Goal: Task Accomplishment & Management: Use online tool/utility

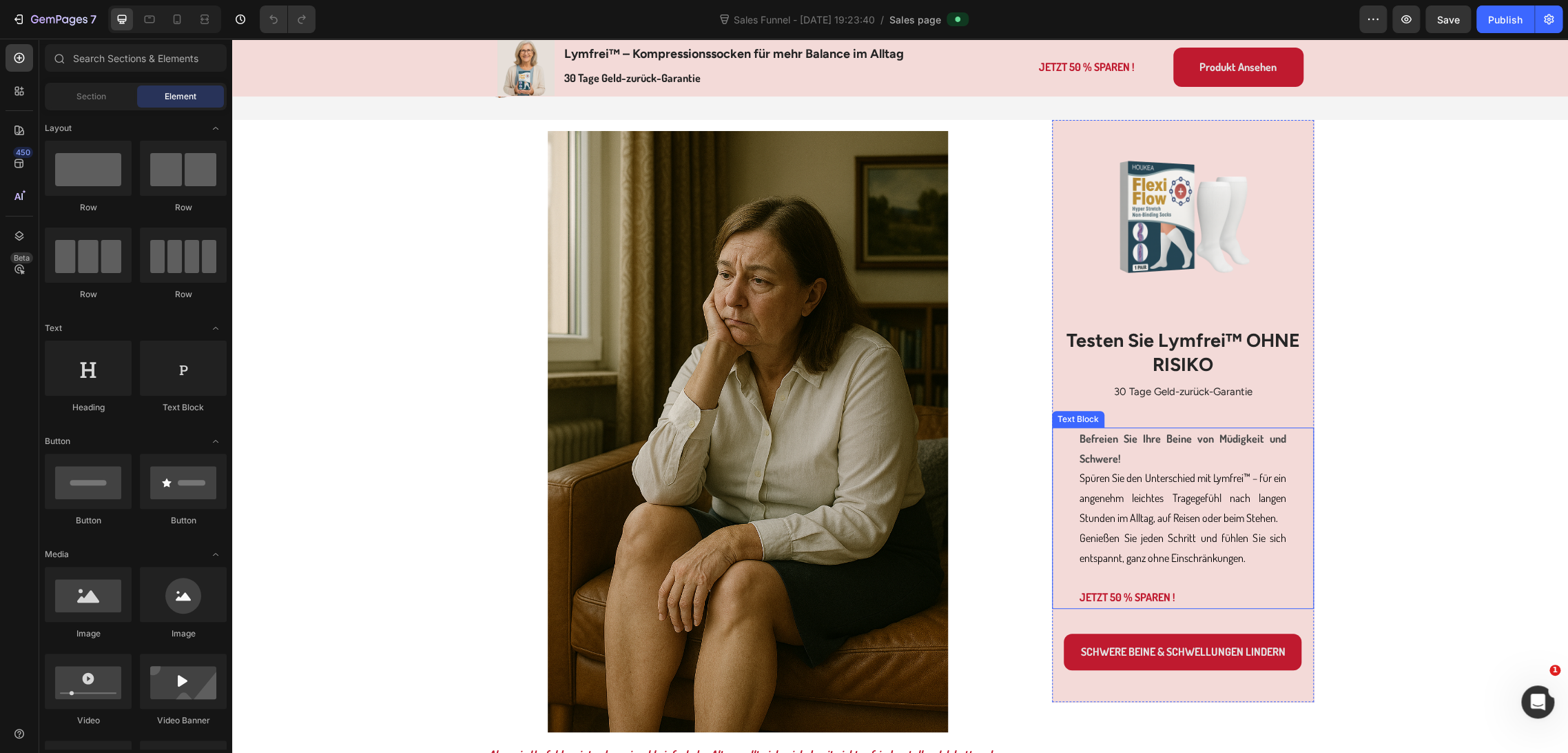
scroll to position [229, 0]
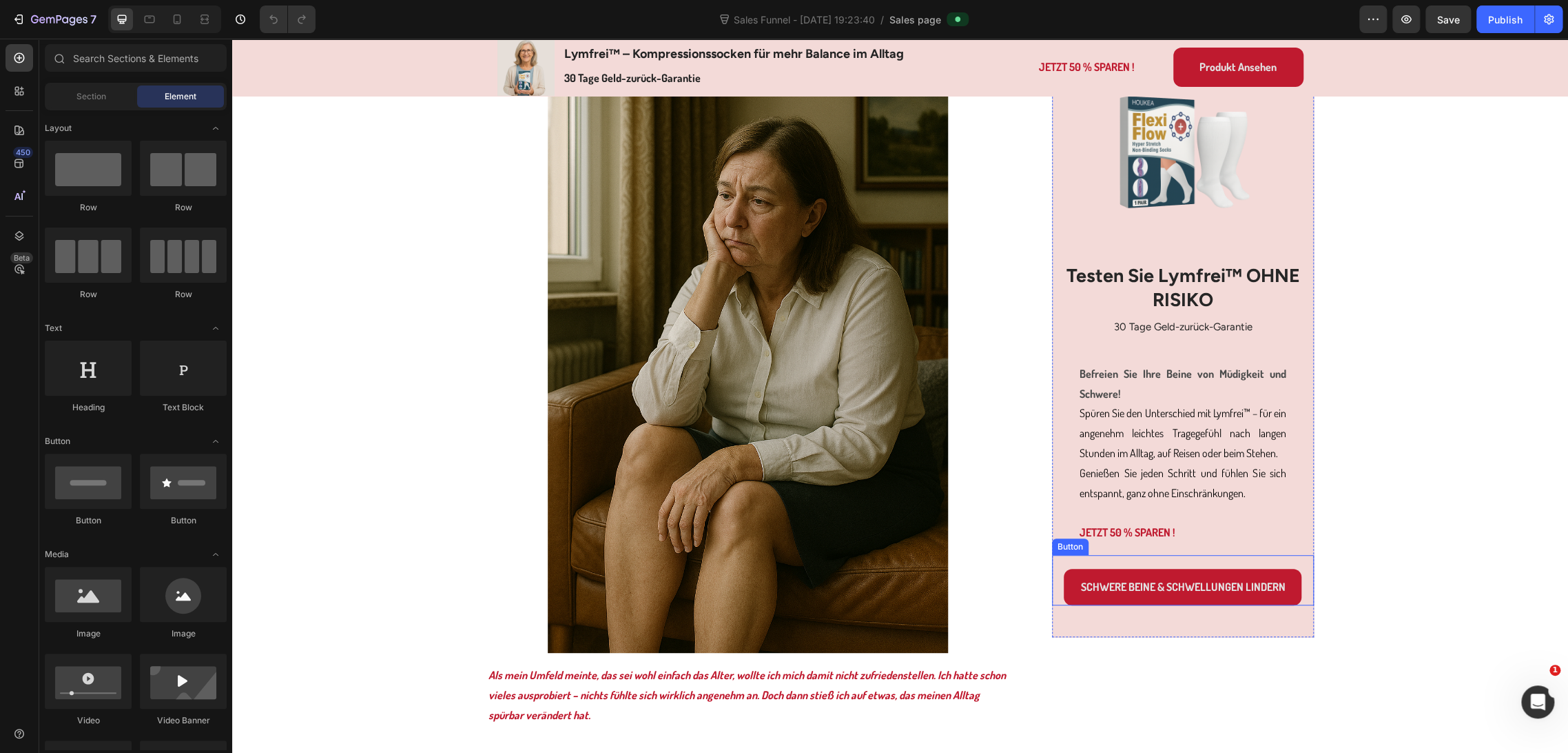
click at [1299, 562] on div "SCHWERE BEINE & SCHWELLUNGEN LINDERN Button" at bounding box center [1182, 579] width 261 height 50
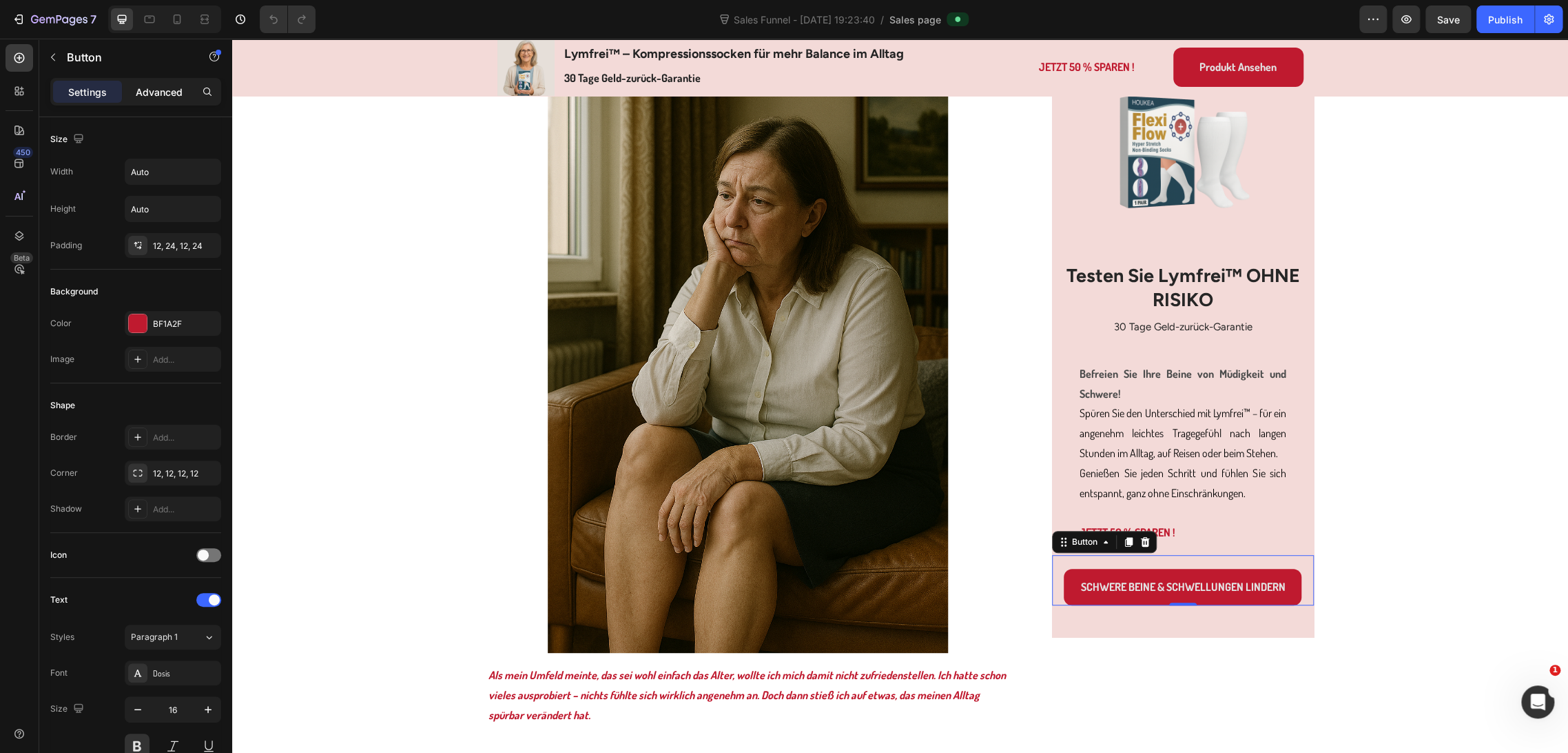
click at [148, 91] on p "Advanced" at bounding box center [159, 92] width 47 height 15
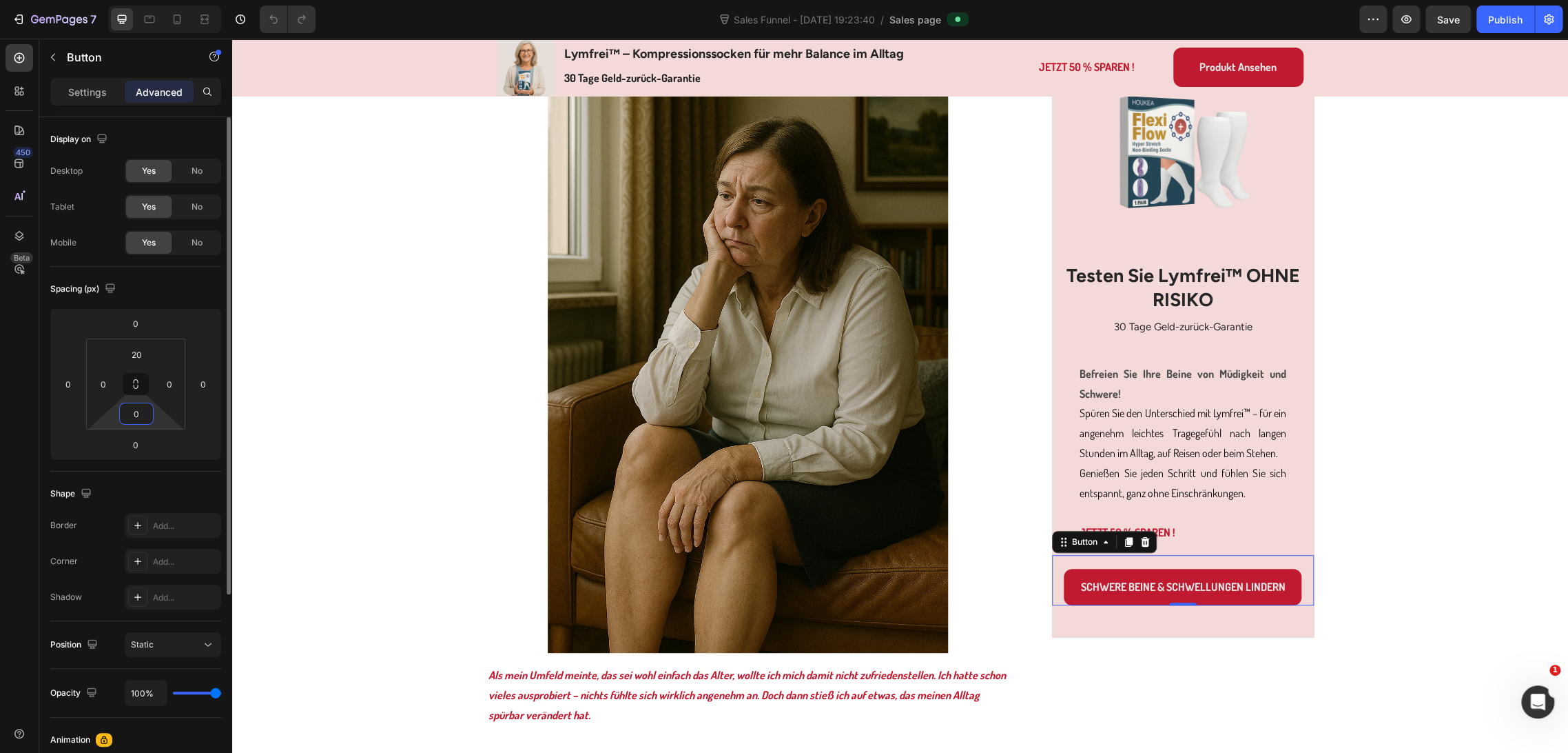
click at [143, 409] on input "0" at bounding box center [136, 413] width 27 height 21
type input "20"
click at [97, 391] on input "0" at bounding box center [104, 384] width 21 height 21
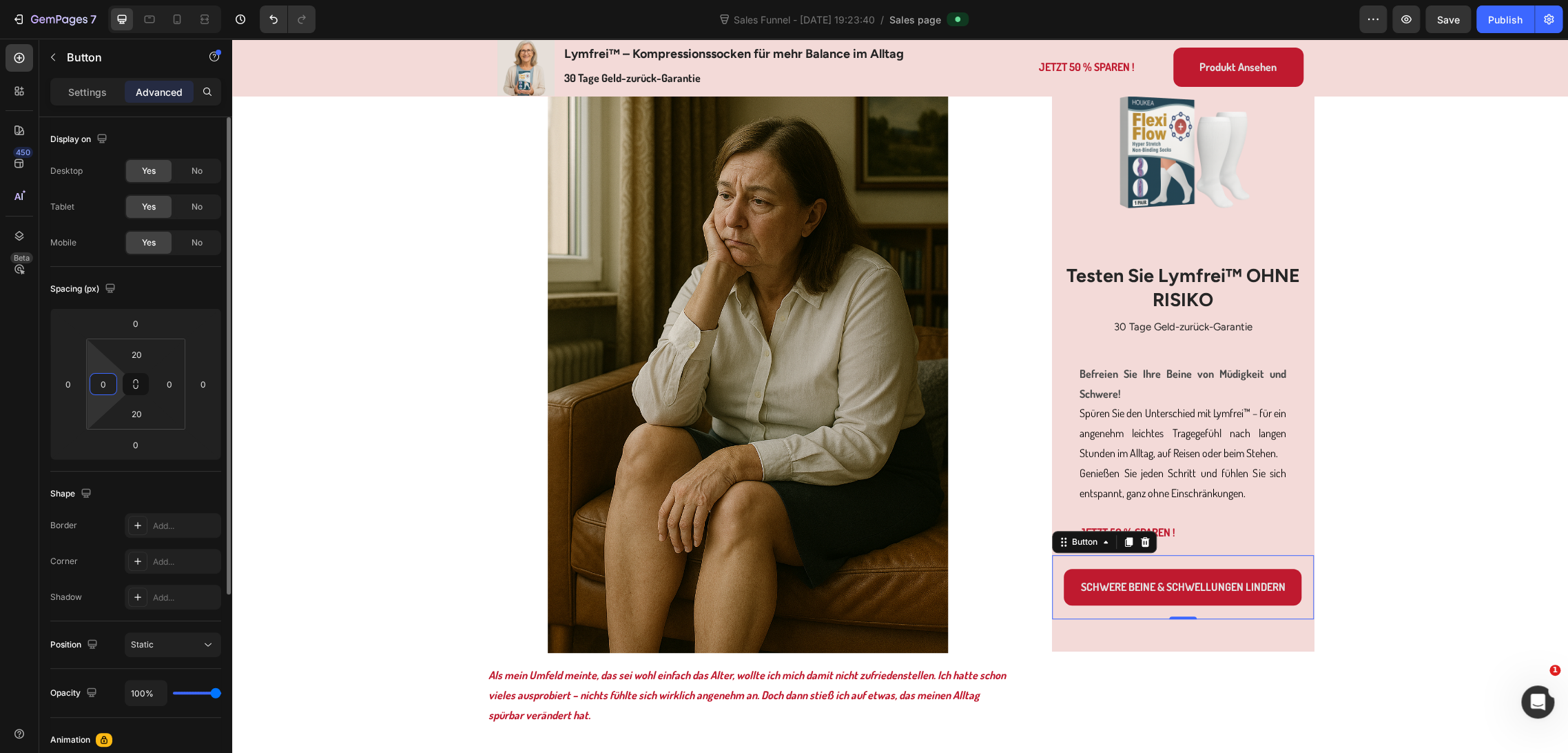
click at [97, 391] on input "0" at bounding box center [104, 384] width 21 height 21
type input "20"
click at [169, 383] on input "0" at bounding box center [169, 384] width 21 height 21
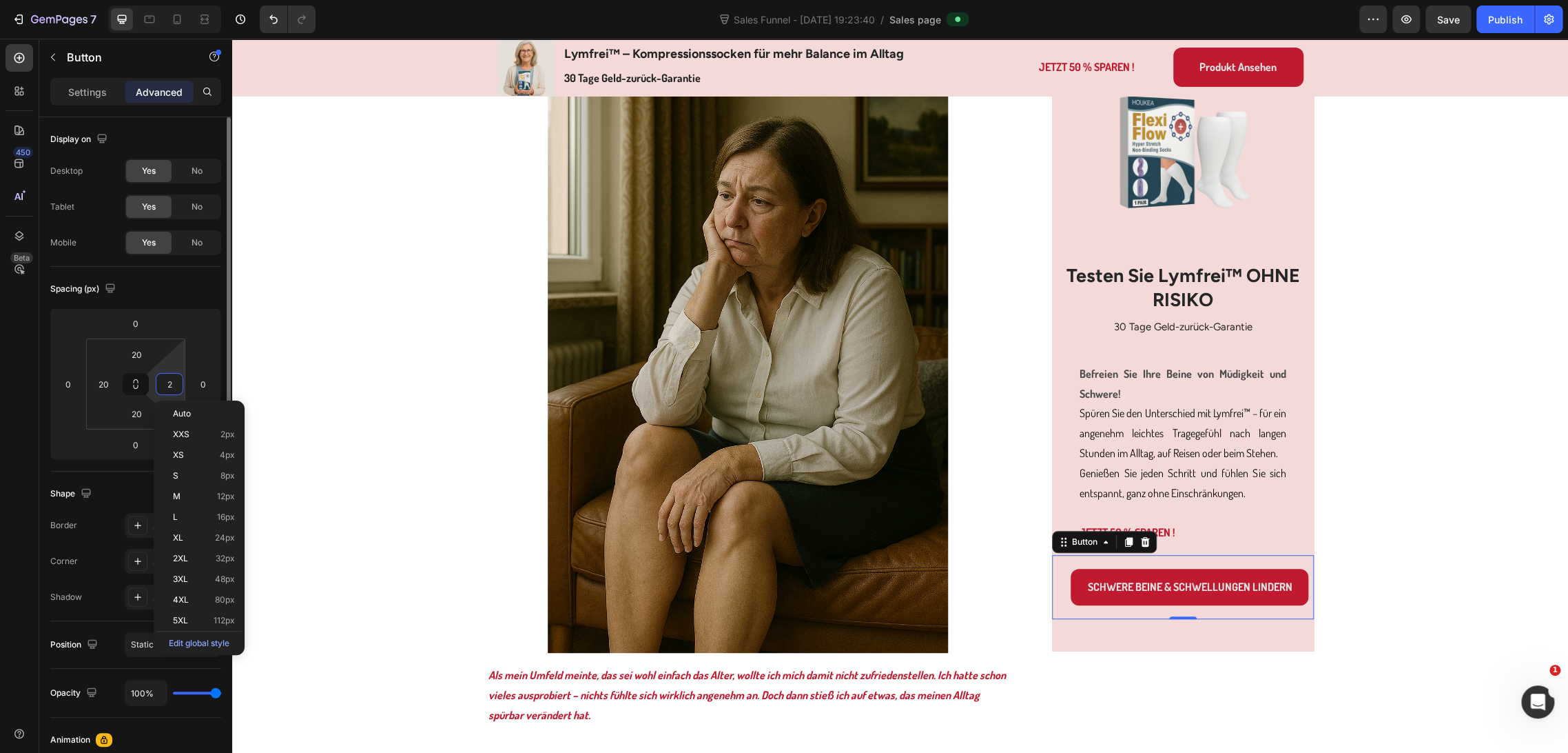
type input "20"
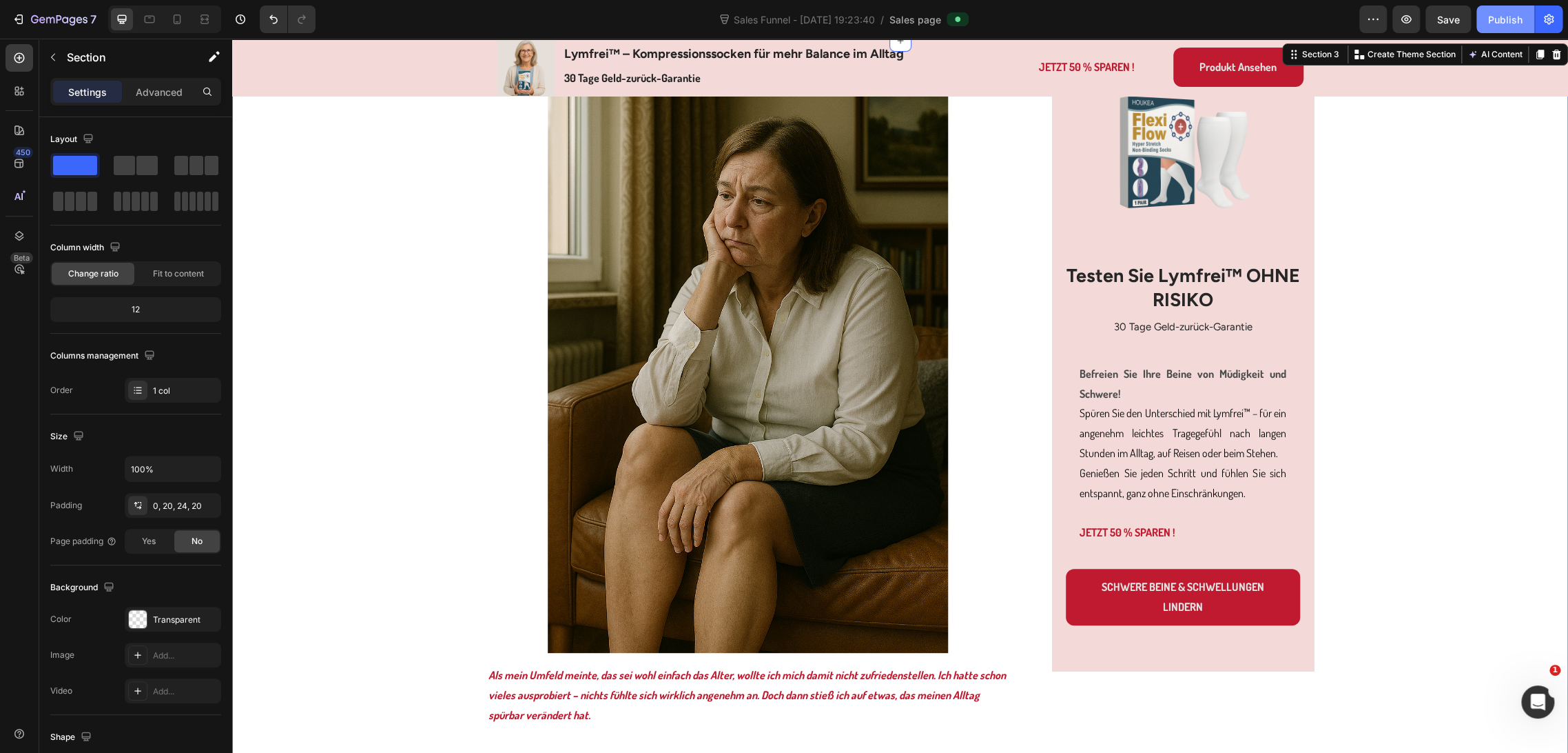
click at [1500, 30] on button "Publish" at bounding box center [1506, 19] width 58 height 27
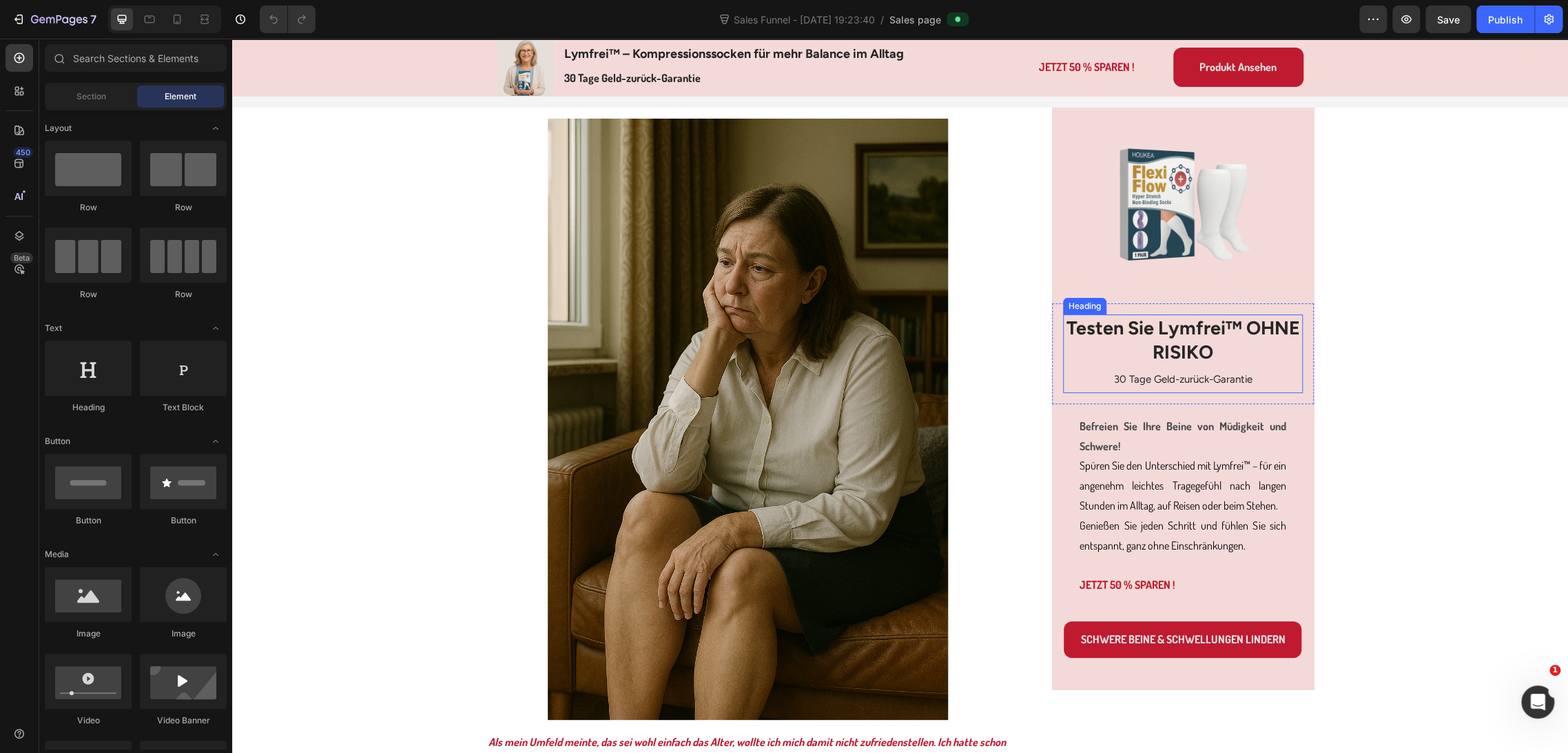
scroll to position [229, 0]
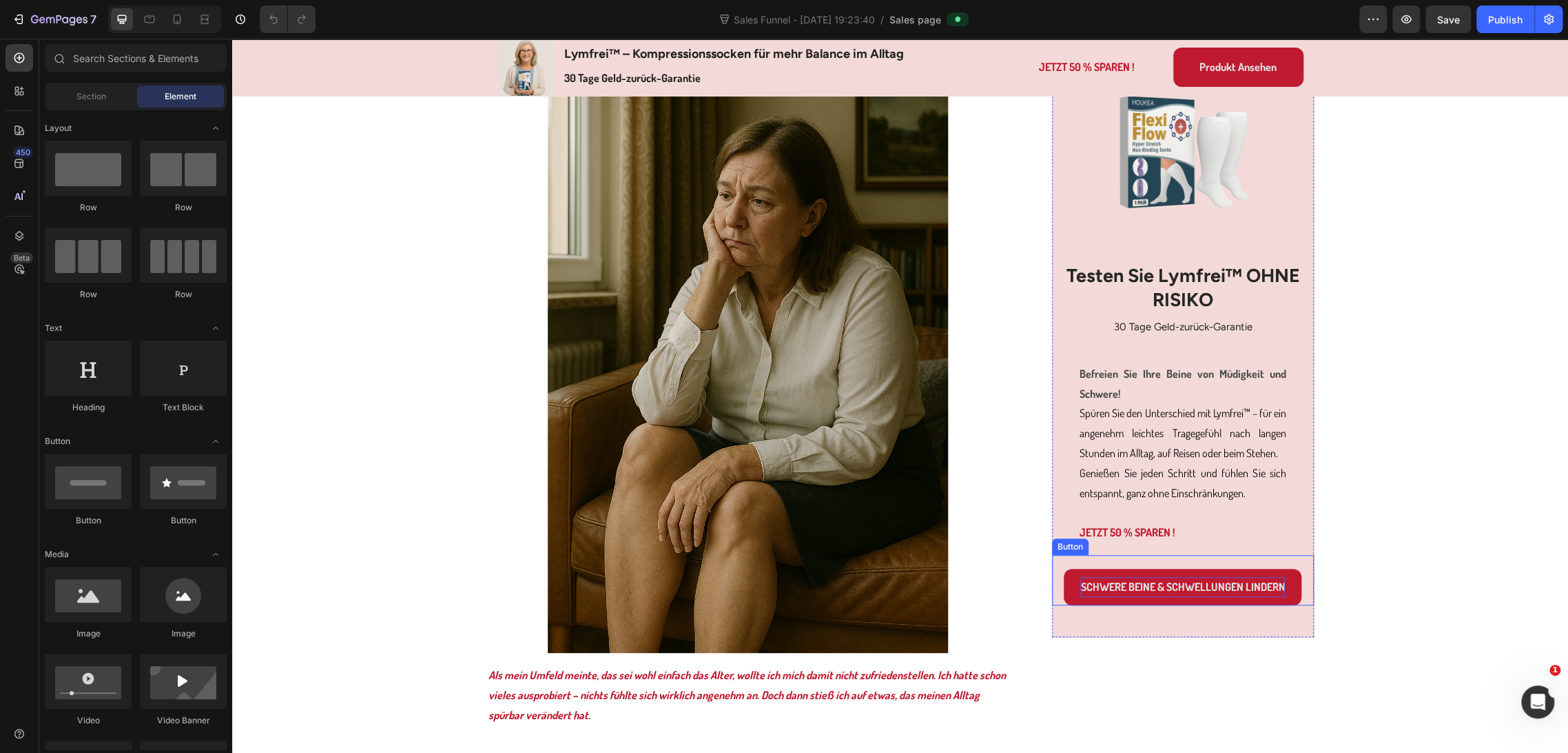
click at [1215, 584] on strong "SCHWERE BEINE & SCHWELLUNGEN LINDERN" at bounding box center [1182, 586] width 204 height 14
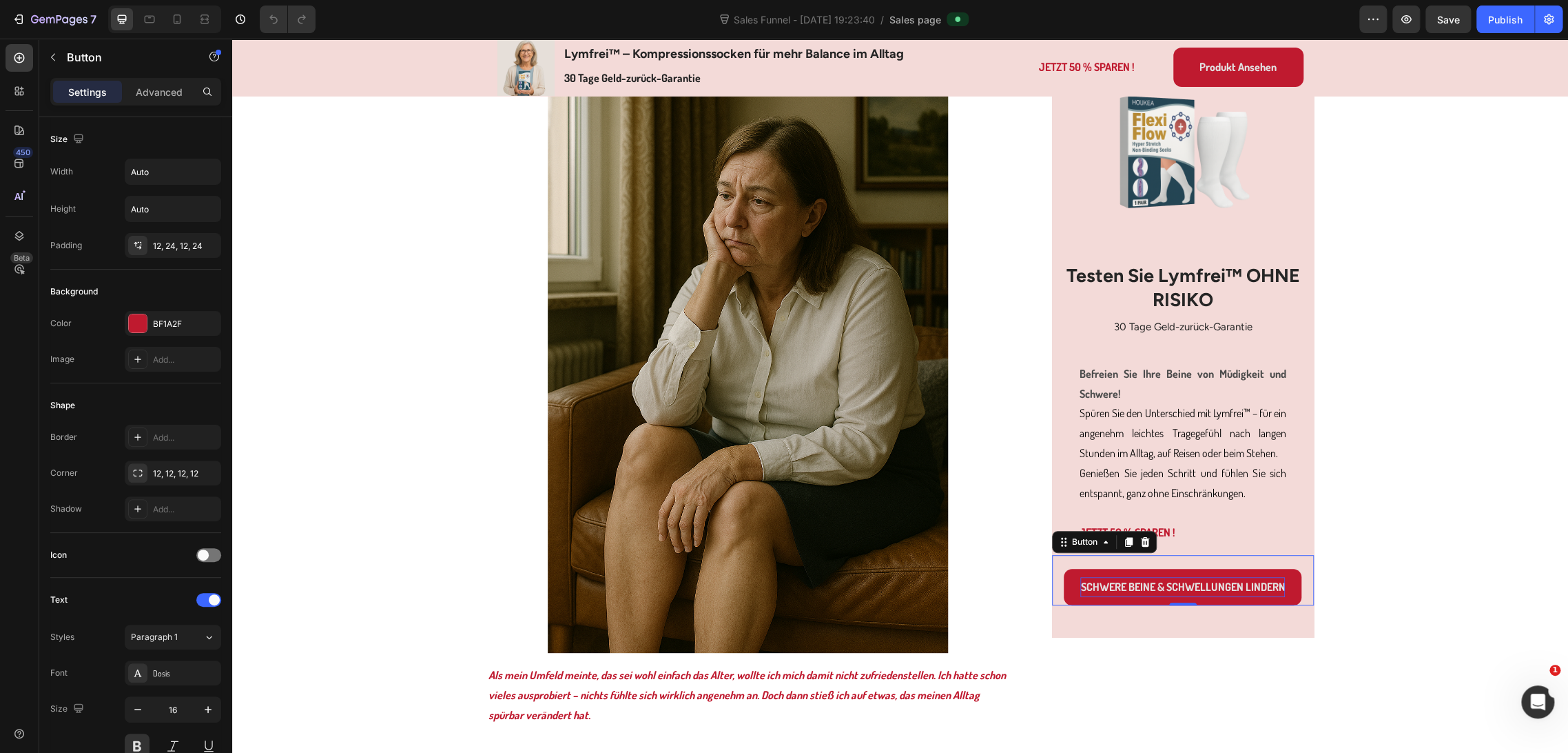
click at [1154, 584] on strong "SCHWERE BEINE & SCHWELLUNGEN LINDERN" at bounding box center [1182, 586] width 204 height 14
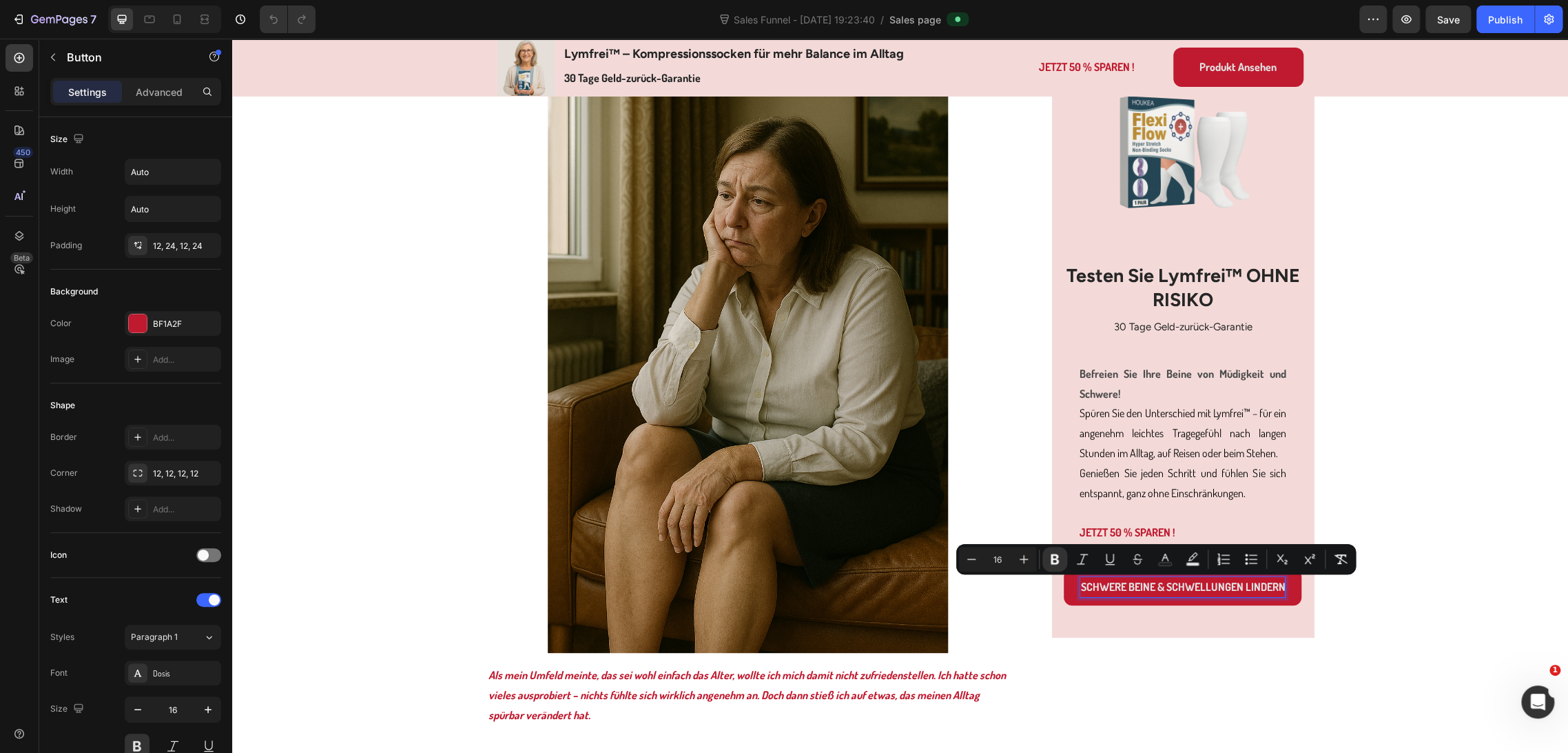
click at [1207, 589] on strong "SCHWERE BEINE & SCHWELLUNGEN LINDERN" at bounding box center [1182, 586] width 204 height 14
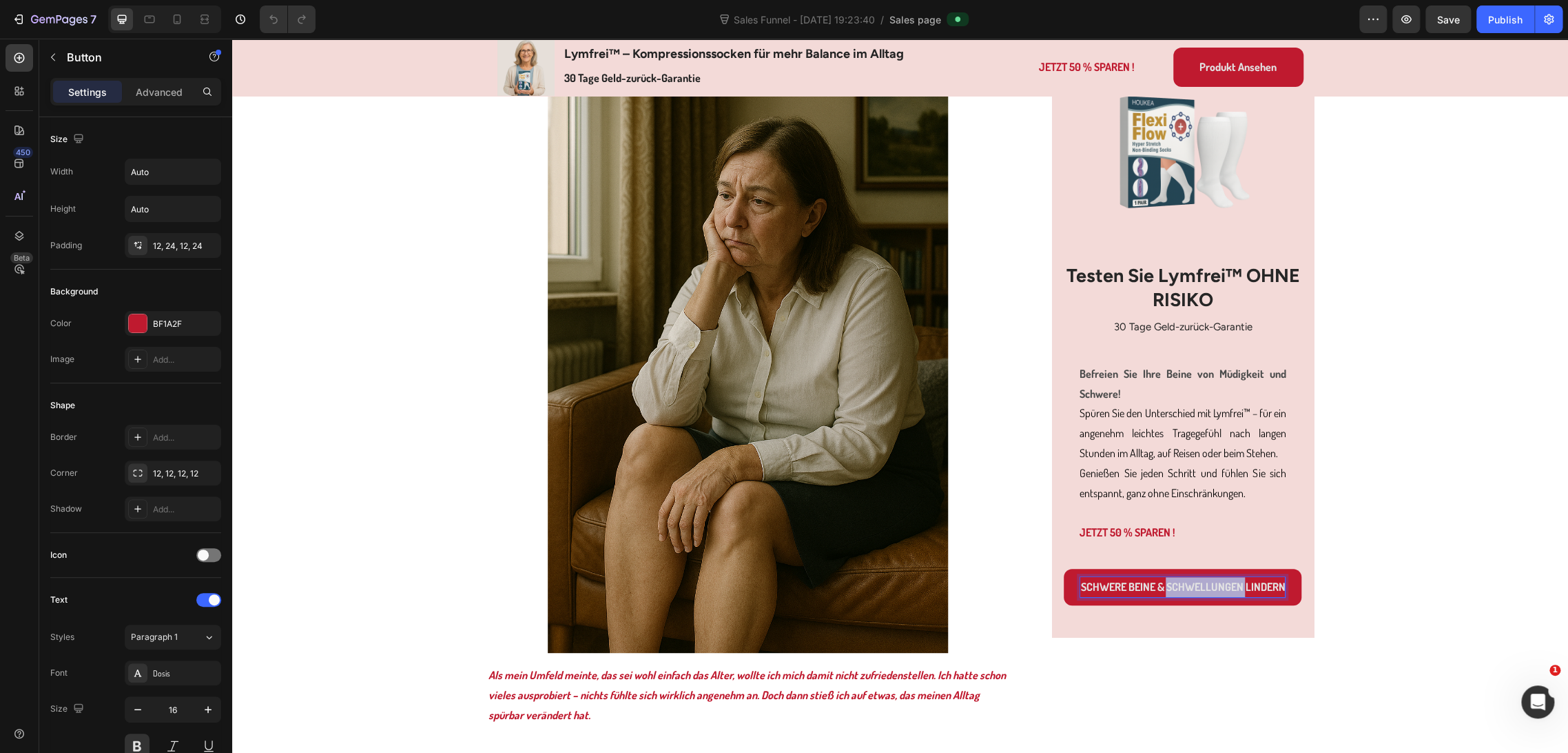
click at [1207, 589] on strong "SCHWERE BEINE & SCHWELLUNGEN LINDERN" at bounding box center [1182, 586] width 204 height 14
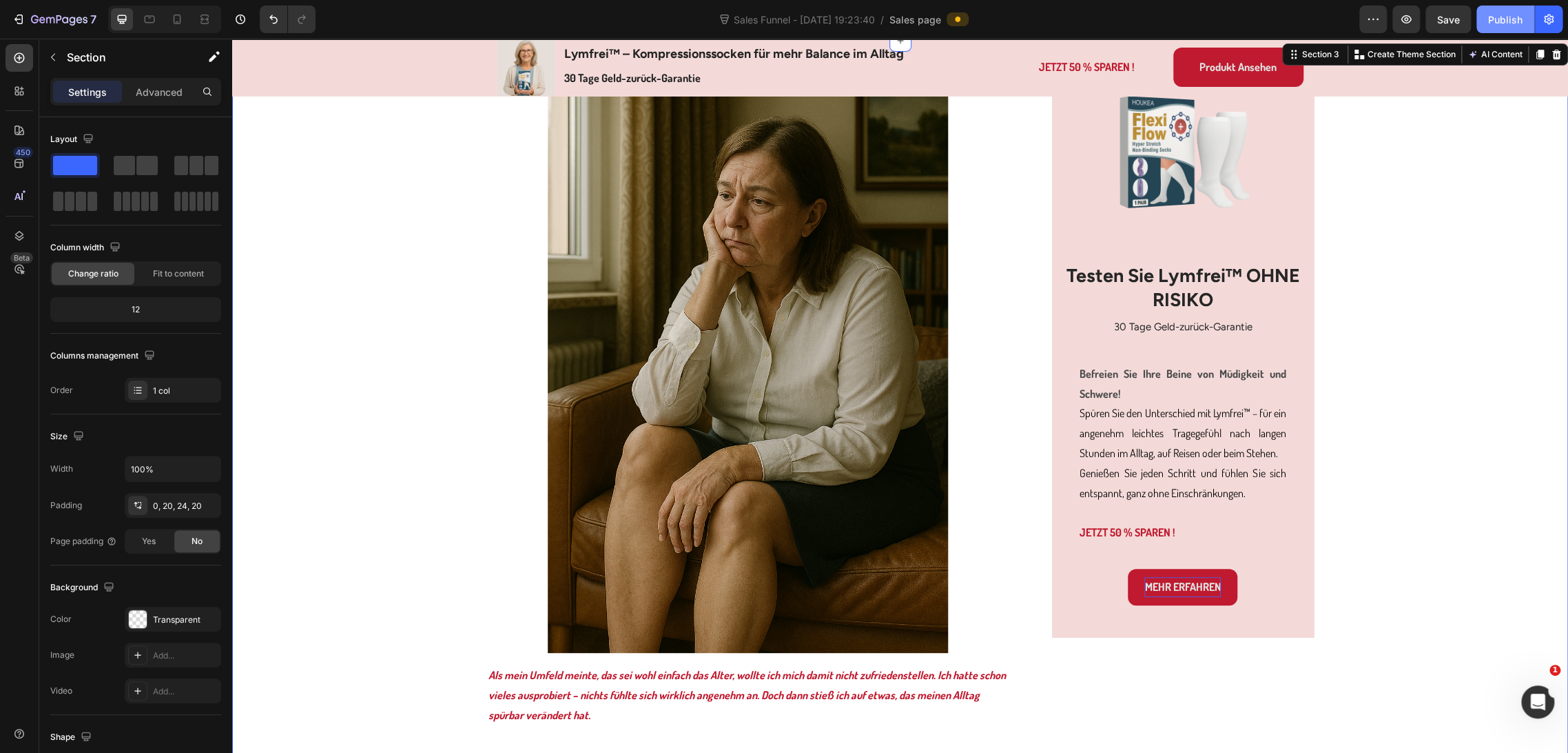
click at [1493, 20] on div "Publish" at bounding box center [1506, 19] width 34 height 15
click at [1192, 192] on img at bounding box center [1183, 151] width 157 height 157
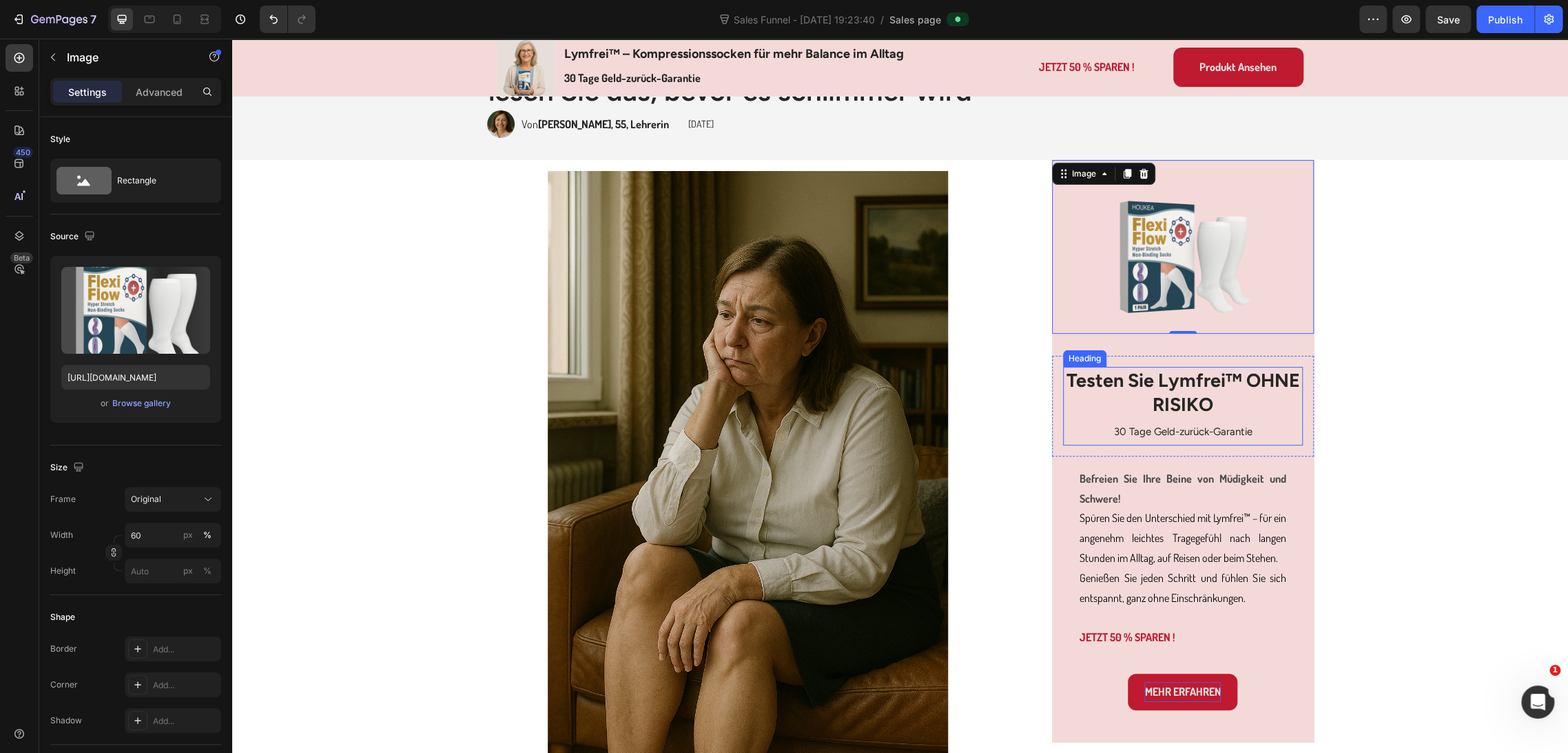
scroll to position [0, 0]
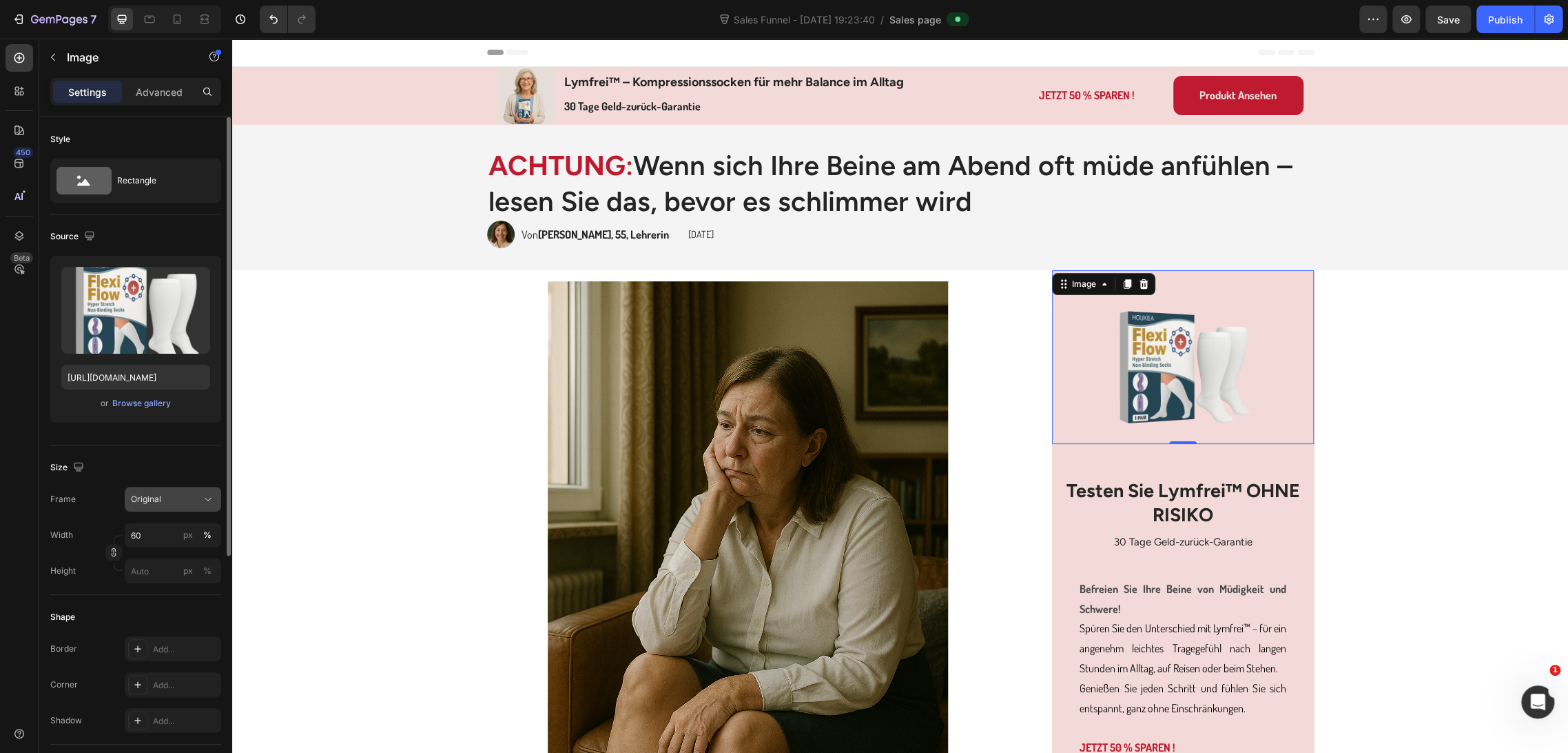
click at [204, 505] on icon at bounding box center [208, 499] width 14 height 14
click at [207, 540] on div "Square" at bounding box center [160, 532] width 110 height 27
click at [184, 575] on div "px" at bounding box center [187, 569] width 9 height 12
type input "60"
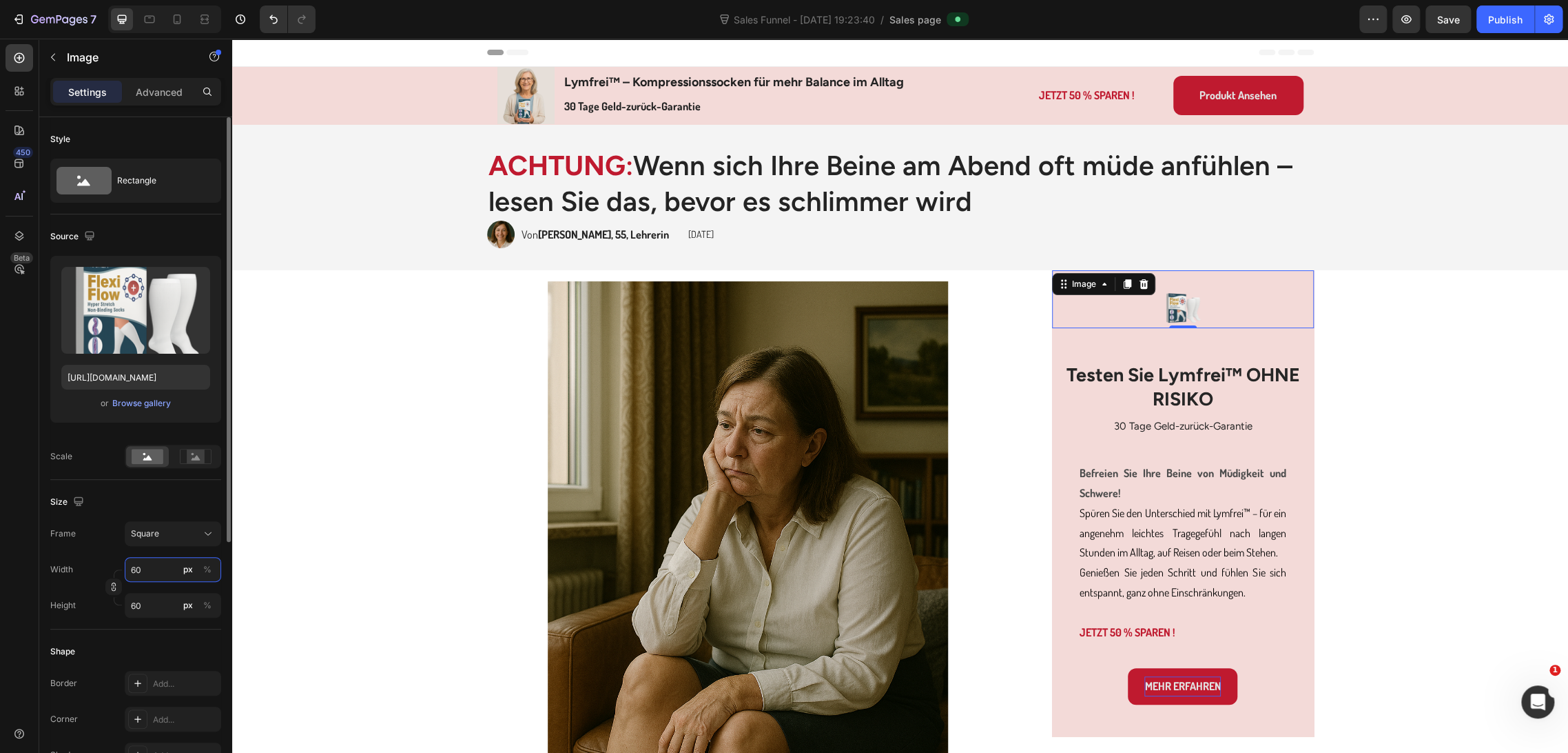
click at [155, 571] on input "60" at bounding box center [173, 569] width 97 height 25
type input "1"
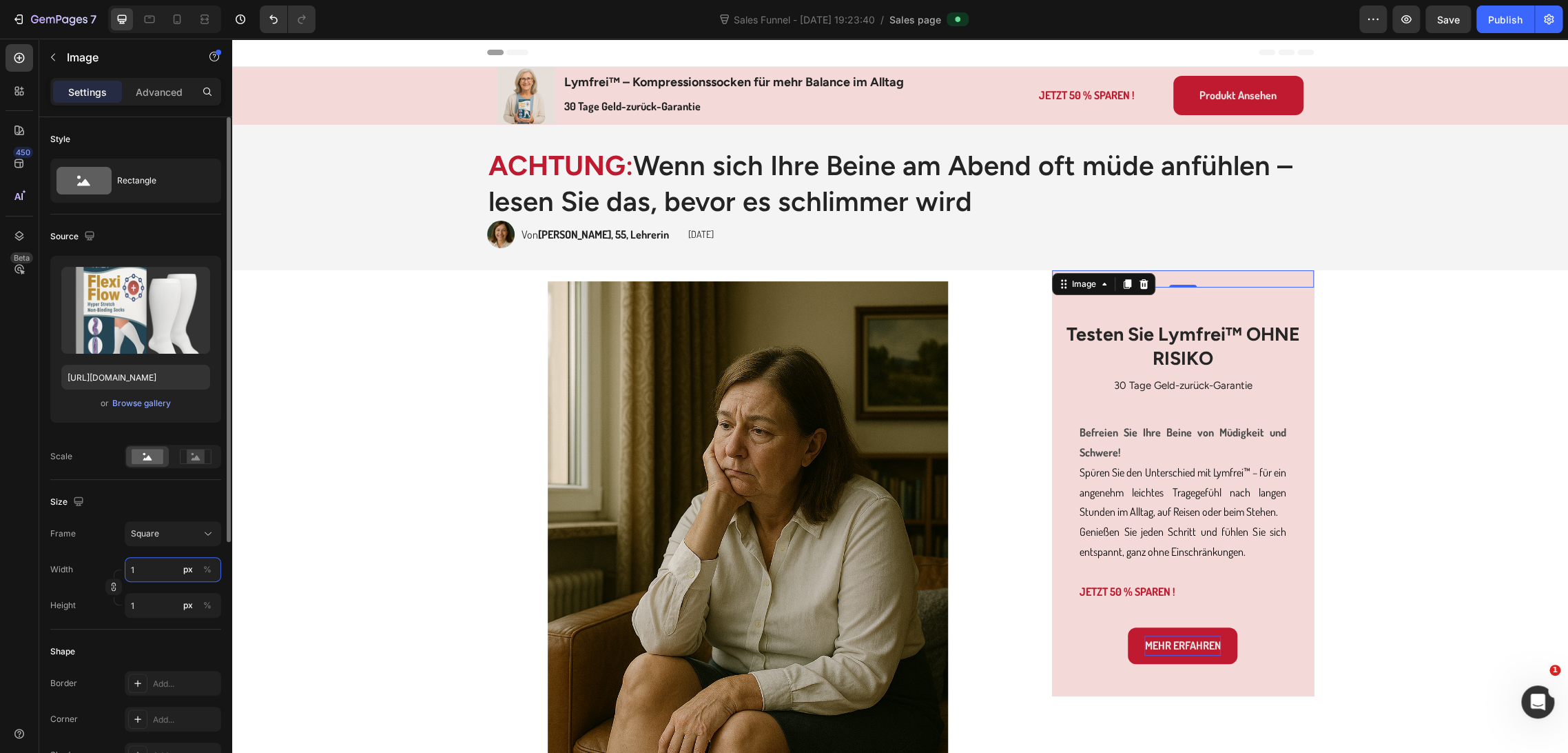
type input "10"
type input "100"
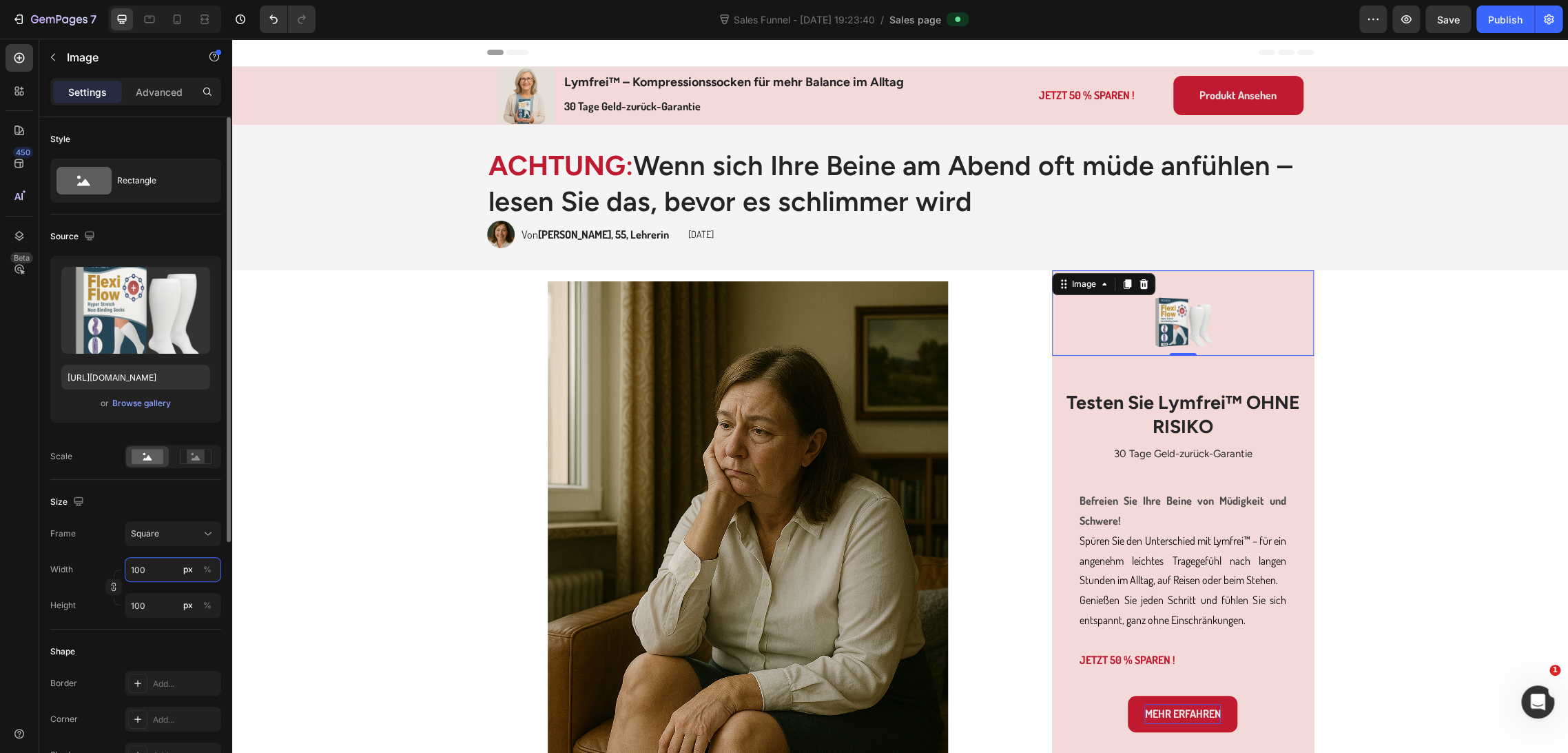
click at [216, 568] on input "100" at bounding box center [173, 569] width 97 height 25
type input "100"
click at [211, 569] on button "%" at bounding box center [207, 569] width 16 height 16
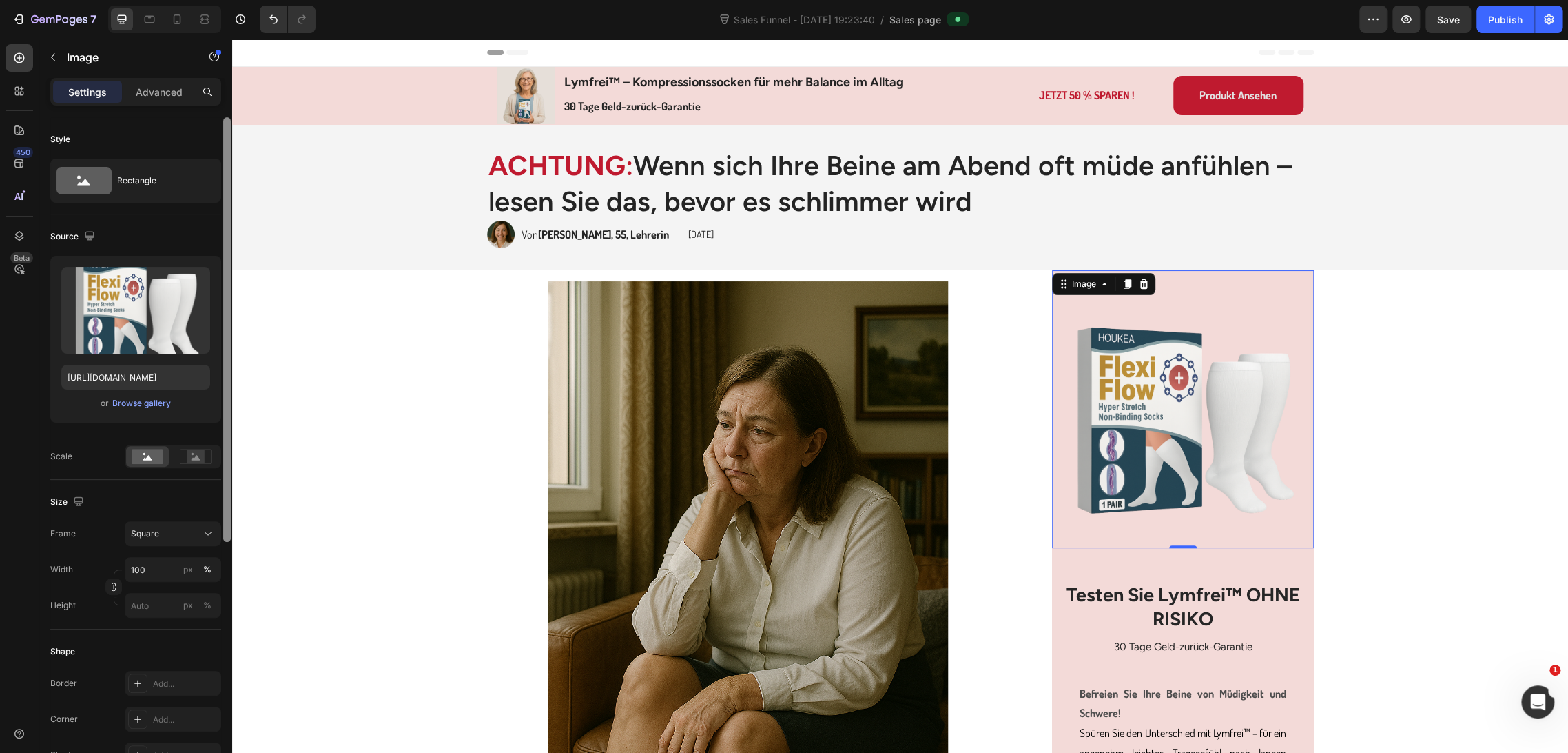
click at [232, 530] on div at bounding box center [227, 454] width 10 height 675
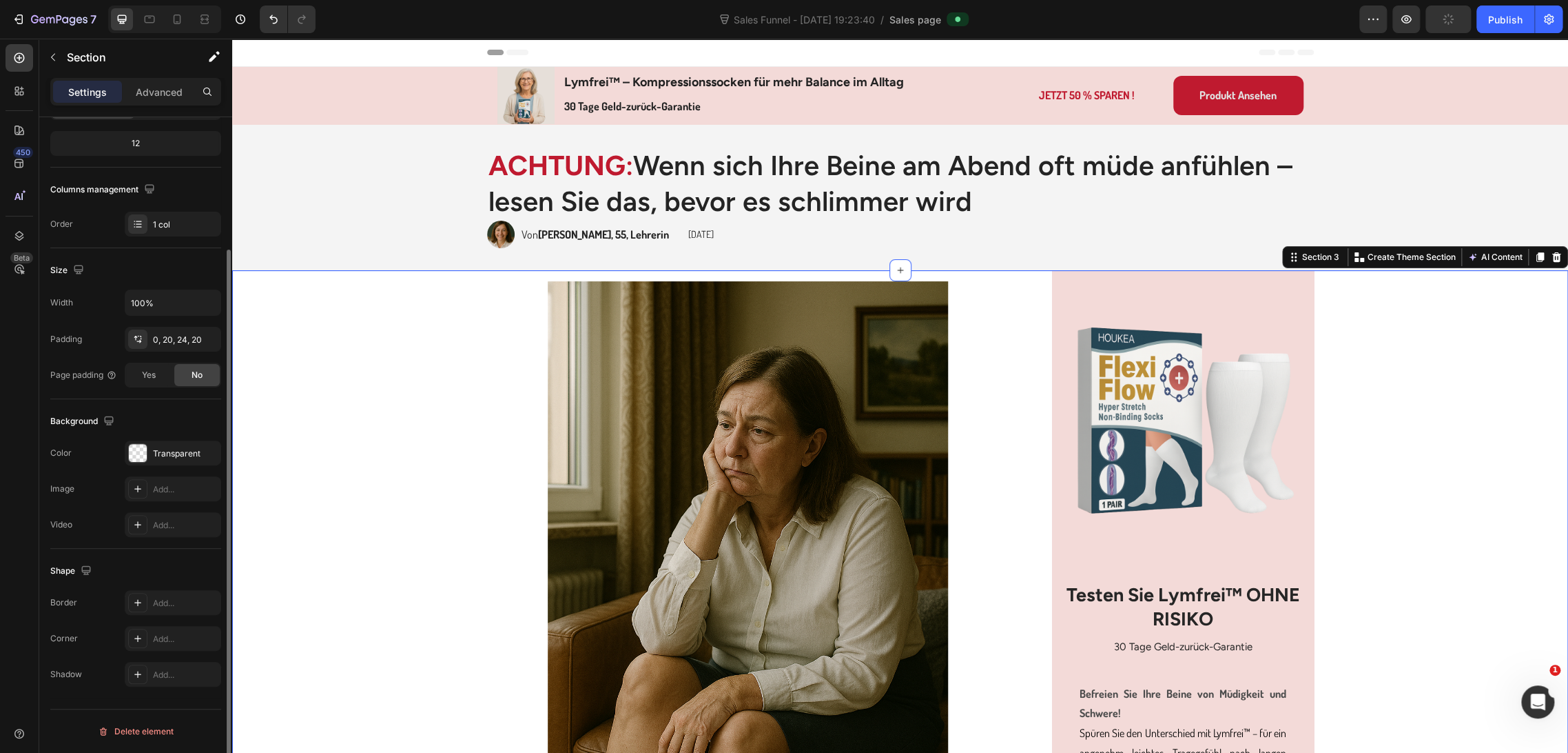
scroll to position [0, 0]
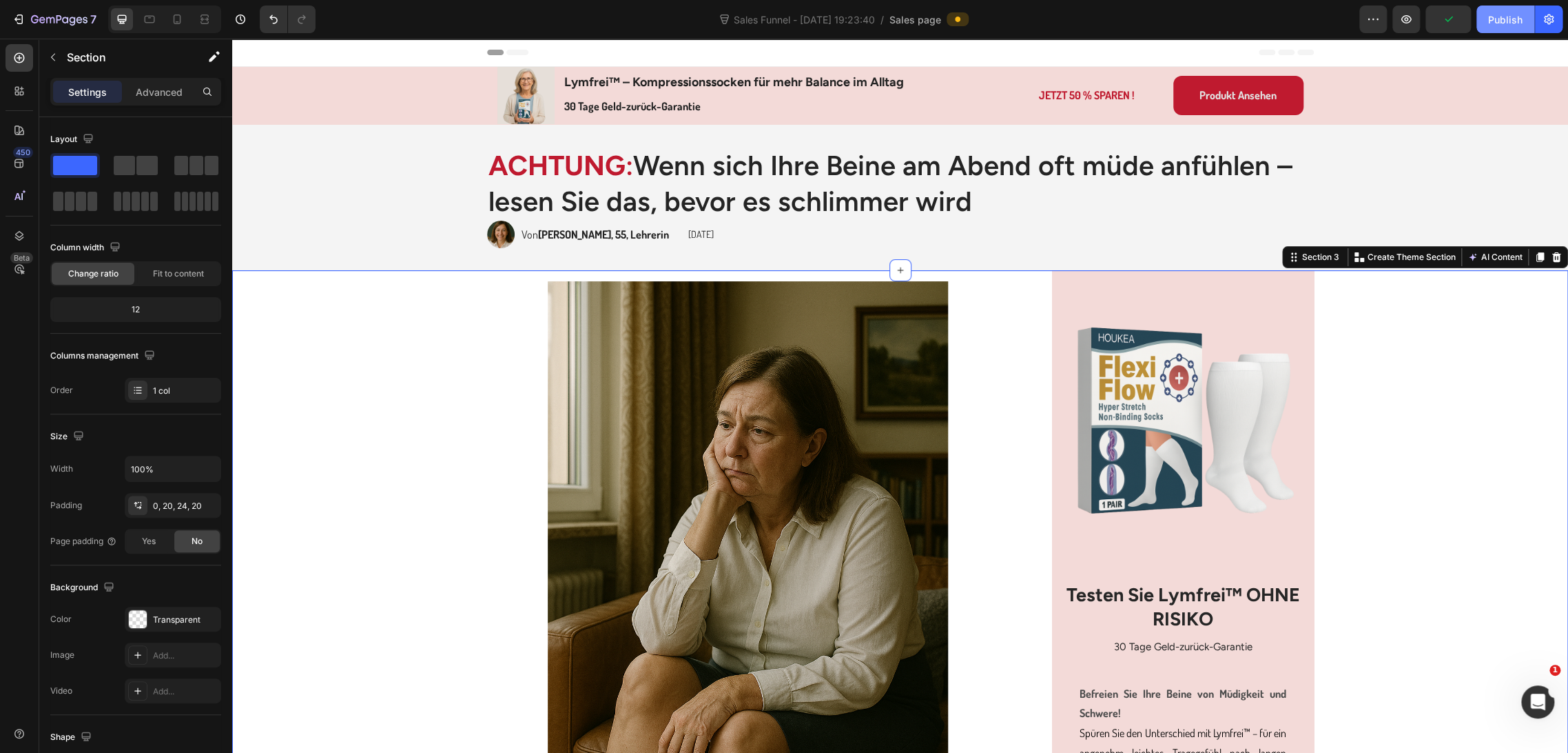
click at [1483, 21] on button "Publish" at bounding box center [1506, 19] width 58 height 27
click at [1202, 453] on img at bounding box center [1182, 417] width 261 height 261
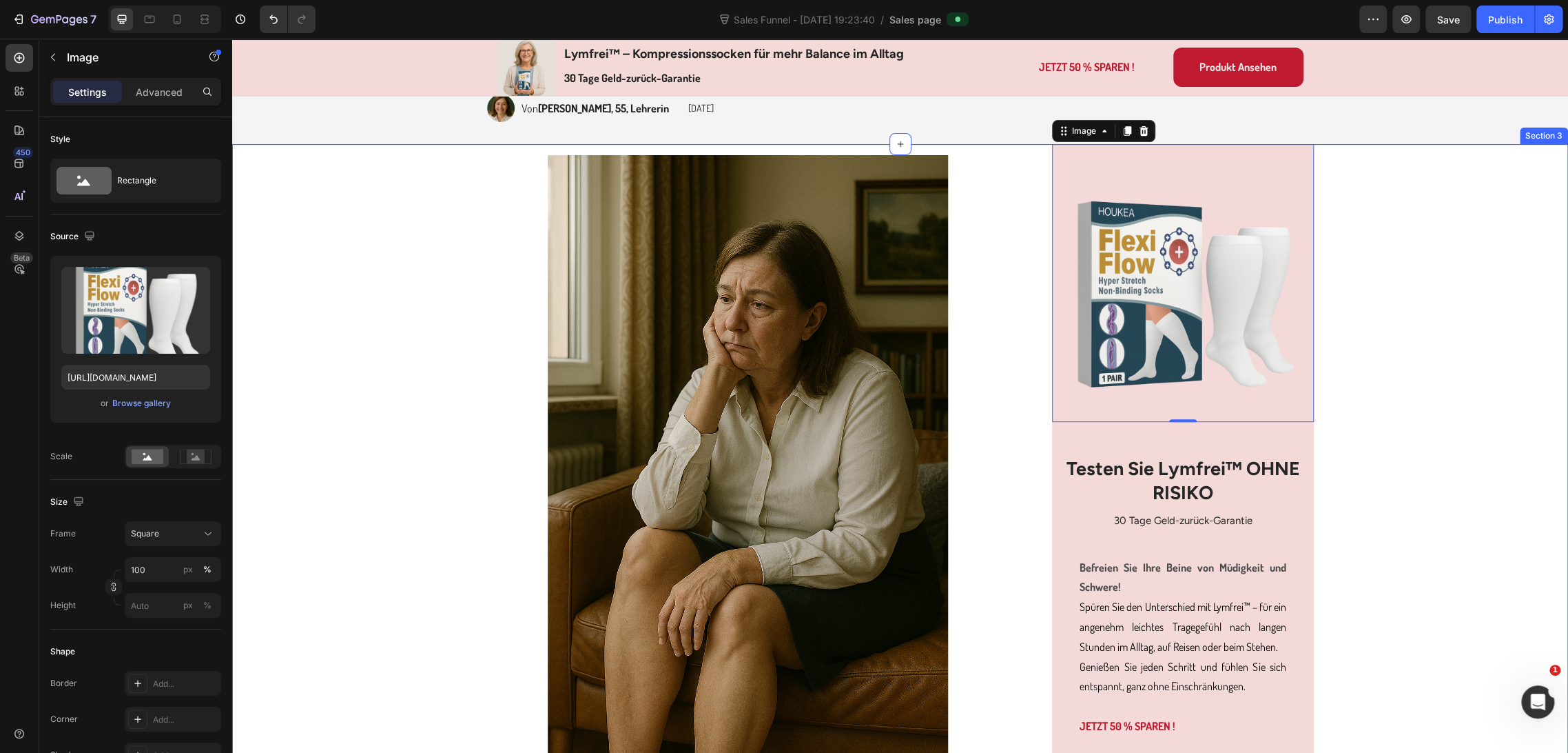
scroll to position [153, 0]
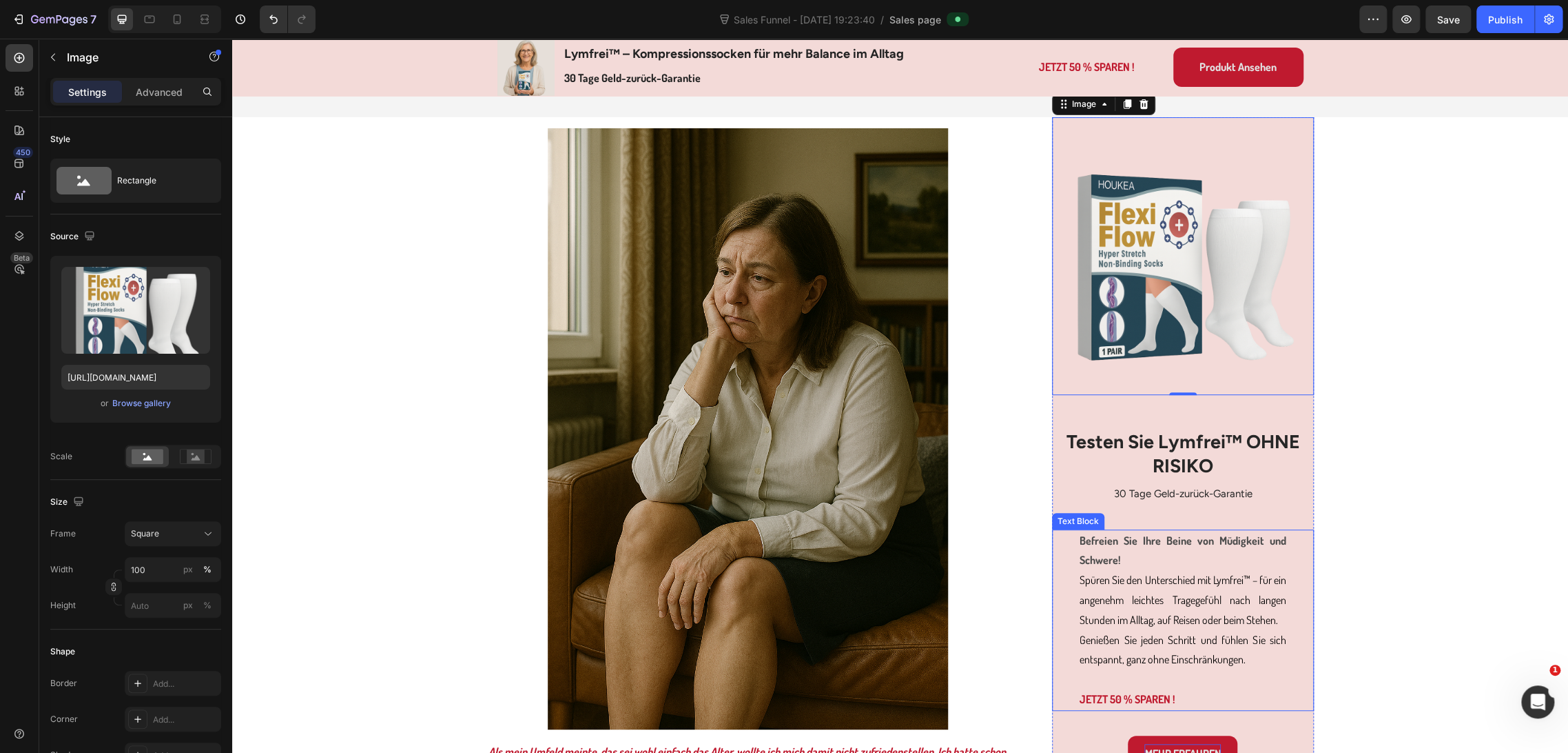
click at [1244, 628] on p "Befreien Sie Ihre Beine von Müdigkeit und Schwere! Spüren Sie den Unterschied m…" at bounding box center [1182, 600] width 206 height 139
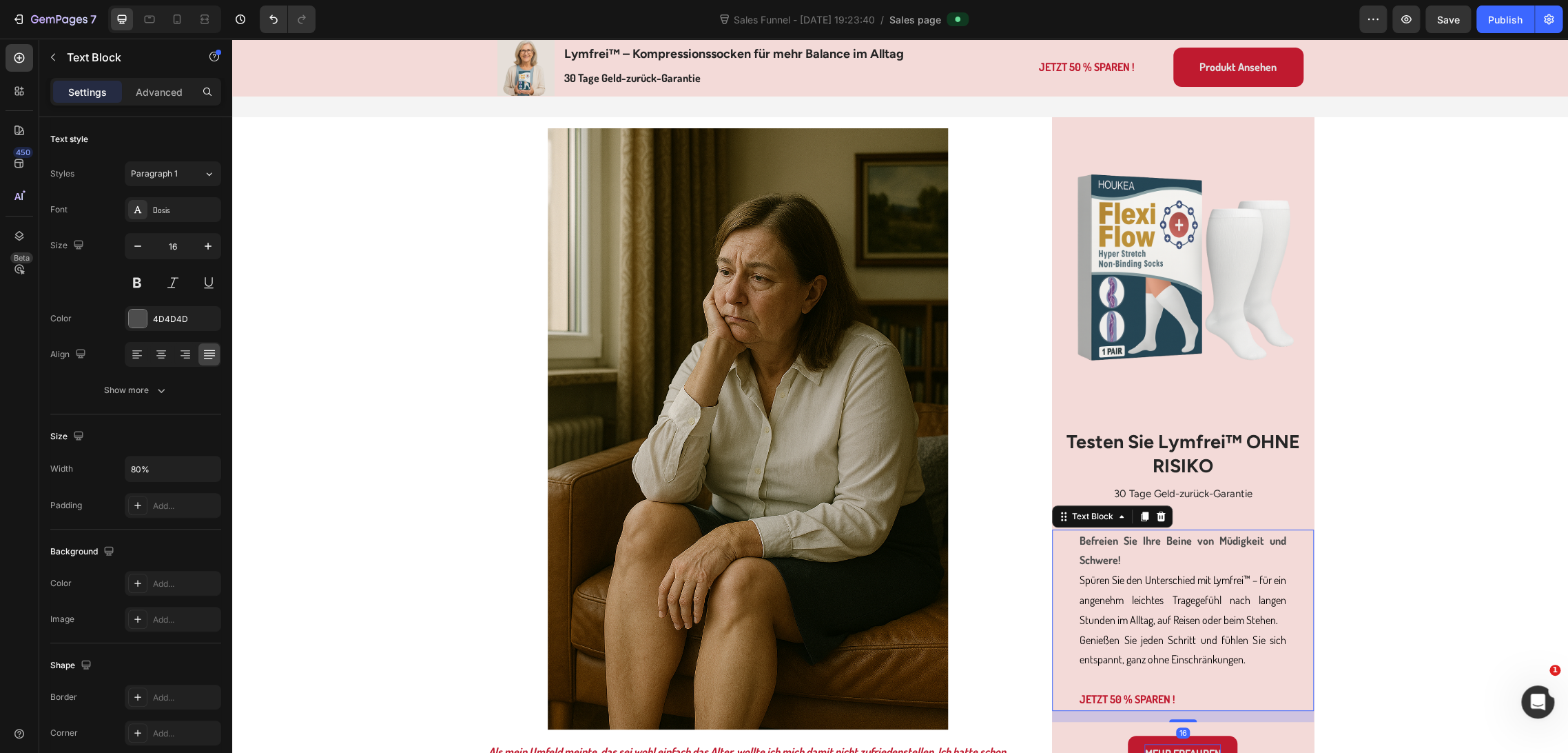
click at [1272, 620] on span "Spüren Sie den Unterschied mit Lymfrei™ – für ein angenehm leichtes Tragegefühl…" at bounding box center [1182, 599] width 206 height 54
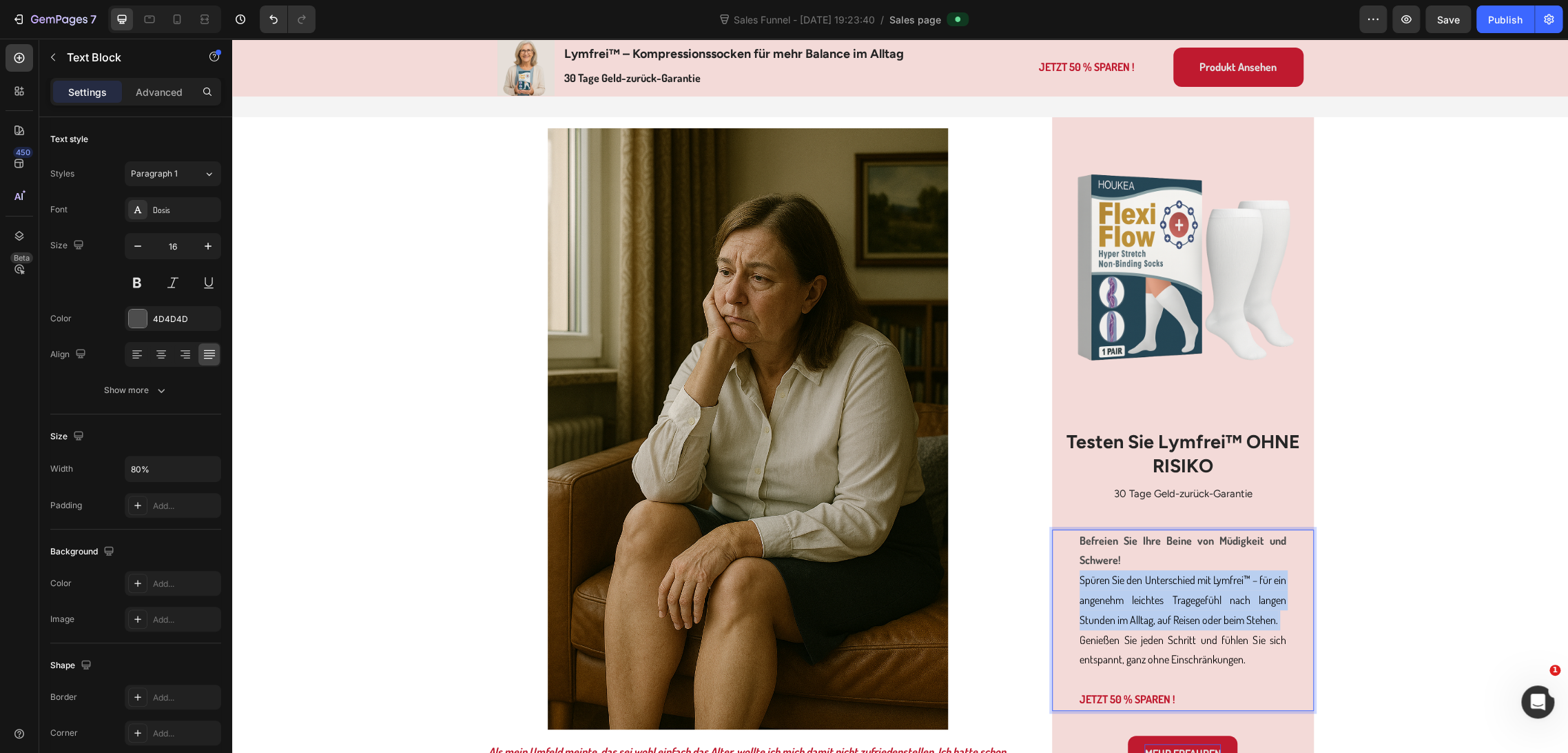
click at [1272, 620] on span "Spüren Sie den Unterschied mit Lymfrei™ – für ein angenehm leichtes Tragegefühl…" at bounding box center [1182, 599] width 206 height 54
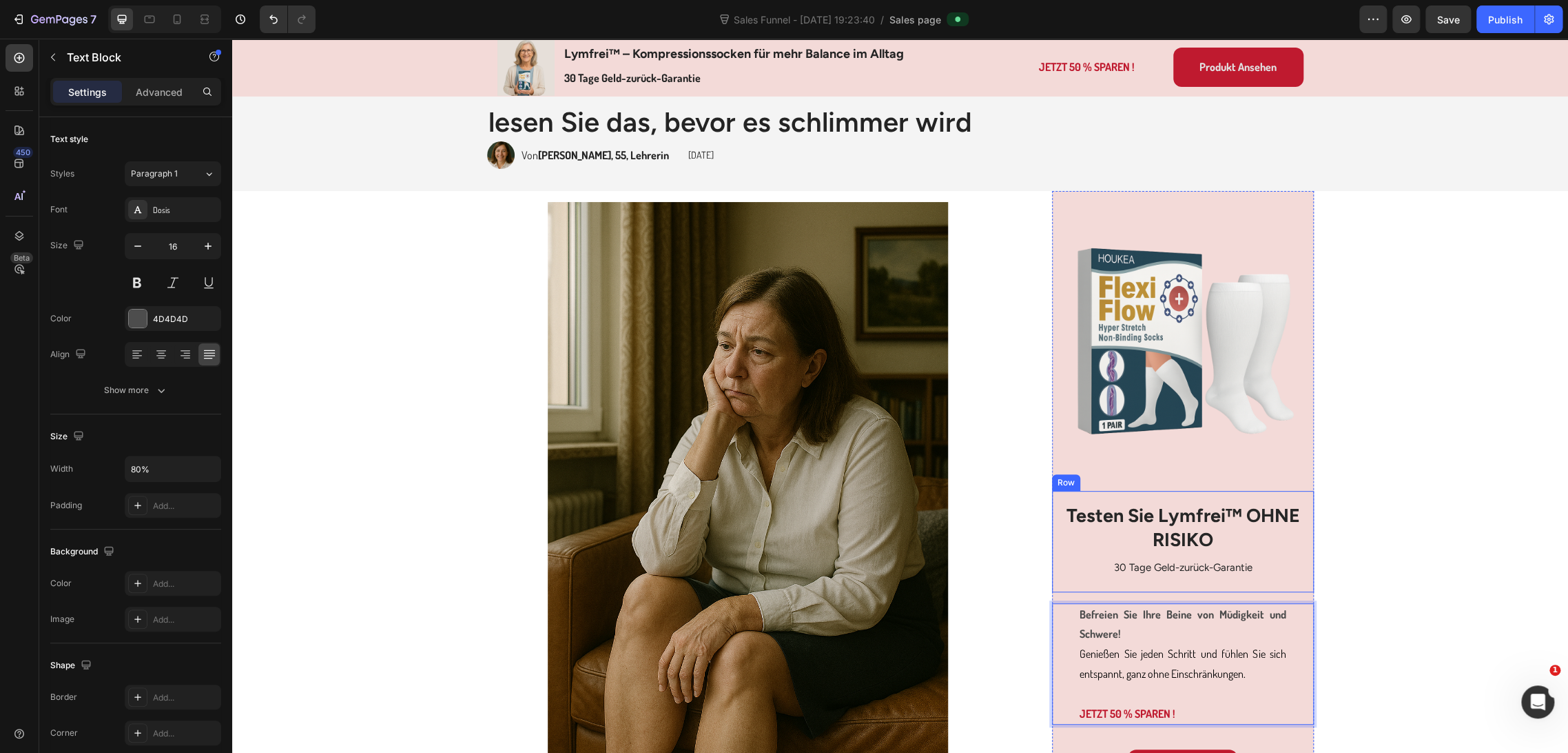
scroll to position [76, 0]
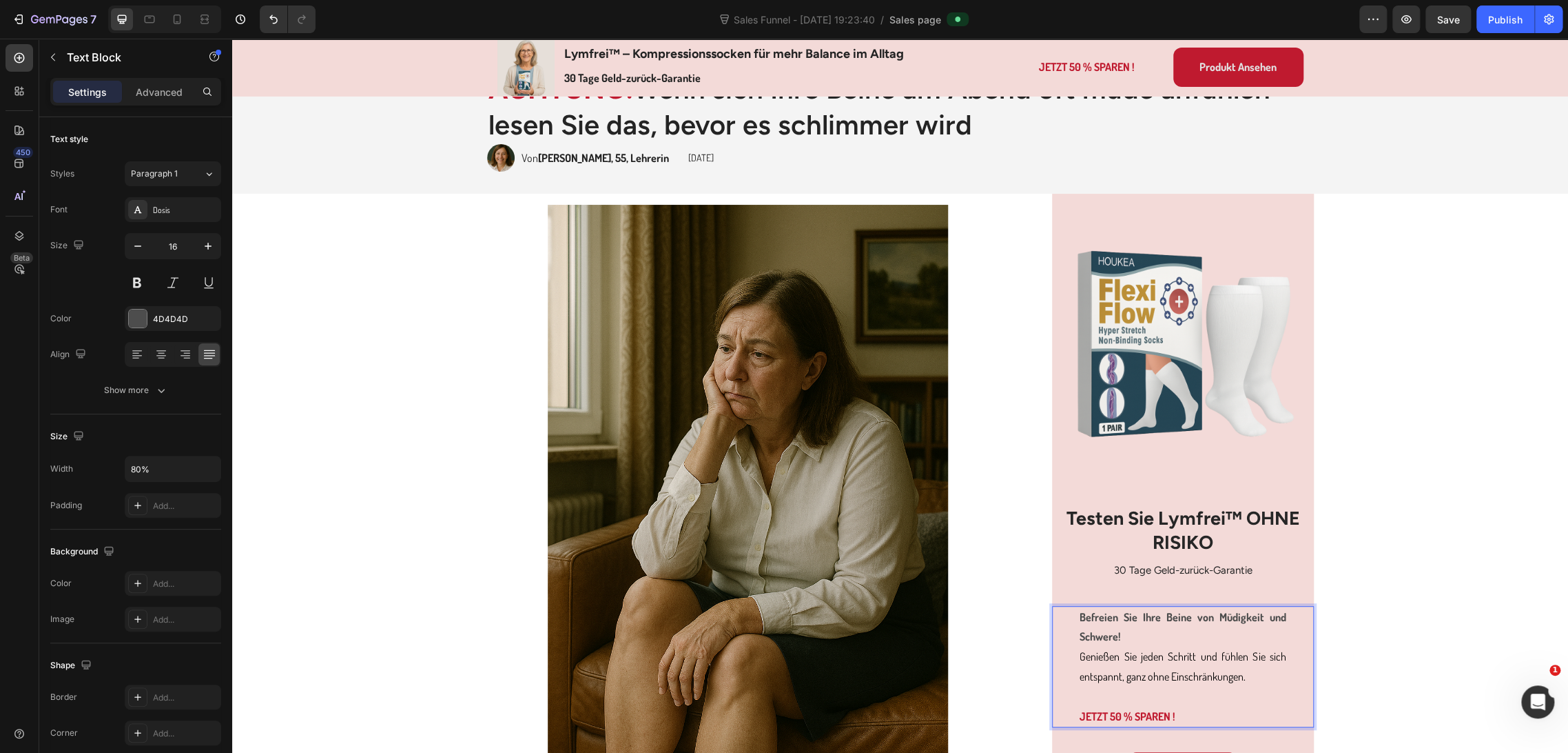
click at [1109, 710] on strong "JETZT 50 % SPAREN !" at bounding box center [1127, 716] width 96 height 14
click at [1110, 691] on p "Rich Text Editor. Editing area: main" at bounding box center [1182, 696] width 206 height 20
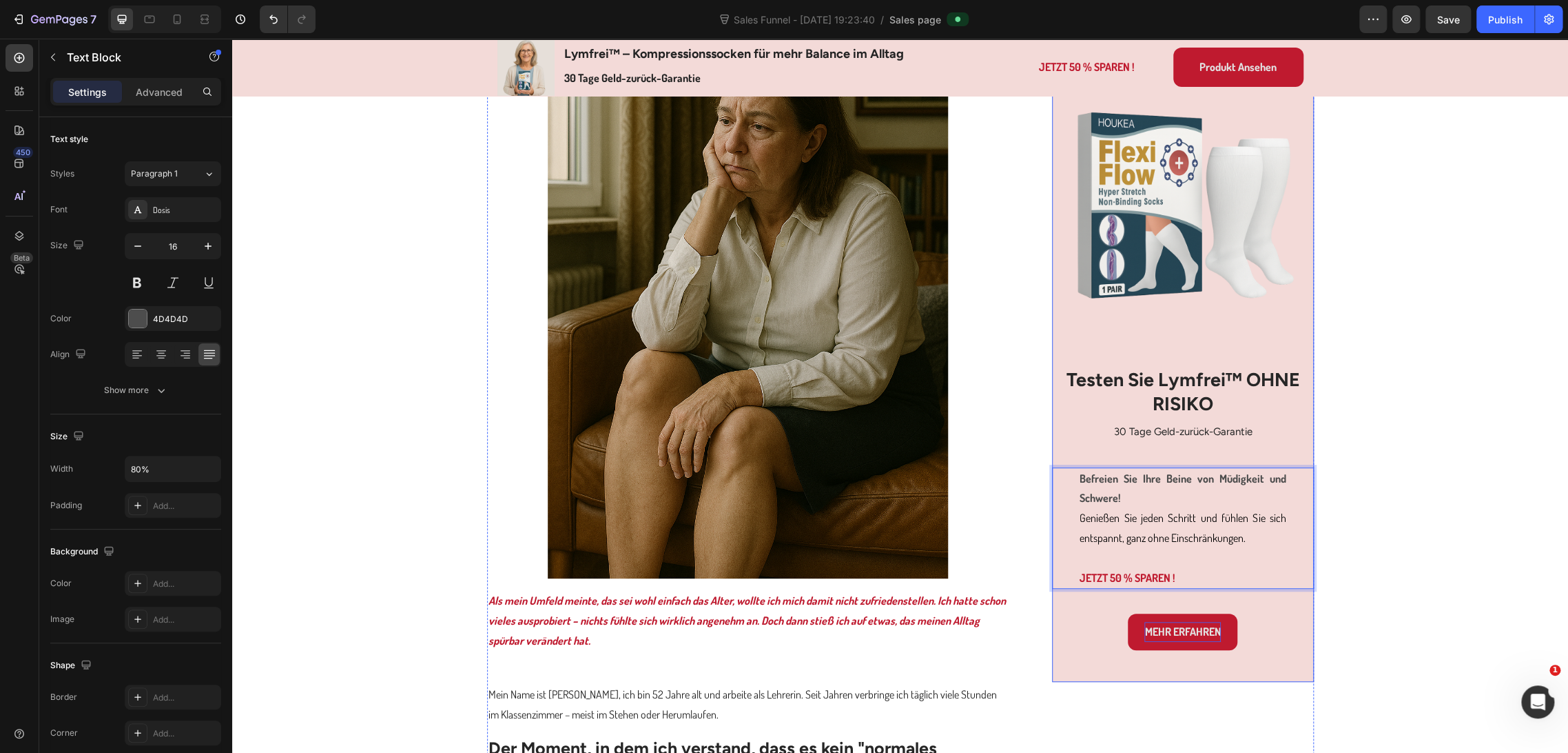
scroll to position [306, 0]
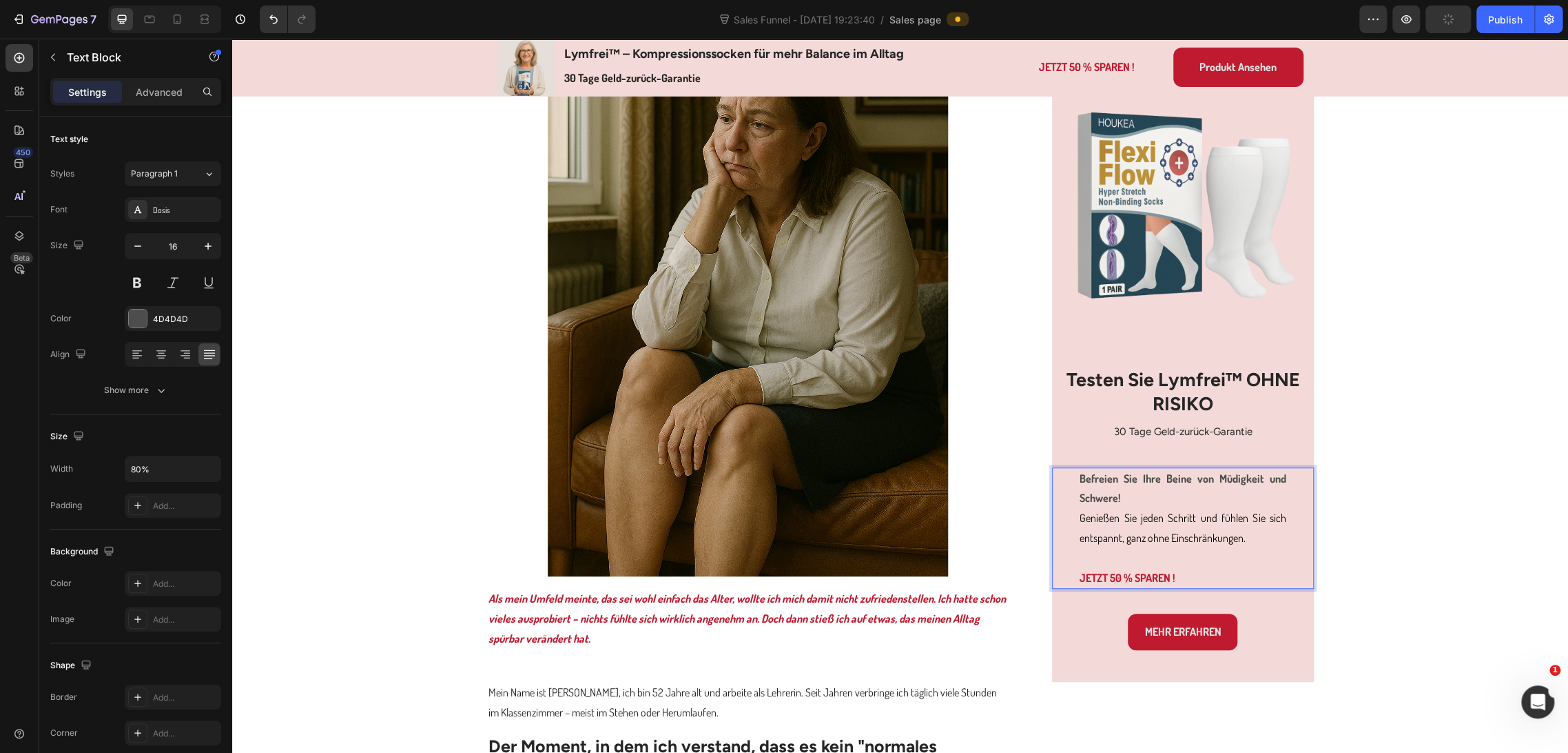
click at [1099, 469] on p "Befreien Sie Ihre Beine von Müdigkeit und Schwere! Genießen Sie jeden Schritt u…" at bounding box center [1182, 508] width 206 height 80
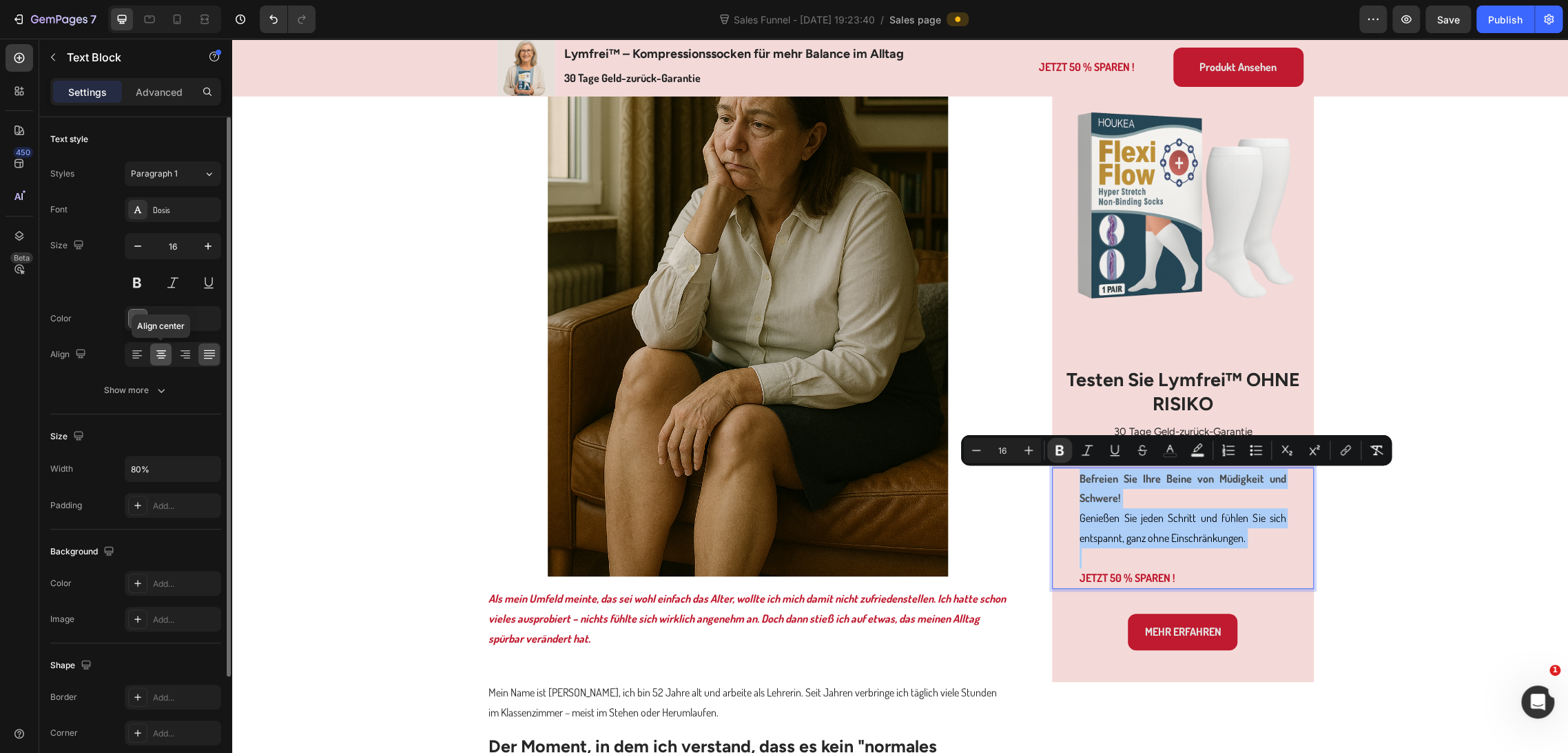
click at [159, 346] on div at bounding box center [161, 354] width 21 height 22
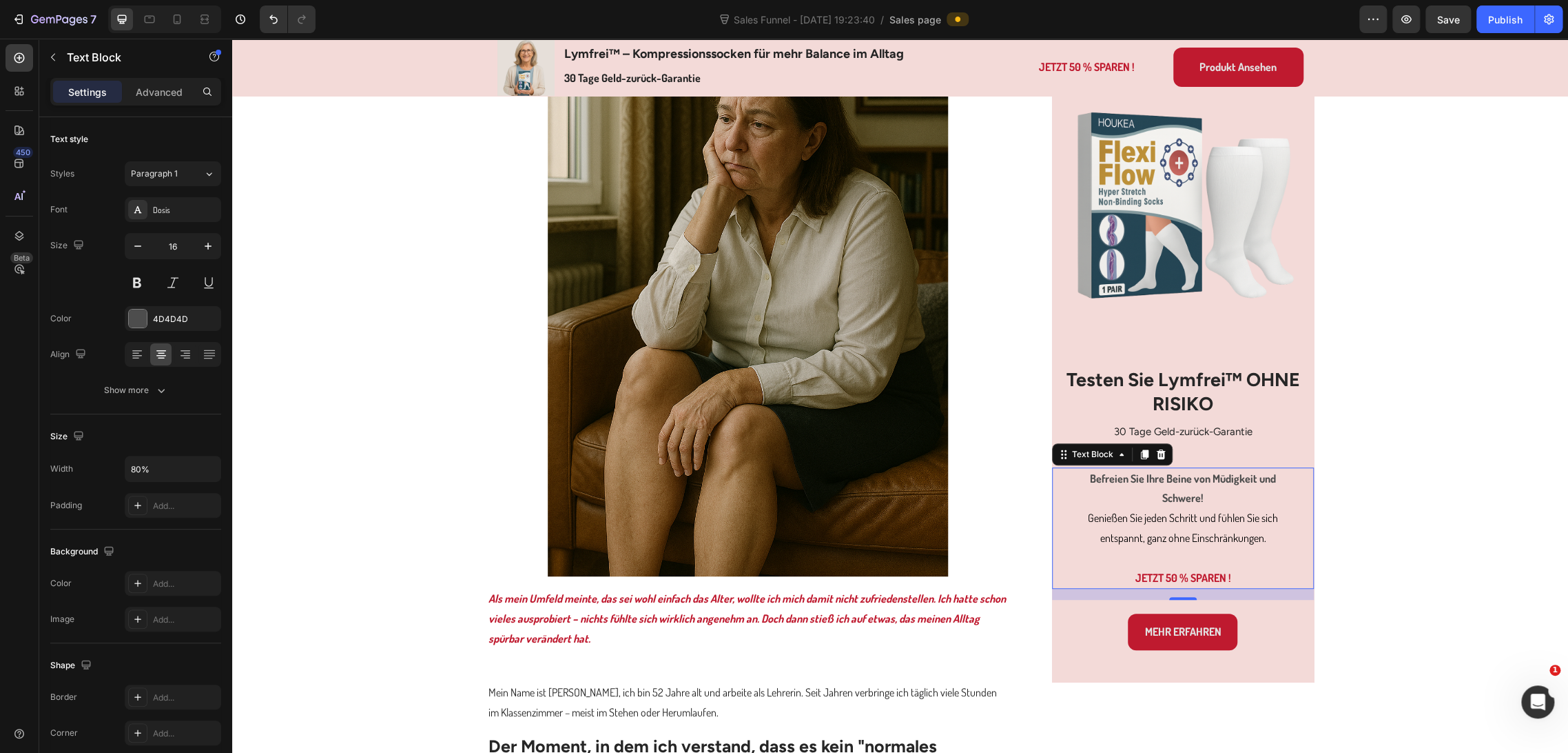
click at [1263, 474] on strong "Befreien Sie Ihre Beine von Müdigkeit und Schwere!" at bounding box center [1182, 488] width 186 height 33
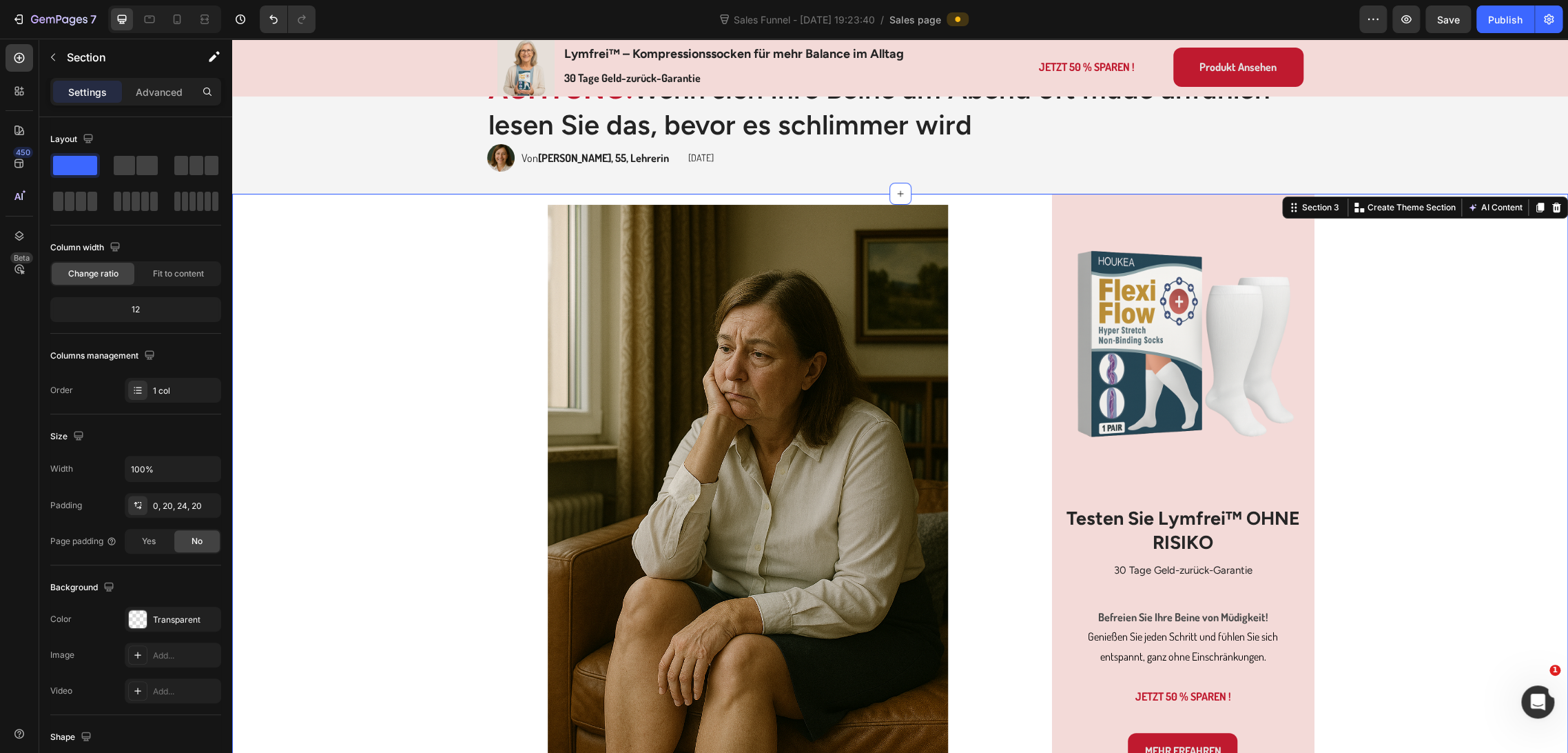
scroll to position [229, 0]
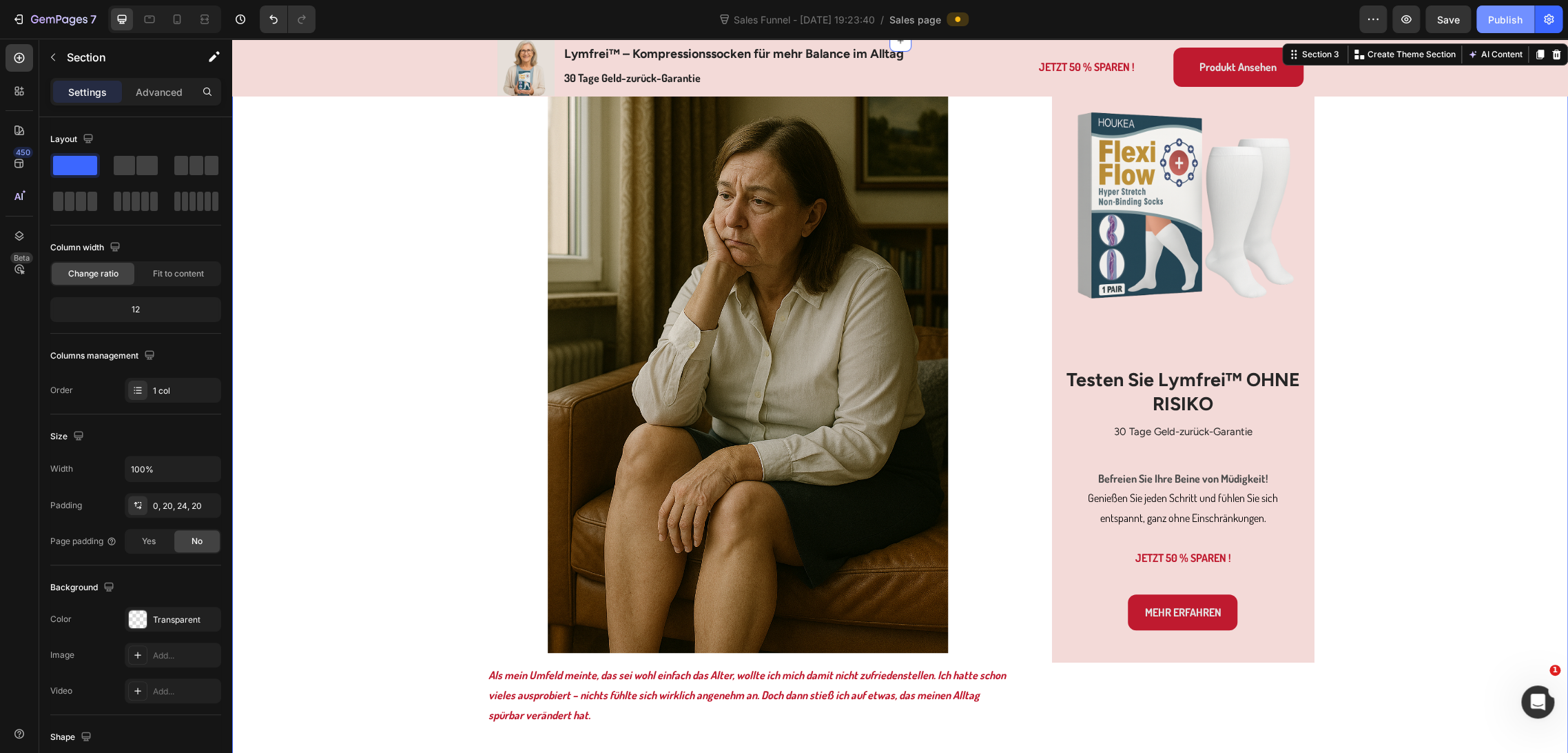
click at [1500, 23] on div "Publish" at bounding box center [1506, 19] width 34 height 15
click at [847, 429] on img at bounding box center [748, 352] width 400 height 601
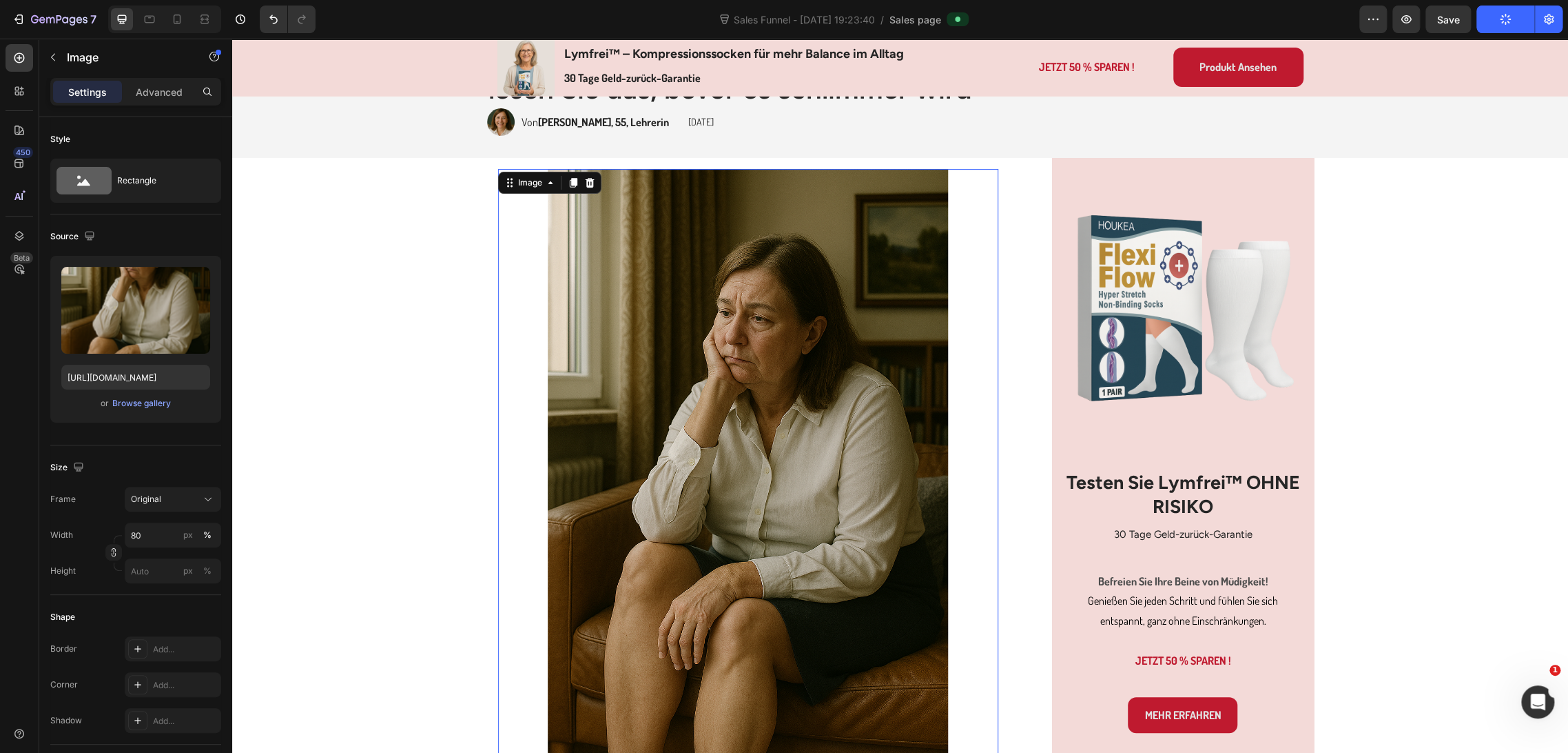
scroll to position [76, 0]
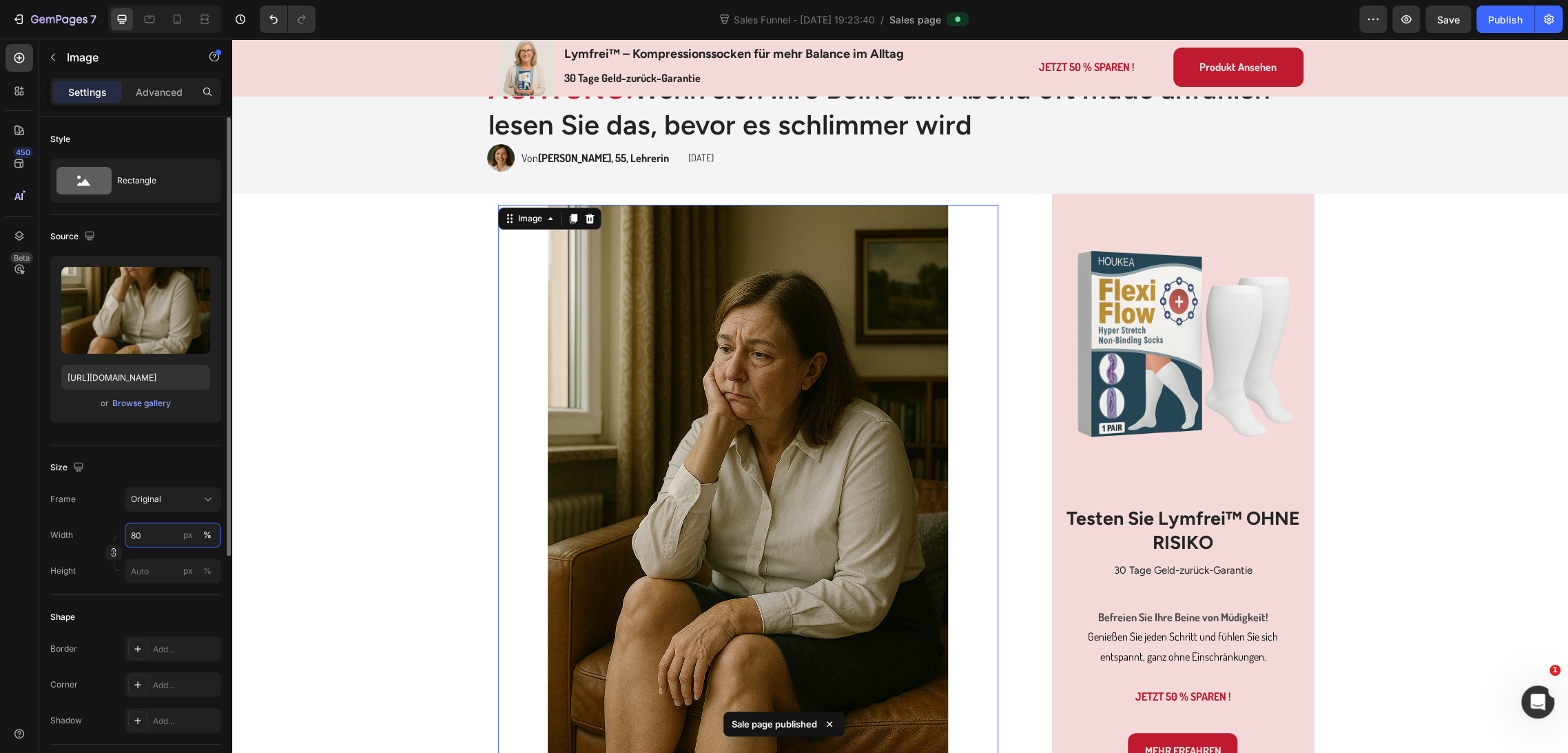
click at [133, 529] on input "80" at bounding box center [173, 535] width 97 height 25
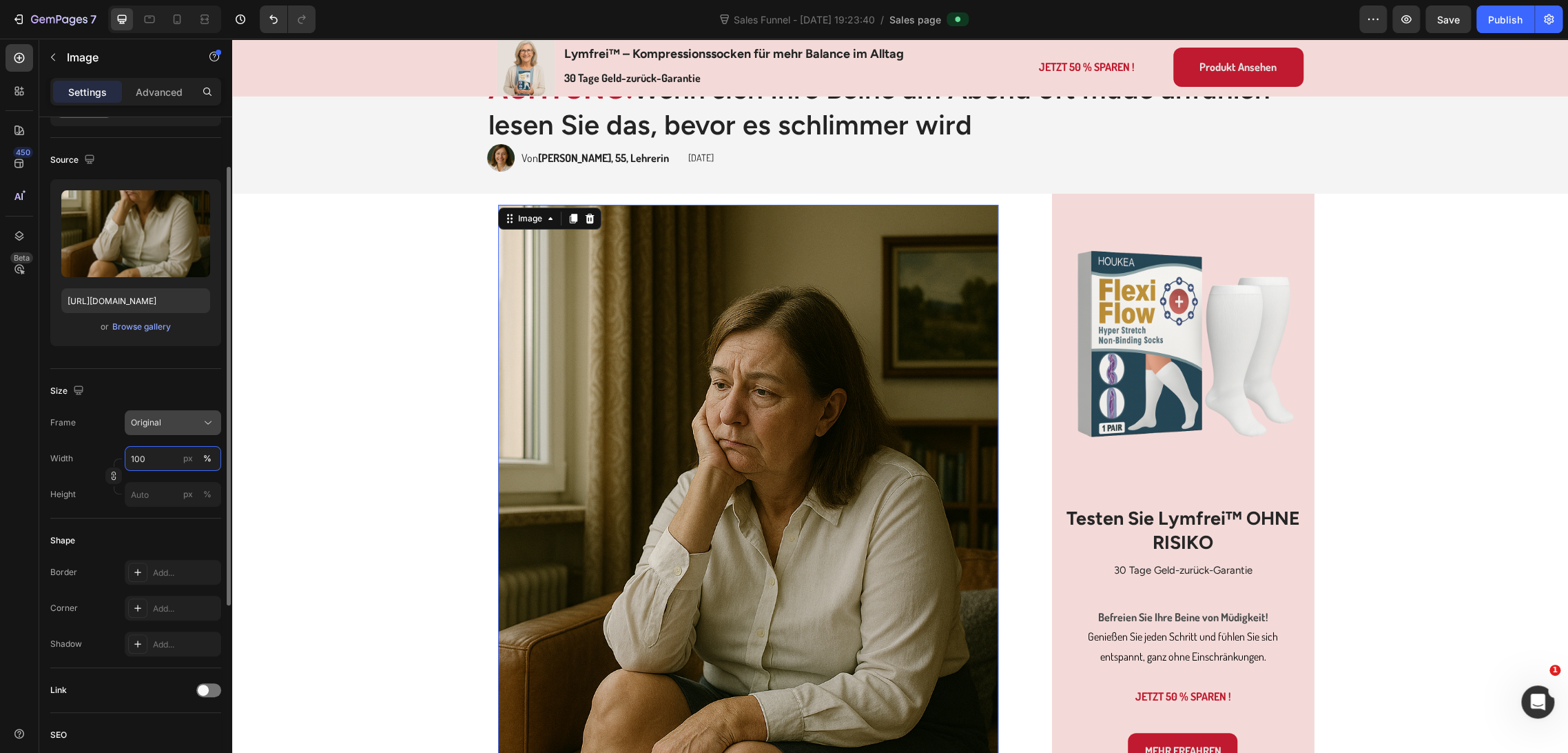
type input "100"
click at [208, 419] on icon at bounding box center [208, 423] width 14 height 14
click at [204, 462] on div "Square" at bounding box center [160, 456] width 110 height 27
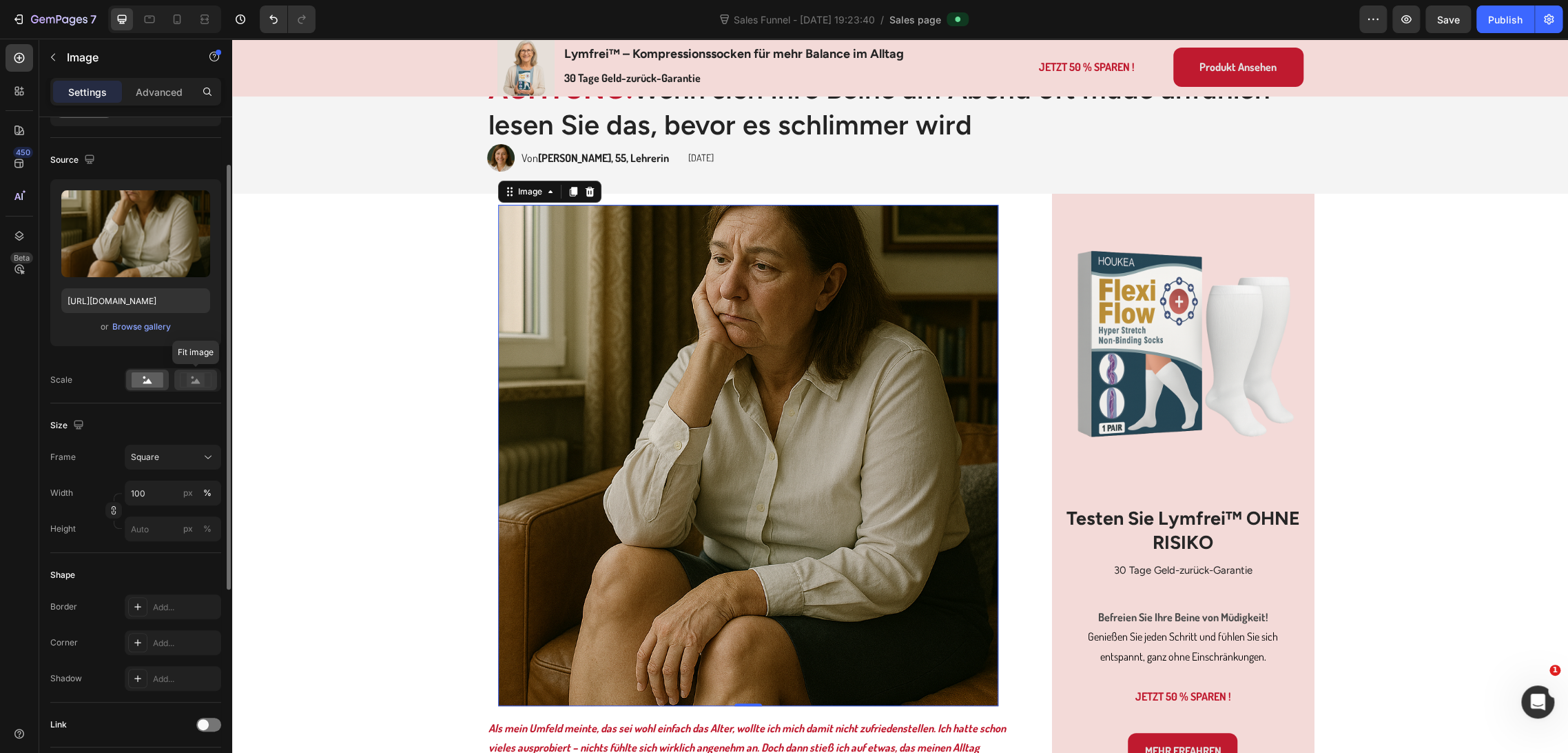
click at [194, 381] on icon at bounding box center [196, 381] width 9 height 5
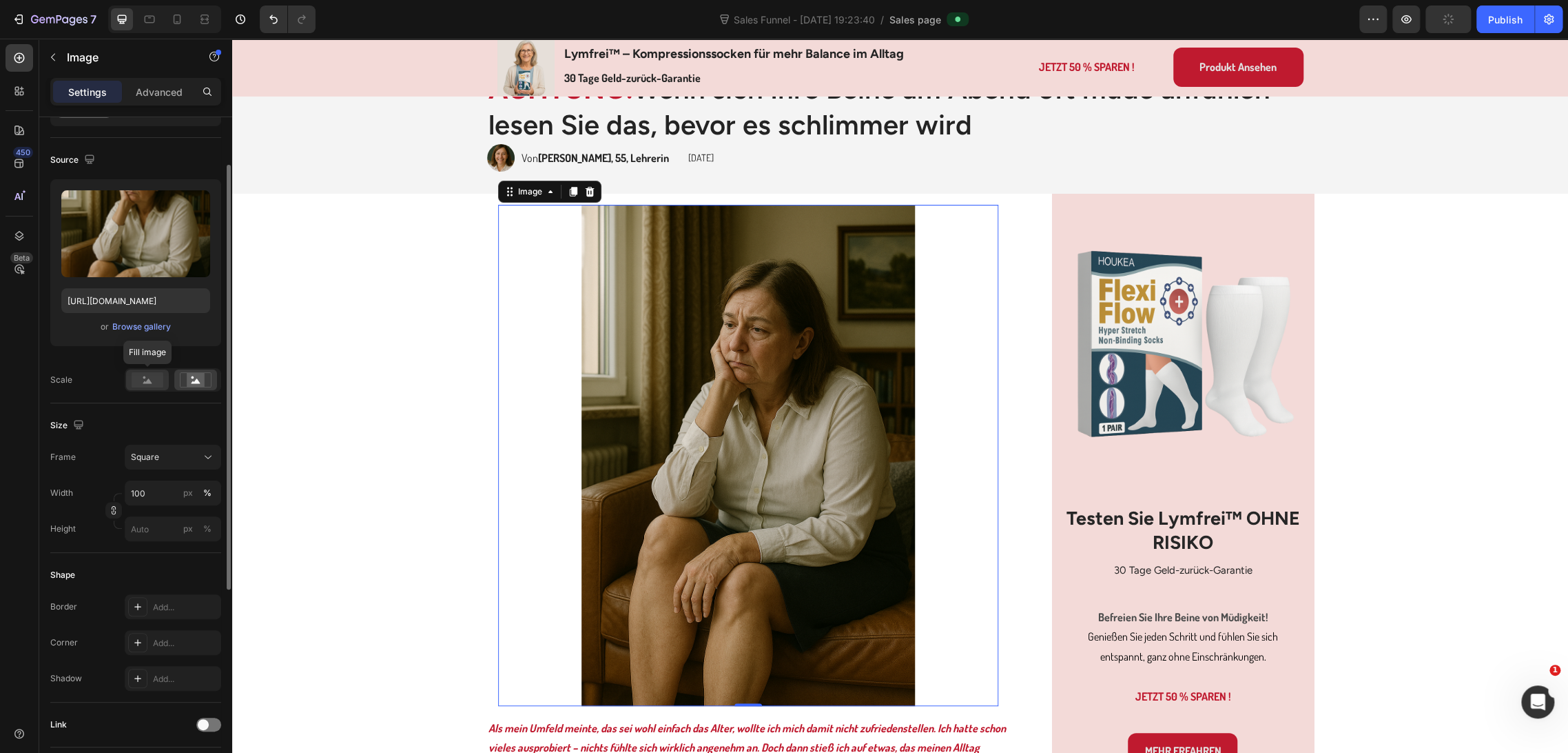
click at [160, 379] on rect at bounding box center [147, 380] width 32 height 15
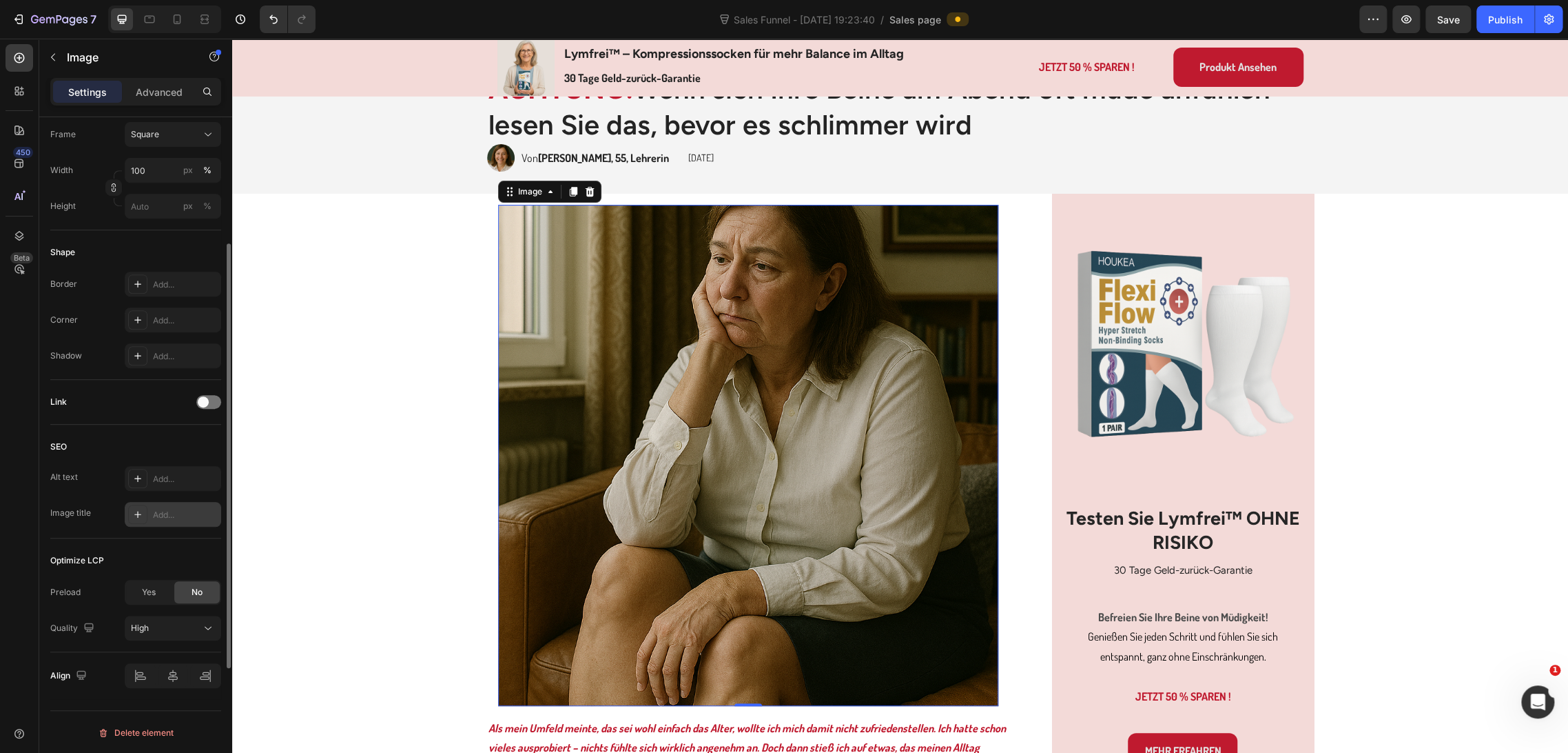
scroll to position [93, 0]
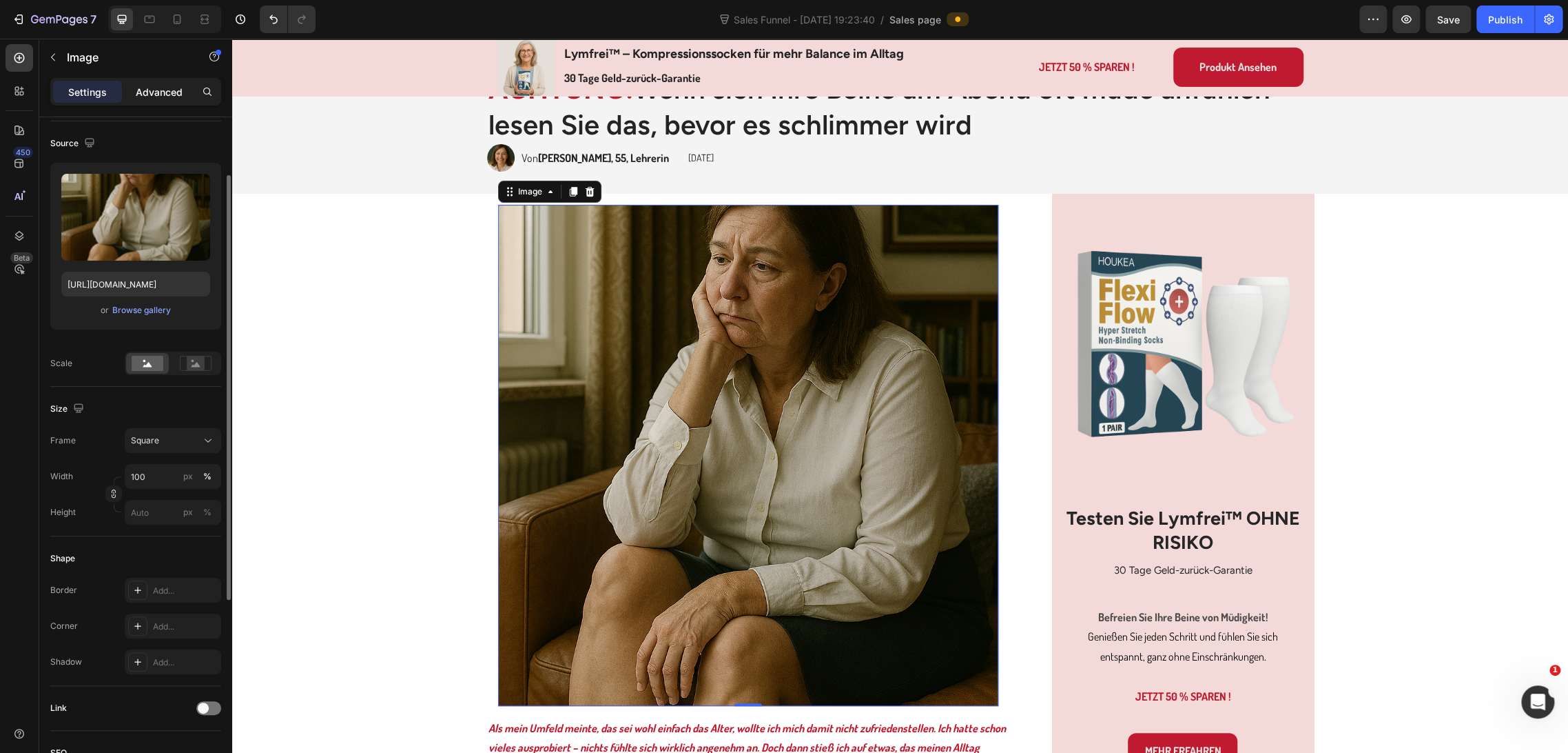
click at [162, 94] on p "Advanced" at bounding box center [159, 92] width 47 height 15
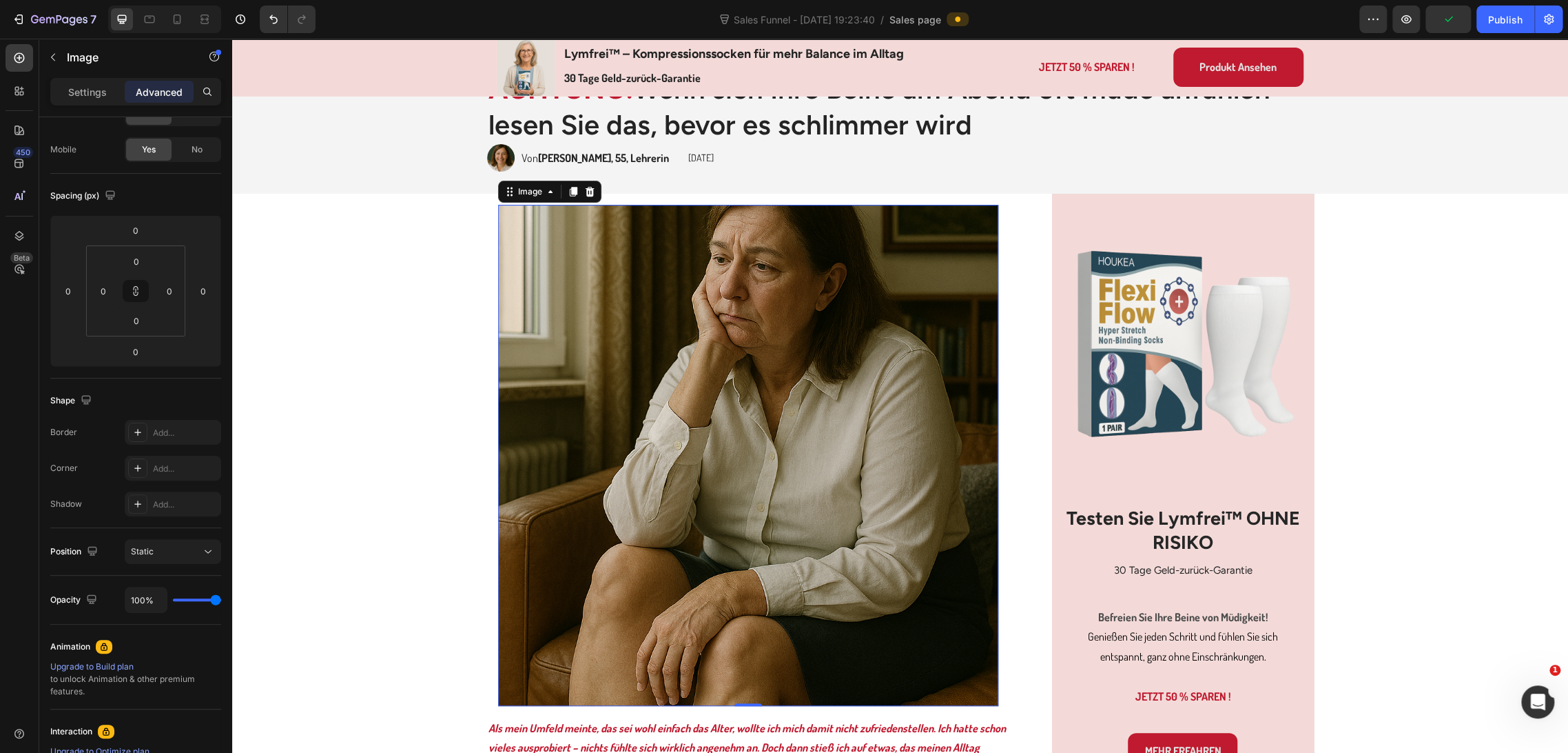
scroll to position [0, 0]
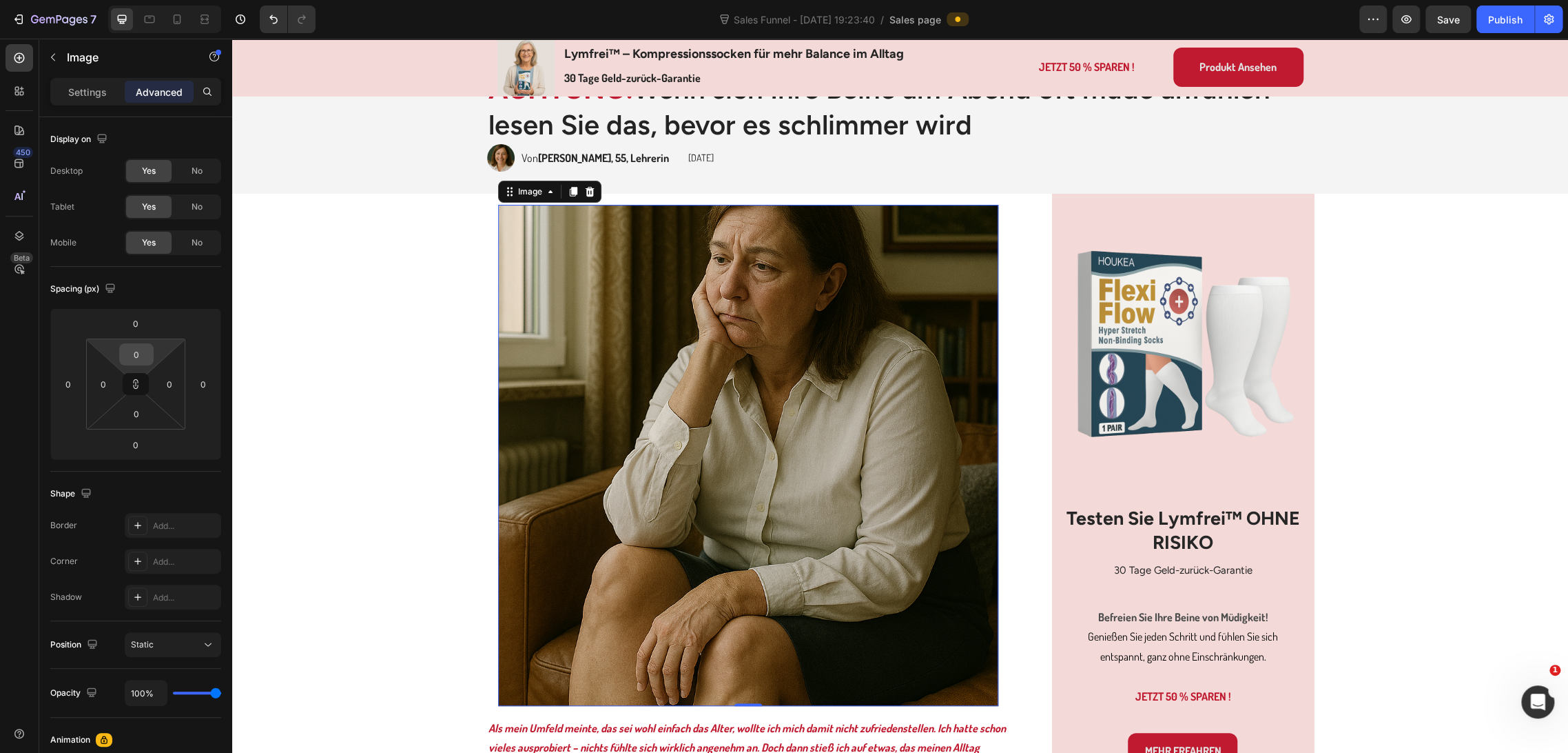
click at [149, 359] on input "0" at bounding box center [136, 354] width 27 height 21
type input "2"
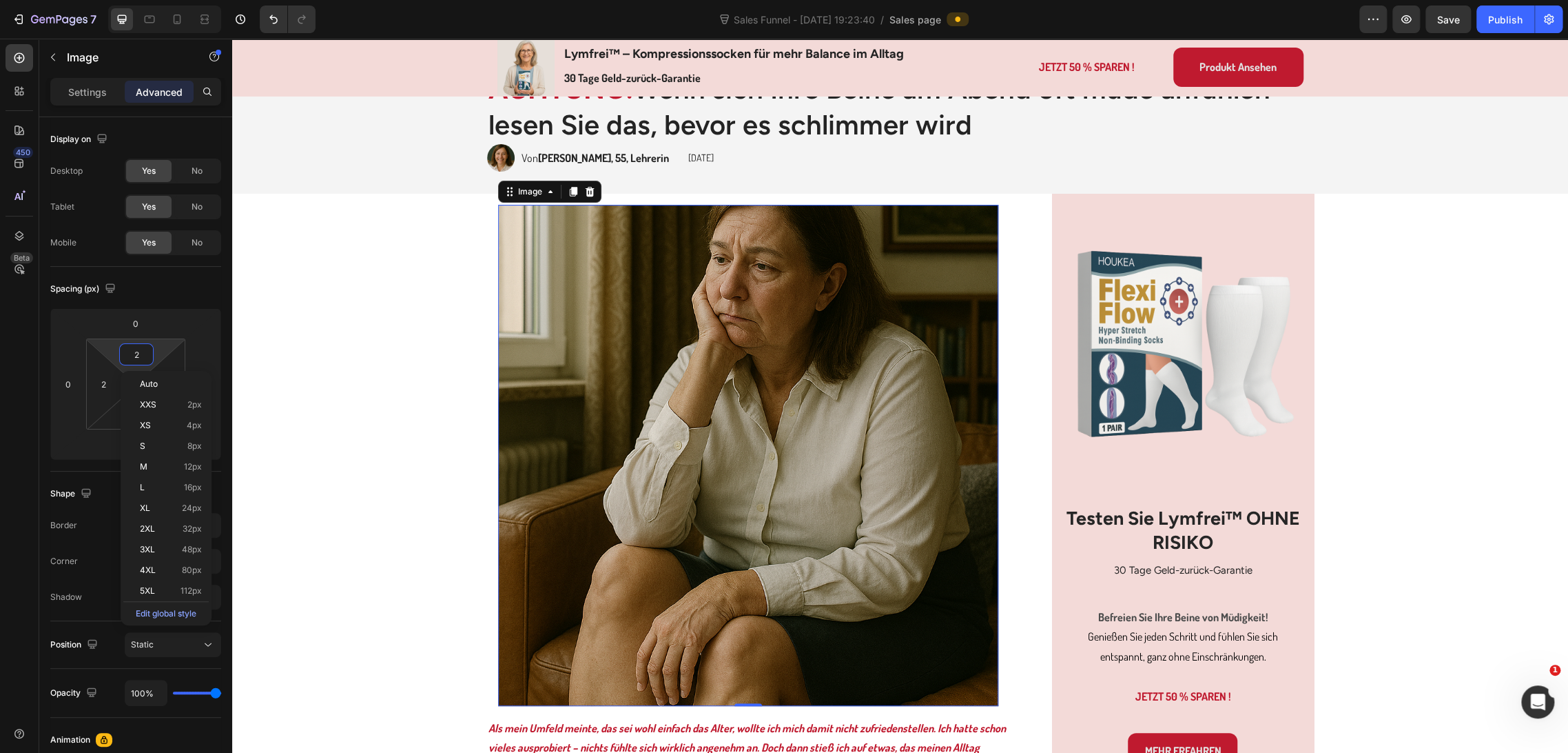
type input "20"
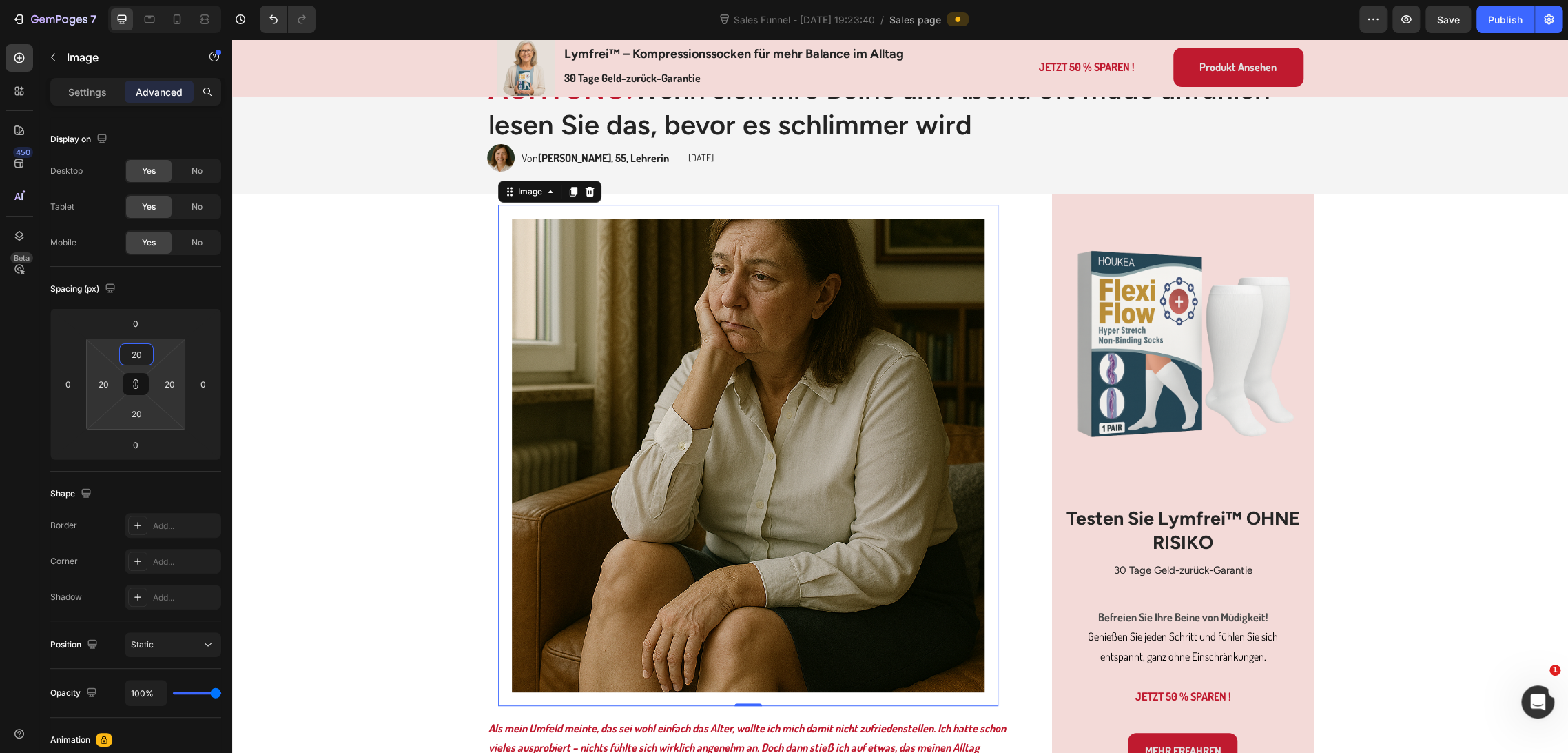
type input "2"
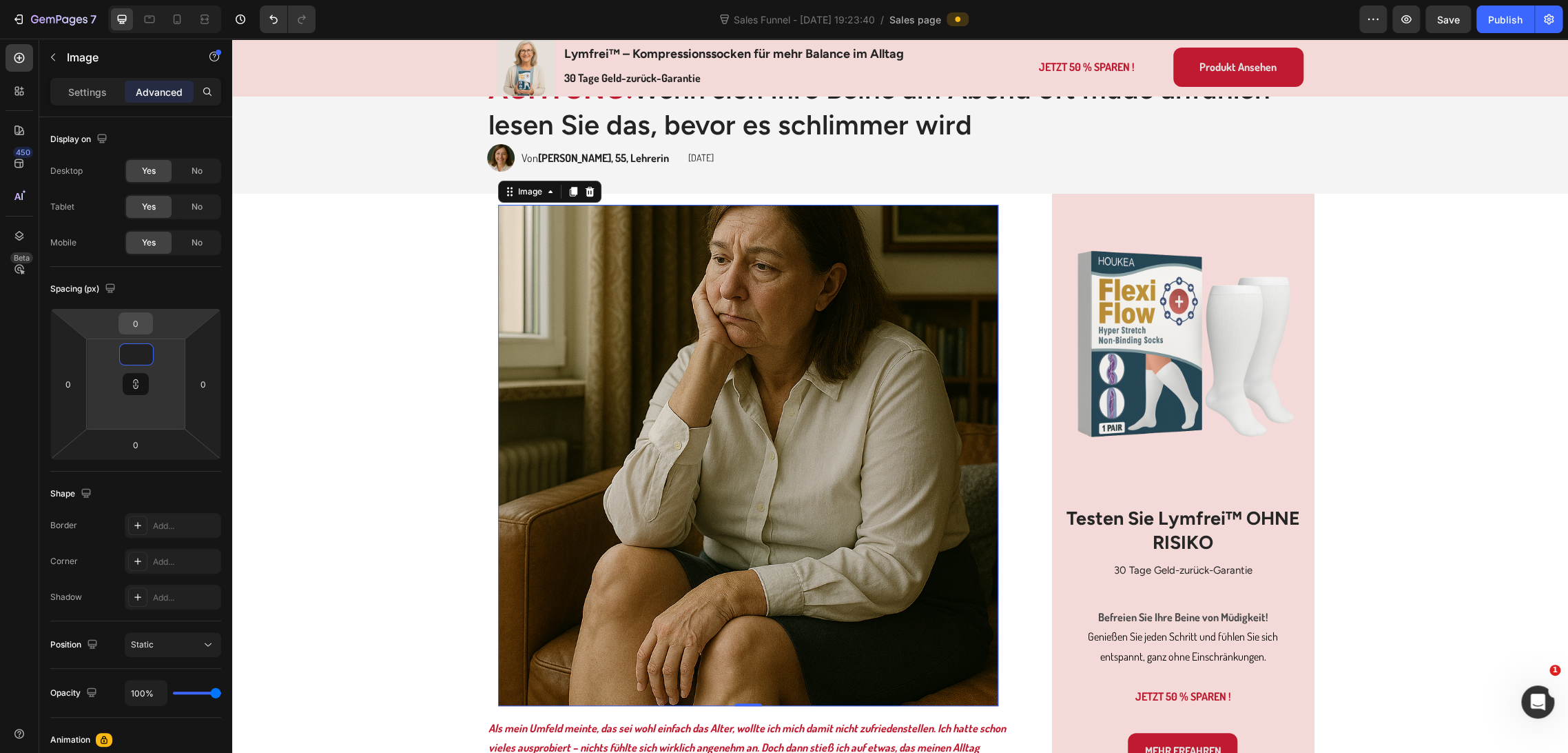
click at [151, 322] on div "0" at bounding box center [136, 323] width 34 height 22
type input "1"
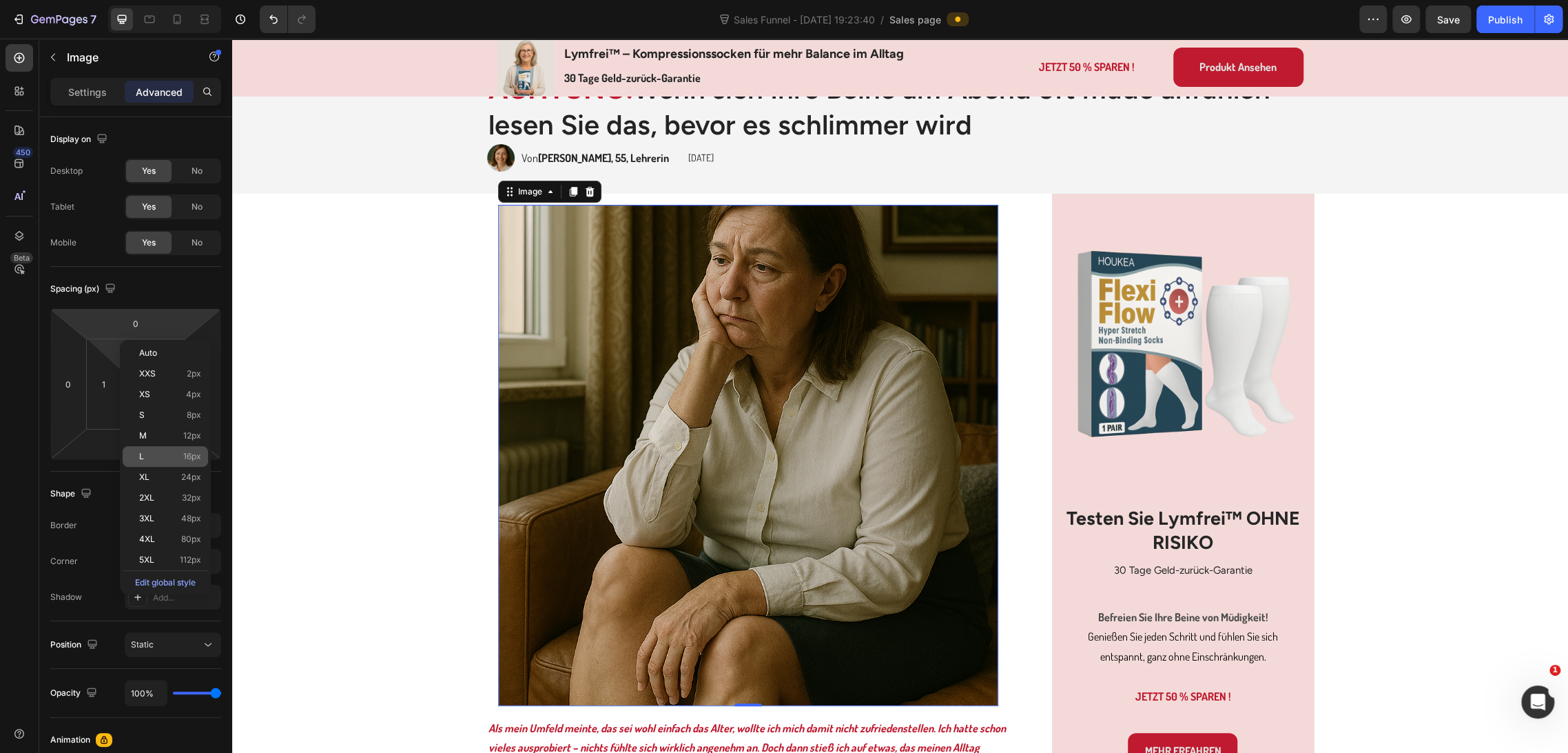
click at [159, 458] on p "L 16px" at bounding box center [170, 456] width 62 height 9
type input "16"
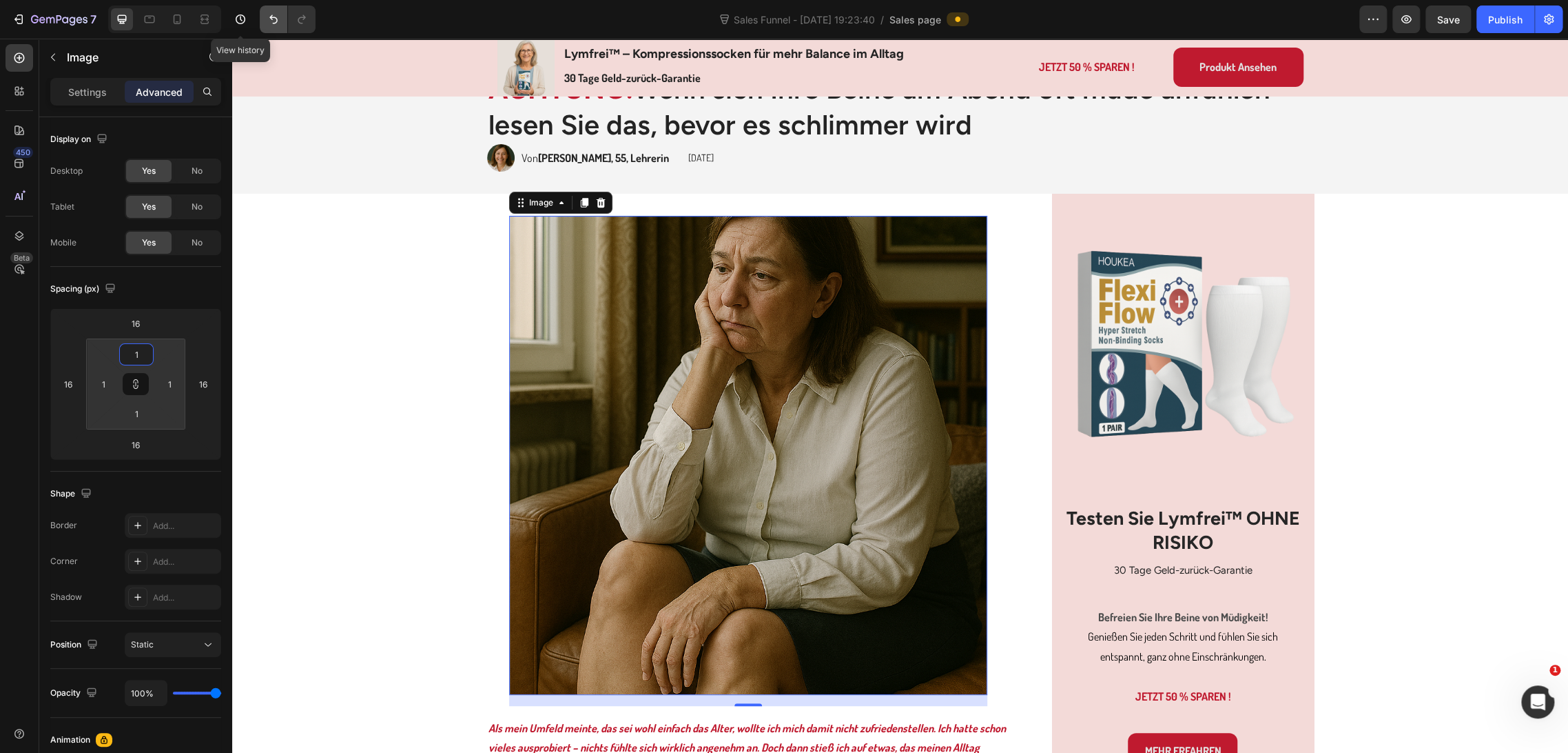
click at [262, 19] on button "Undo/Redo" at bounding box center [274, 19] width 27 height 27
click at [269, 20] on icon "Undo/Redo" at bounding box center [274, 19] width 14 height 14
click at [269, 22] on icon "Undo/Redo" at bounding box center [274, 19] width 14 height 14
type input "0"
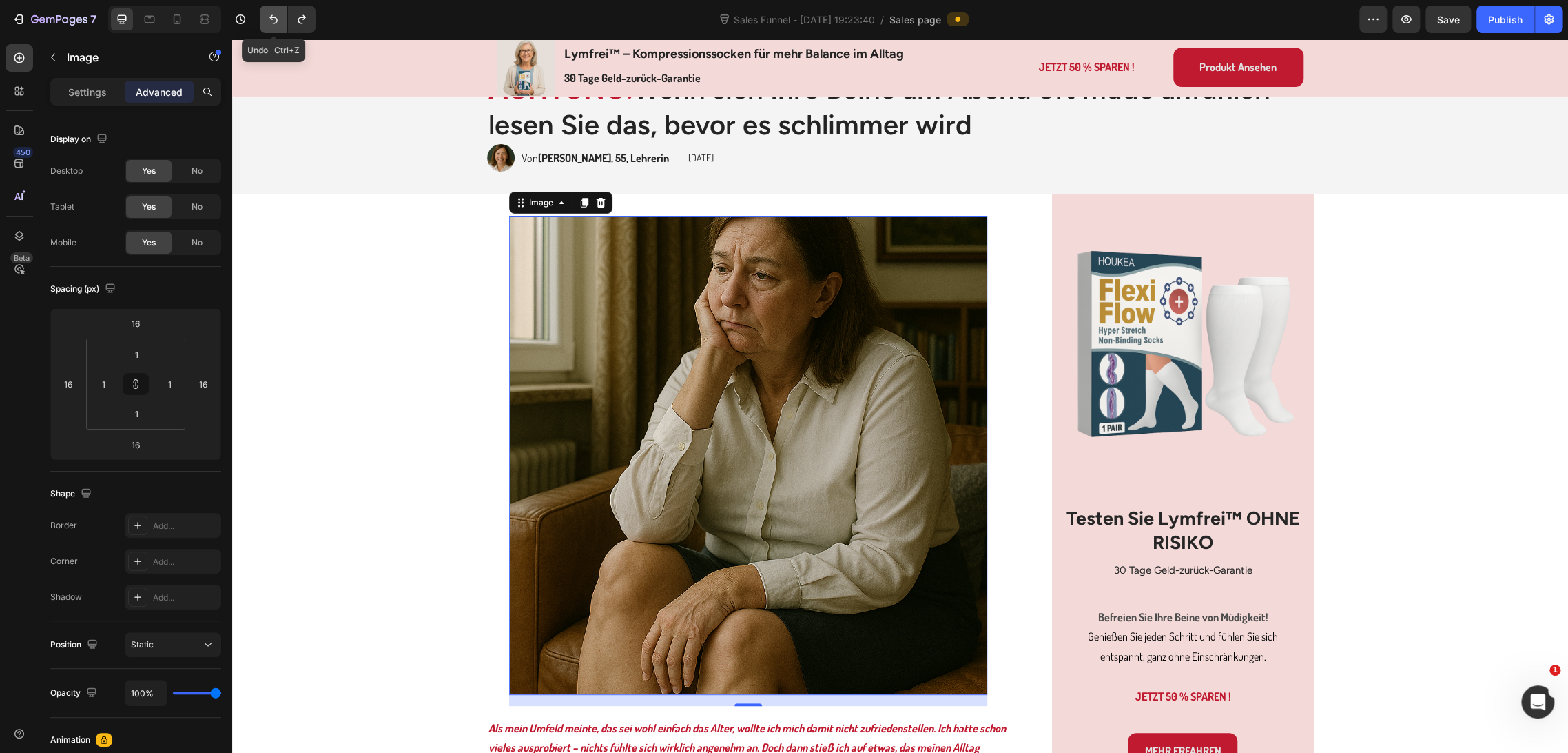
type input "0"
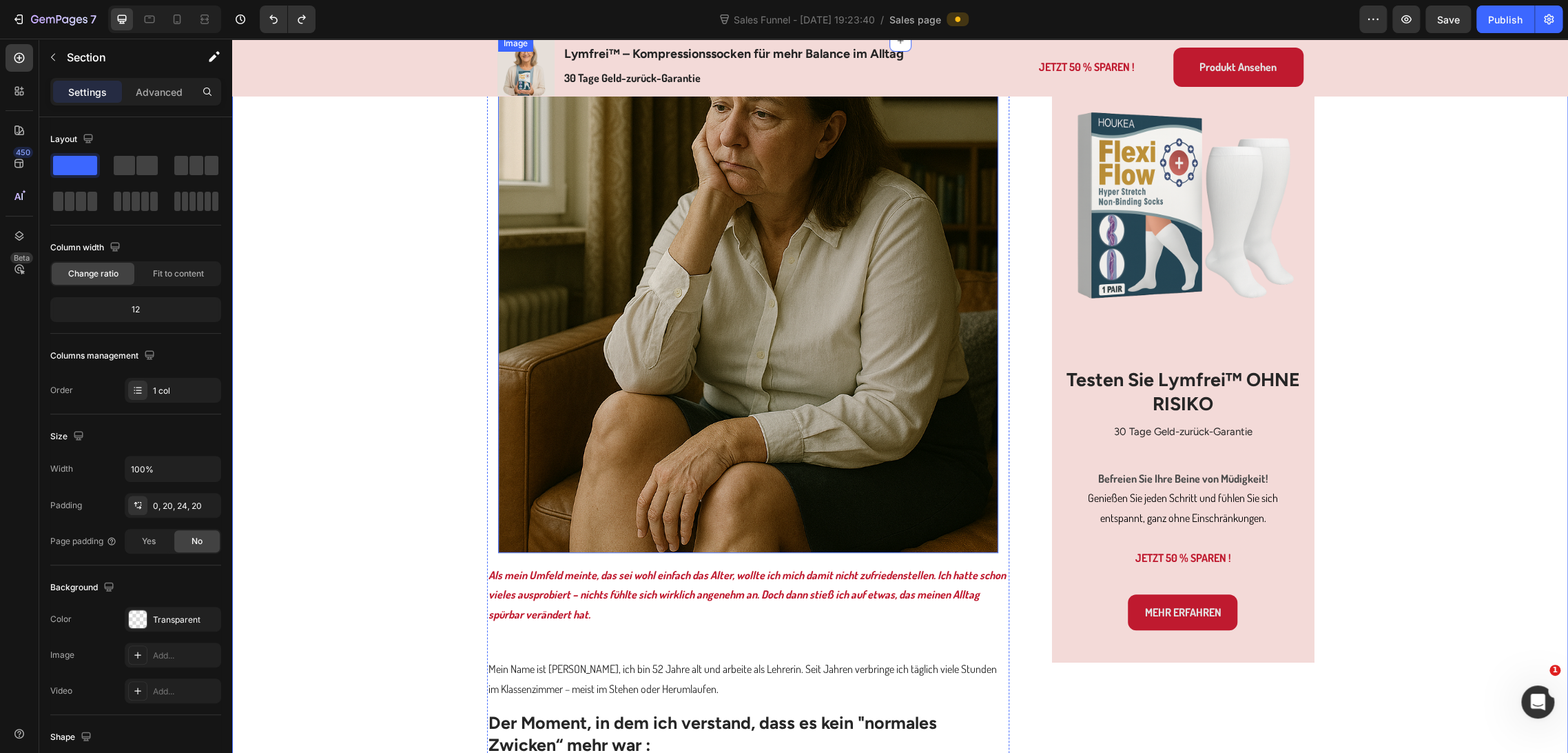
scroll to position [153, 0]
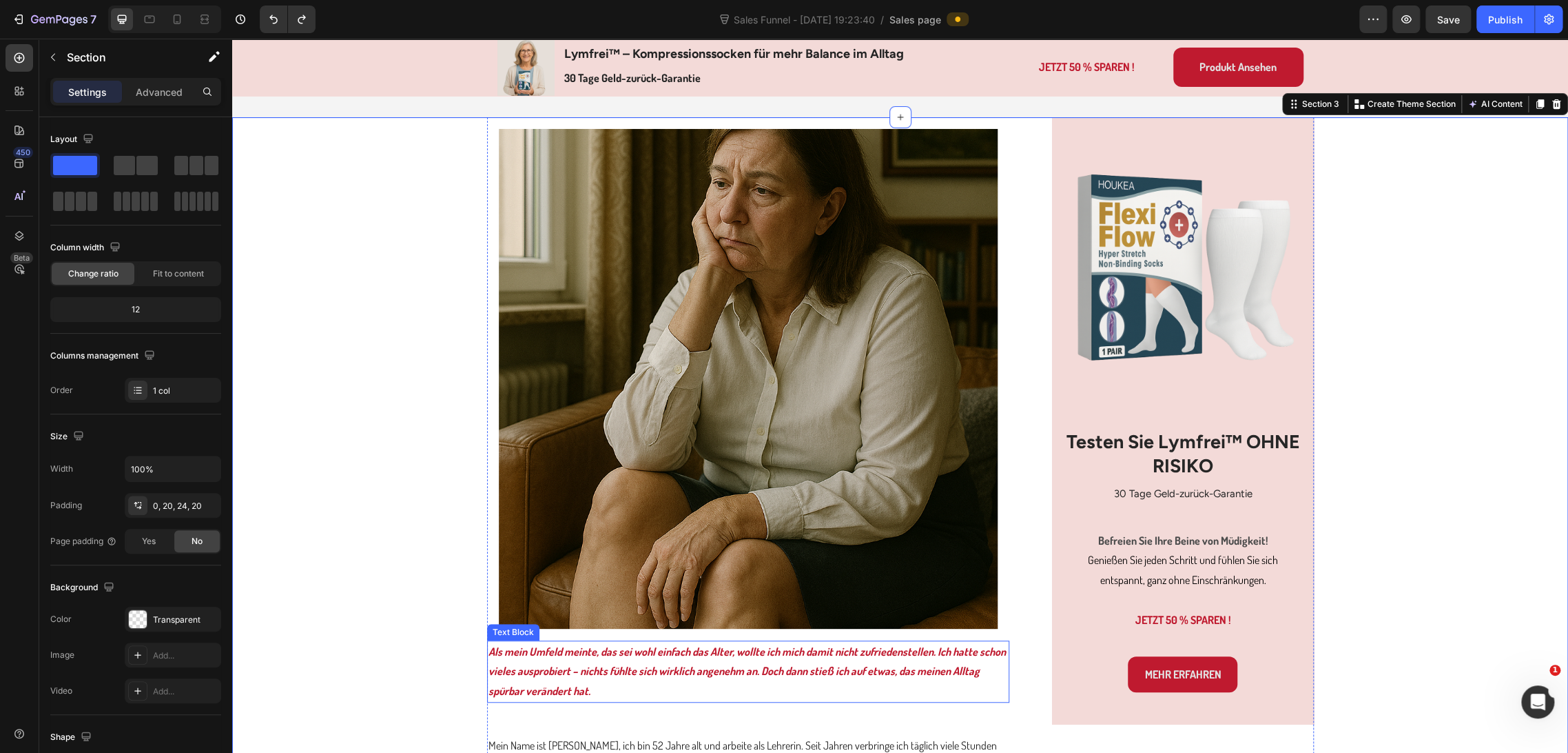
click at [607, 645] on strong "Als mein Umfeld meinte, das sei wohl einfach das Alter, wollte ich mich damit n…" at bounding box center [747, 671] width 518 height 54
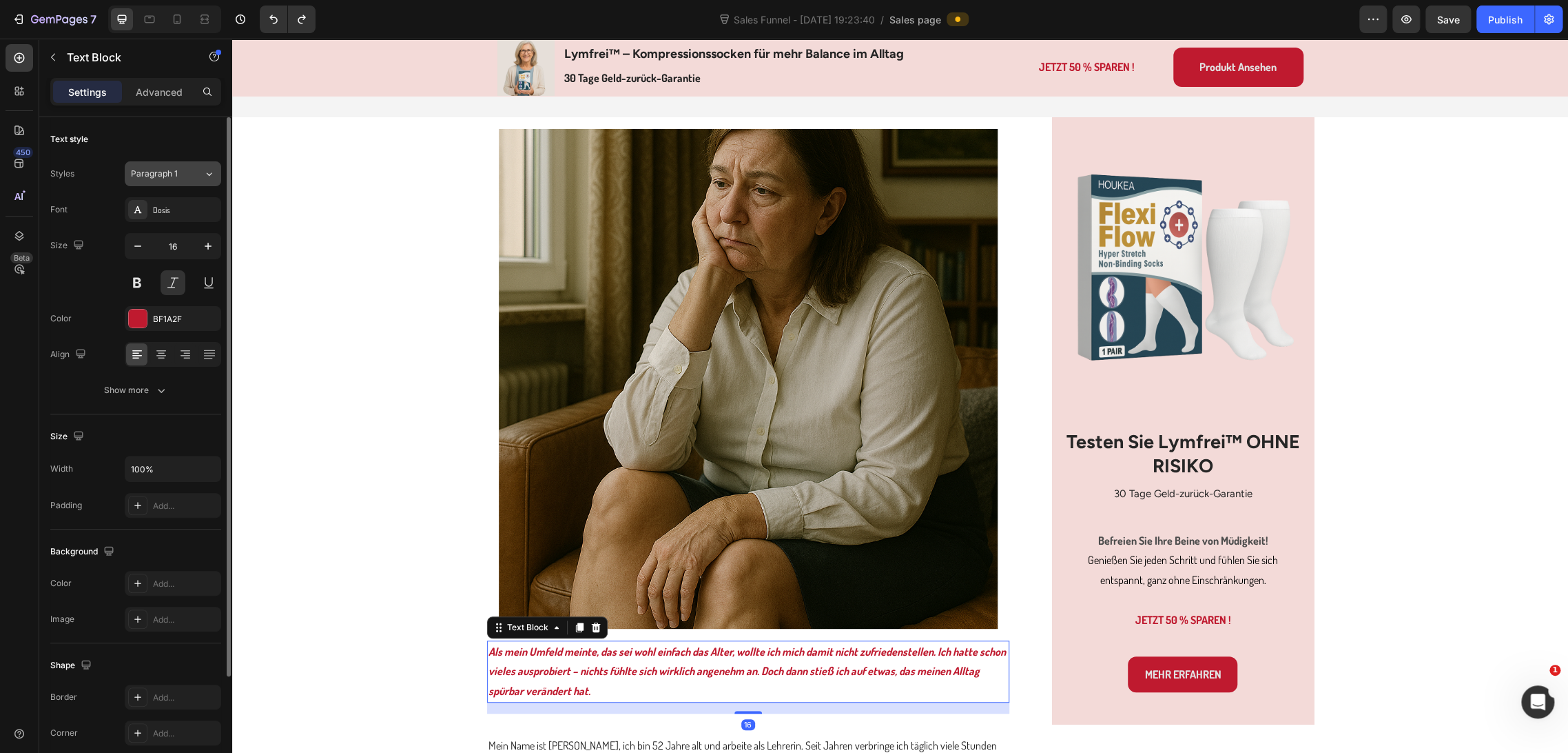
click at [216, 181] on button "Paragraph 1" at bounding box center [173, 173] width 97 height 25
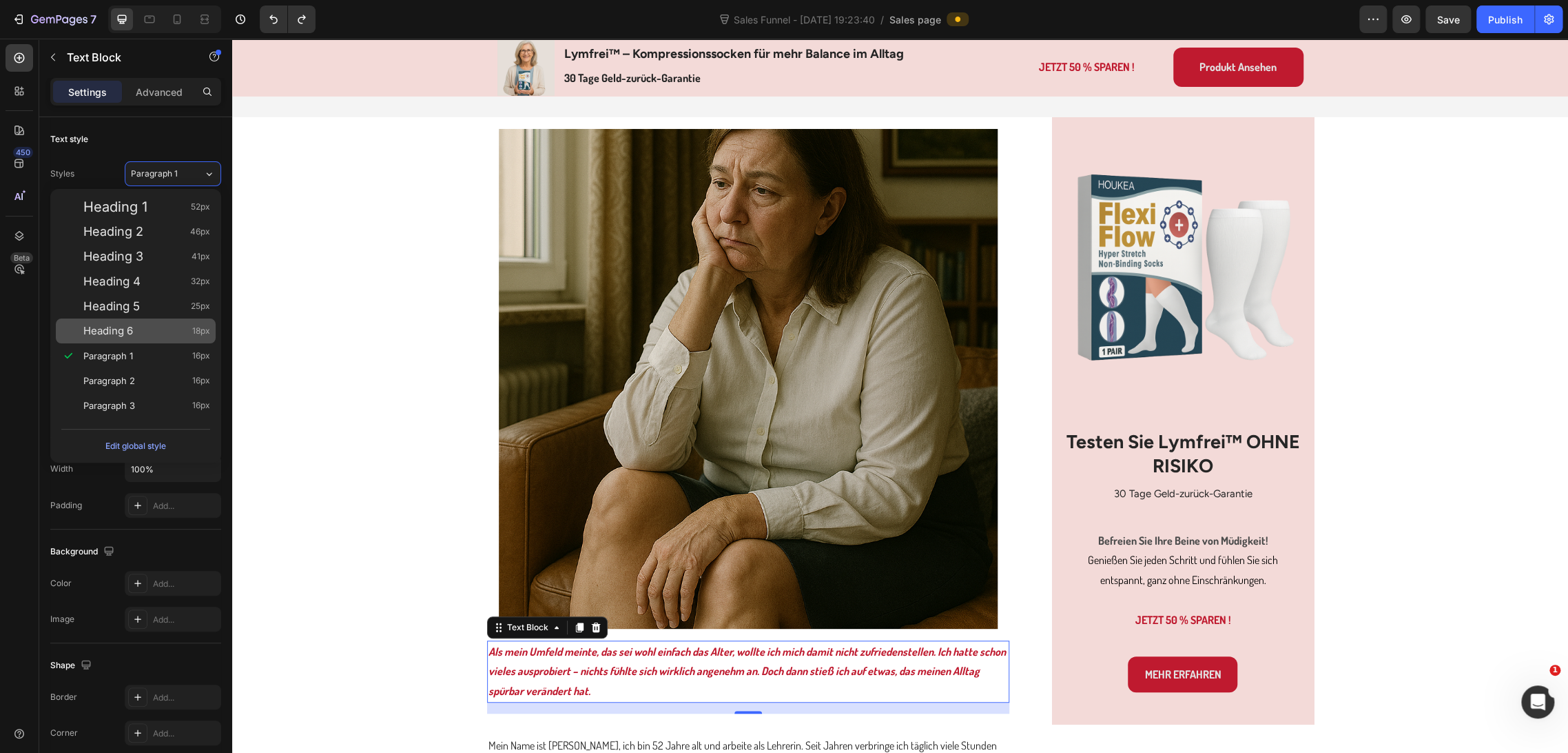
click at [137, 323] on div "Heading 6 18px" at bounding box center [135, 330] width 160 height 25
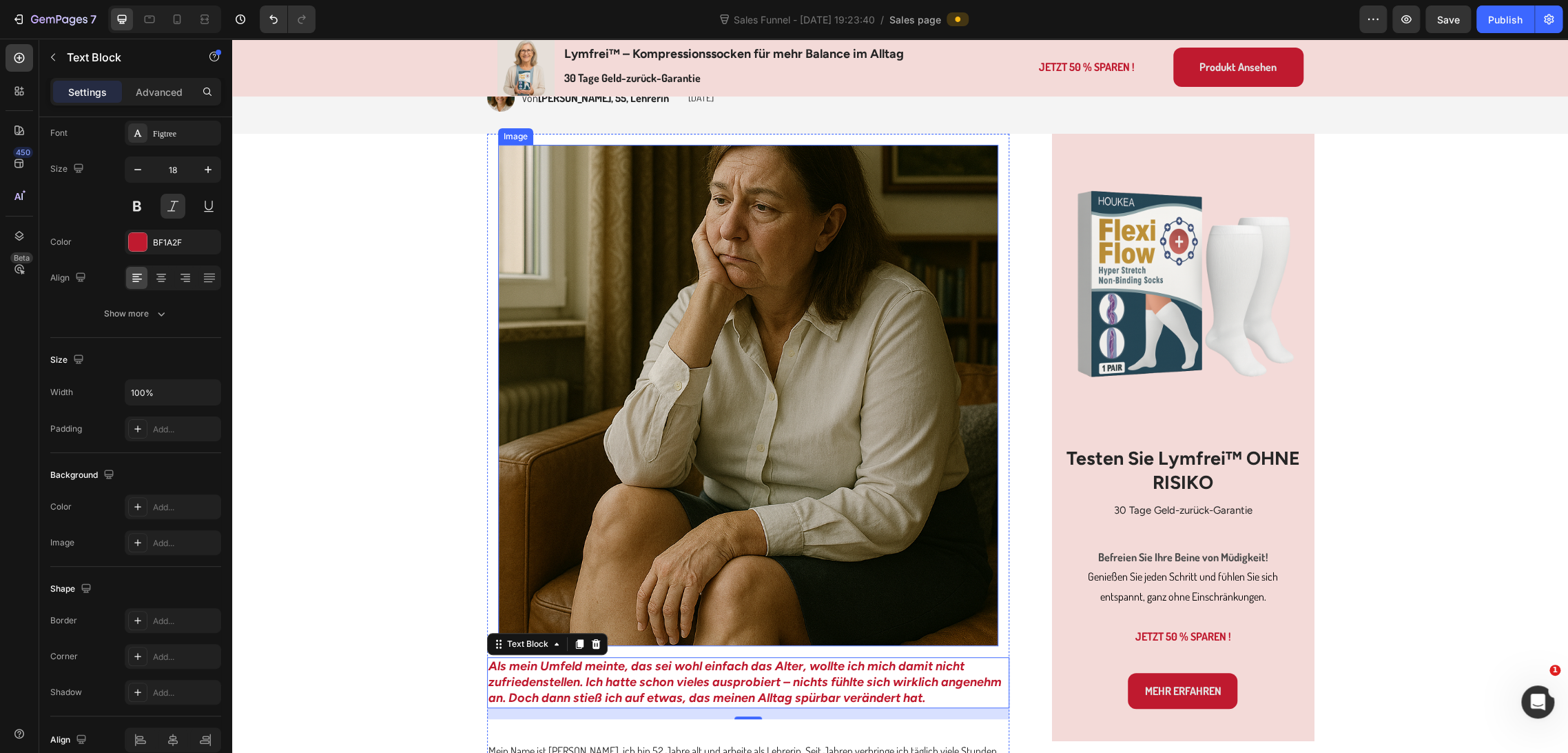
scroll to position [229, 0]
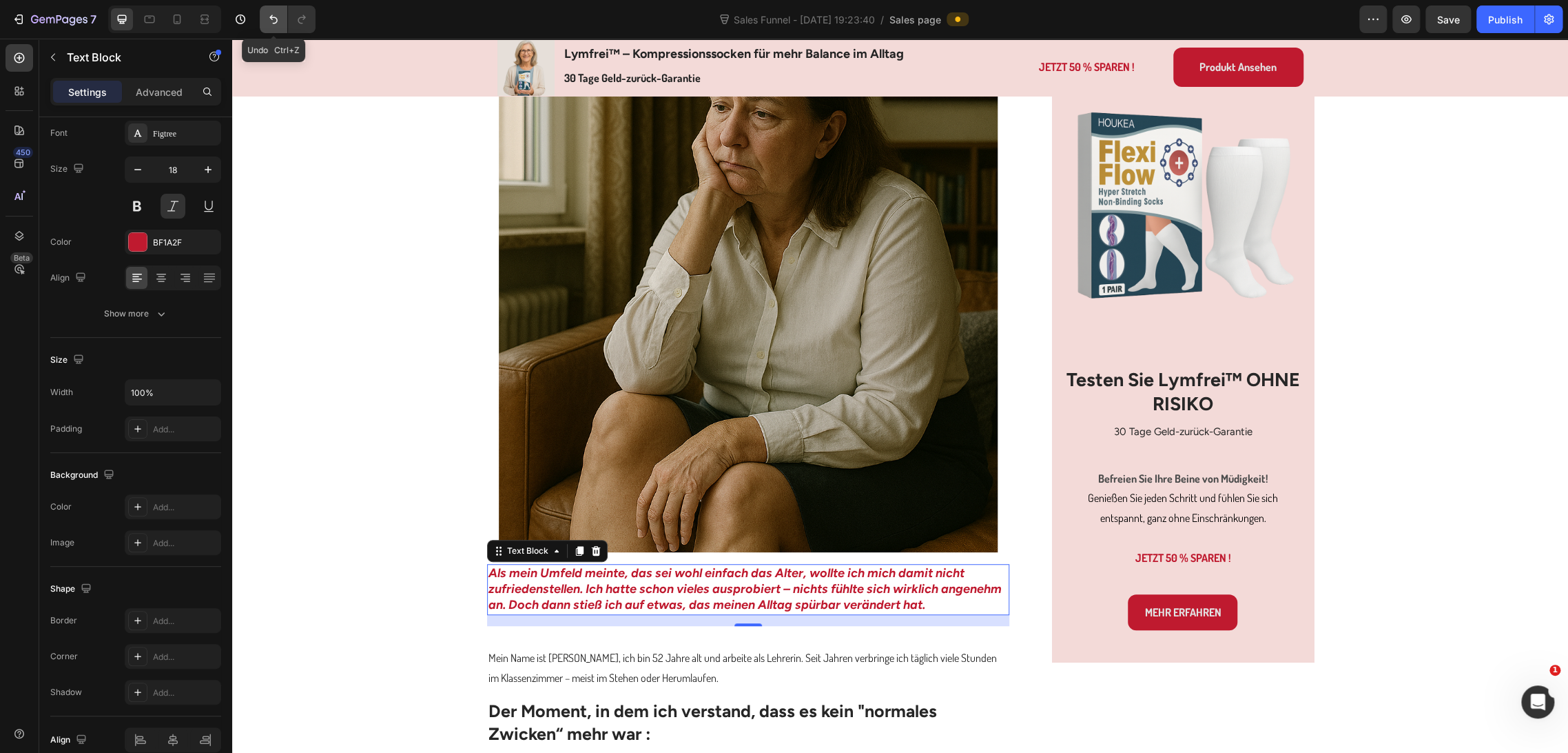
click at [270, 23] on icon "Undo/Redo" at bounding box center [274, 19] width 14 height 14
type input "16"
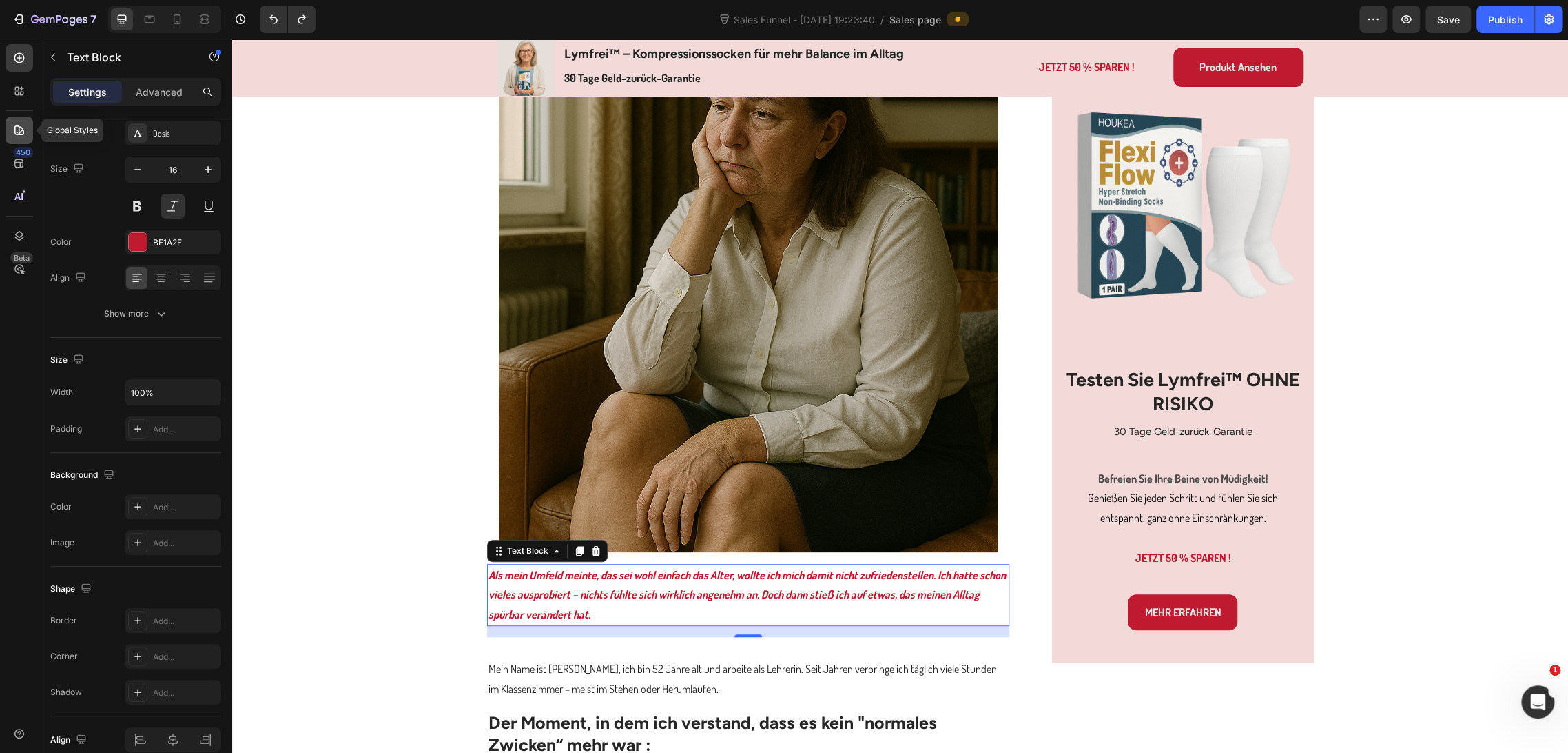
click at [20, 135] on icon at bounding box center [19, 130] width 14 height 14
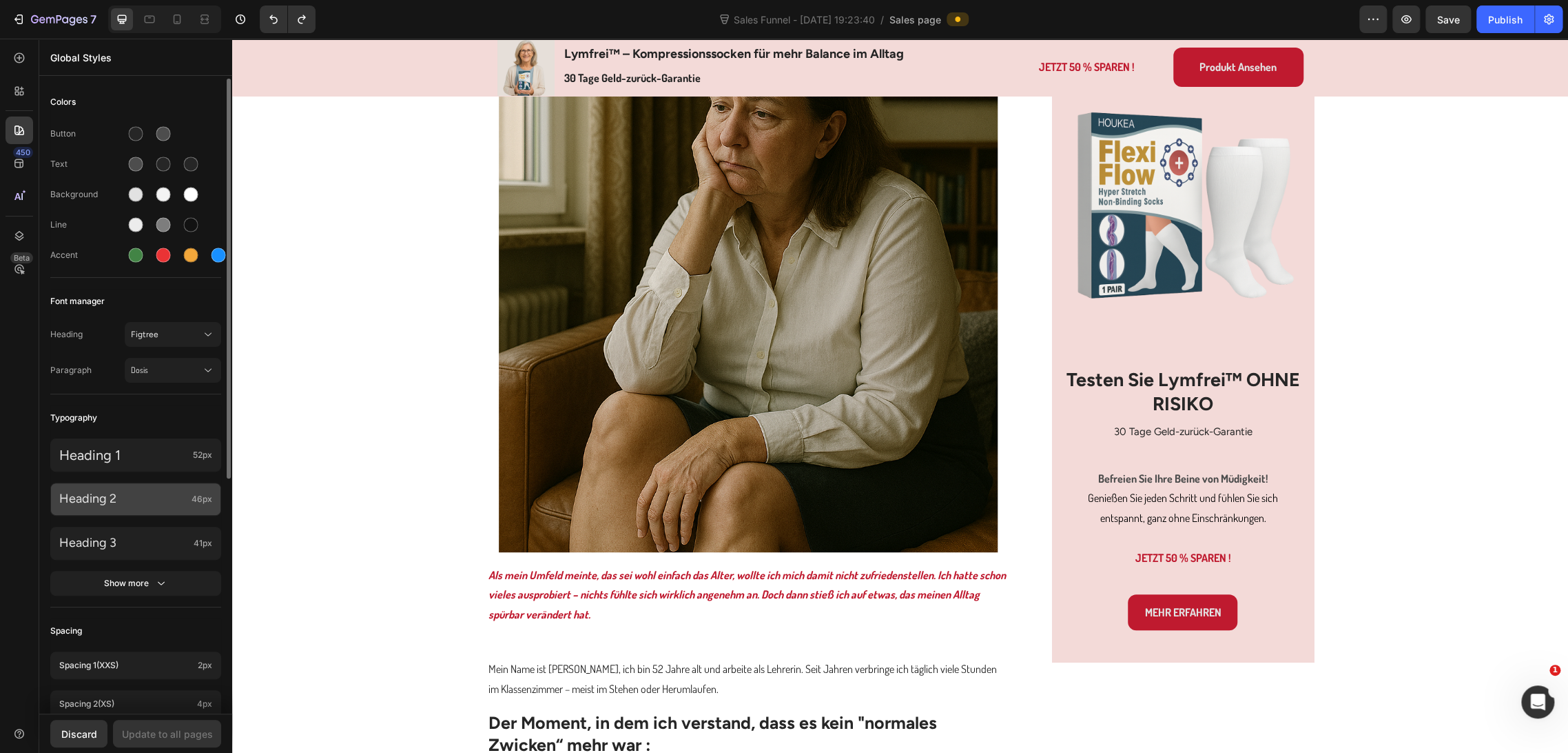
scroll to position [153, 0]
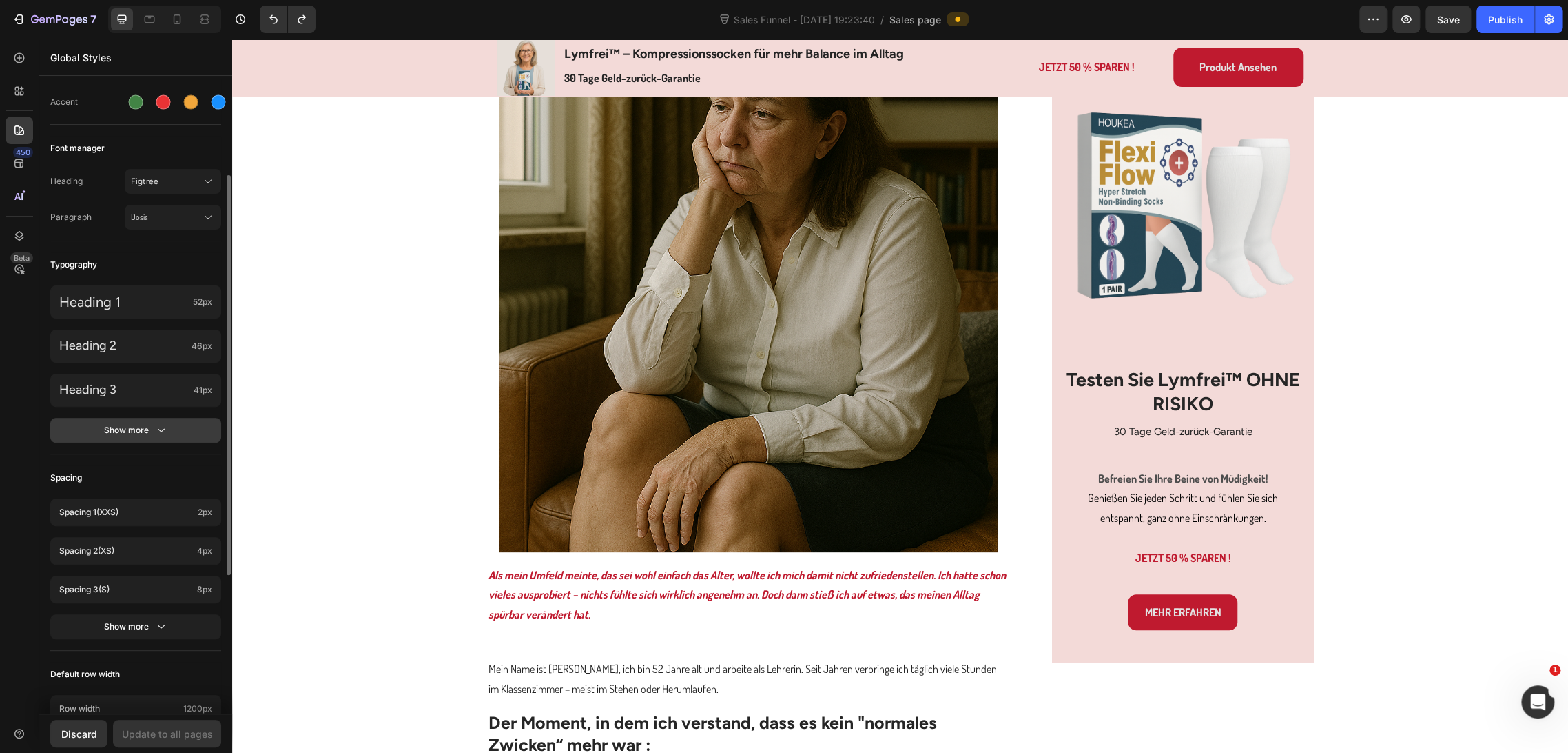
click at [152, 425] on div "Show more" at bounding box center [136, 430] width 64 height 14
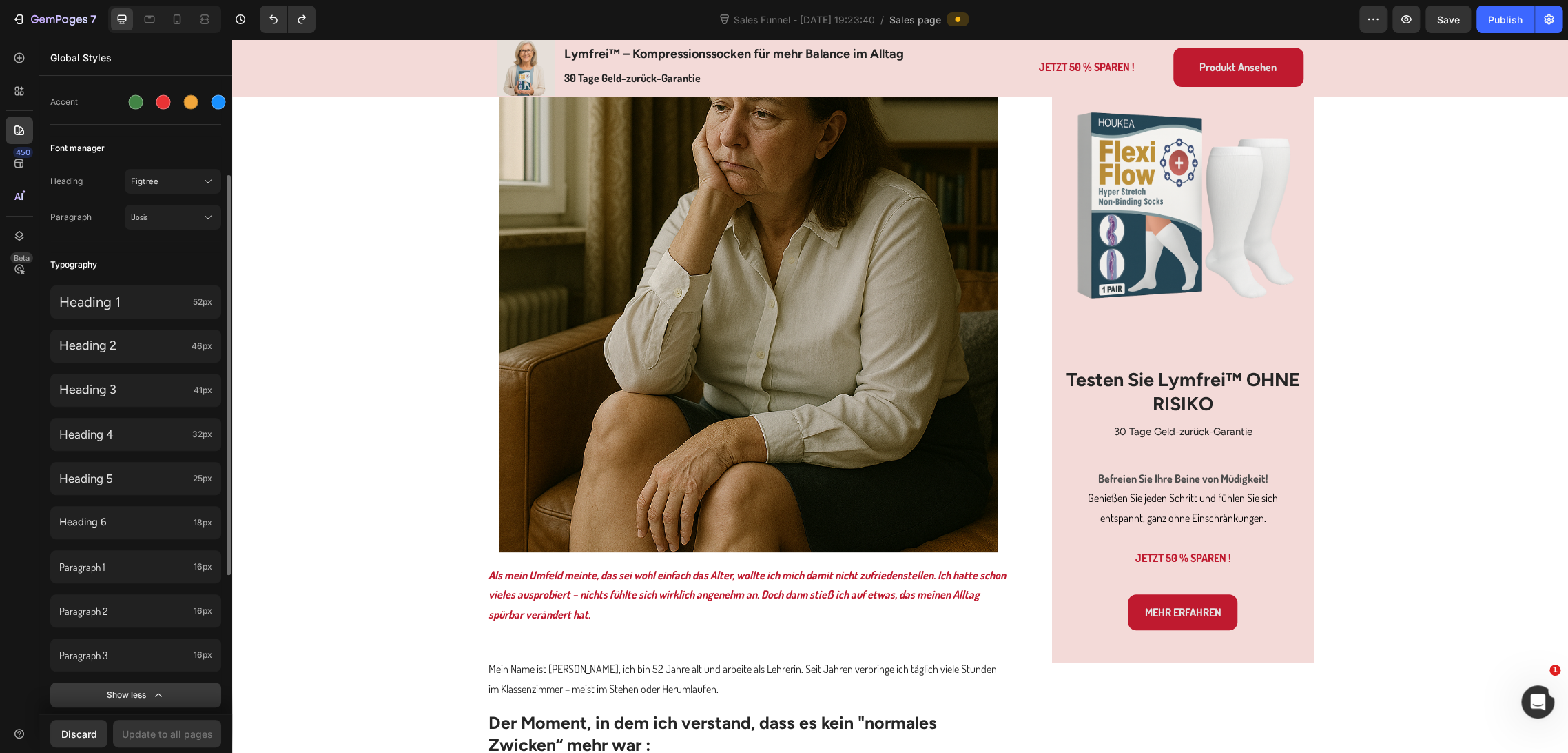
scroll to position [229, 0]
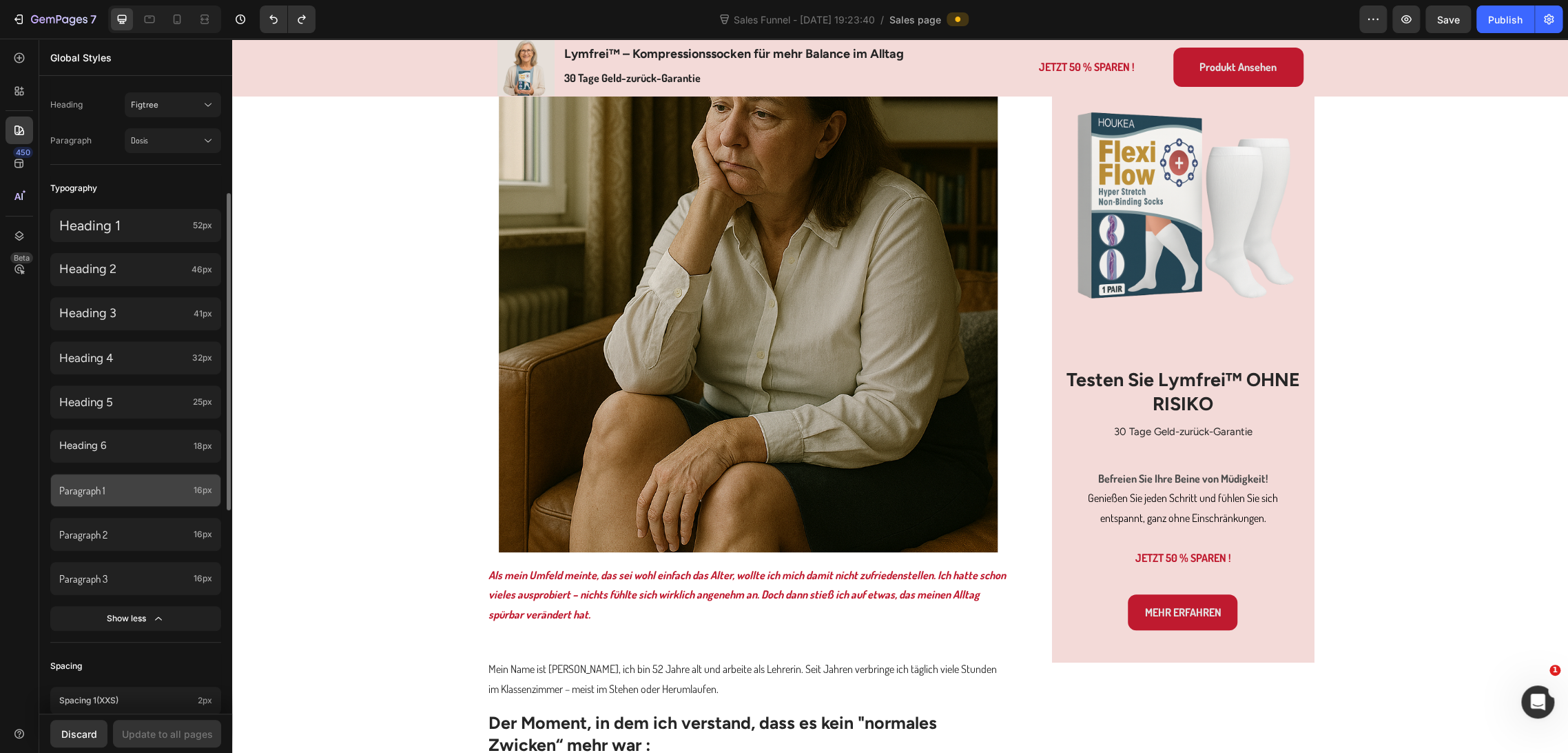
click at [154, 495] on p "Paragraph 1" at bounding box center [123, 490] width 129 height 19
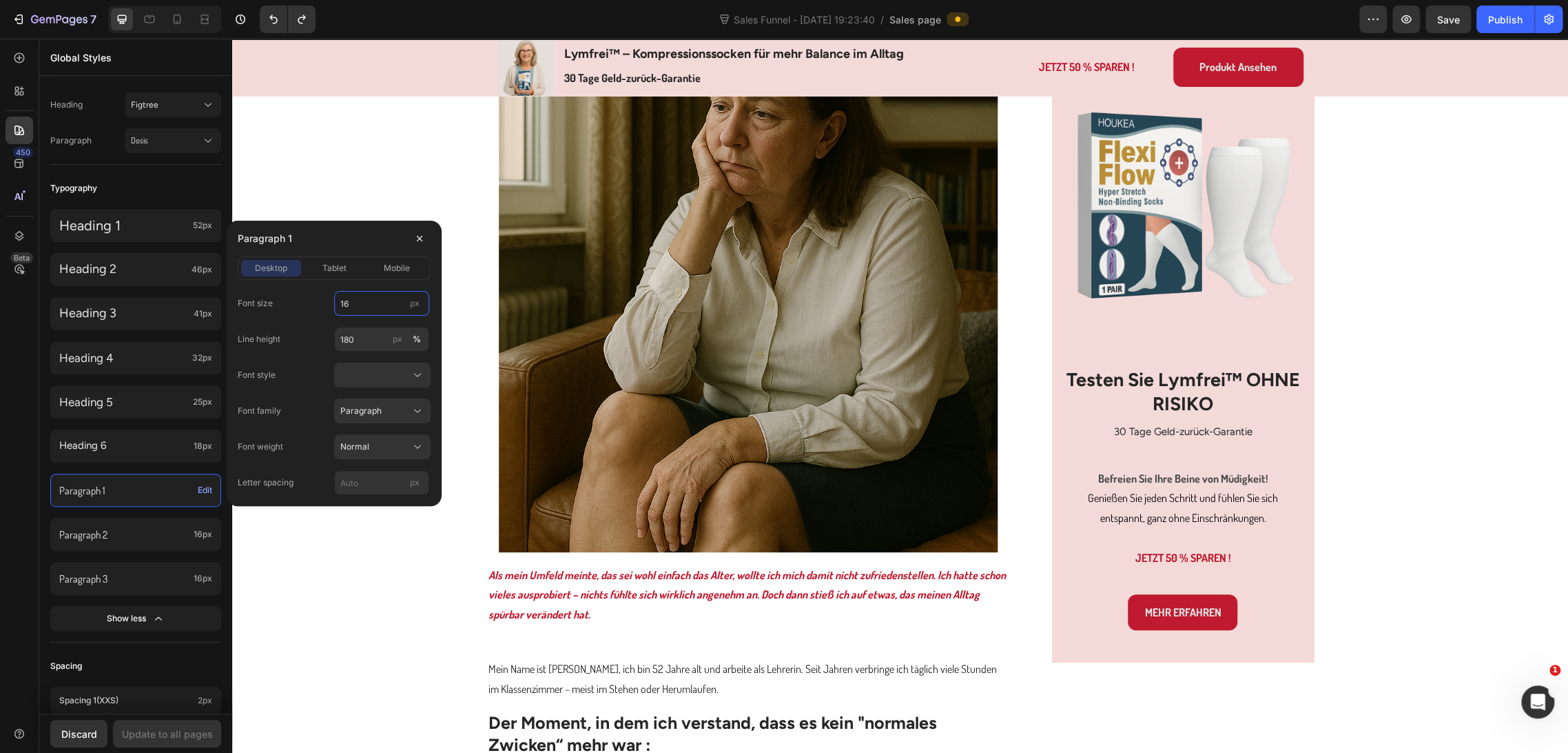
click at [400, 301] on input "16" at bounding box center [382, 303] width 95 height 25
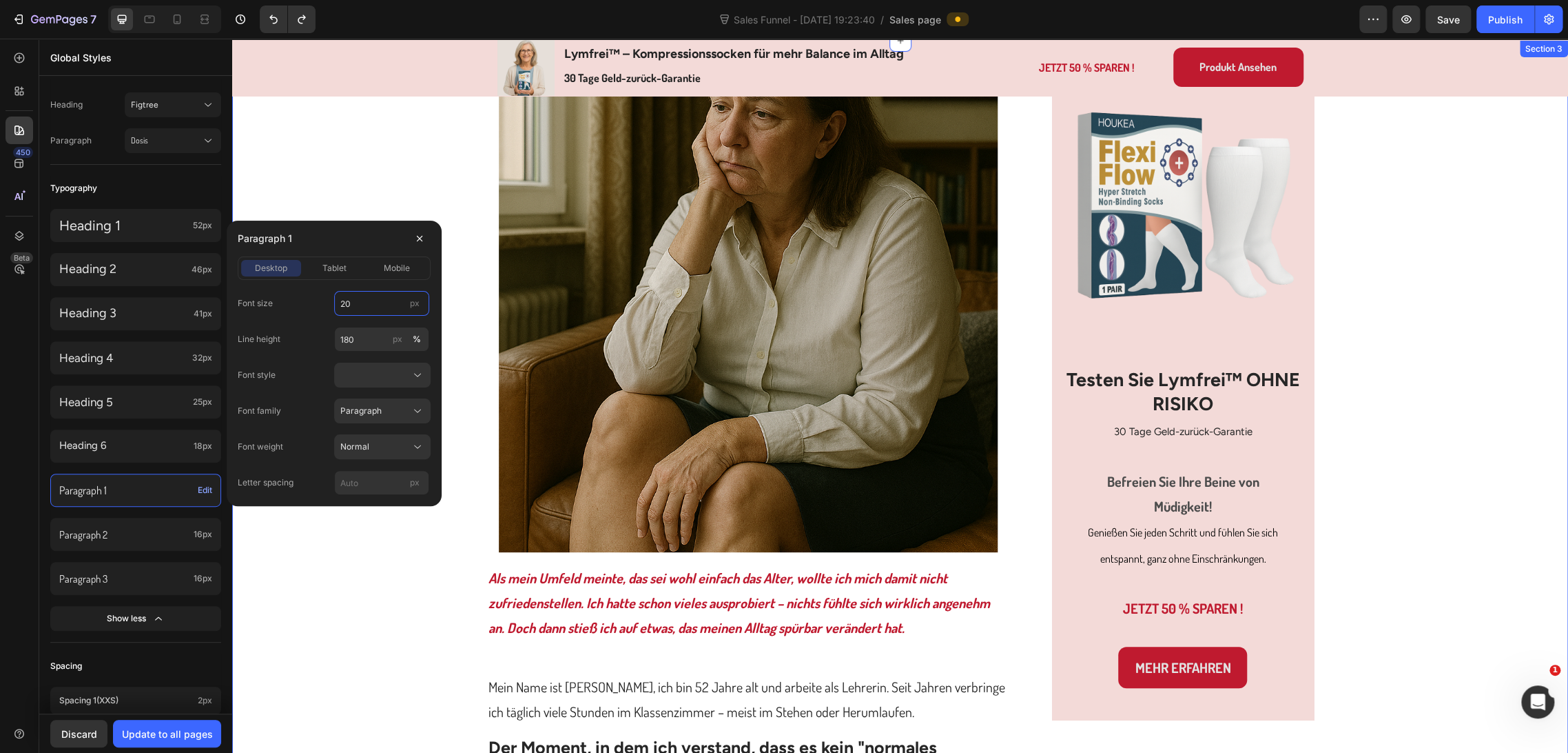
type input "20"
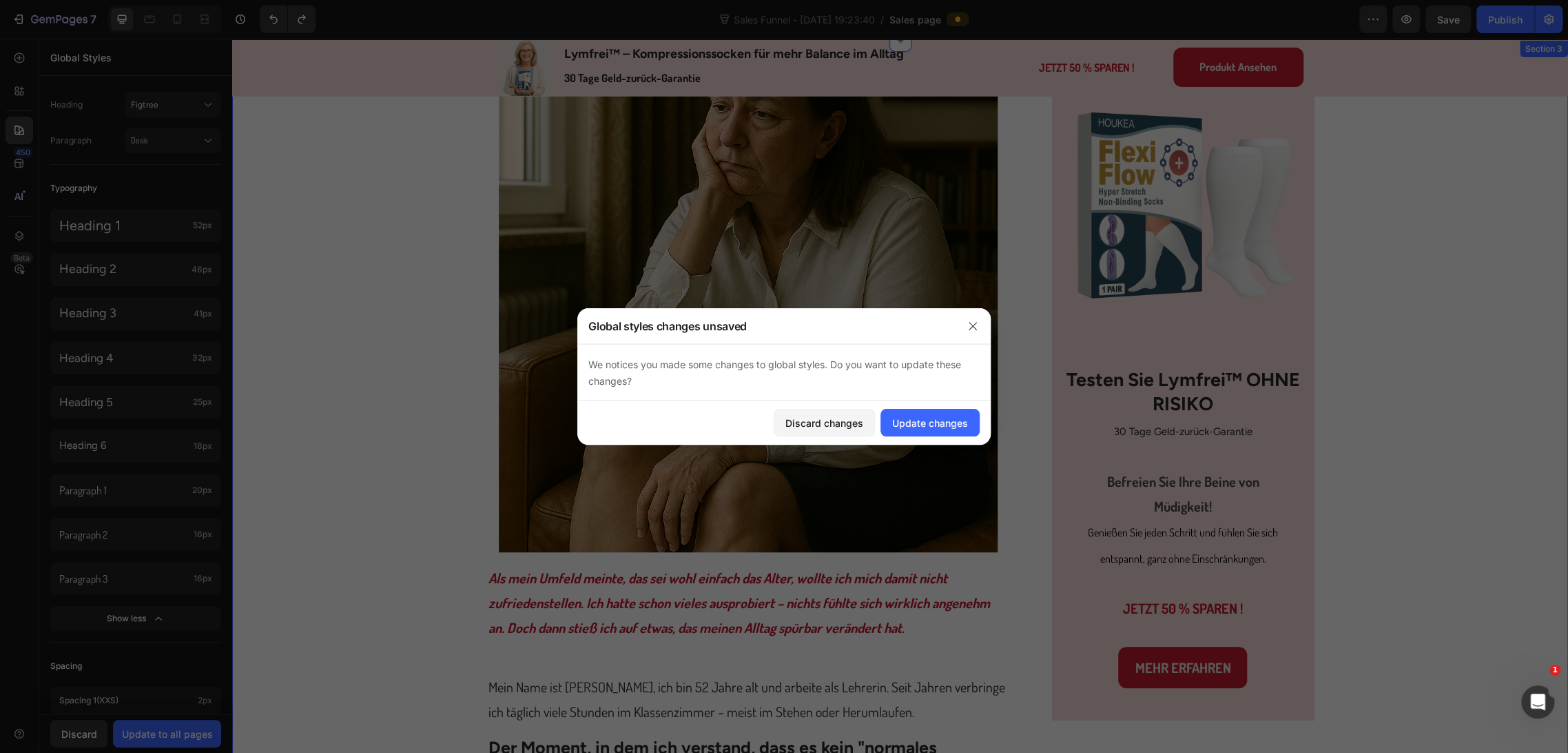
click at [930, 412] on button "Update changes" at bounding box center [930, 423] width 99 height 27
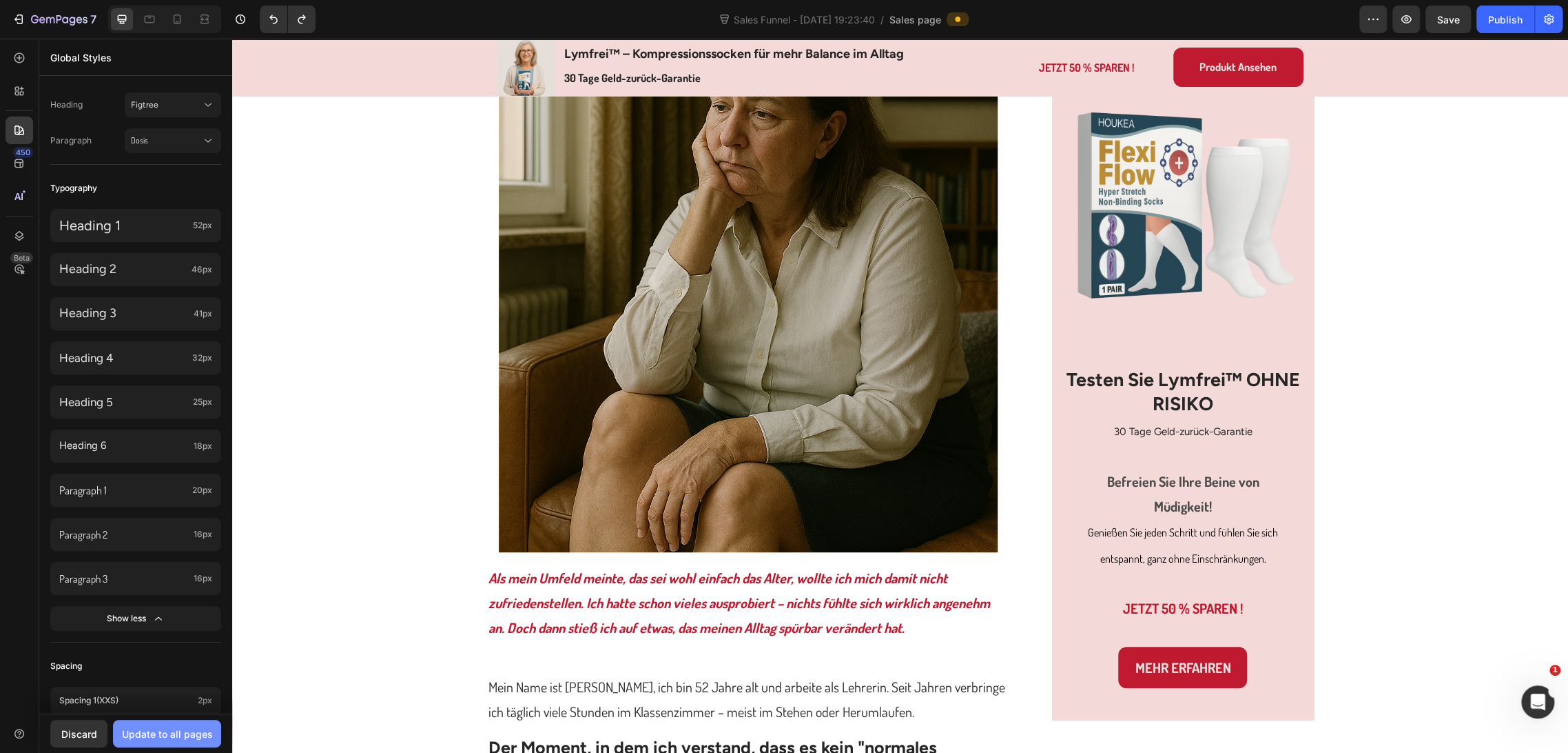
click at [154, 736] on div "Update to all pages" at bounding box center [168, 733] width 91 height 15
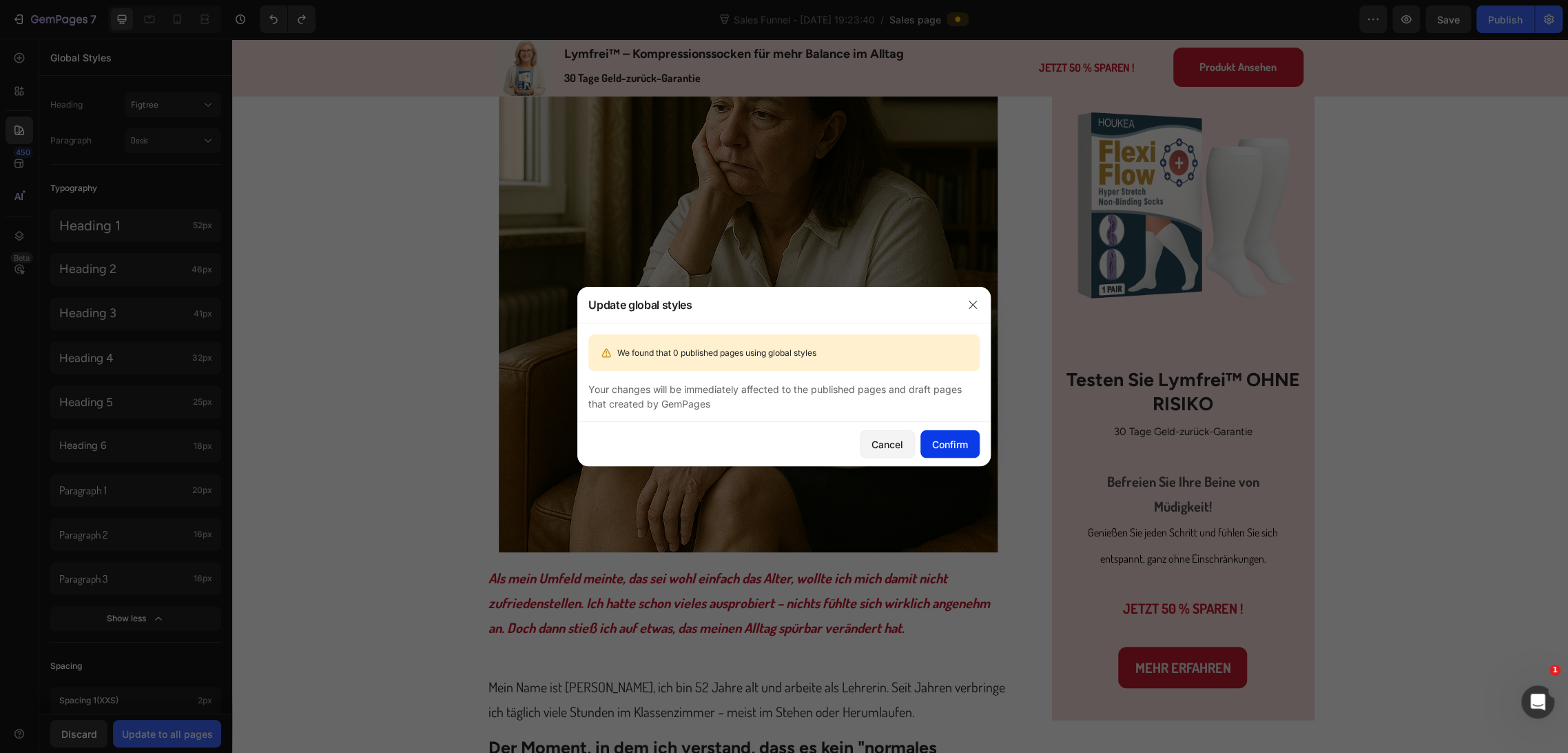
click at [954, 448] on div "Confirm" at bounding box center [950, 444] width 36 height 15
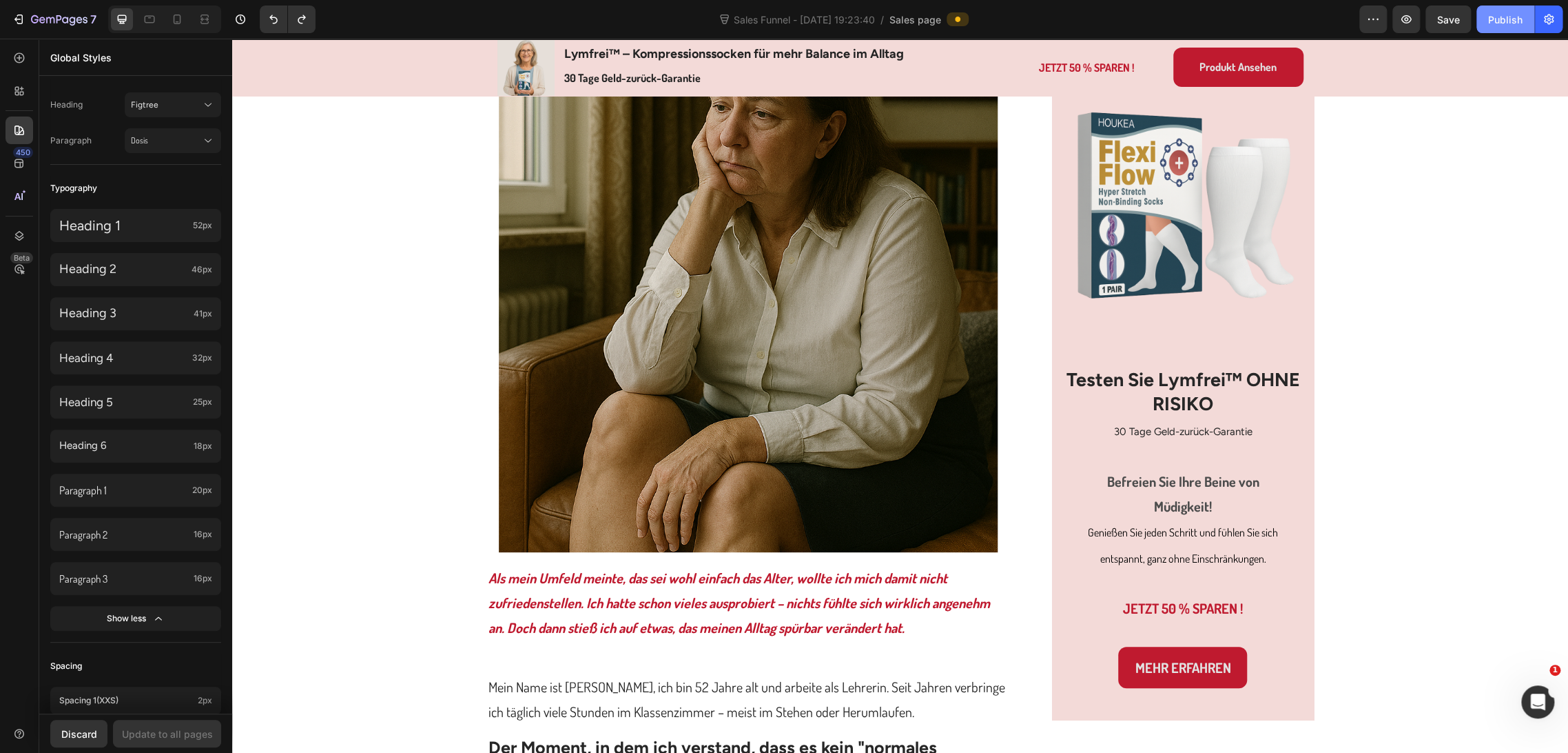
click at [1521, 20] on div "Publish" at bounding box center [1506, 19] width 34 height 15
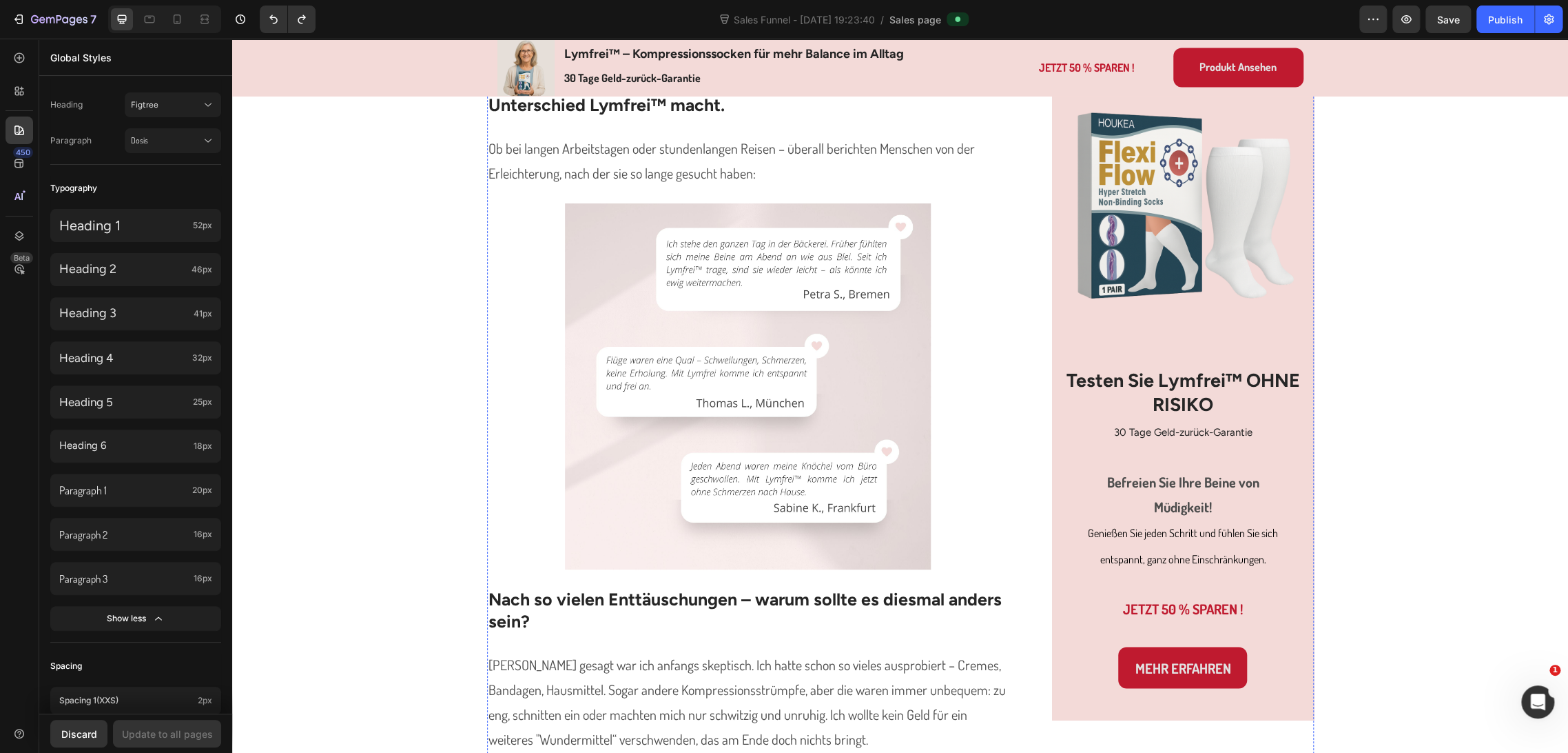
scroll to position [5054, 0]
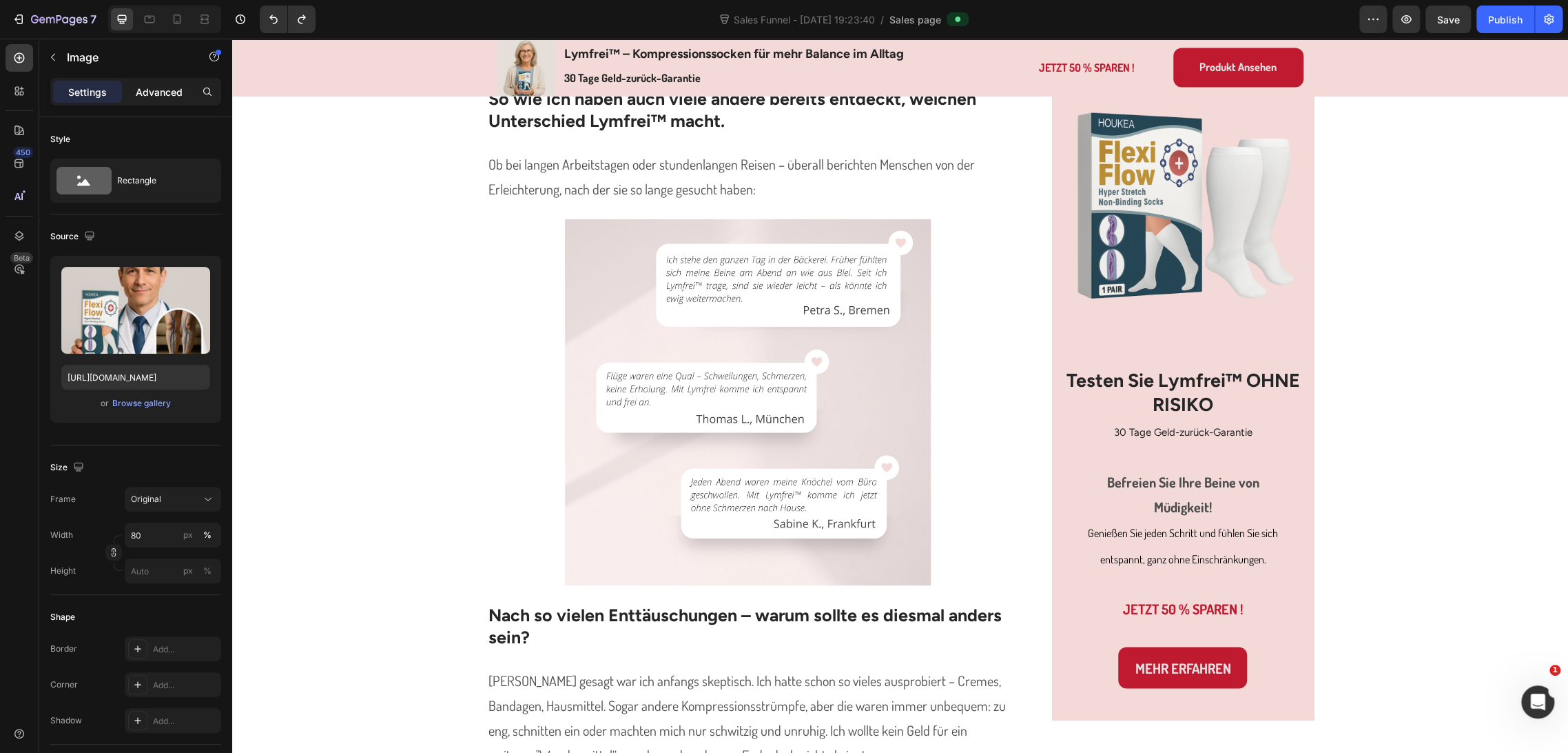
click at [163, 87] on p "Advanced" at bounding box center [159, 92] width 47 height 15
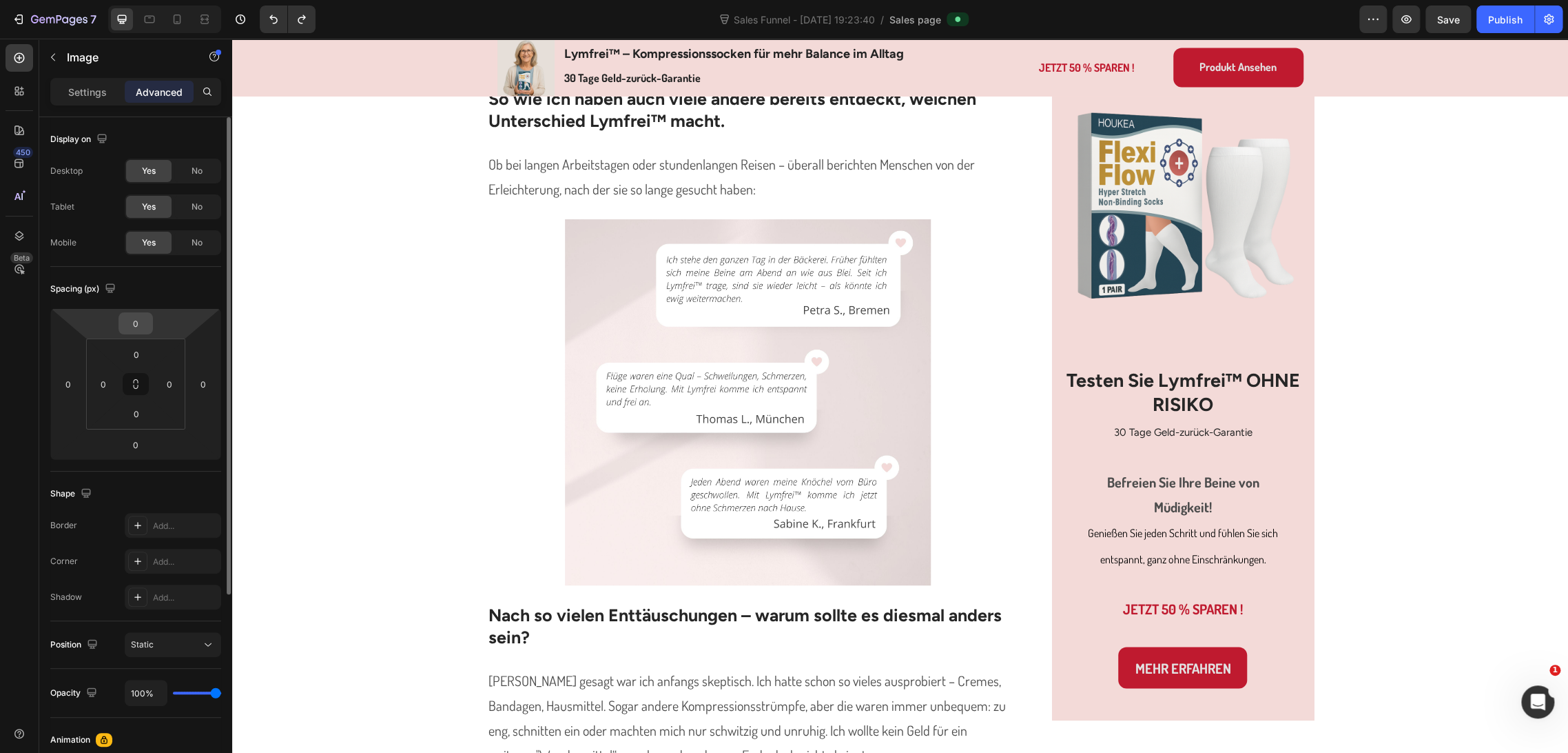
click at [136, 331] on input "0" at bounding box center [136, 323] width 27 height 21
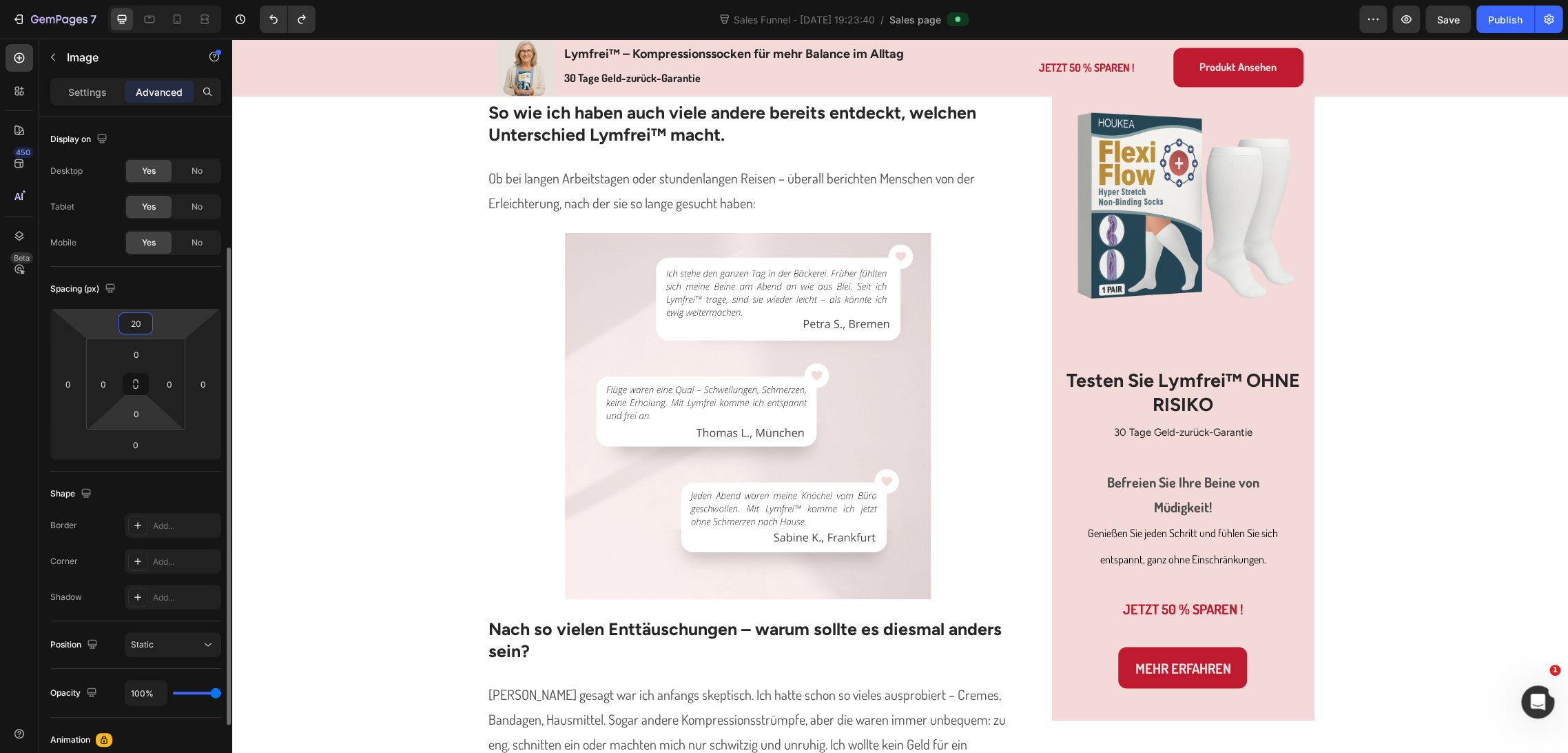
scroll to position [153, 0]
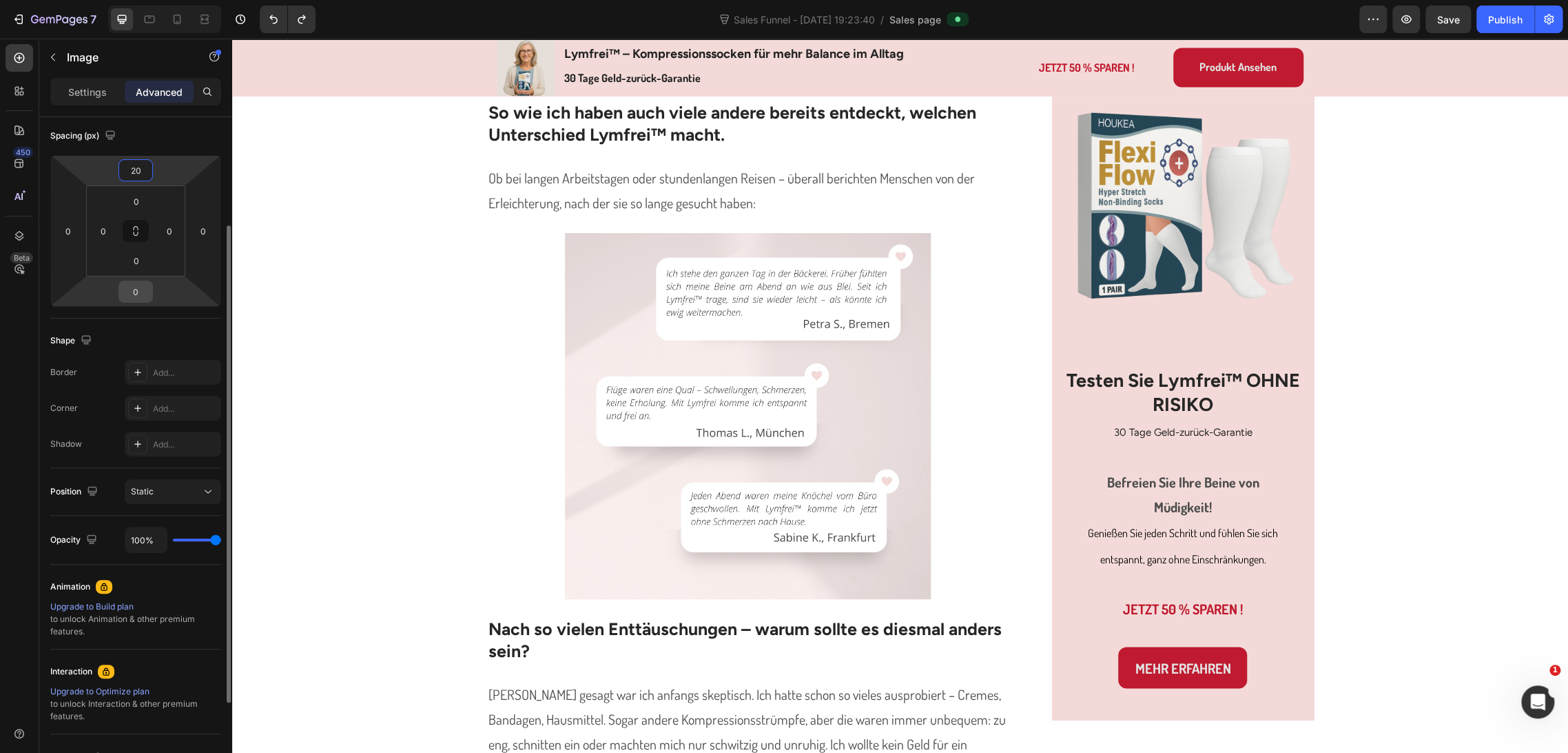
type input "20"
click at [144, 288] on input "0" at bounding box center [136, 292] width 27 height 21
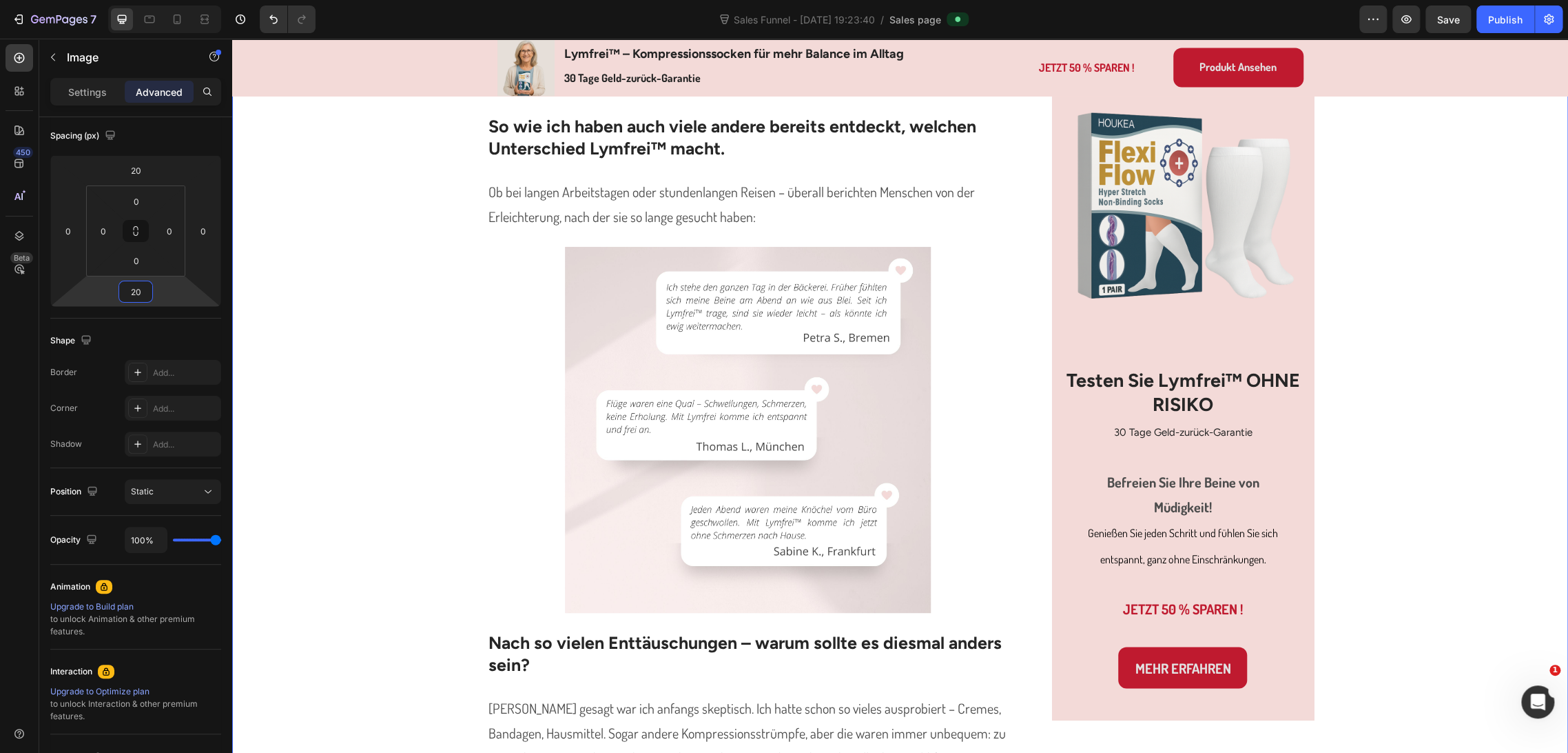
type input "20"
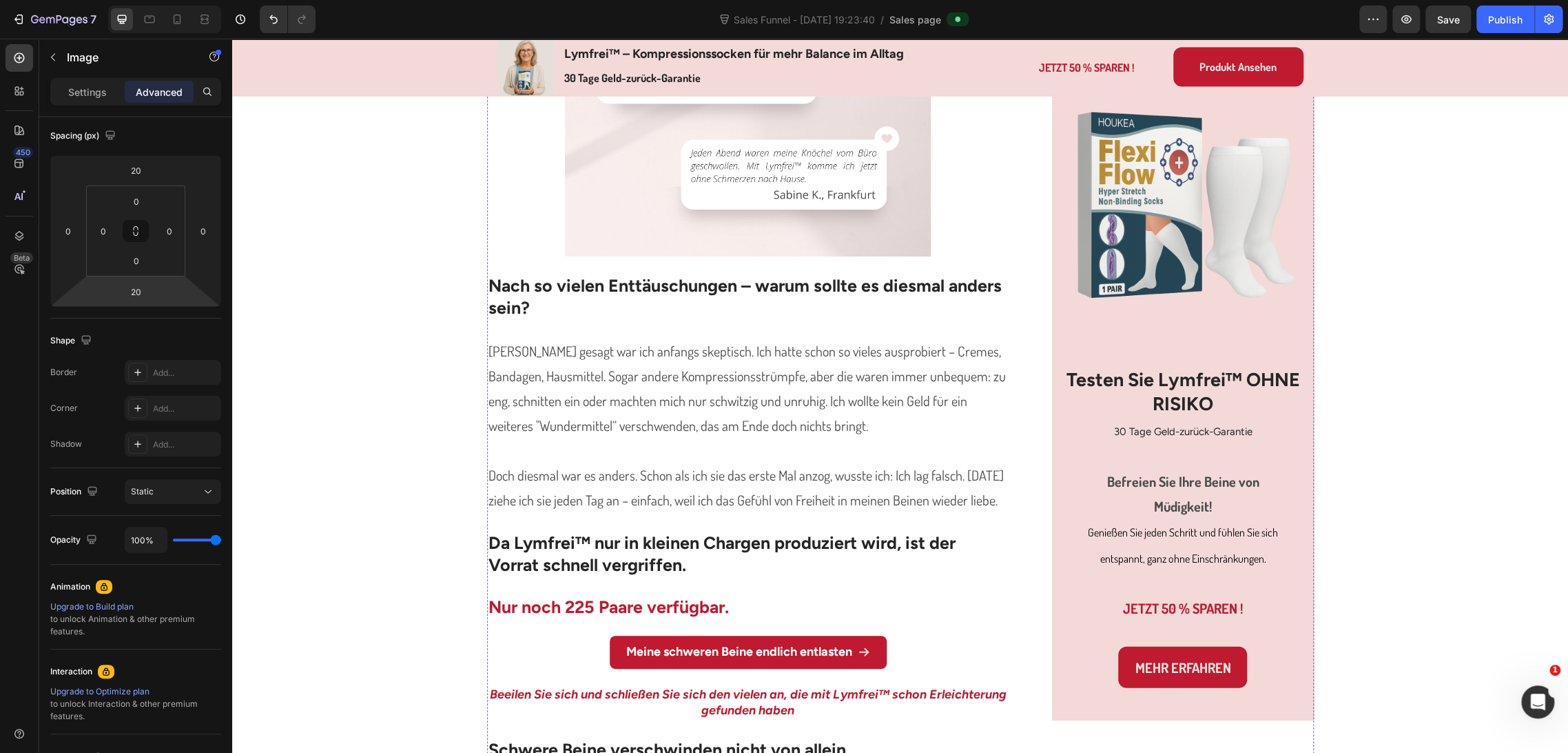
scroll to position [5436, 0]
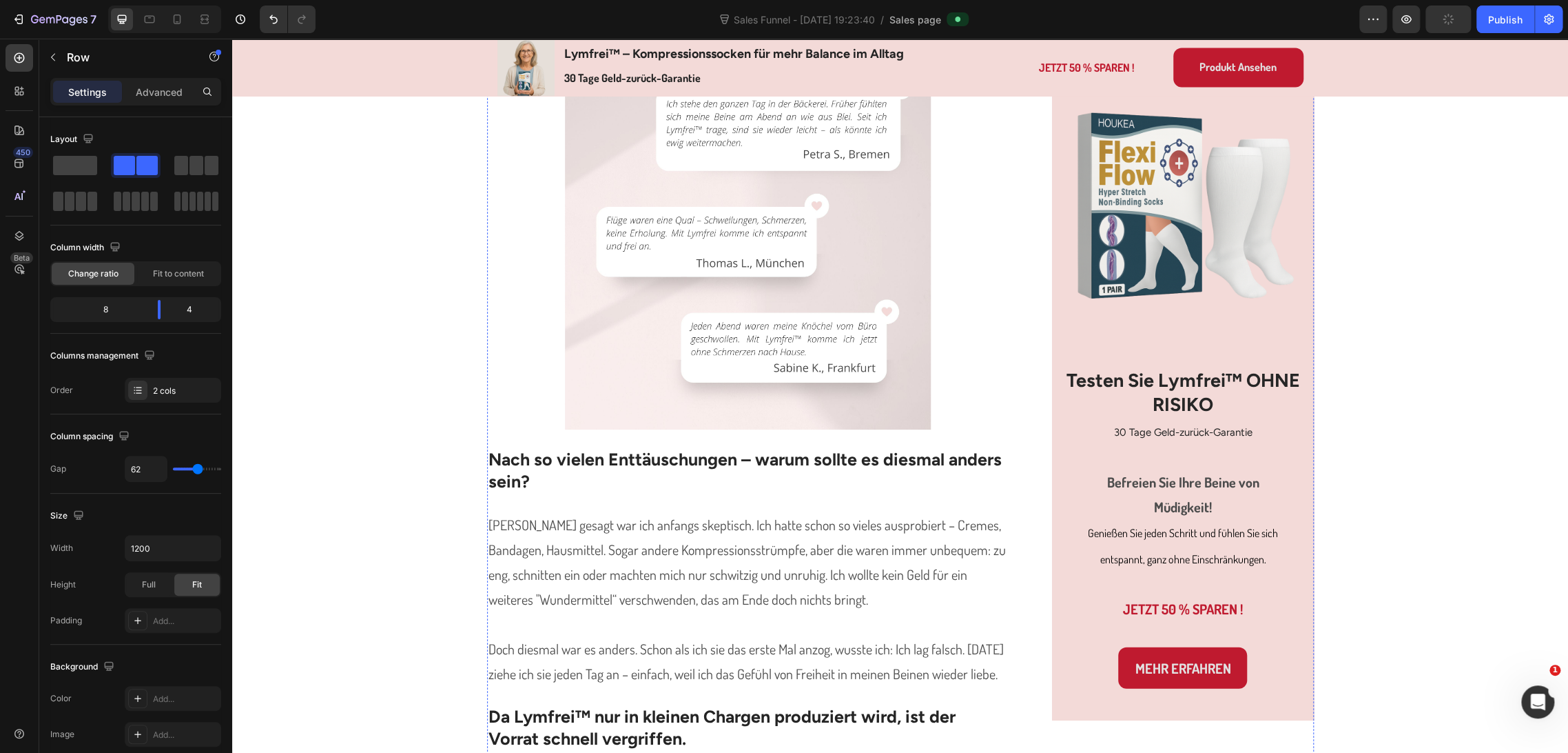
scroll to position [4978, 0]
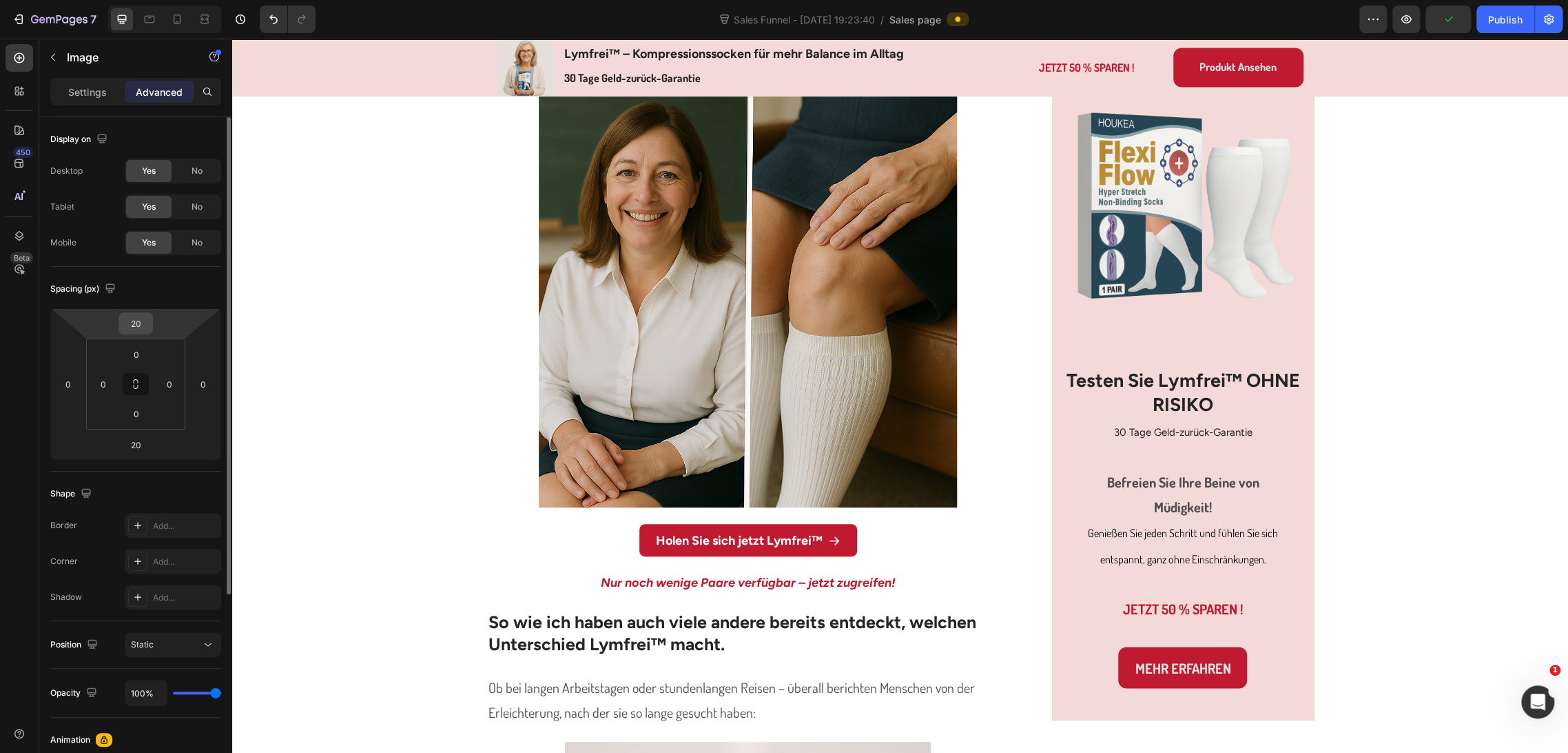
click at [132, 329] on input "20" at bounding box center [136, 323] width 27 height 21
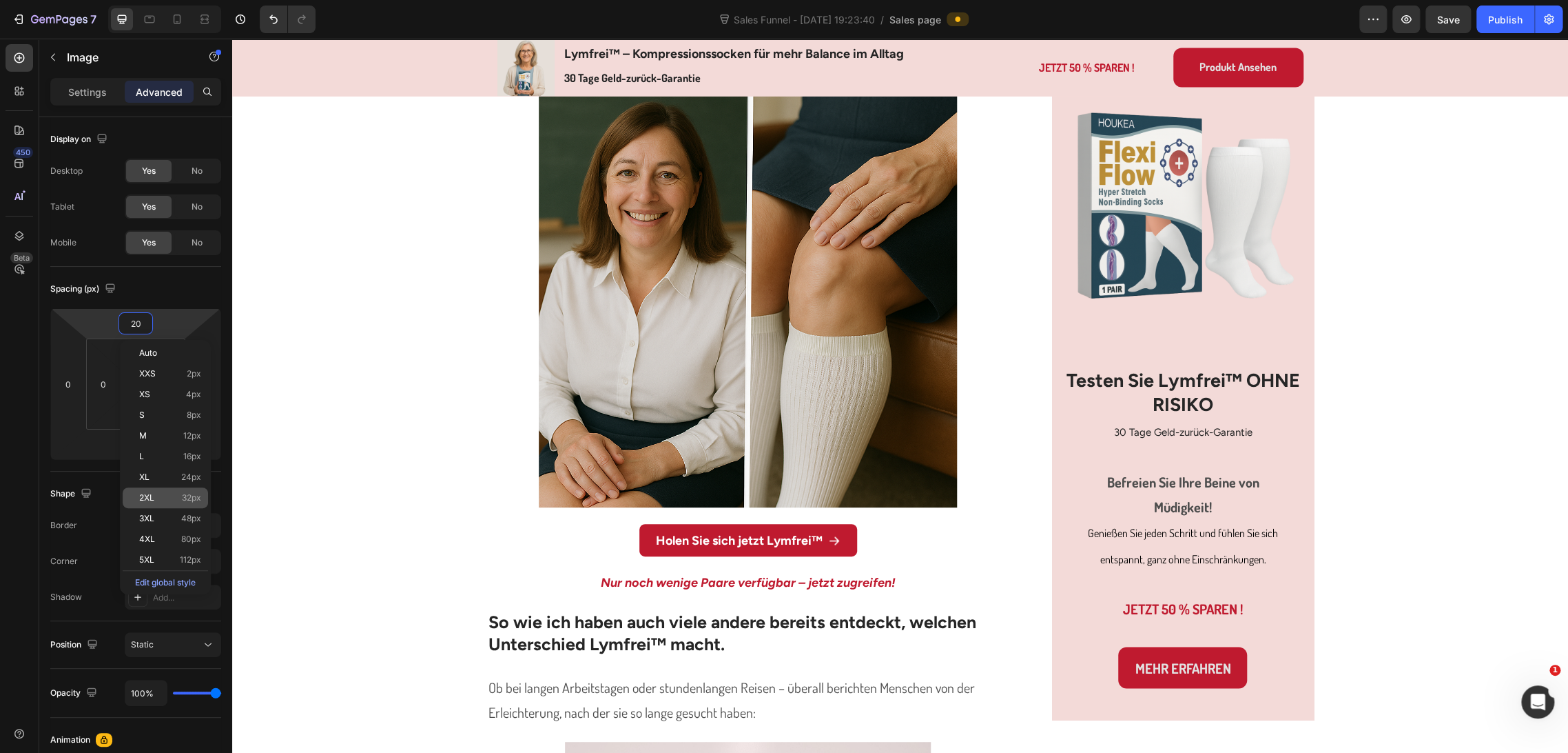
click at [204, 501] on div "2XL 32px" at bounding box center [165, 497] width 86 height 21
type input "32"
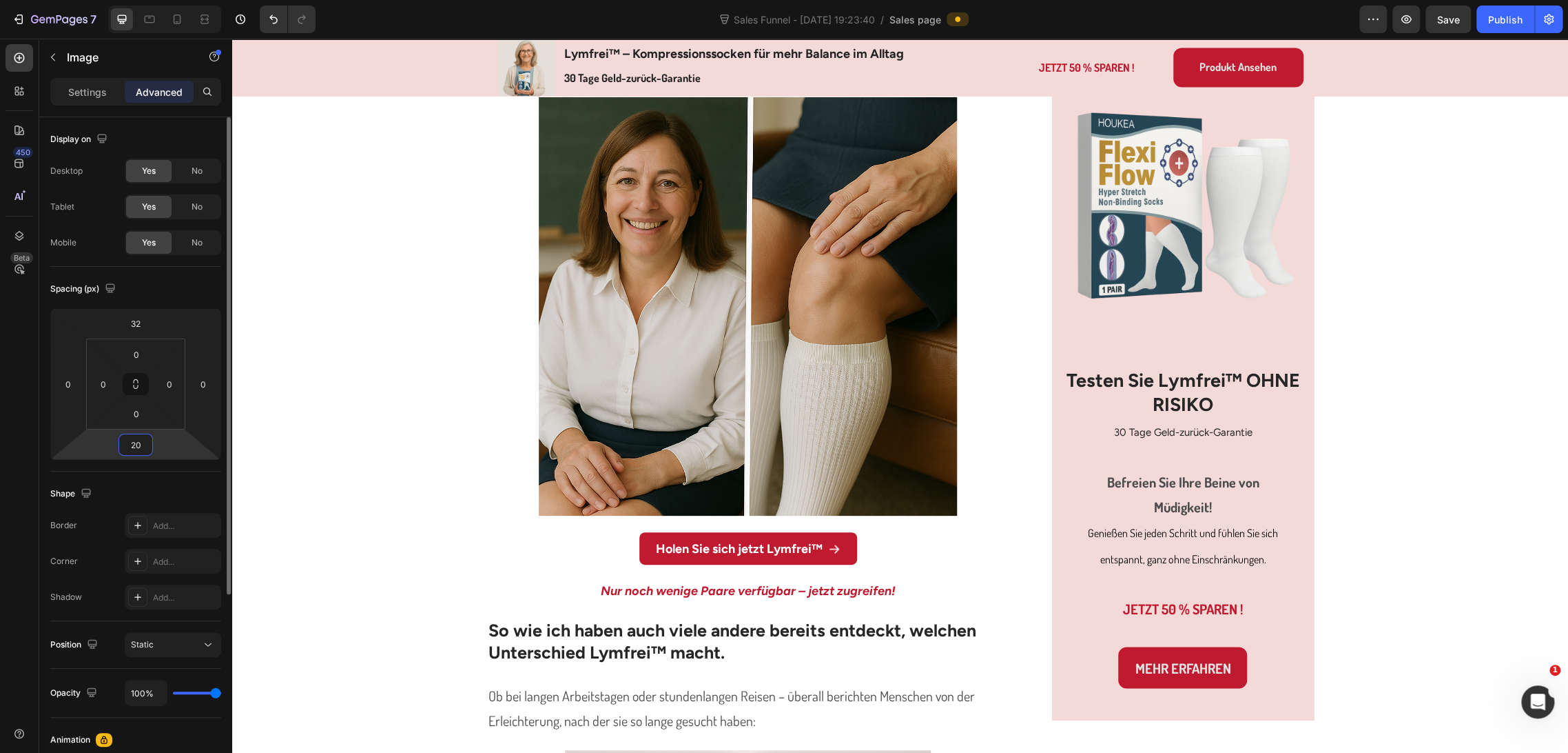
click at [141, 434] on input "20" at bounding box center [136, 444] width 27 height 21
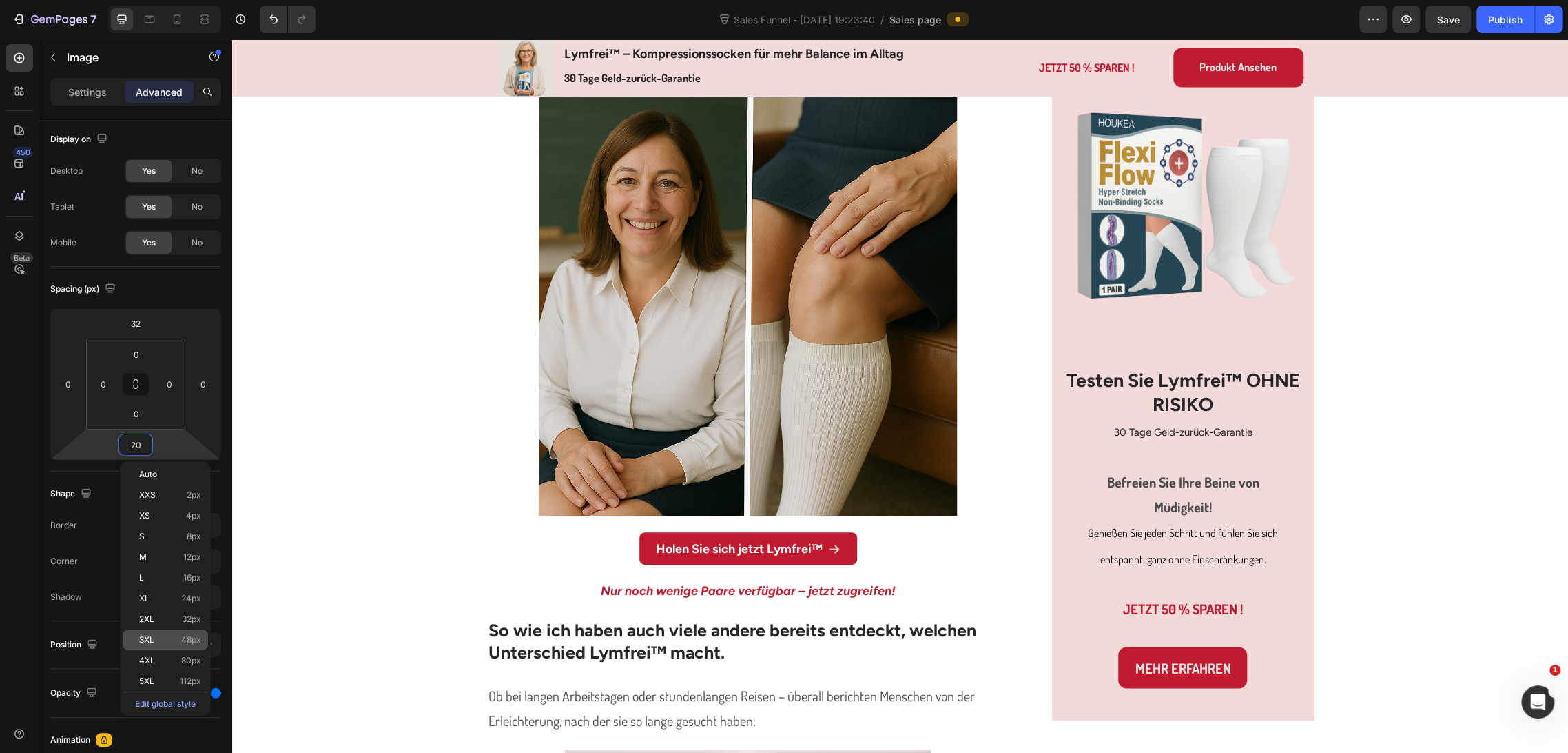
click at [197, 635] on span "48px" at bounding box center [191, 639] width 20 height 9
type input "48"
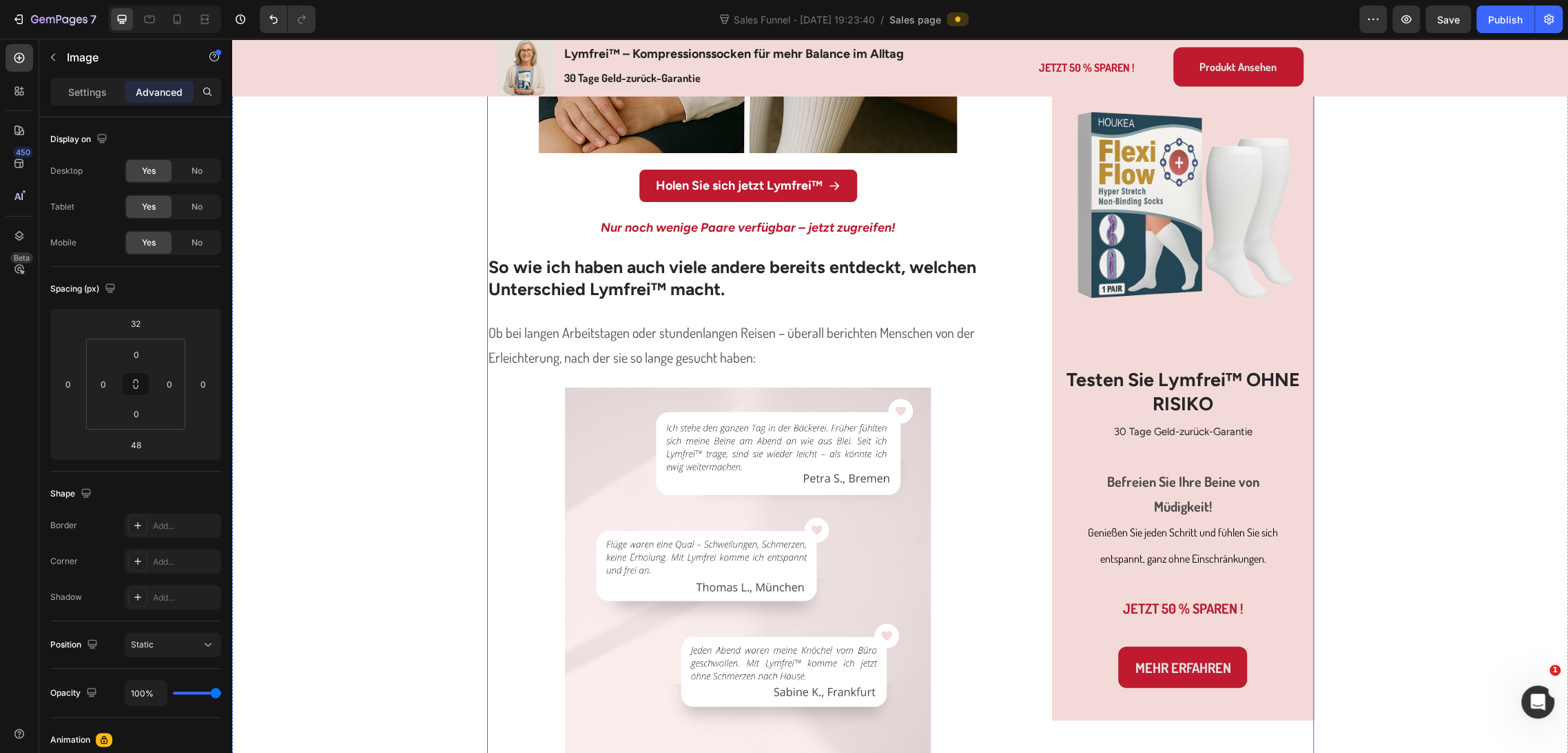
scroll to position [5360, 0]
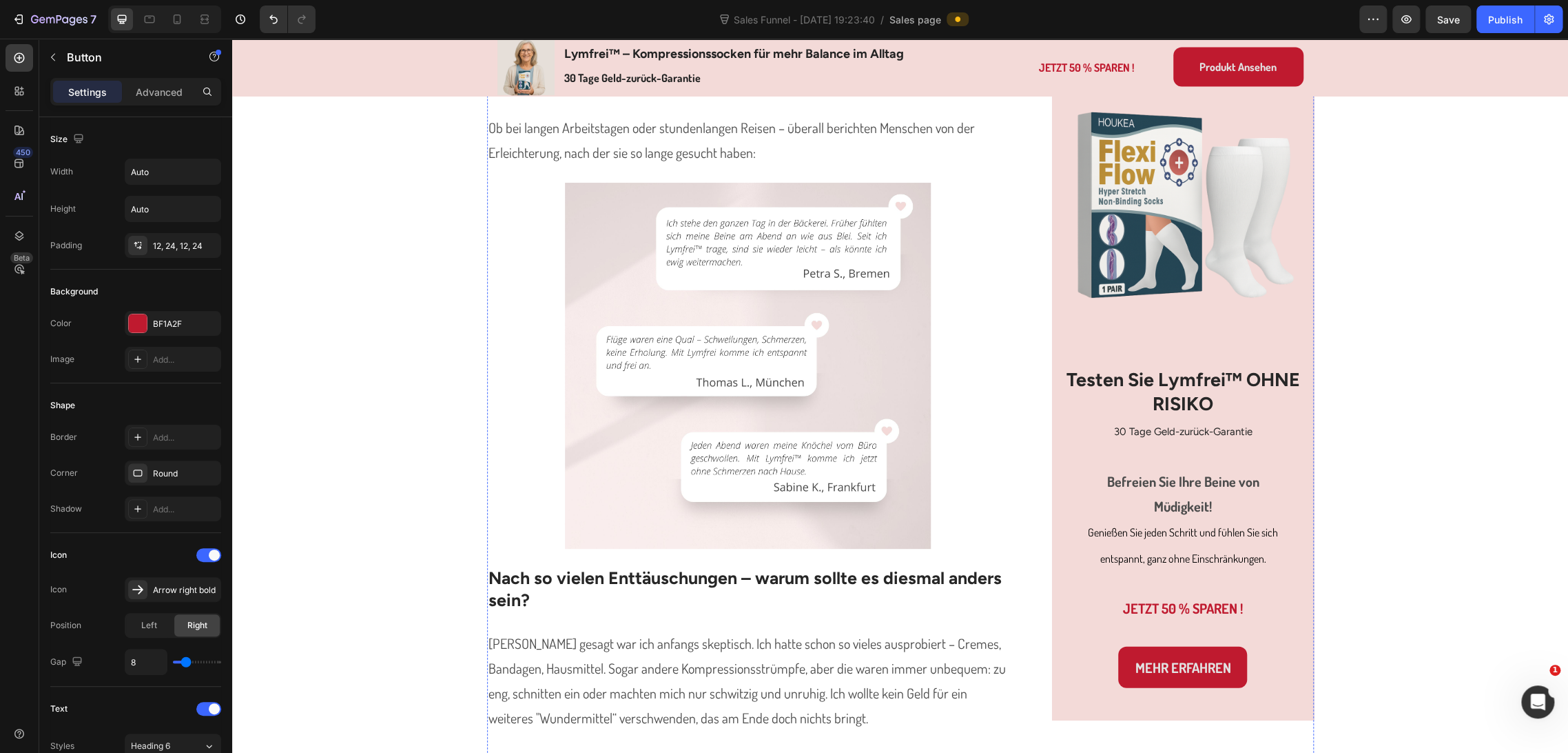
scroll to position [5590, 0]
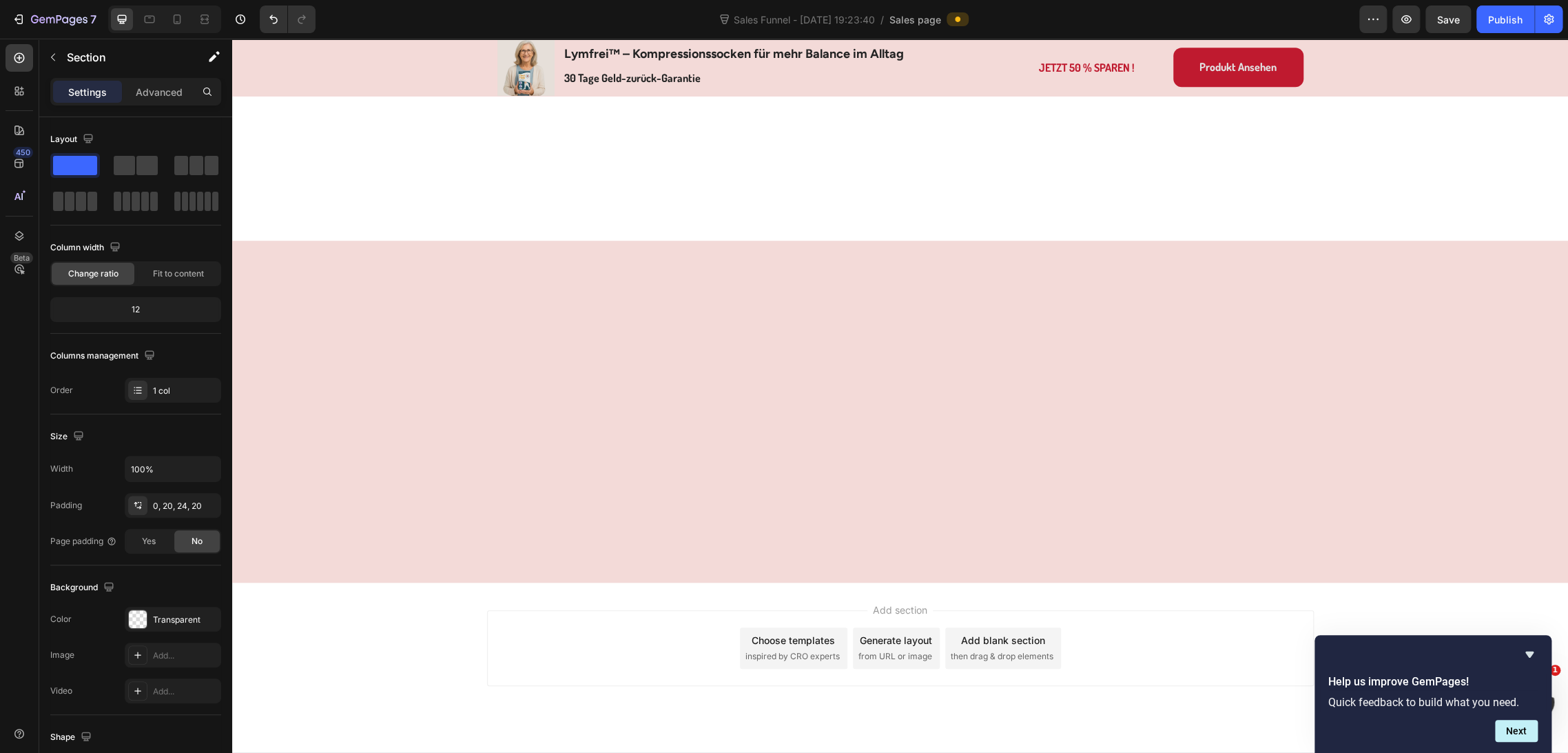
scroll to position [7887, 0]
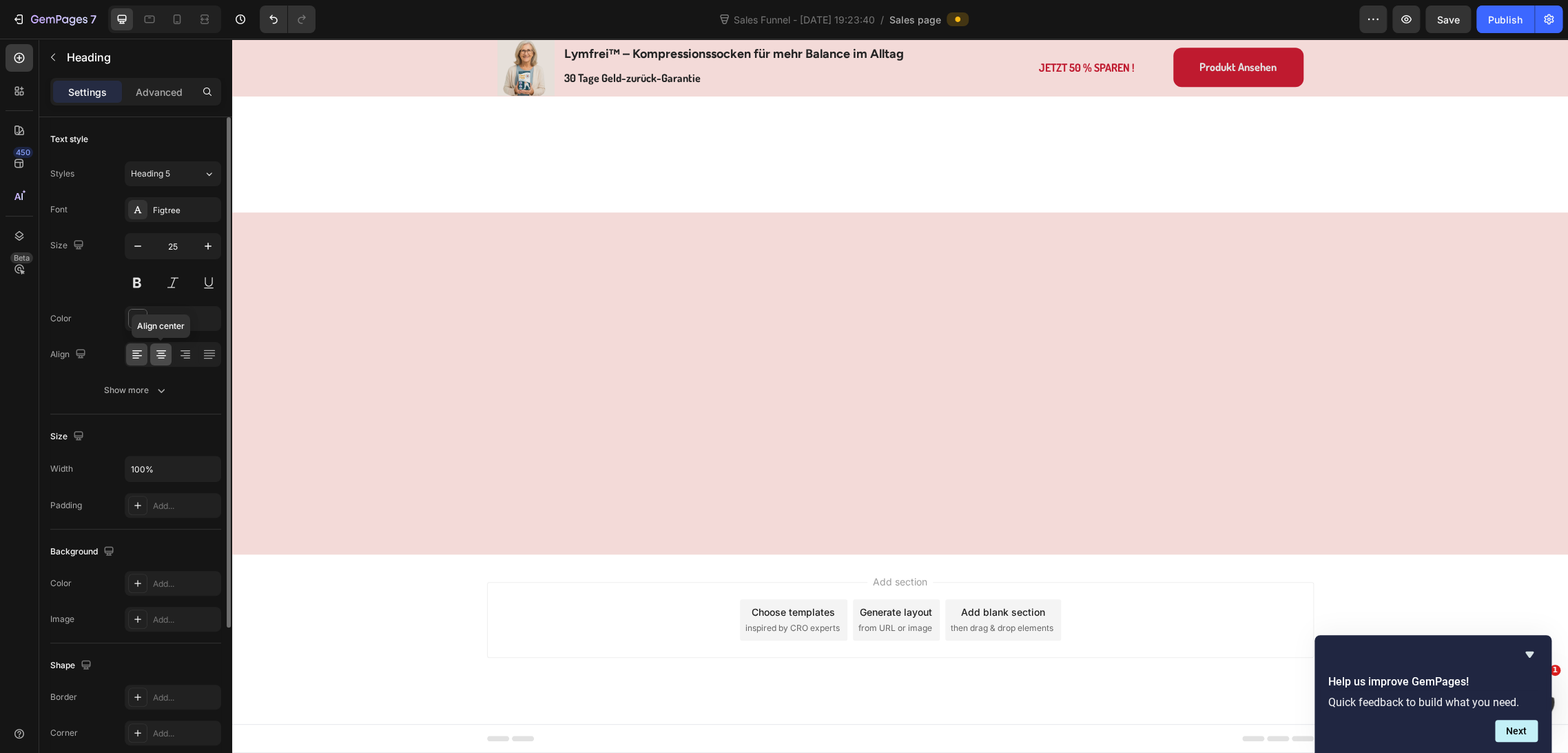
drag, startPoint x: 165, startPoint y: 346, endPoint x: 84, endPoint y: 307, distance: 89.9
click at [165, 347] on icon at bounding box center [161, 354] width 14 height 14
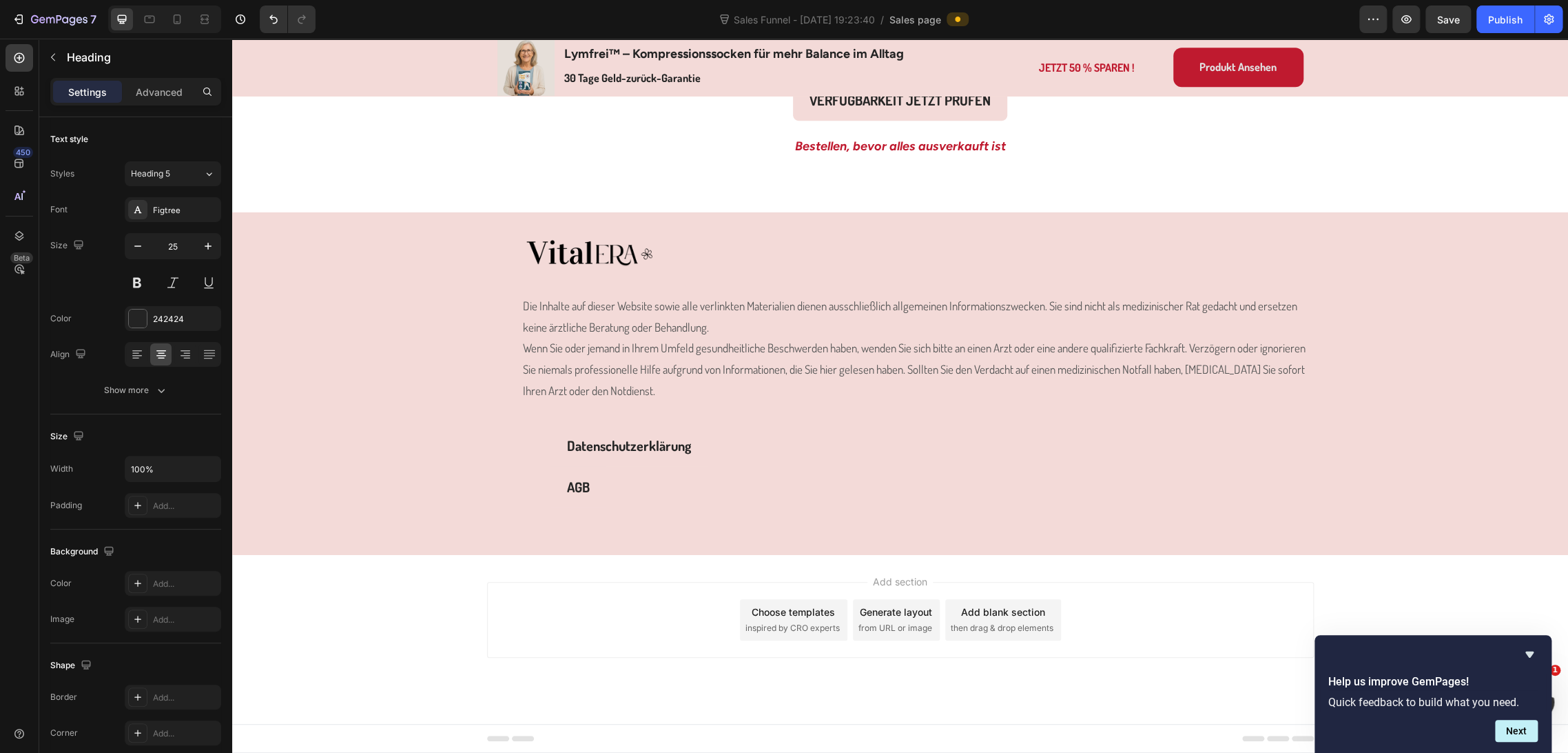
scroll to position [9572, 0]
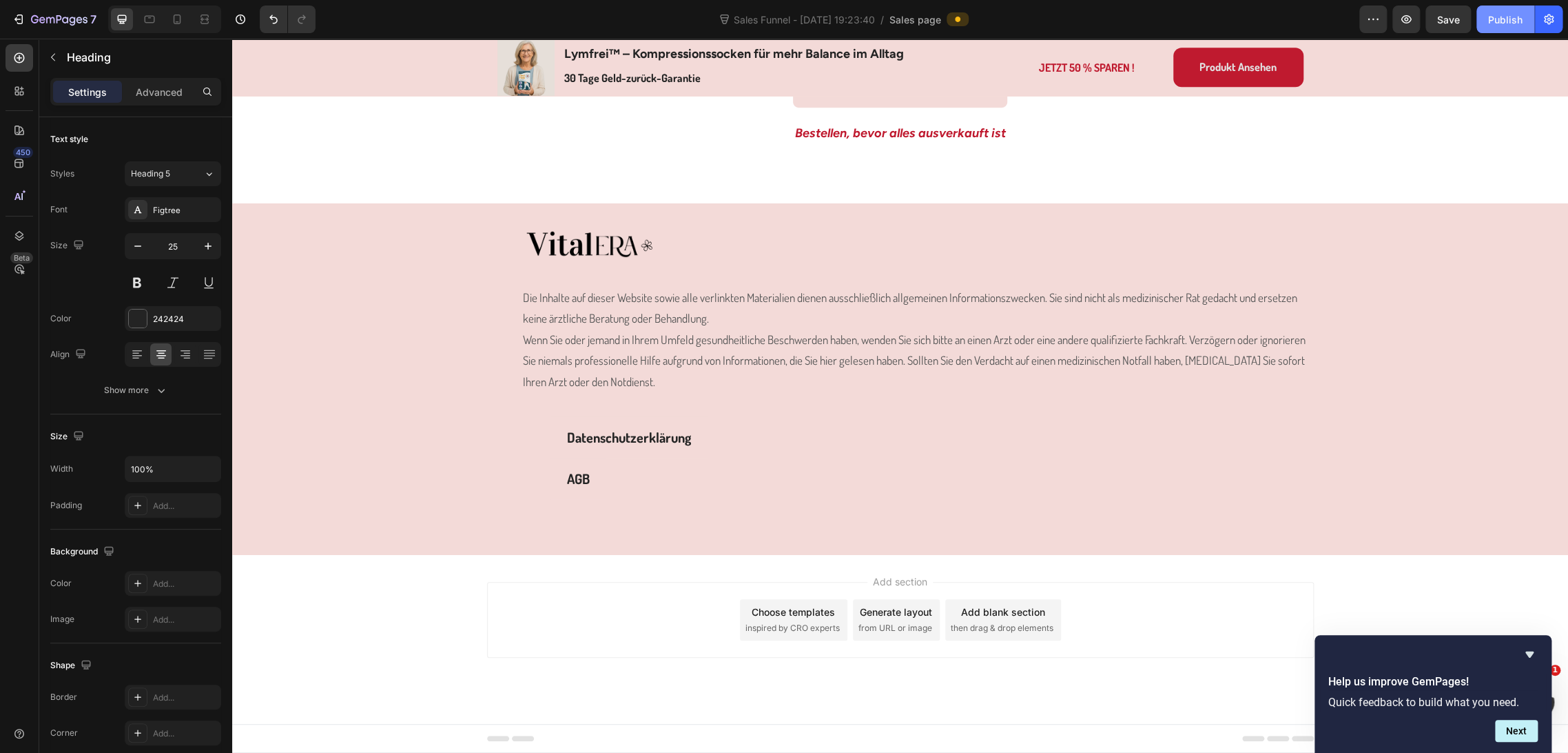
click at [1516, 19] on div "Publish" at bounding box center [1506, 19] width 34 height 15
click at [695, 458] on link "Datenschutzerklärung" at bounding box center [630, 436] width 157 height 41
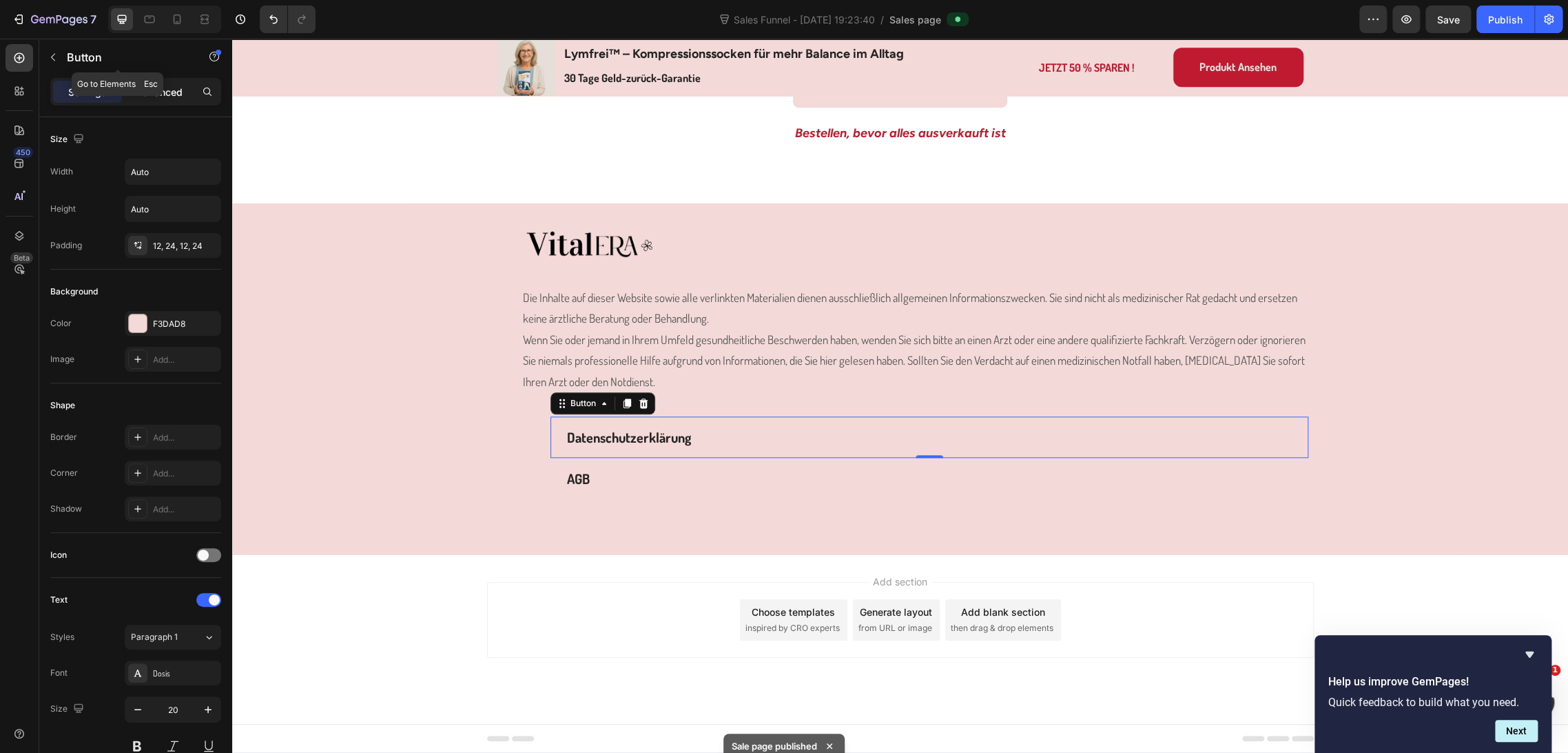
click at [150, 87] on p "Advanced" at bounding box center [159, 92] width 47 height 15
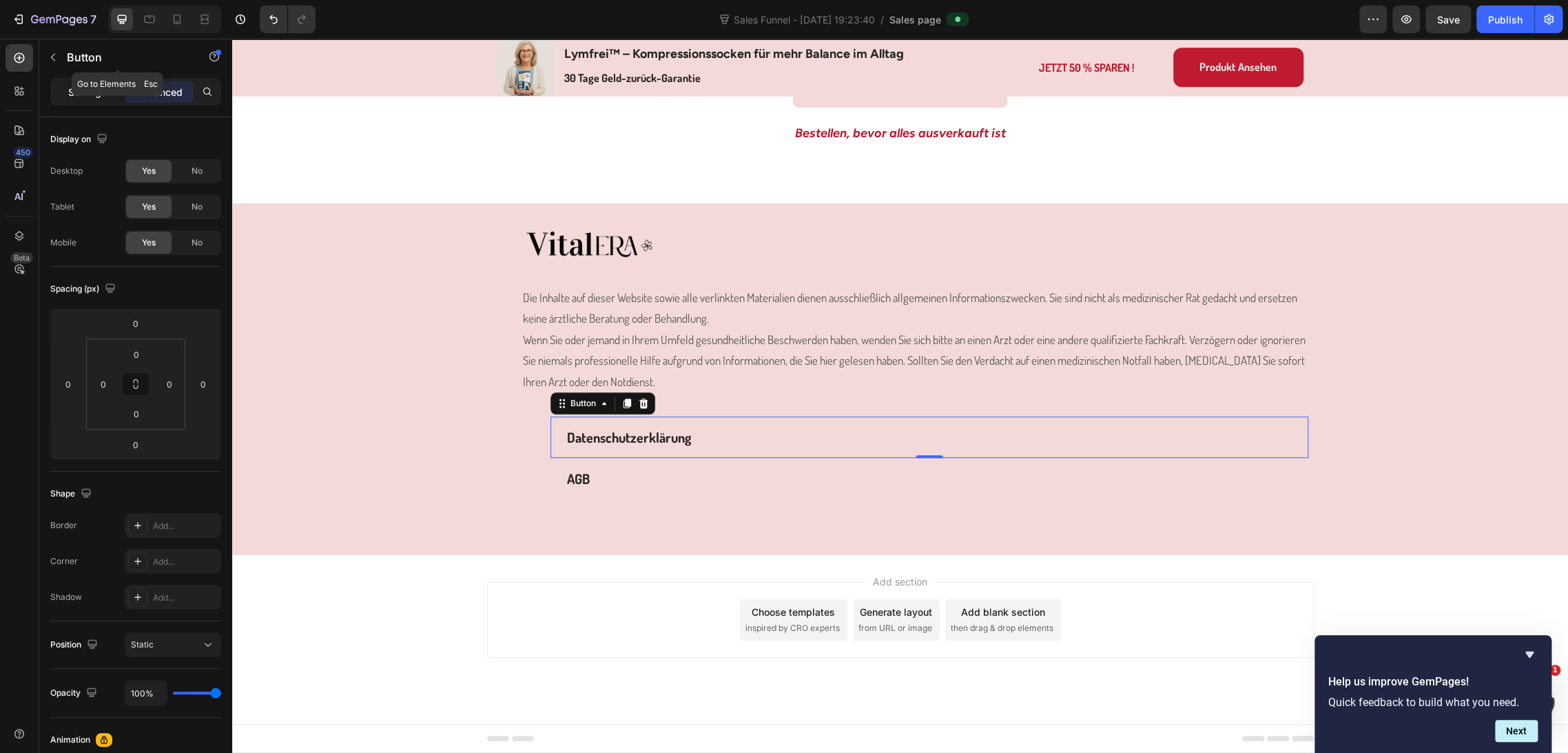
click at [102, 86] on p "Settings" at bounding box center [87, 92] width 38 height 15
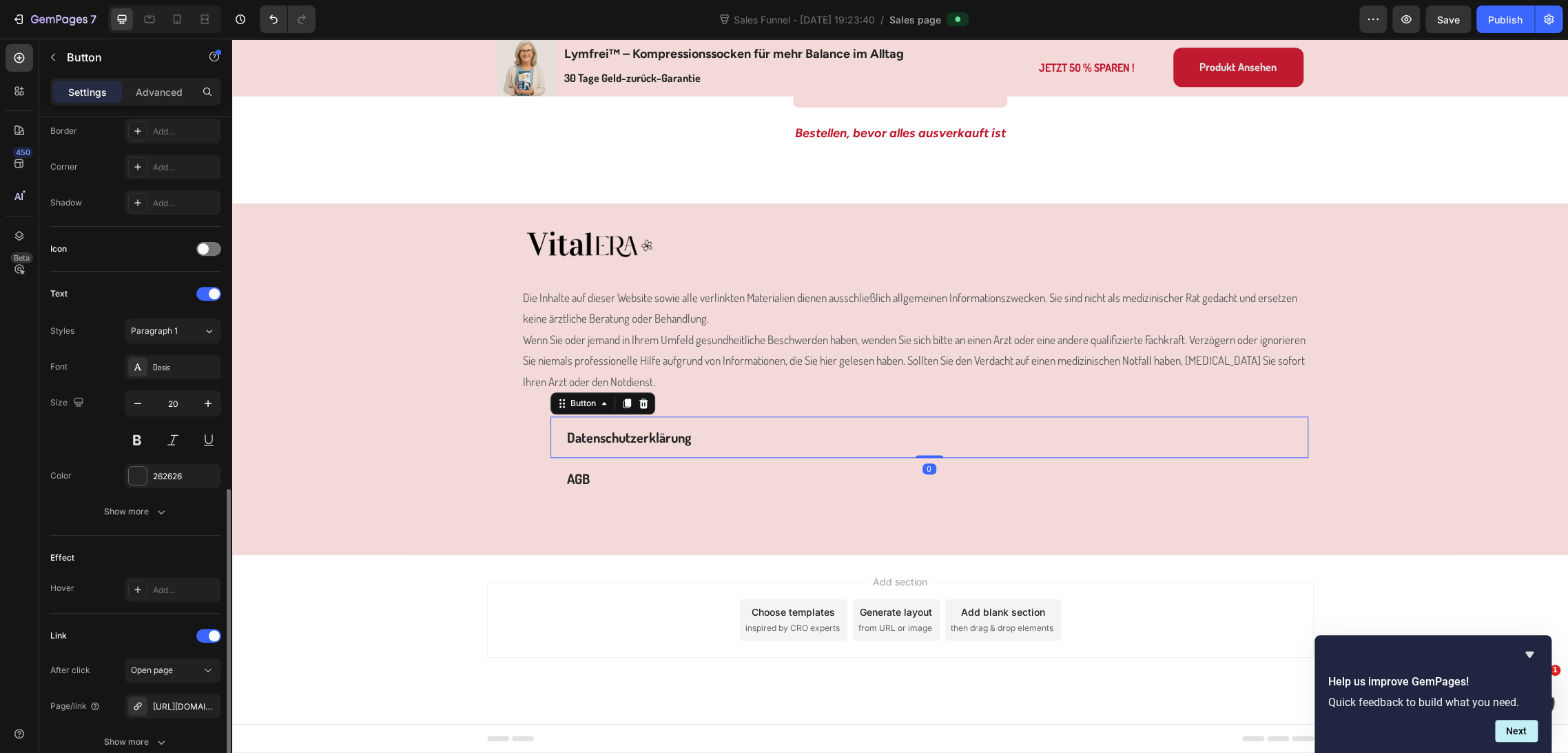
scroll to position [419, 0]
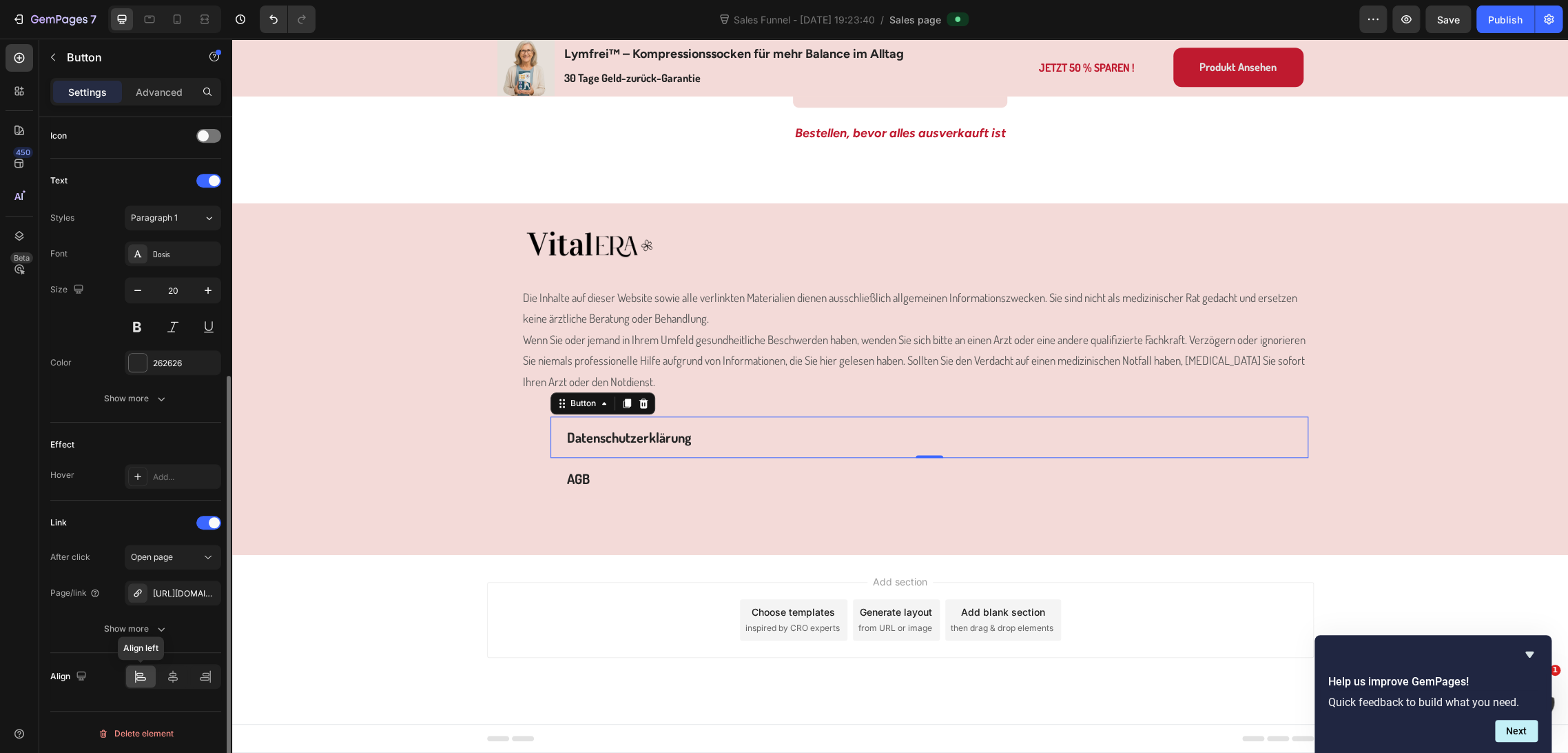
click at [139, 681] on icon at bounding box center [140, 676] width 14 height 14
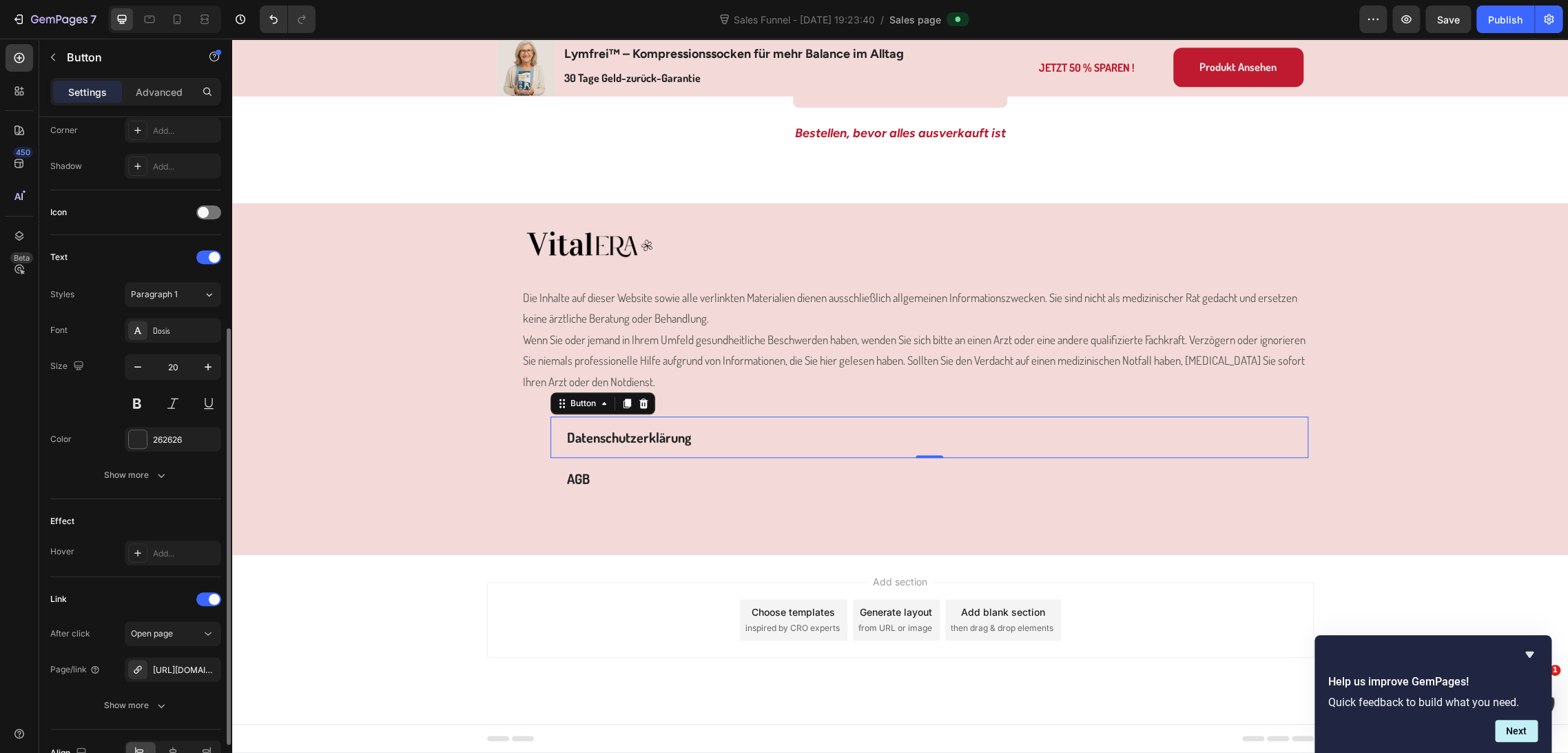
scroll to position [266, 0]
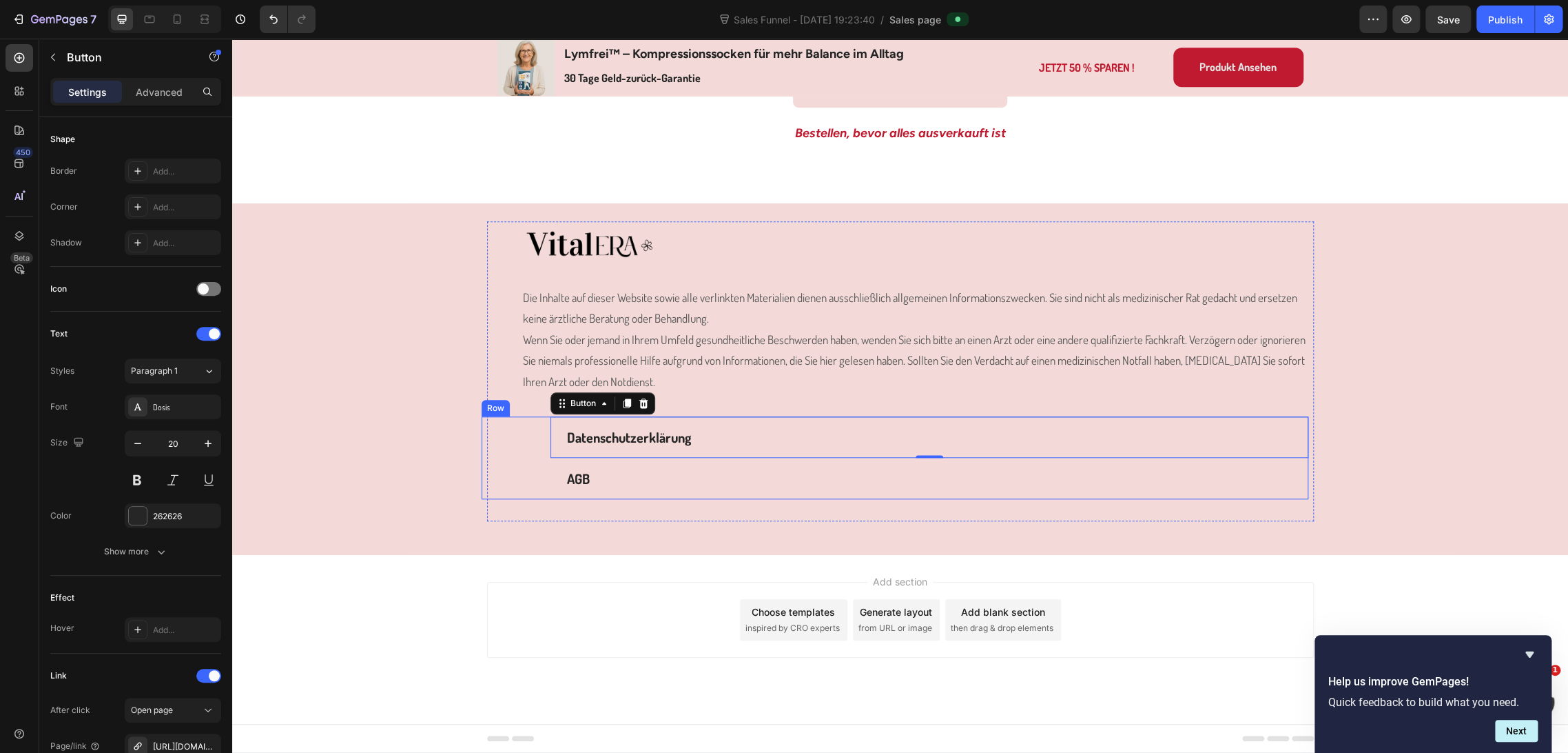
click at [526, 499] on div "Datenschutzerklärung Button 0 AGB Button Row Row" at bounding box center [895, 457] width 826 height 83
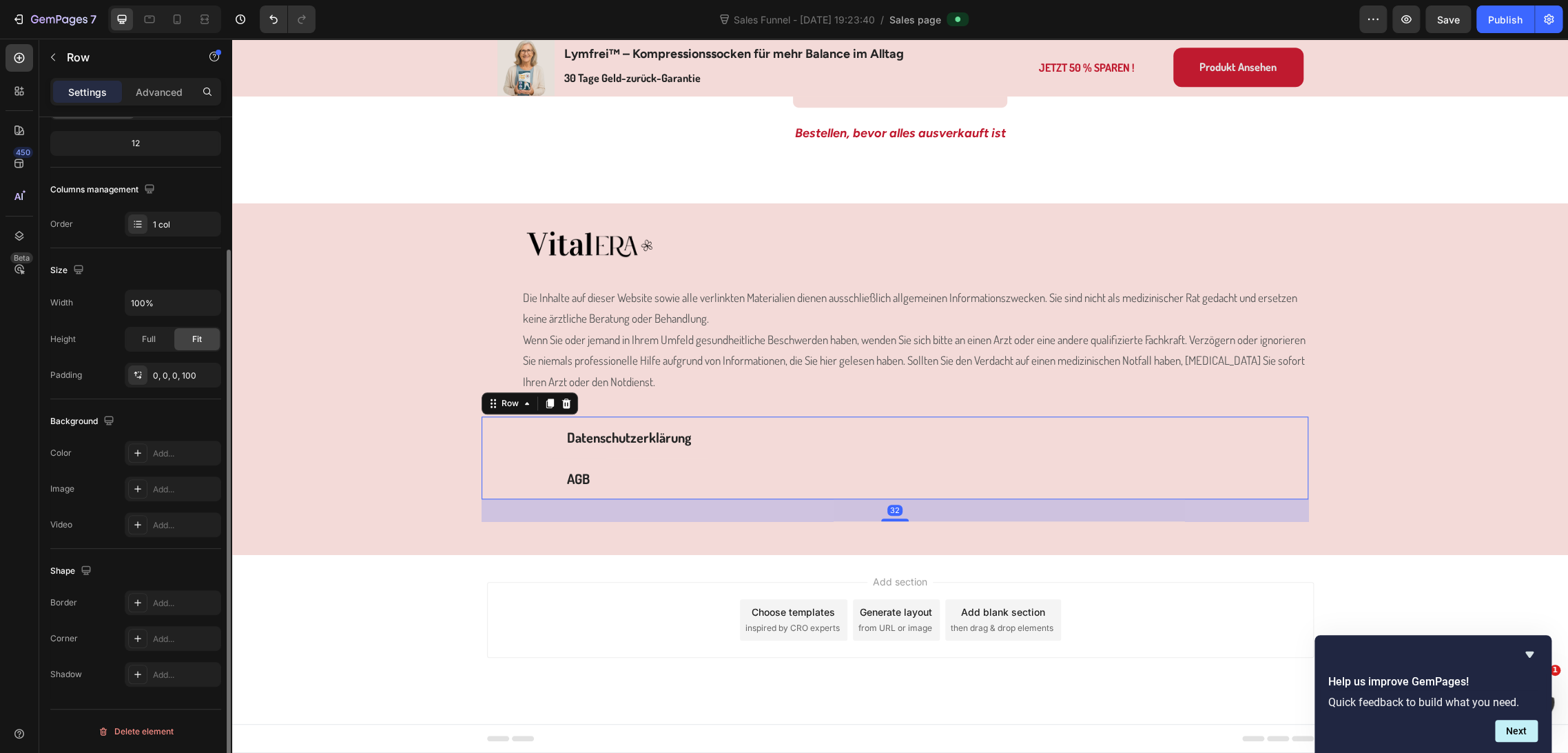
scroll to position [0, 0]
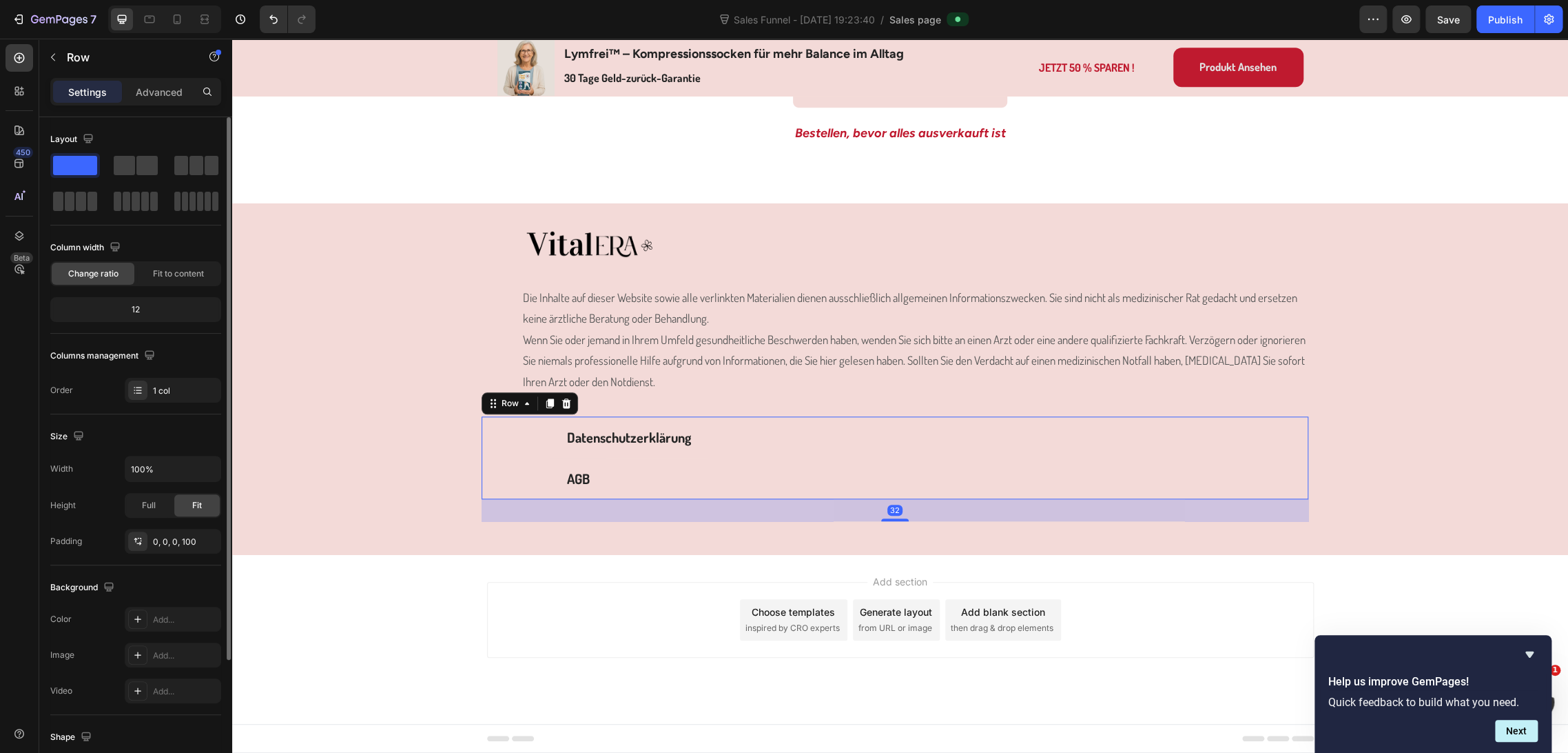
click at [542, 499] on div "Datenschutzerklärung Button AGB Button Row Row 32" at bounding box center [895, 457] width 826 height 83
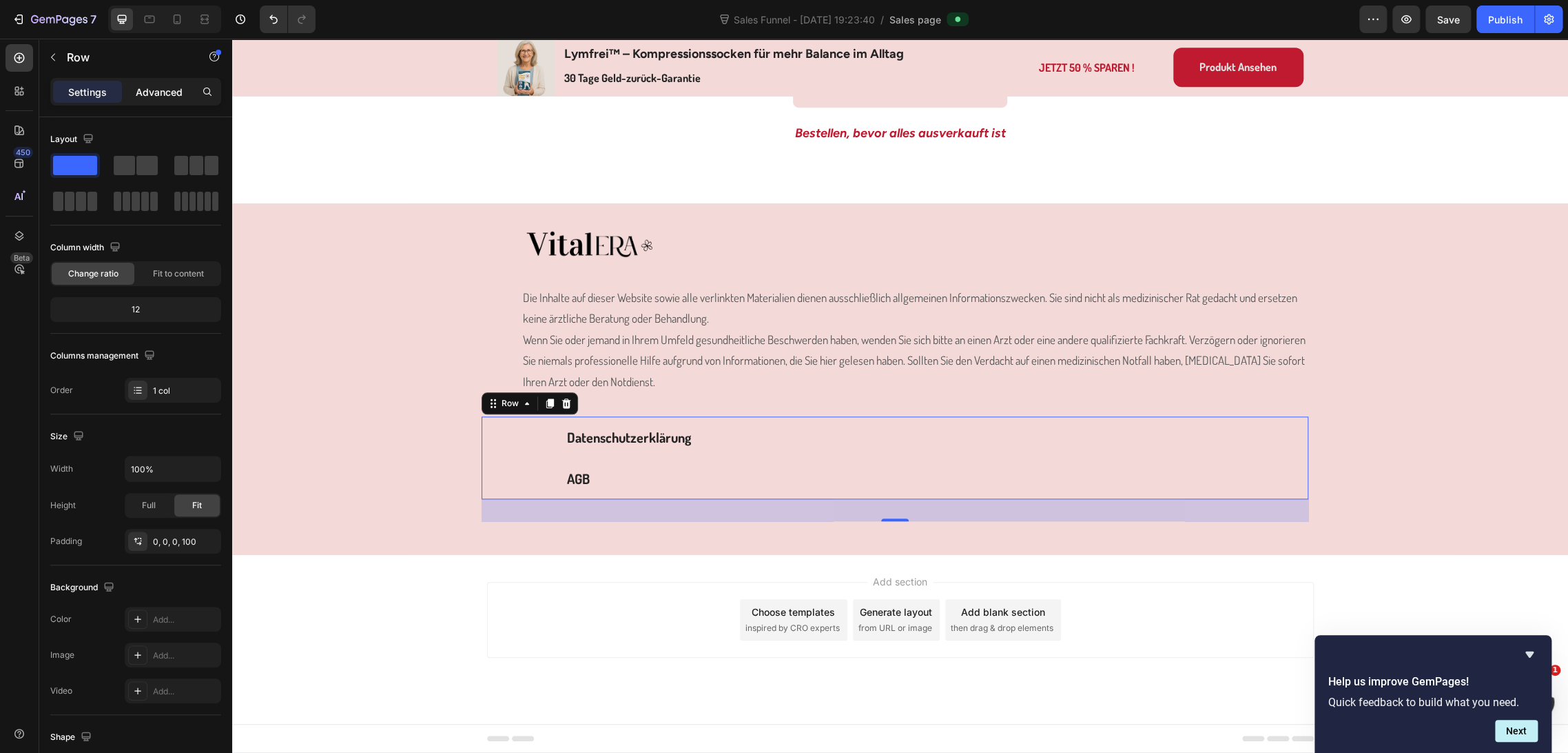
click at [171, 97] on p "Advanced" at bounding box center [159, 92] width 47 height 15
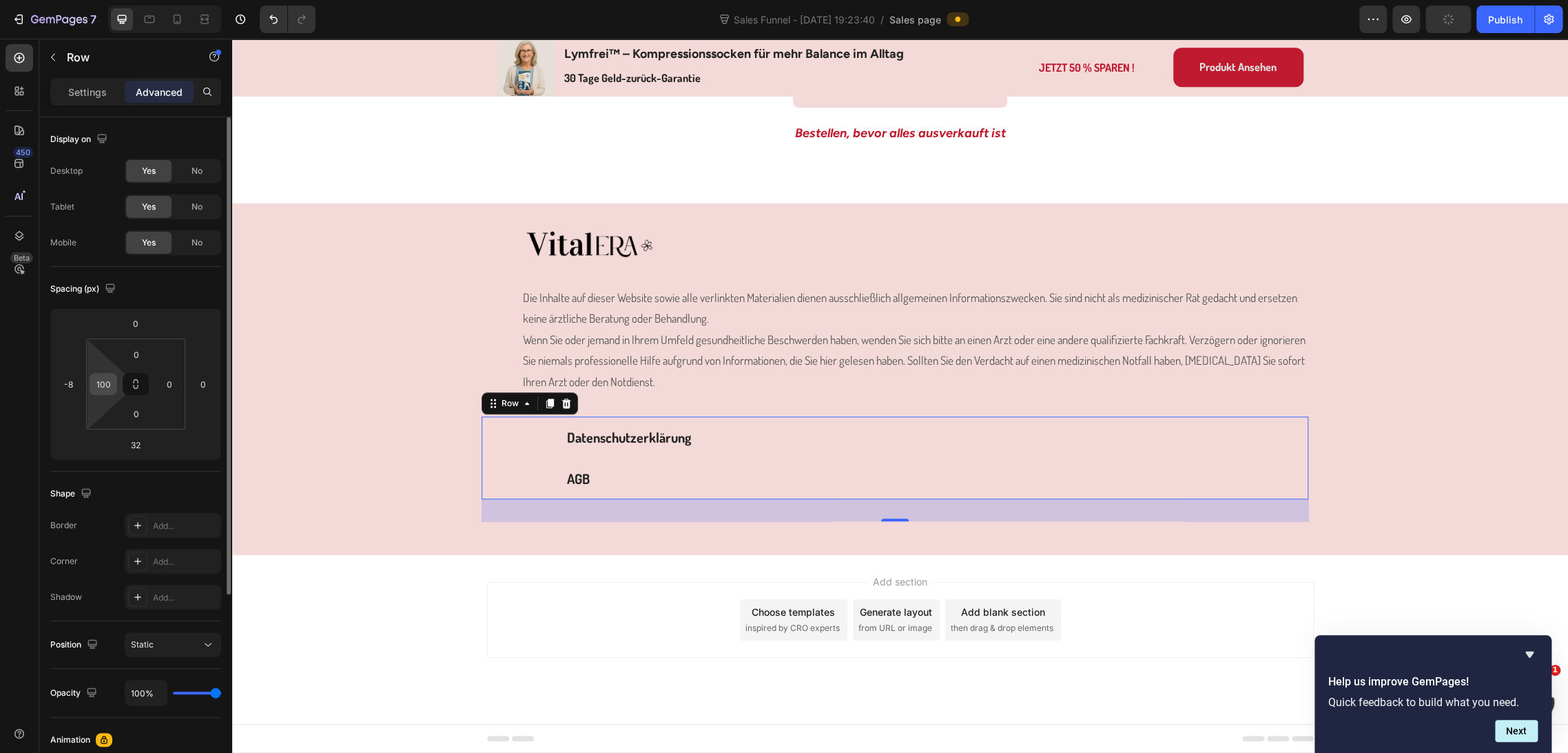
click at [104, 384] on input "100" at bounding box center [104, 384] width 21 height 21
type input "0"
click at [66, 381] on input "-8" at bounding box center [68, 384] width 21 height 21
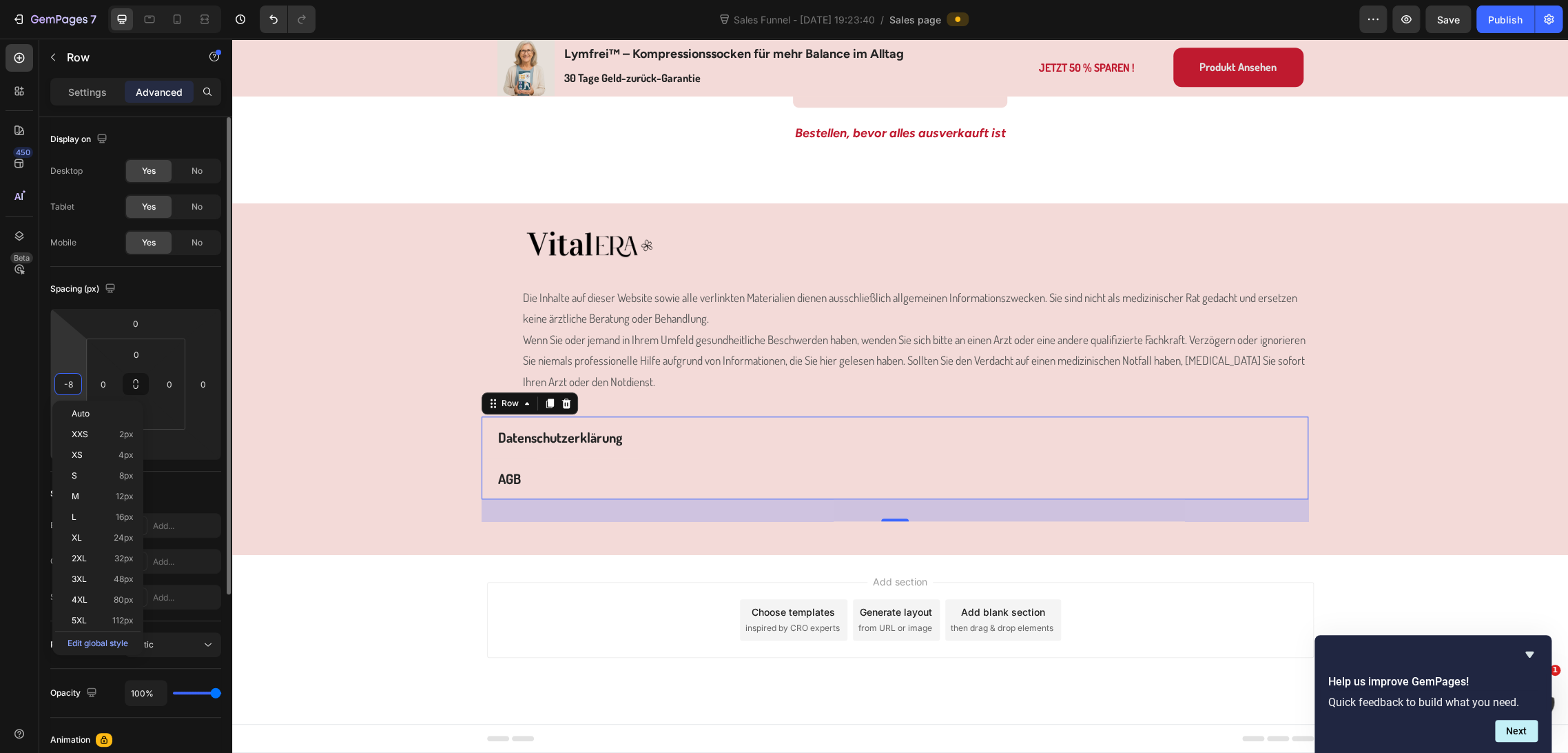
click at [66, 381] on input "-8" at bounding box center [68, 384] width 21 height 21
type input "0"
type input "-80"
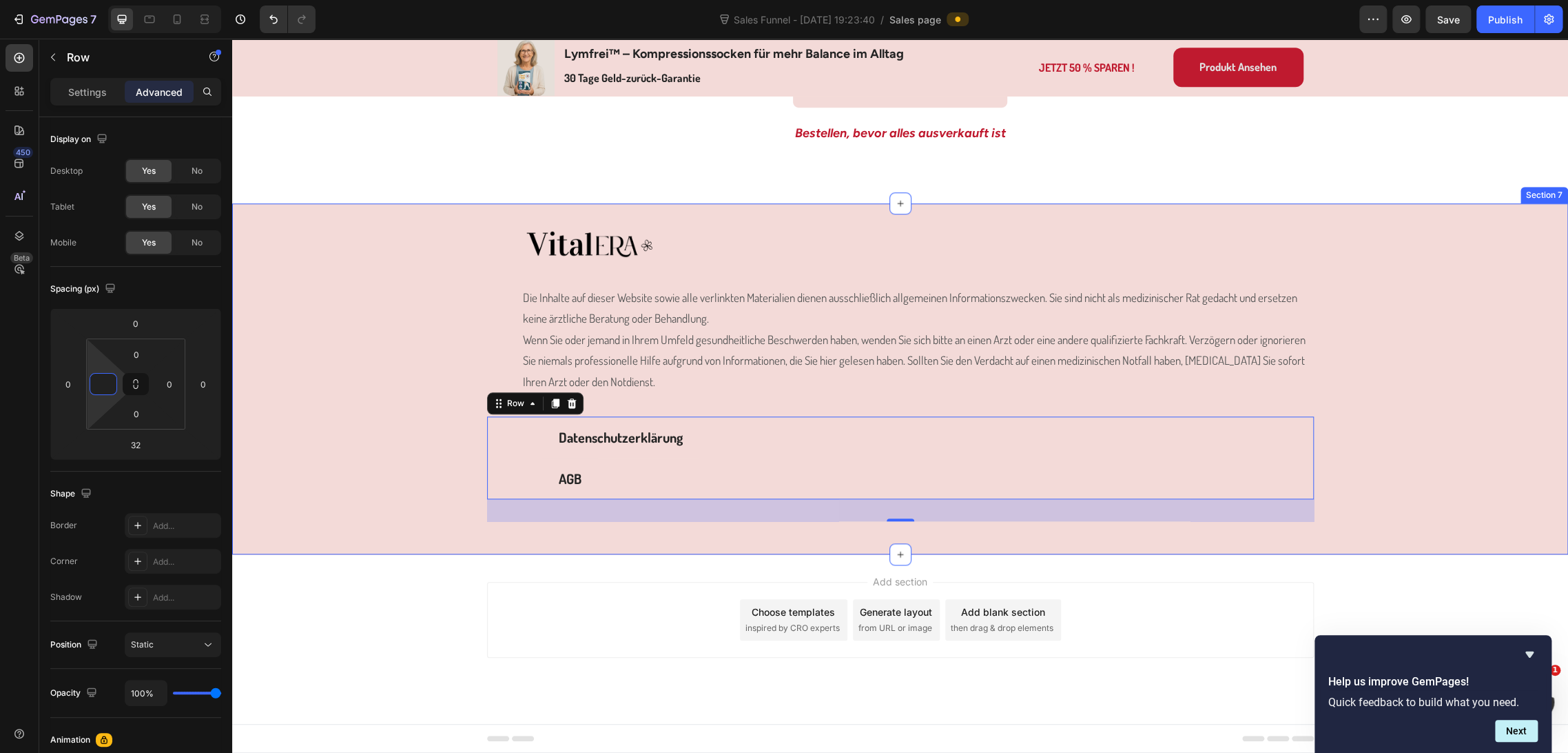
click at [481, 422] on div "Image Die Inhalte auf dieser Website sowie alle verlinkten Materialien dienen a…" at bounding box center [900, 378] width 1336 height 350
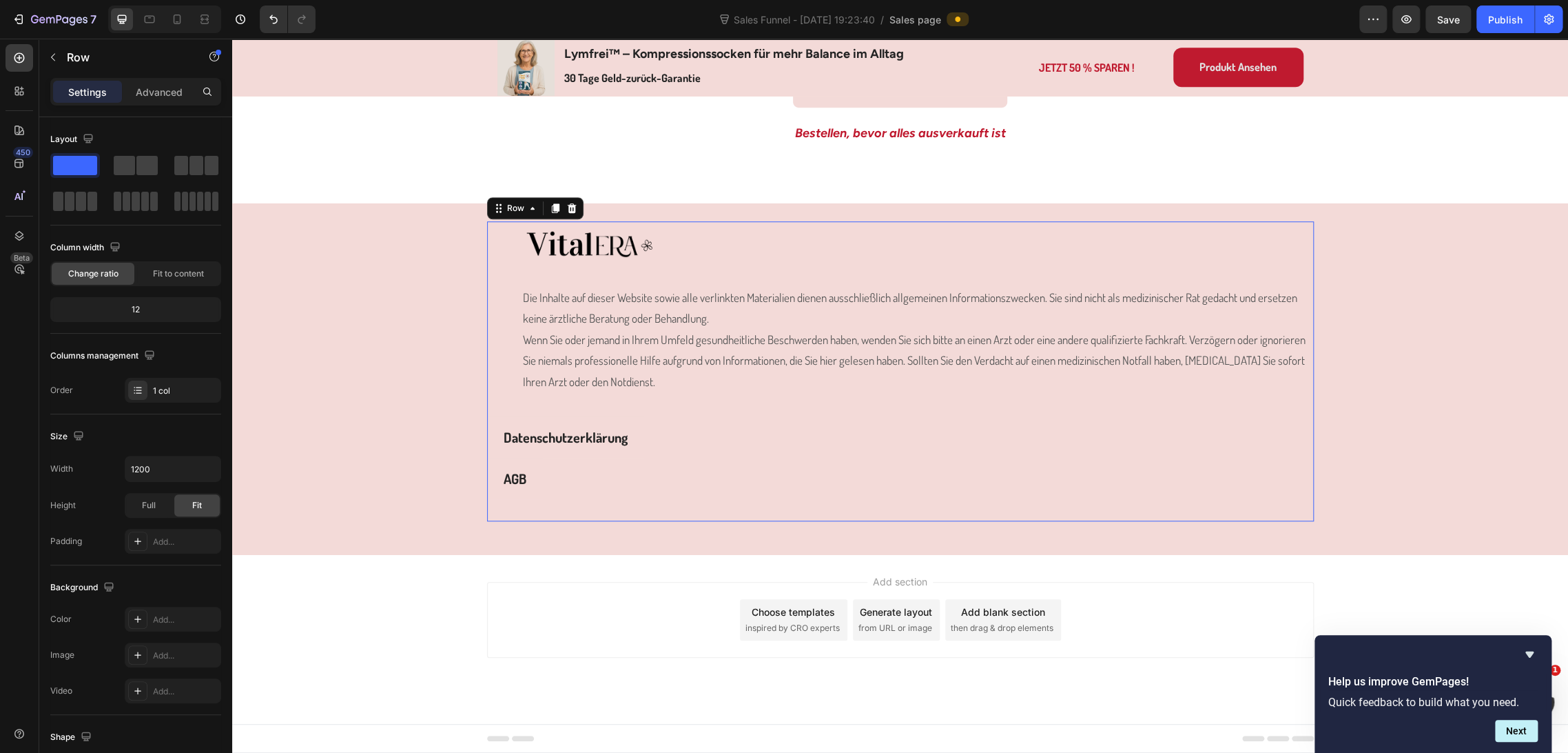
click at [512, 520] on div "Image Die Inhalte auf dieser Website sowie alle verlinkten Materialien dienen a…" at bounding box center [900, 371] width 826 height 299
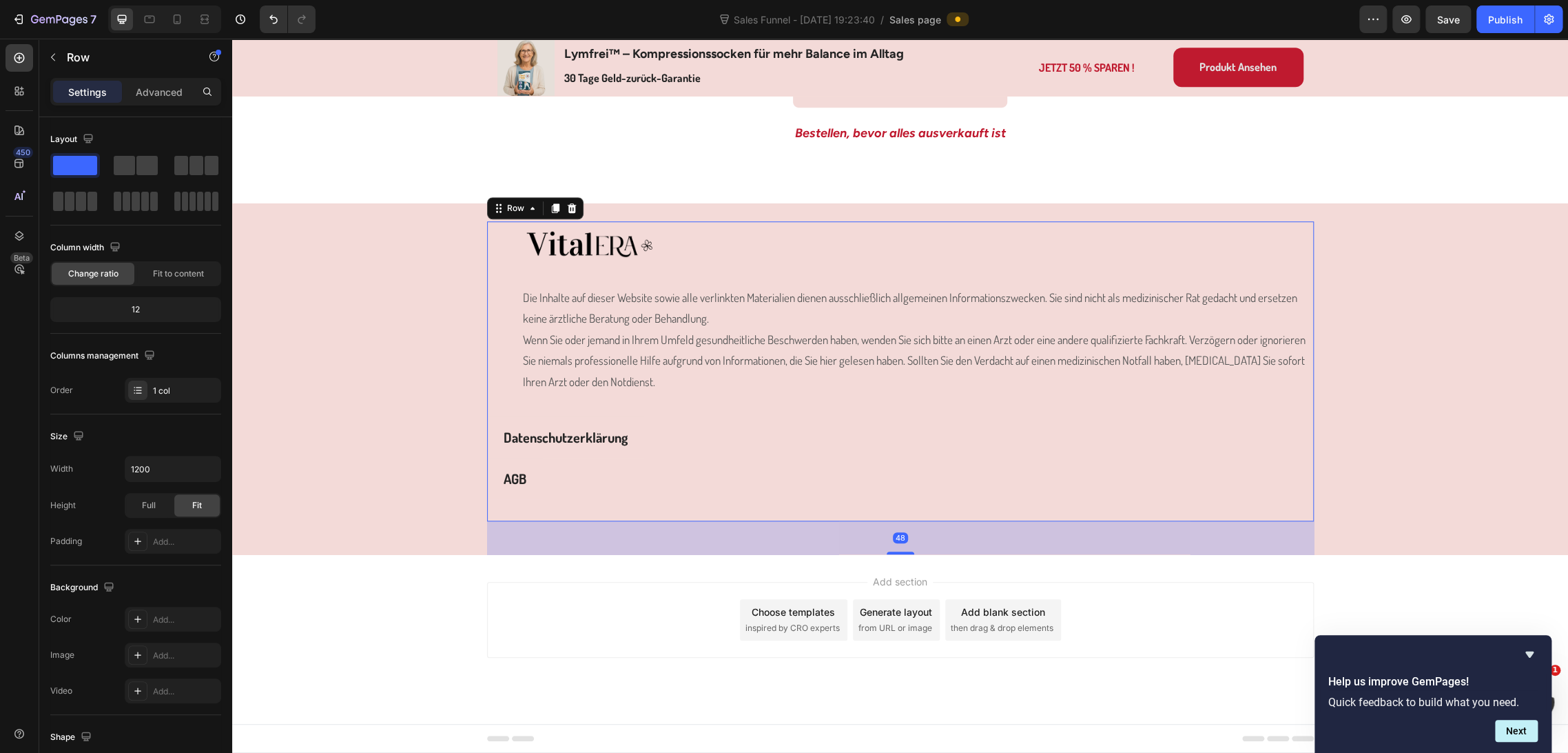
click at [548, 329] on p "Die Inhalte auf dieser Website sowie alle verlinkten Materialien dienen ausschl…" at bounding box center [916, 308] width 787 height 42
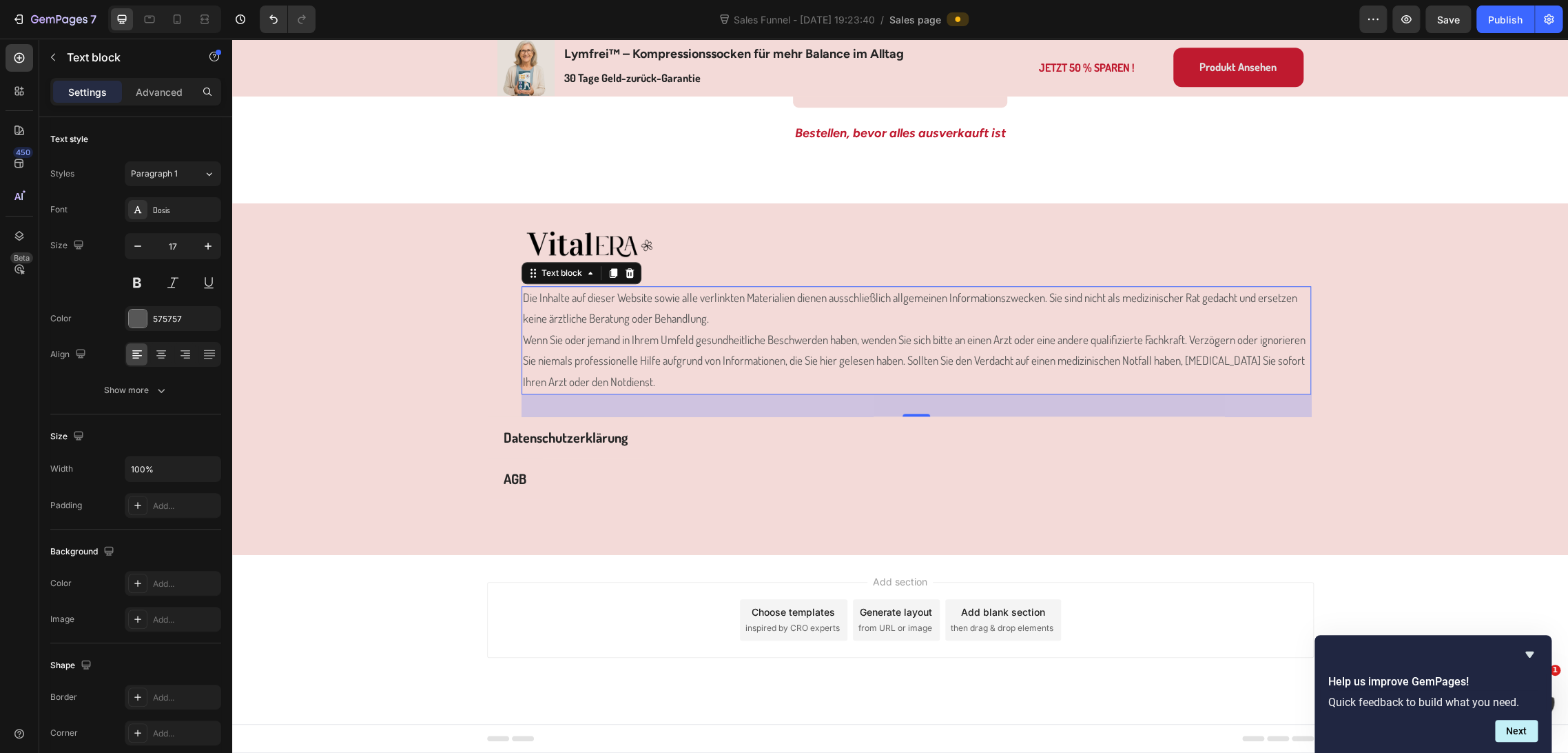
click at [541, 329] on p "Die Inhalte auf dieser Website sowie alle verlinkten Materialien dienen ausschl…" at bounding box center [916, 308] width 787 height 42
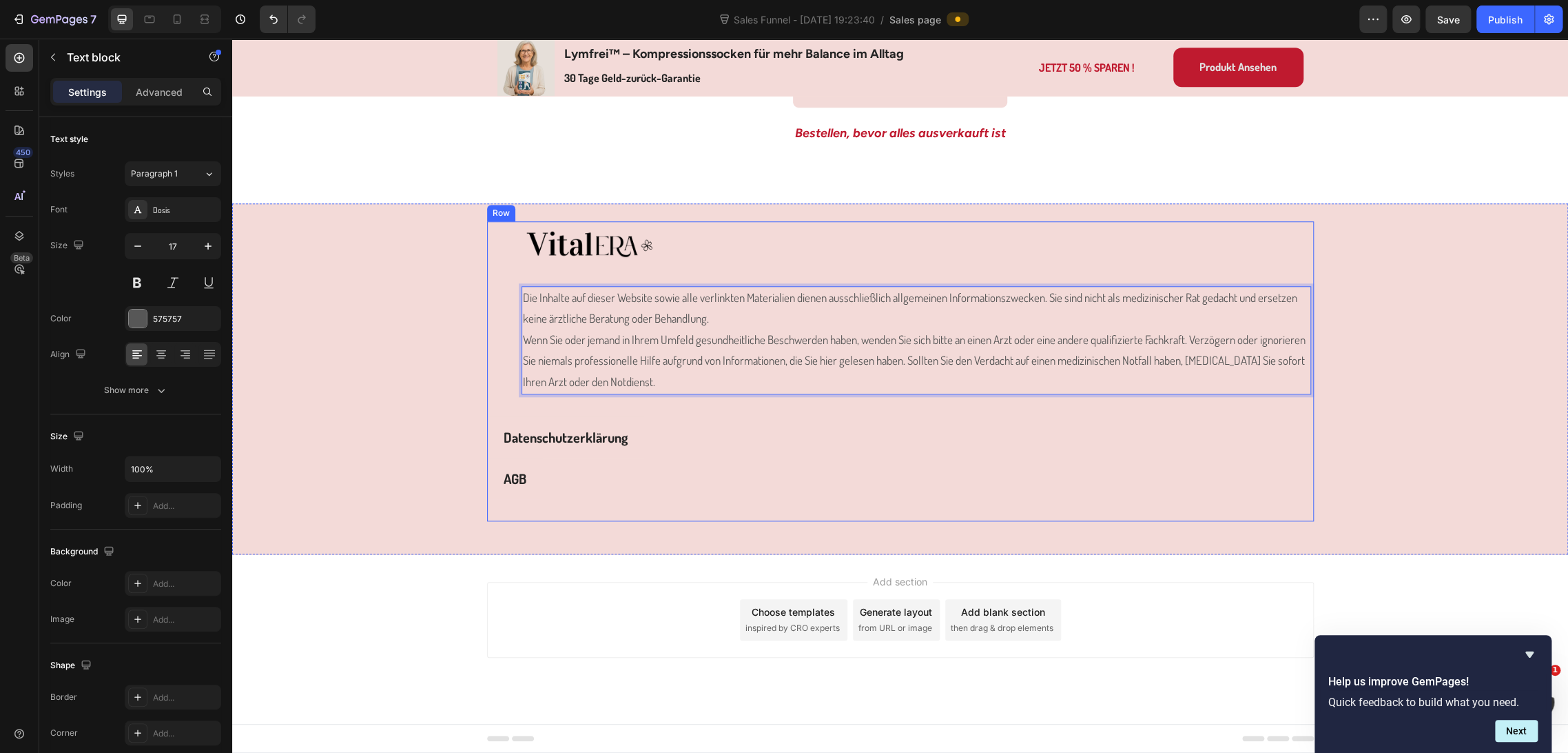
click at [497, 519] on div "Image Die Inhalte auf dieser Website sowie alle verlinkten Materialien dienen a…" at bounding box center [900, 371] width 826 height 299
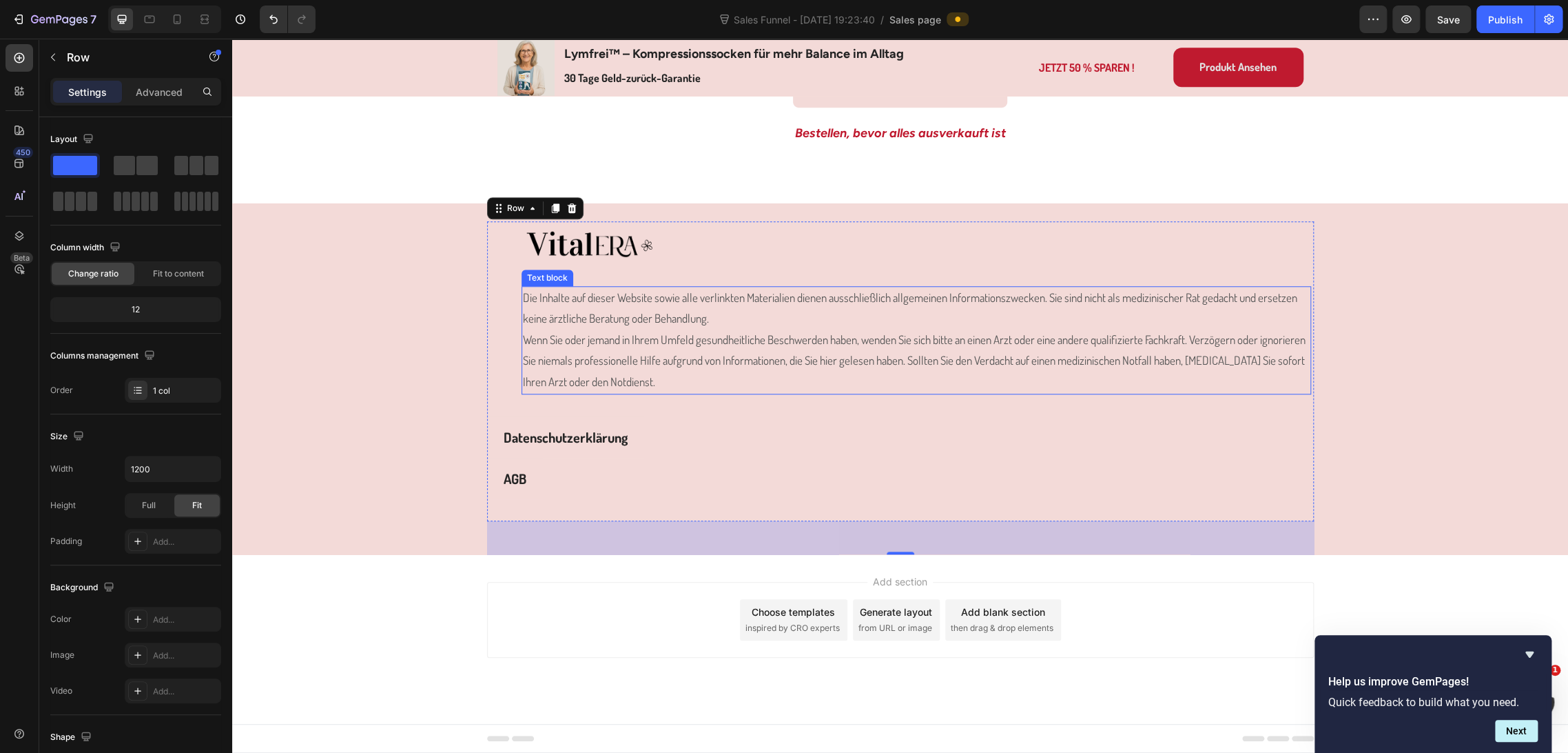
click at [512, 520] on div "Image Die Inhalte auf dieser Website sowie alle verlinkten Materialien dienen a…" at bounding box center [900, 371] width 826 height 299
click at [646, 458] on div "Datenschutzerklärung Button" at bounding box center [900, 436] width 826 height 41
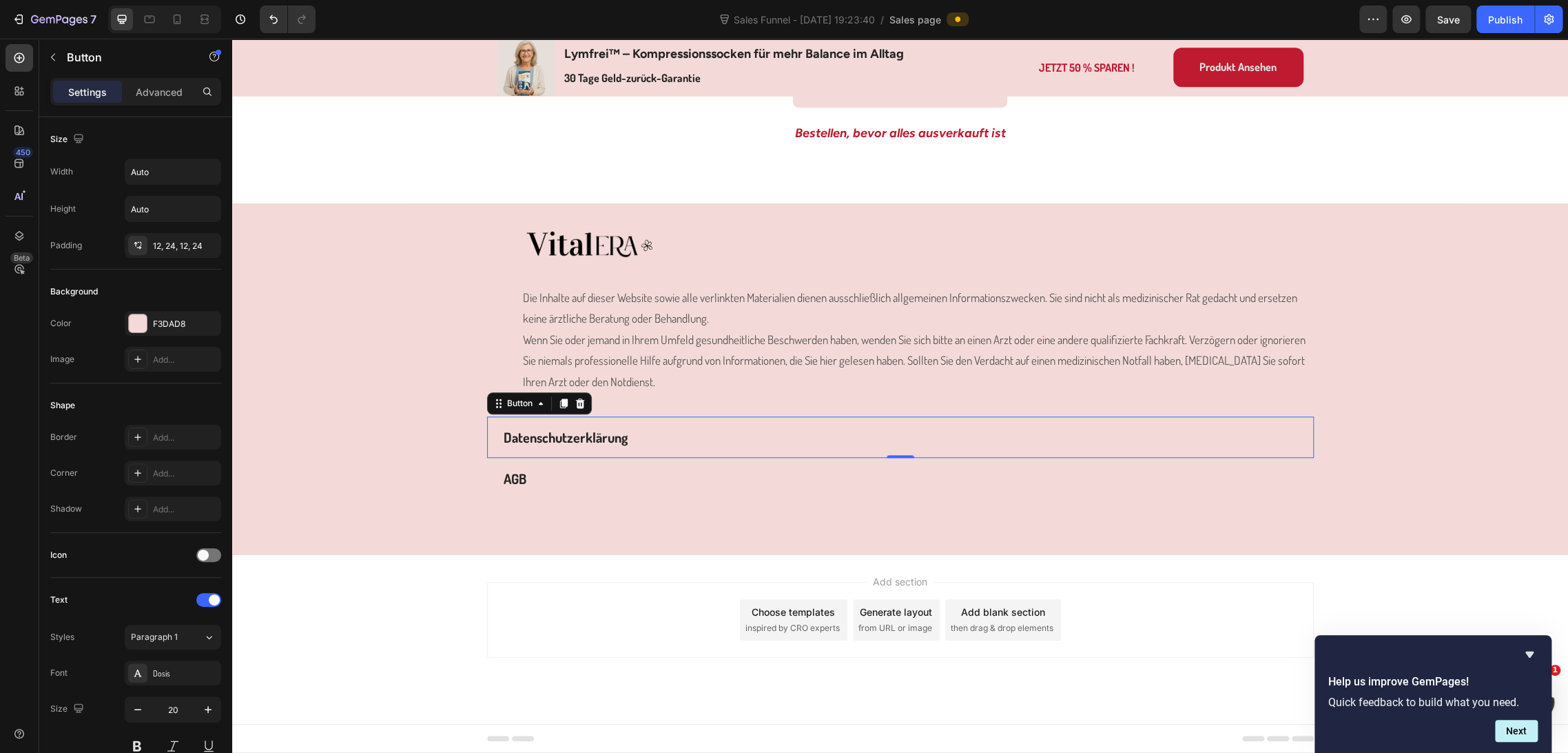
click at [512, 414] on div "Button" at bounding box center [539, 403] width 104 height 22
click at [514, 409] on div "Button" at bounding box center [520, 403] width 31 height 12
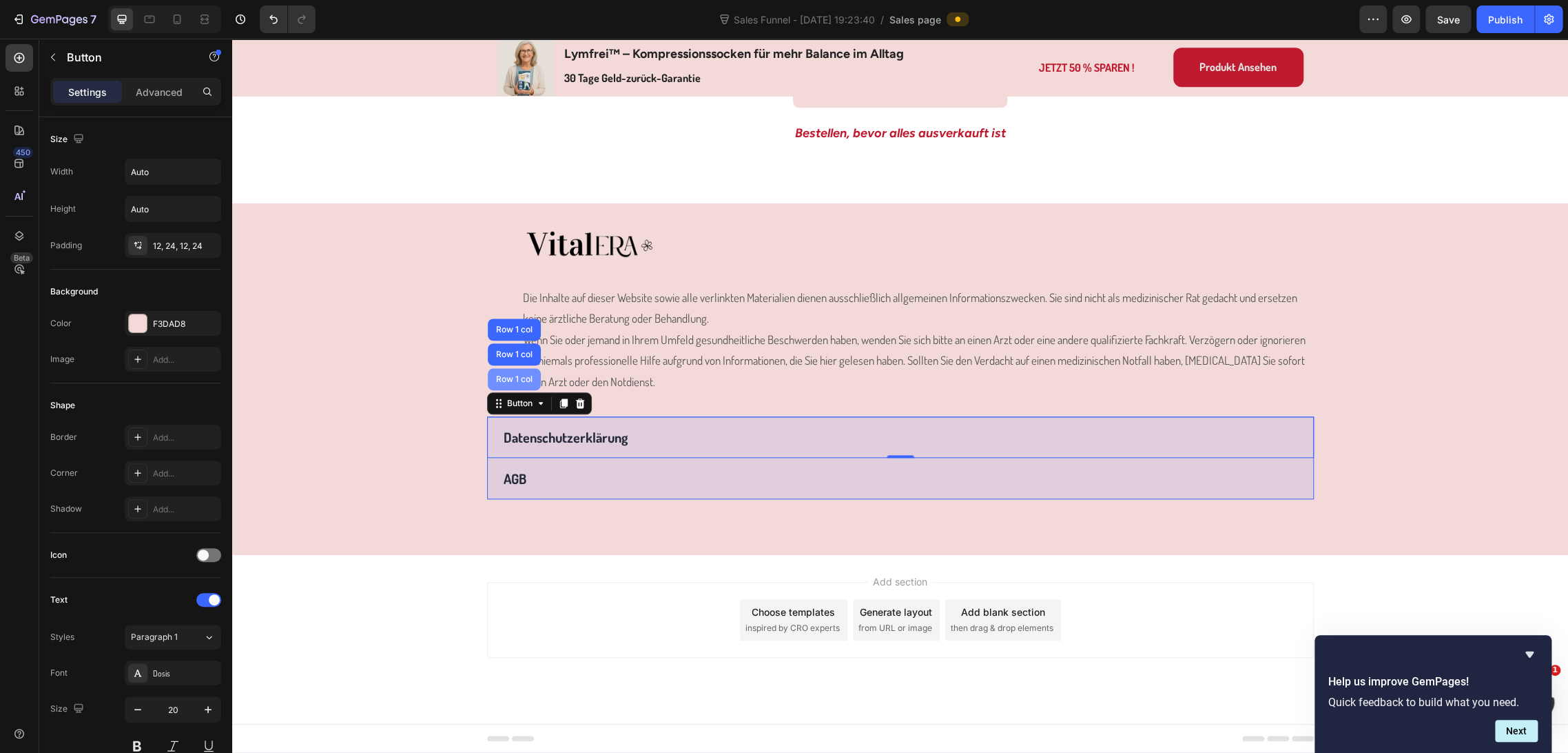
click at [513, 383] on div "Row 1 col" at bounding box center [514, 379] width 42 height 9
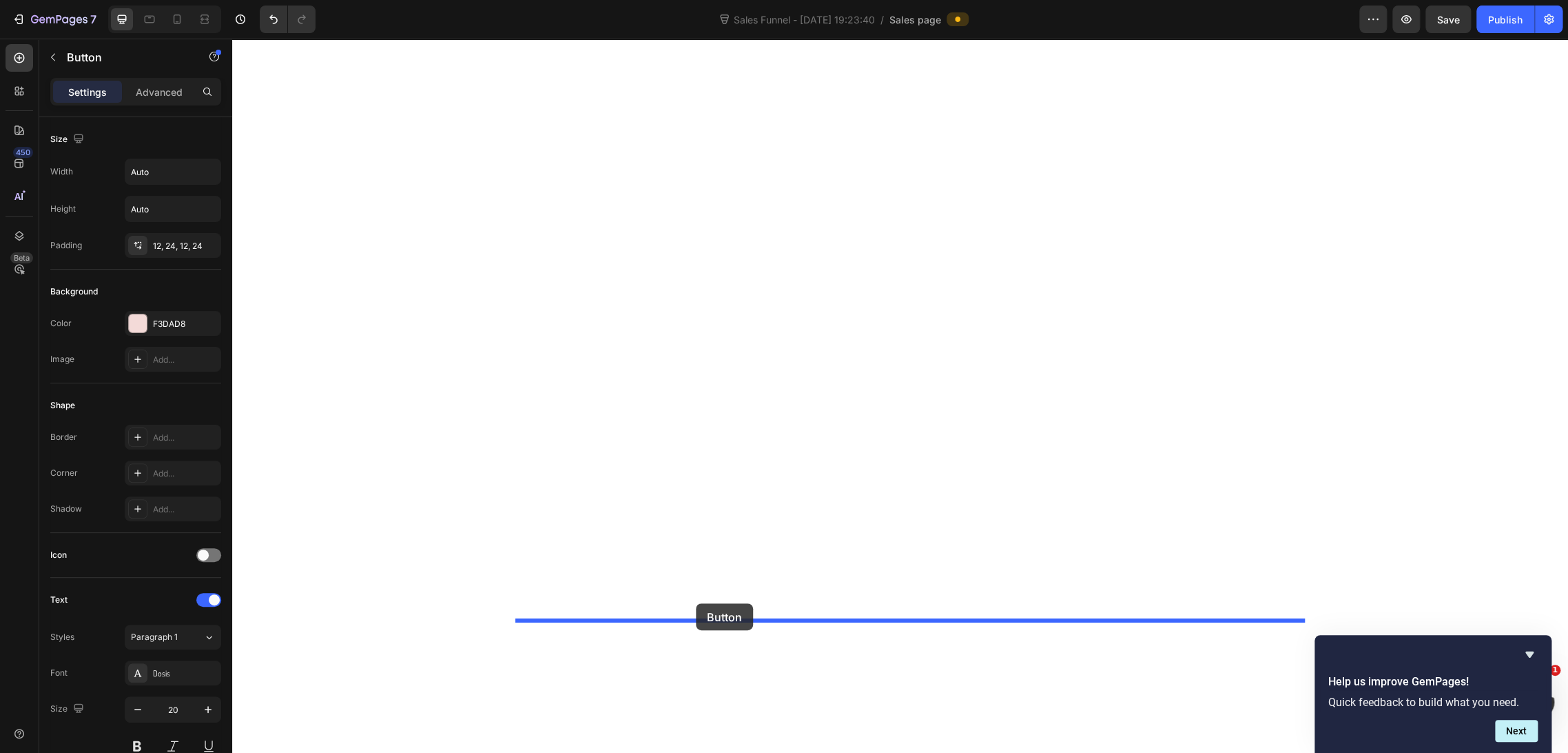
drag, startPoint x: 657, startPoint y: 639, endPoint x: 695, endPoint y: 603, distance: 52.3
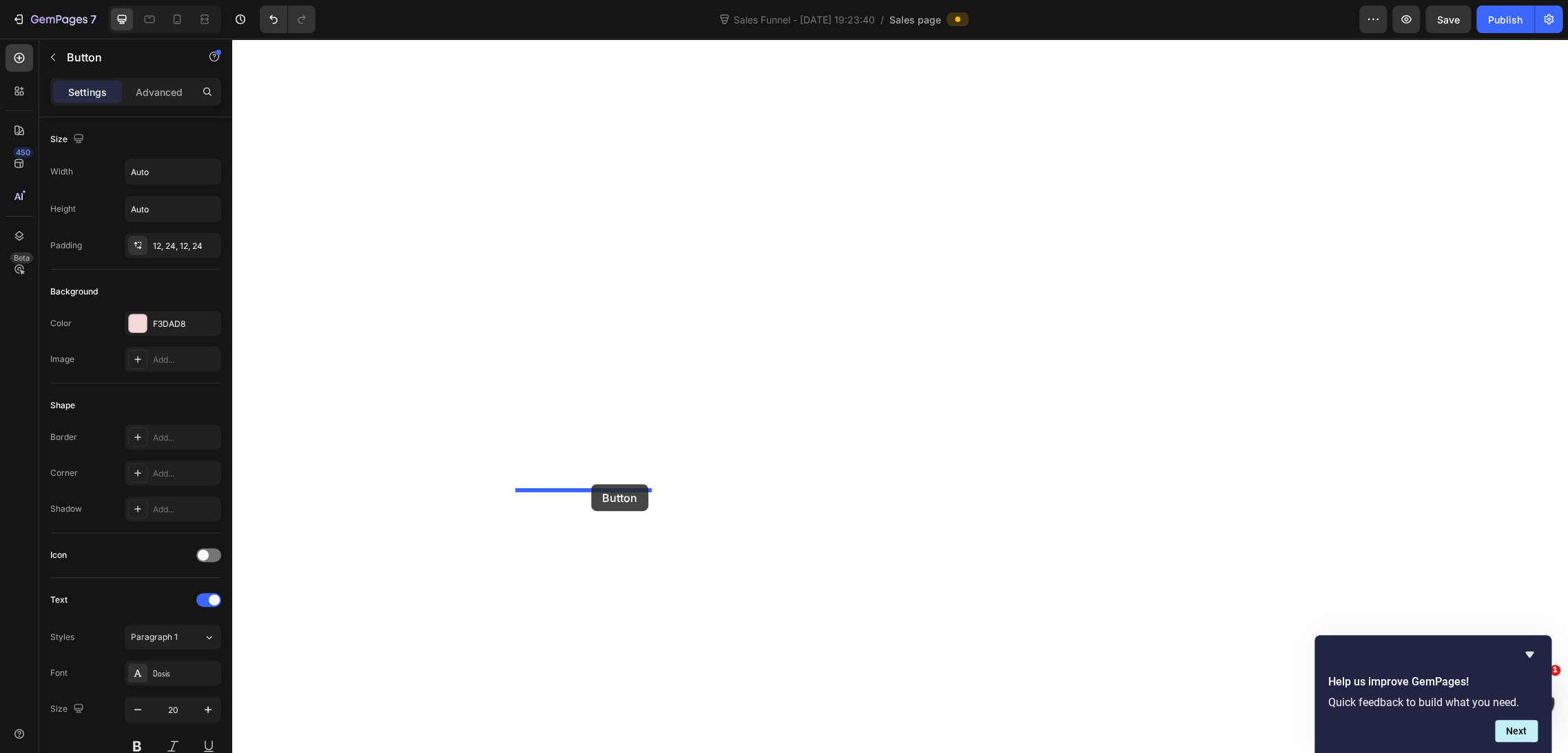
drag, startPoint x: 580, startPoint y: 707, endPoint x: 591, endPoint y: 483, distance: 224.3
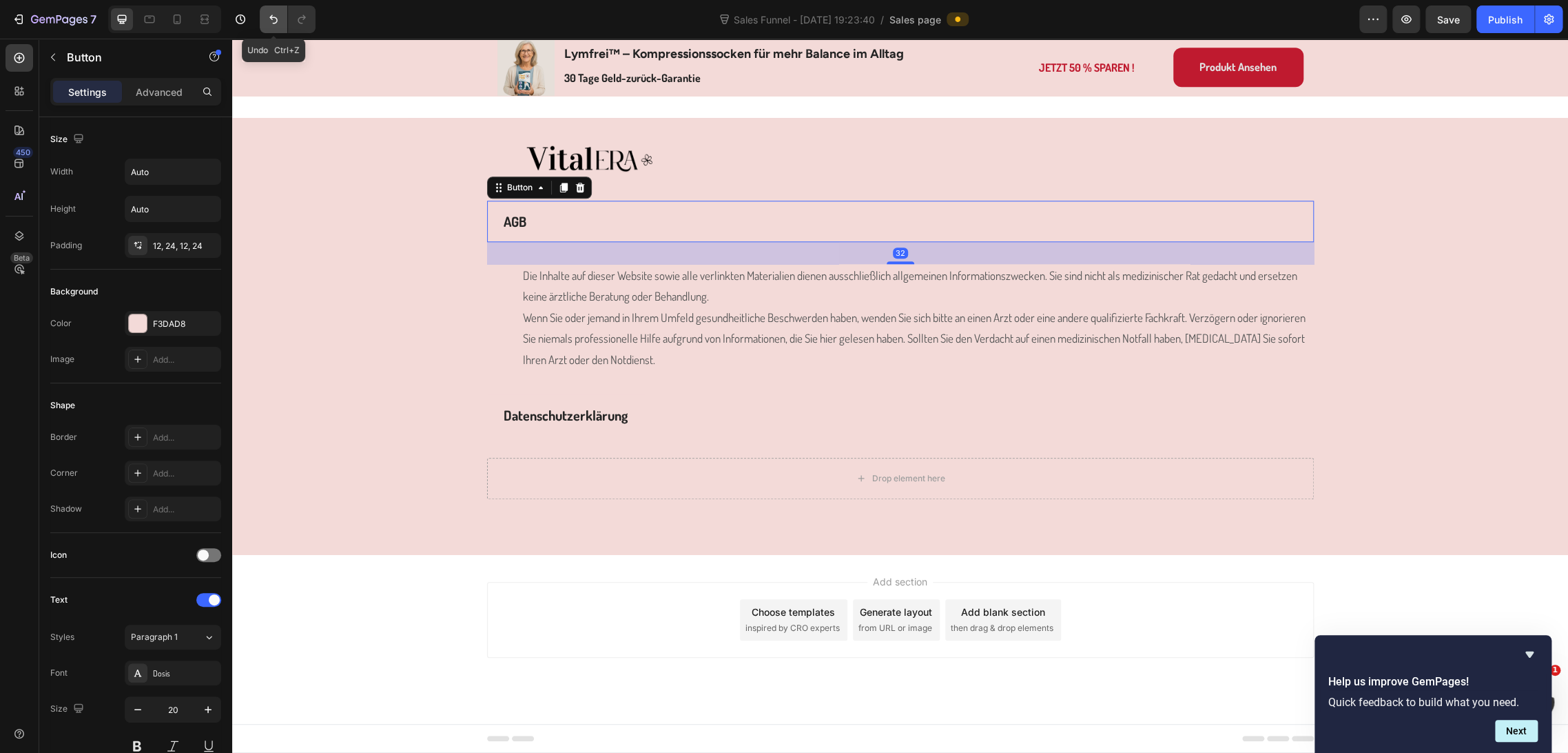
click at [269, 15] on icon "Undo/Redo" at bounding box center [274, 19] width 14 height 14
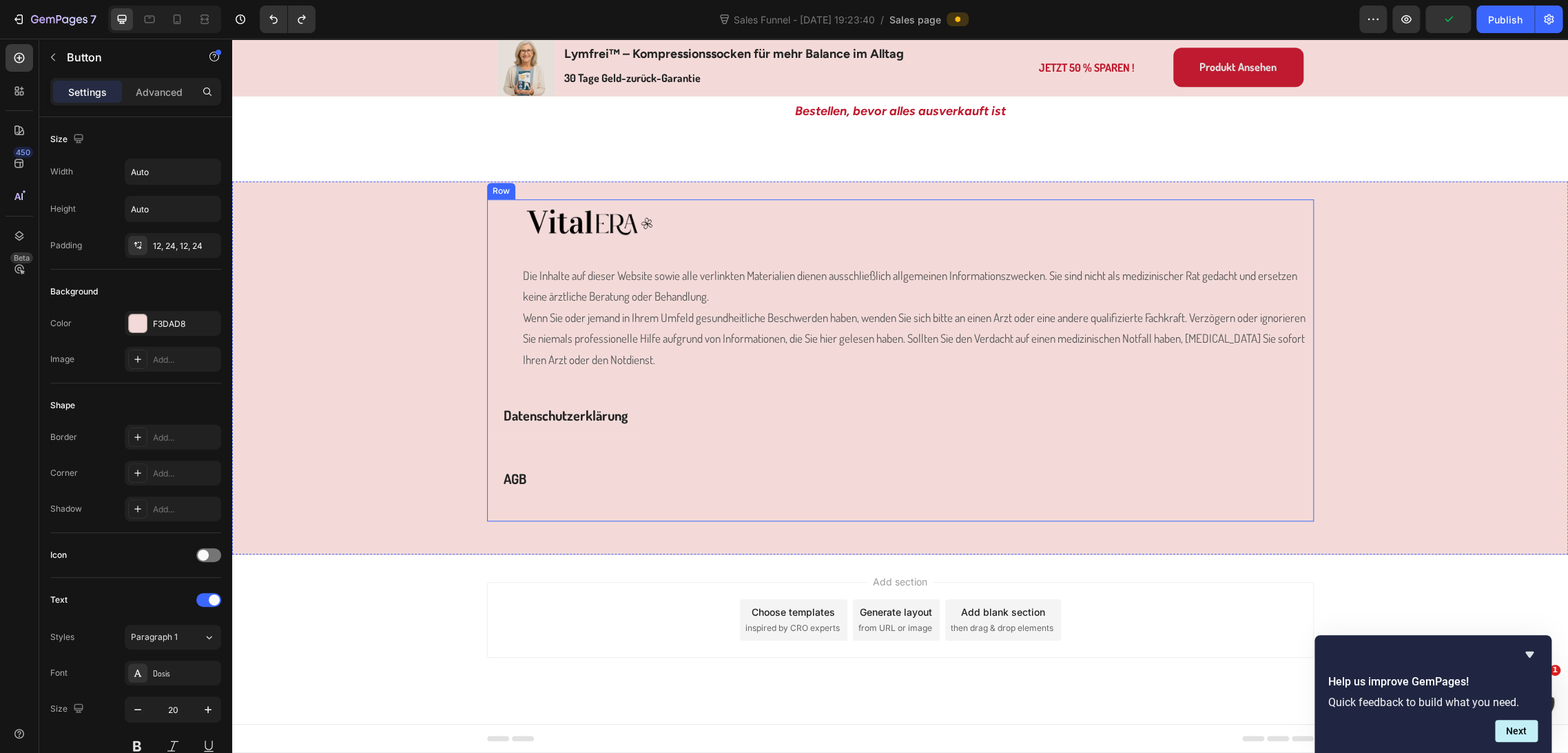
click at [525, 458] on div "Datenschutzerklärung Button" at bounding box center [900, 426] width 826 height 63
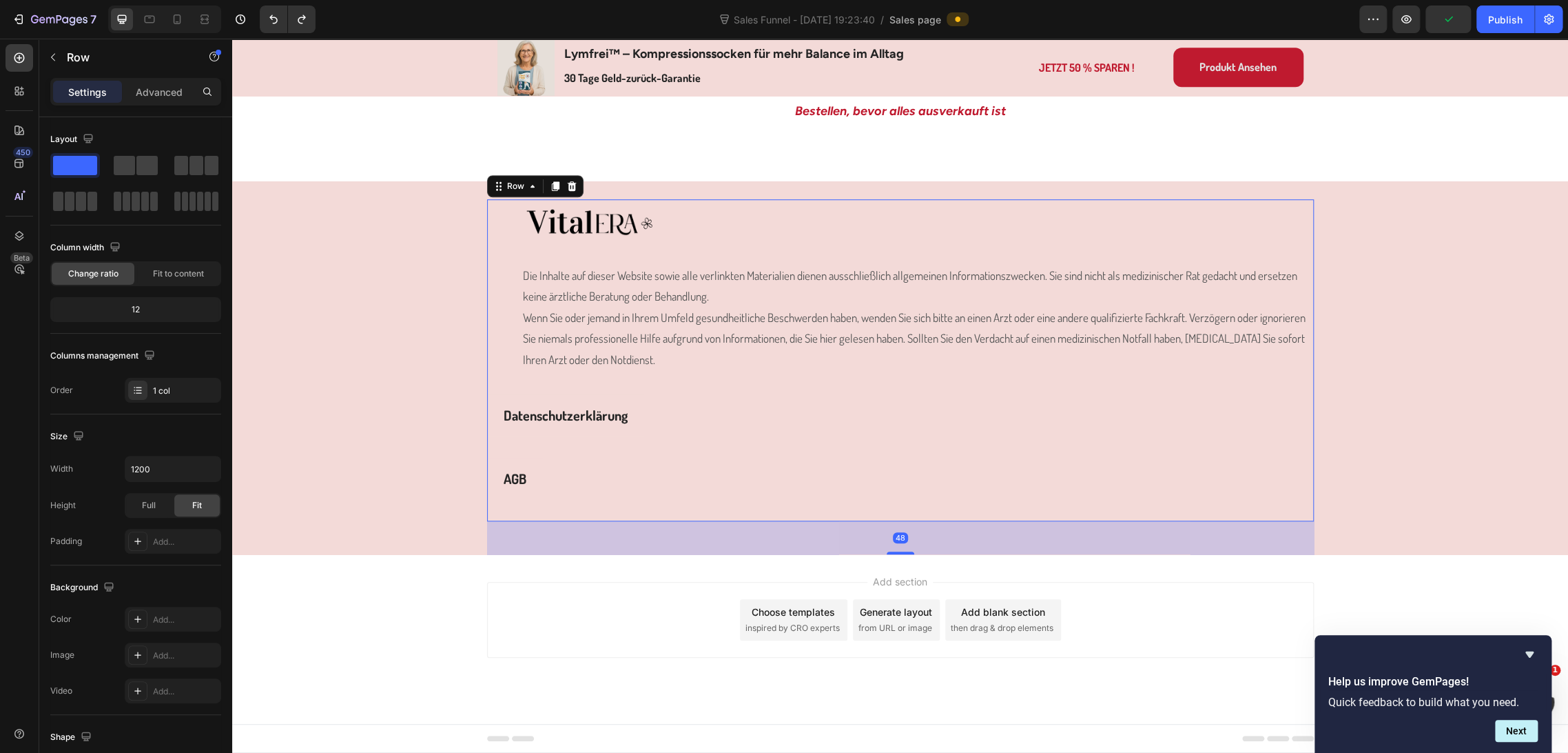
click at [518, 499] on link "AGB" at bounding box center [514, 478] width 56 height 41
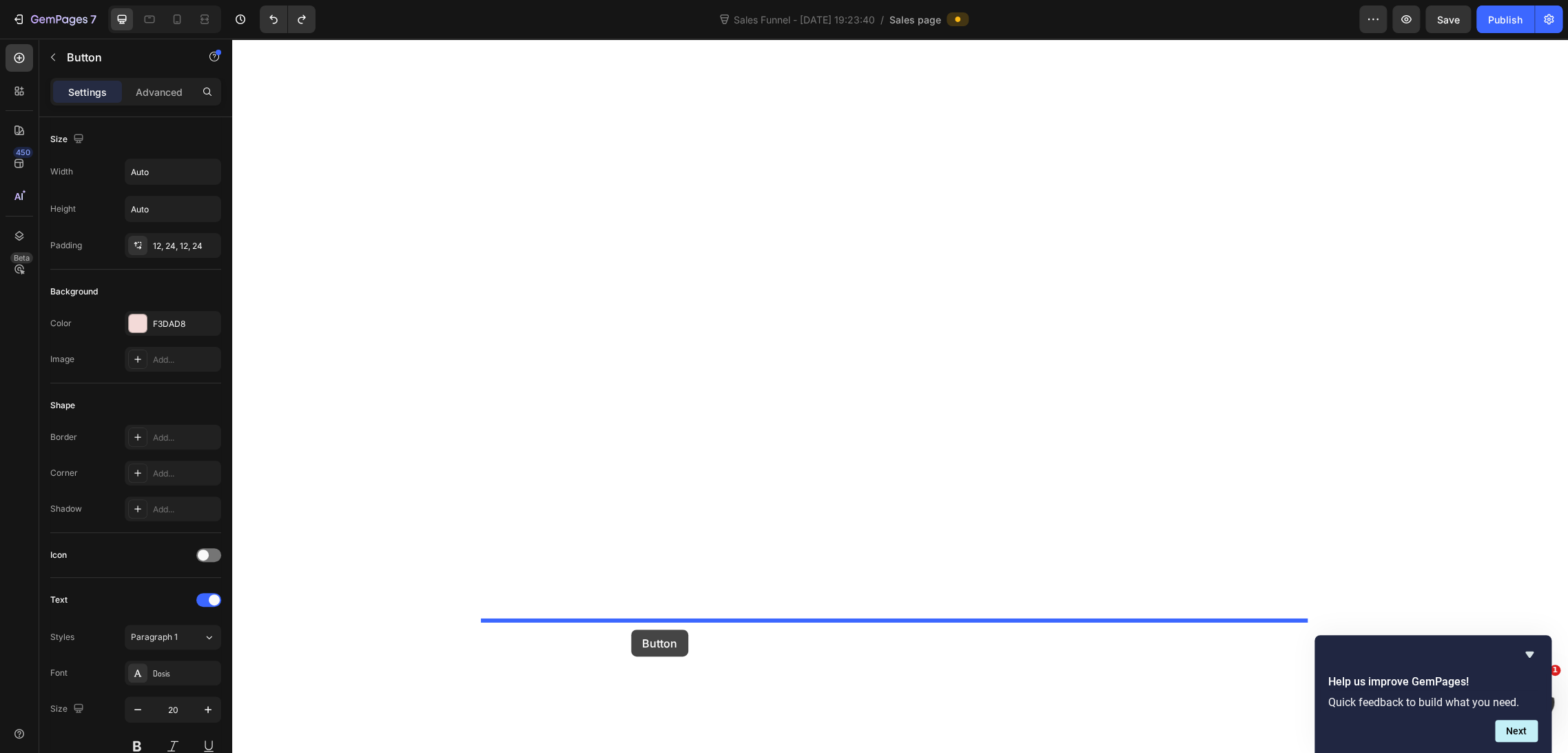
drag, startPoint x: 587, startPoint y: 709, endPoint x: 631, endPoint y: 629, distance: 91.3
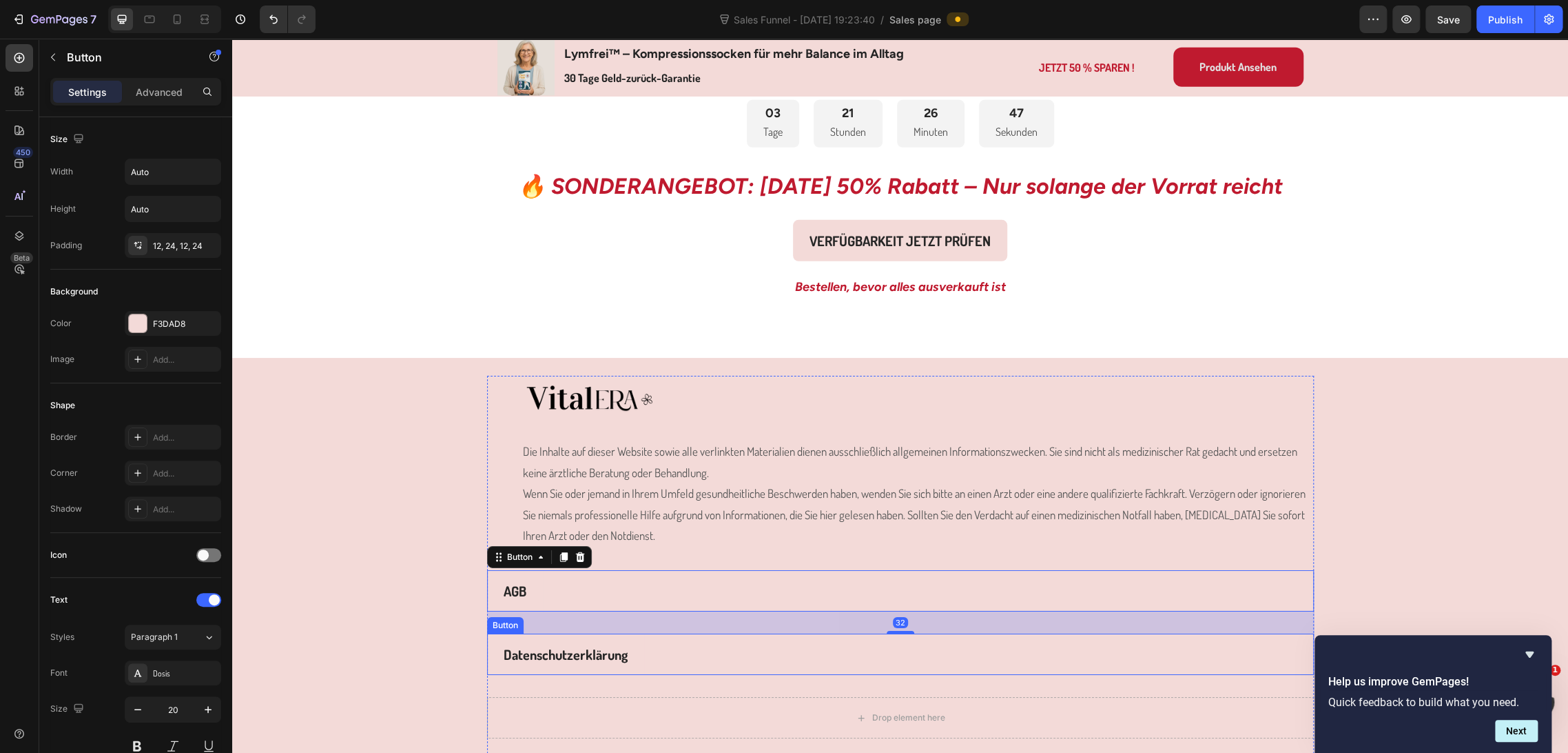
scroll to position [9878, 0]
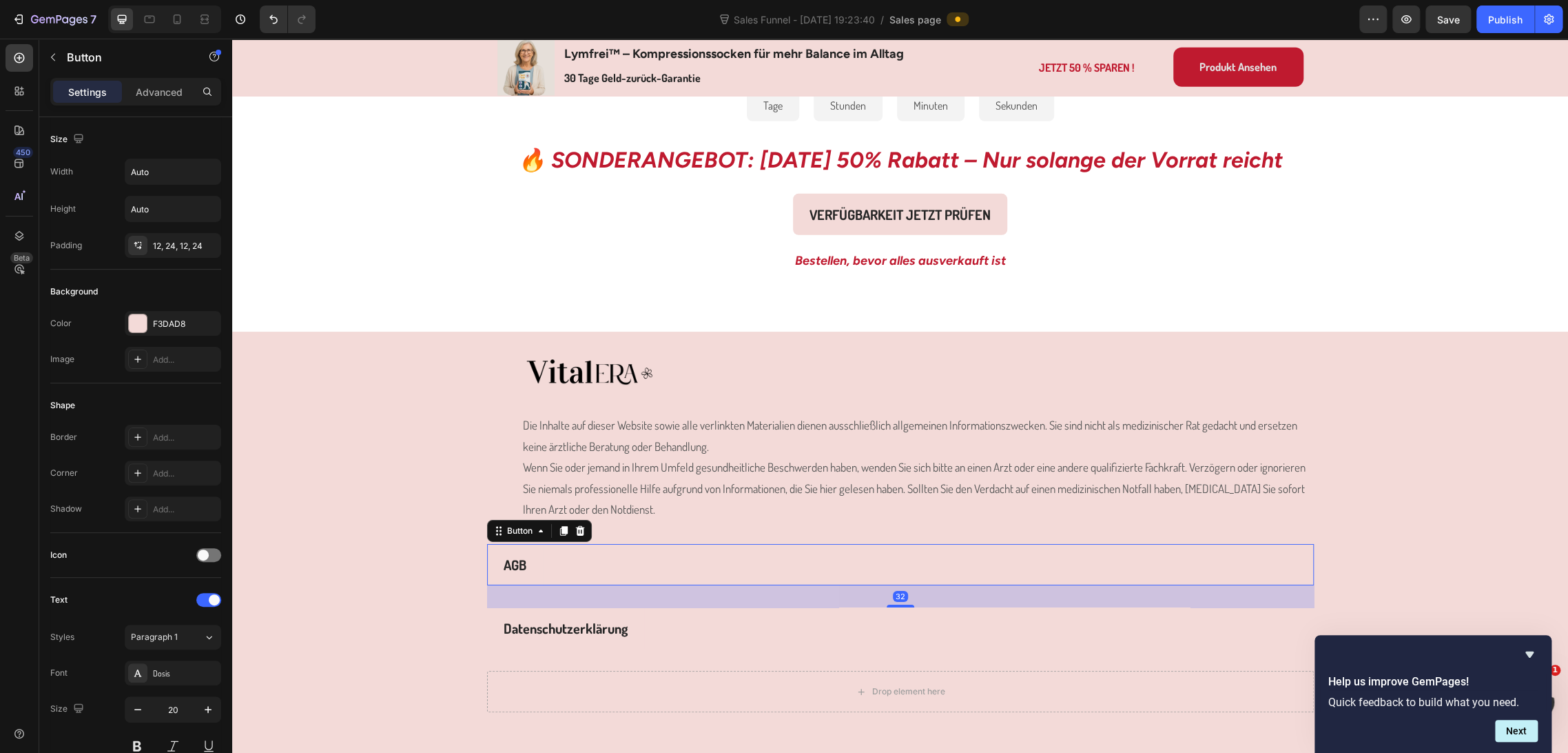
click at [586, 588] on div "32" at bounding box center [900, 596] width 826 height 22
click at [271, 24] on icon "Undo/Redo" at bounding box center [274, 19] width 14 height 14
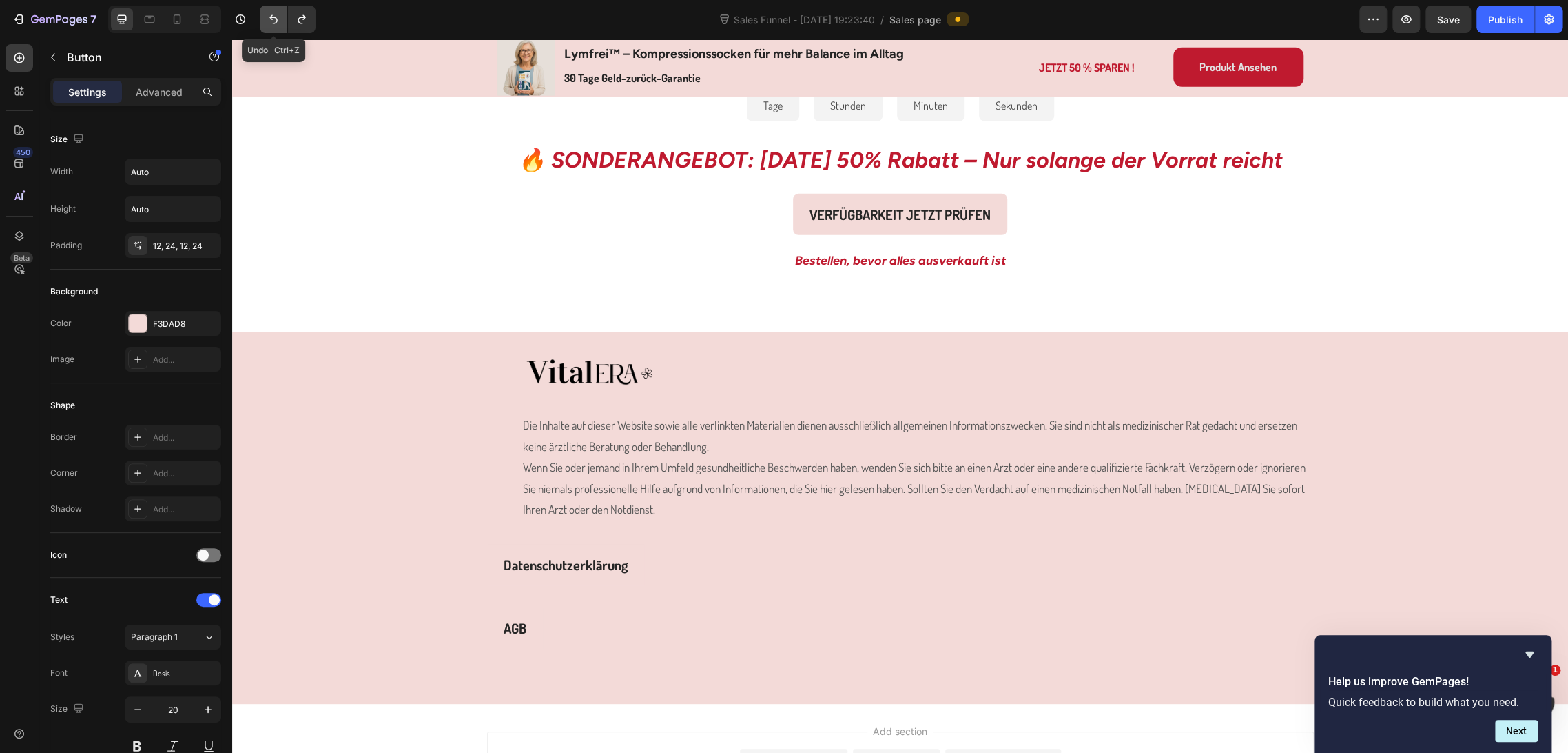
click at [271, 24] on icon "Undo/Redo" at bounding box center [274, 19] width 14 height 14
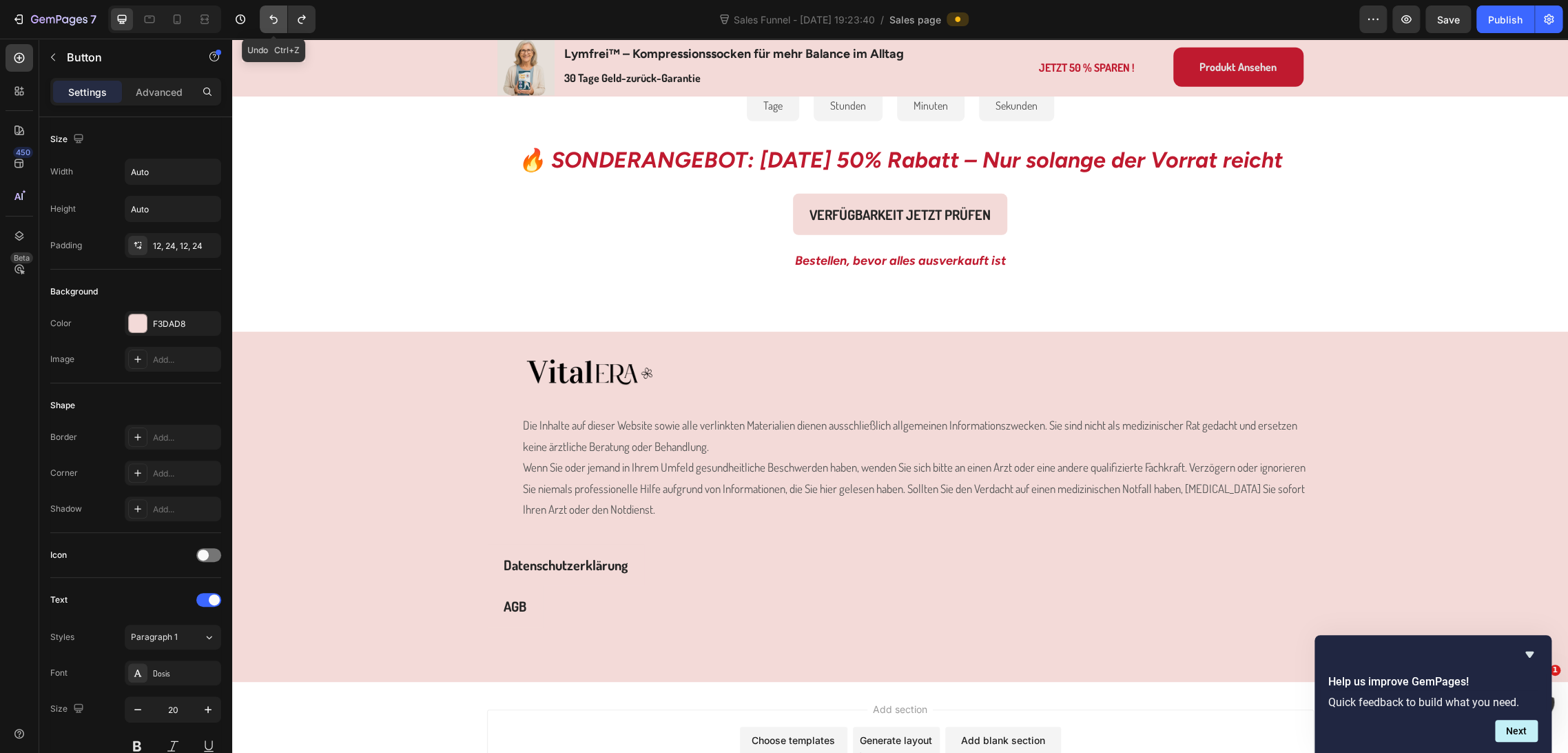
click at [271, 24] on icon "Undo/Redo" at bounding box center [274, 19] width 14 height 14
click at [695, 572] on div "Datenschutzerklärung Button" at bounding box center [900, 564] width 826 height 41
click at [505, 522] on div "Button" at bounding box center [539, 531] width 104 height 22
click at [506, 526] on div "Button" at bounding box center [520, 531] width 31 height 12
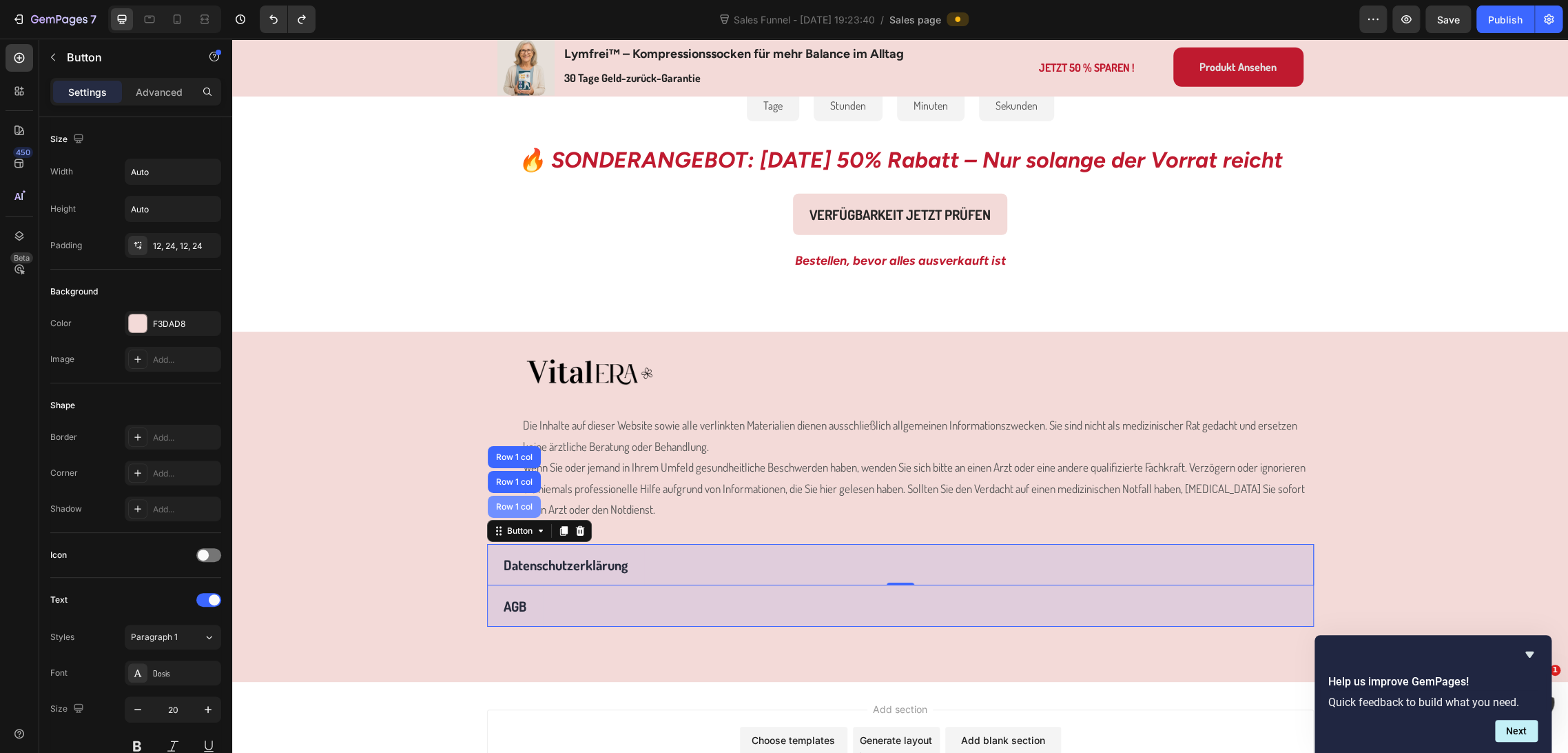
click at [514, 513] on div "Row 1 col" at bounding box center [514, 507] width 53 height 22
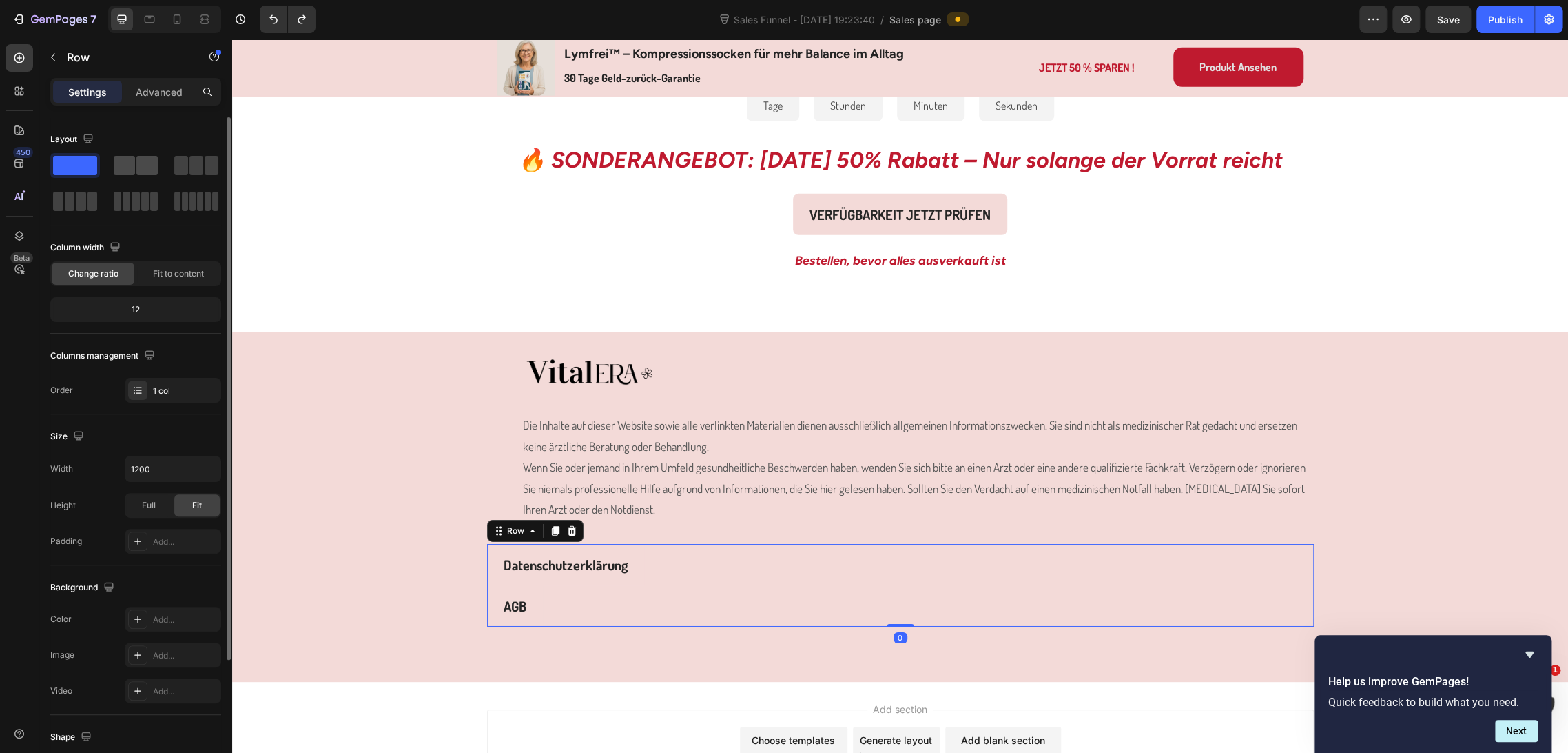
click at [138, 164] on span at bounding box center [146, 165] width 21 height 20
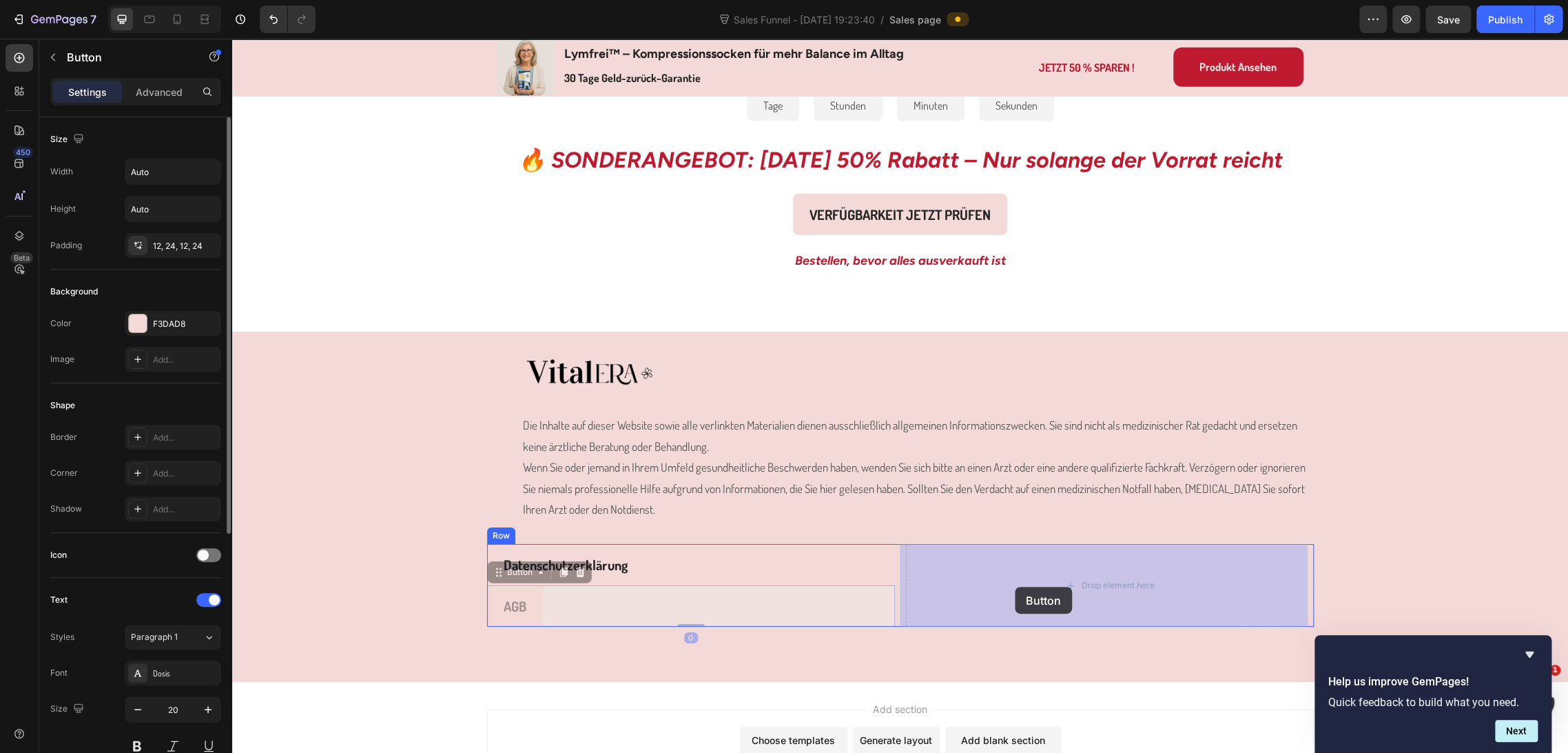
drag, startPoint x: 565, startPoint y: 596, endPoint x: 903, endPoint y: 598, distance: 338.0
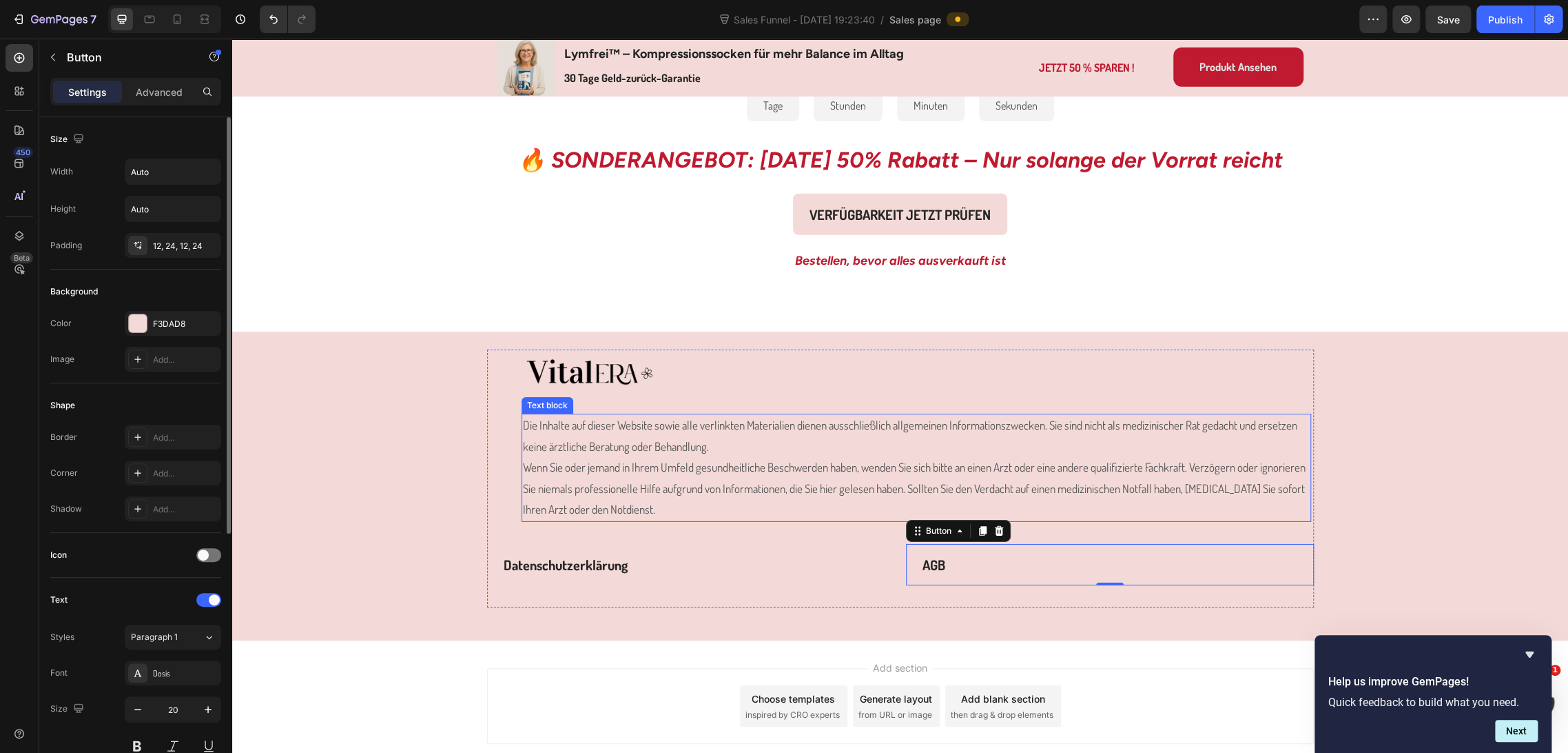
click at [618, 454] on p "Die Inhalte auf dieser Website sowie alle verlinkten Materialien dienen ausschl…" at bounding box center [916, 436] width 787 height 42
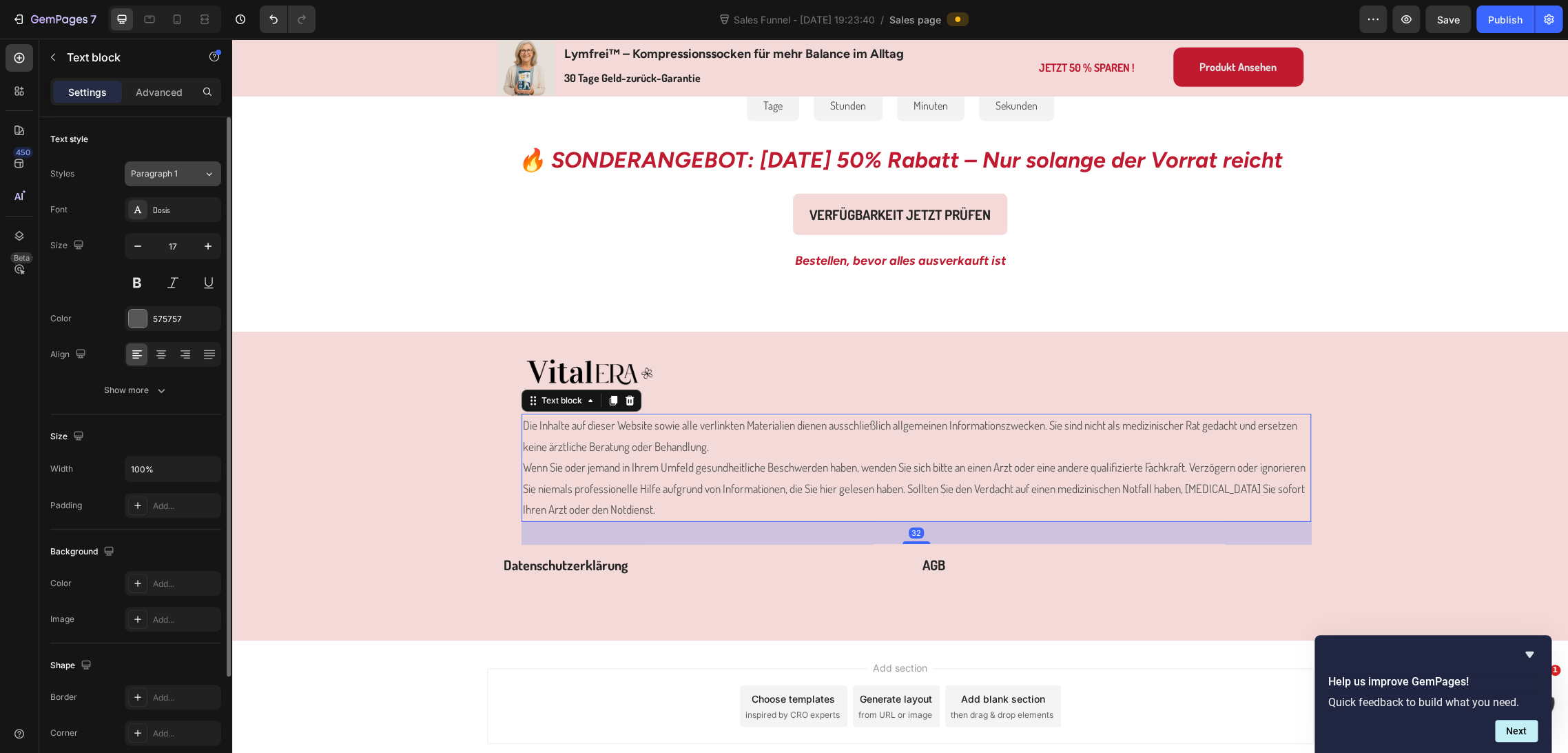
click at [179, 181] on button "Paragraph 1" at bounding box center [173, 173] width 97 height 25
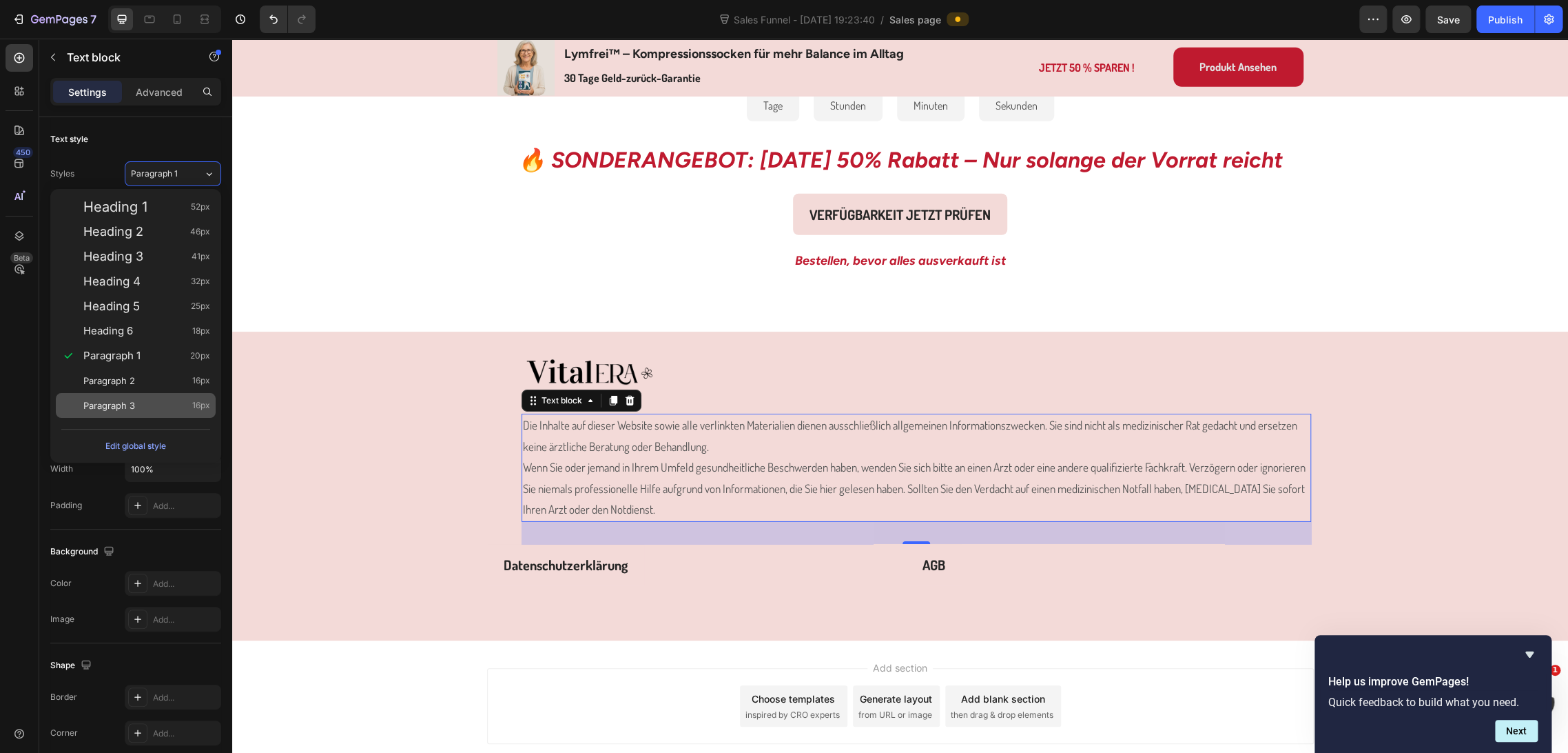
click at [145, 406] on div "Paragraph 3 16px" at bounding box center [146, 406] width 127 height 14
type input "16"
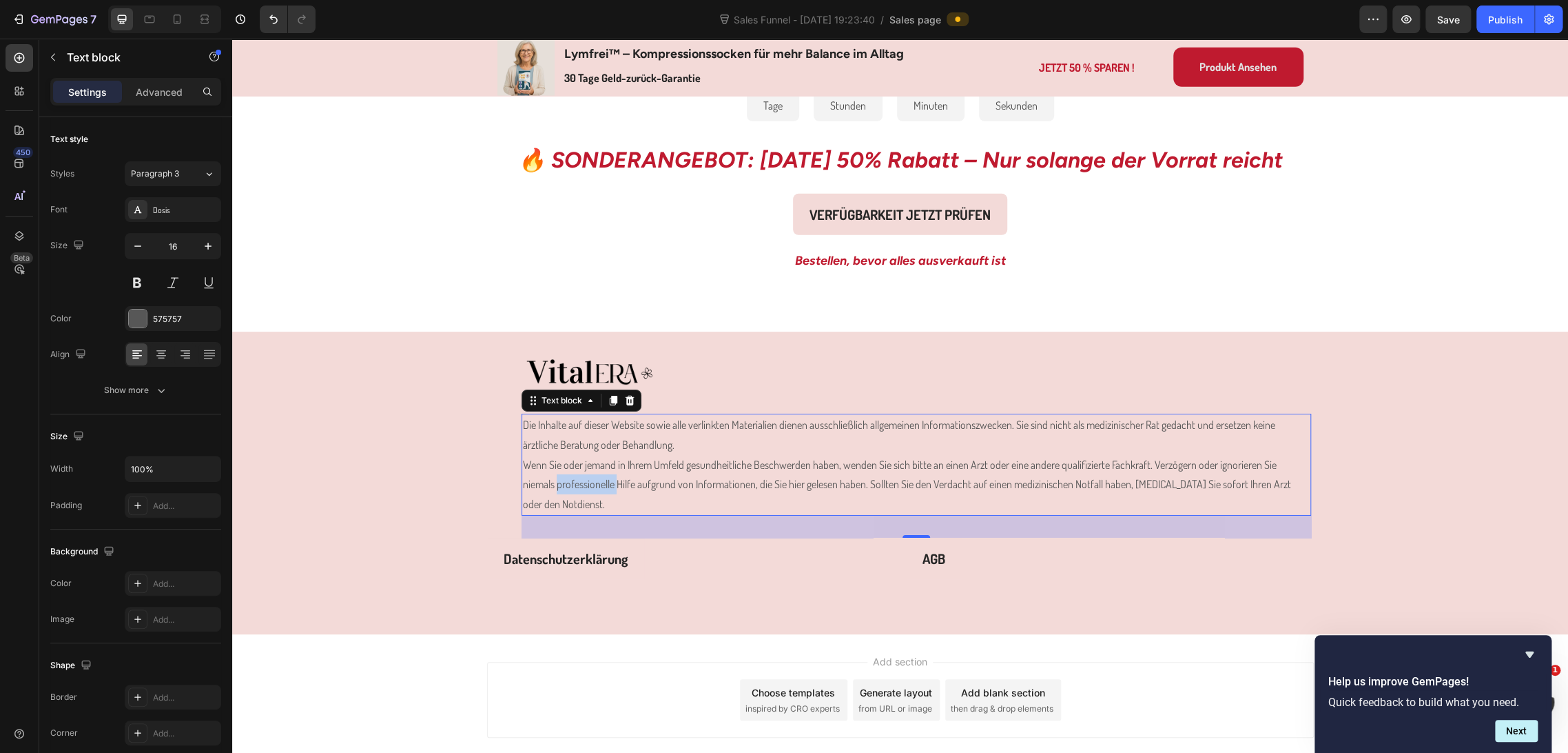
click at [572, 478] on p "Wenn Sie oder jemand in Ihrem Umfeld gesundheitliche Beschwerden haben, wenden …" at bounding box center [916, 484] width 787 height 59
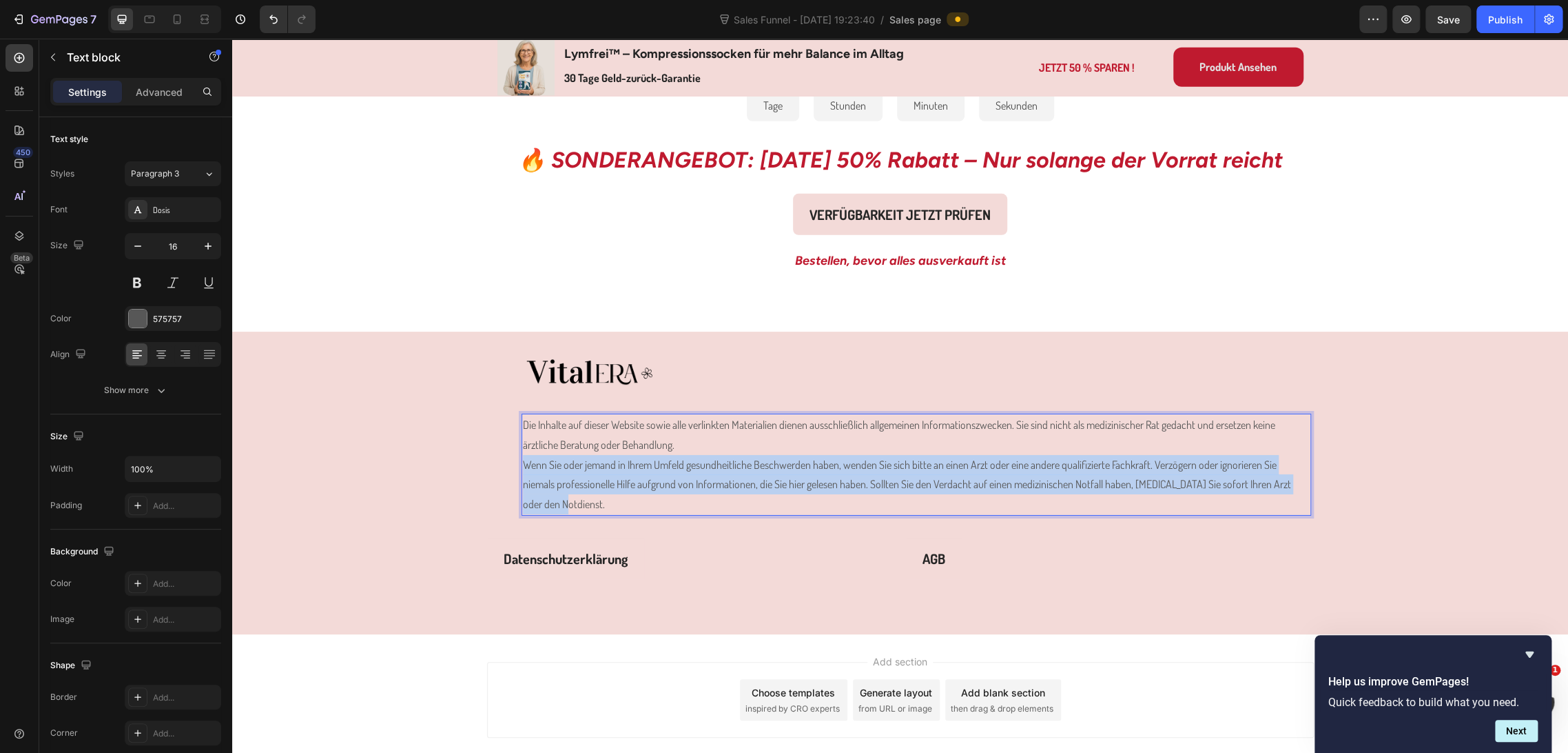
click at [572, 478] on p "Wenn Sie oder jemand in Ihrem Umfeld gesundheitliche Beschwerden haben, wenden …" at bounding box center [916, 484] width 787 height 59
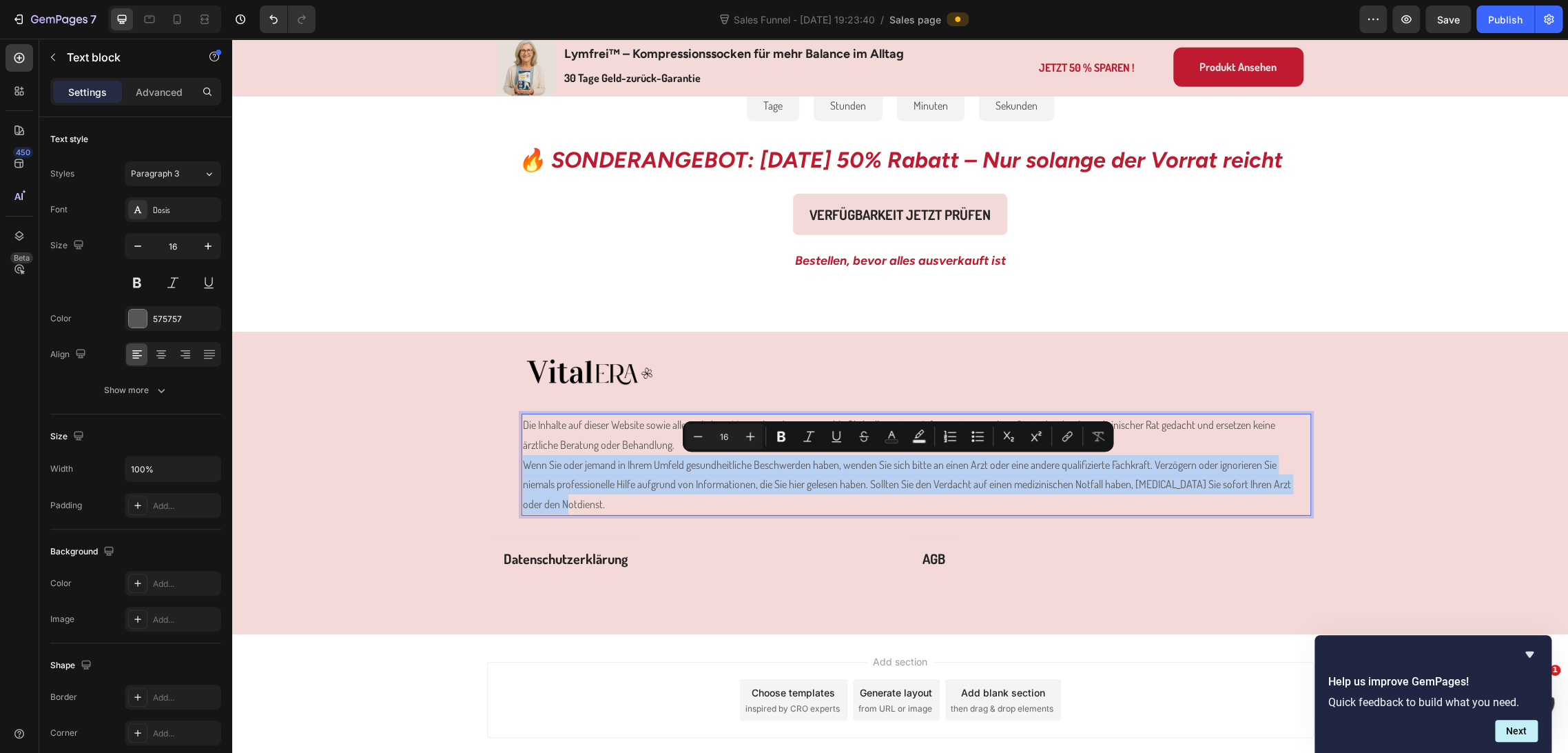
click at [572, 478] on p "Wenn Sie oder jemand in Ihrem Umfeld gesundheitliche Beschwerden haben, wenden …" at bounding box center [916, 484] width 787 height 59
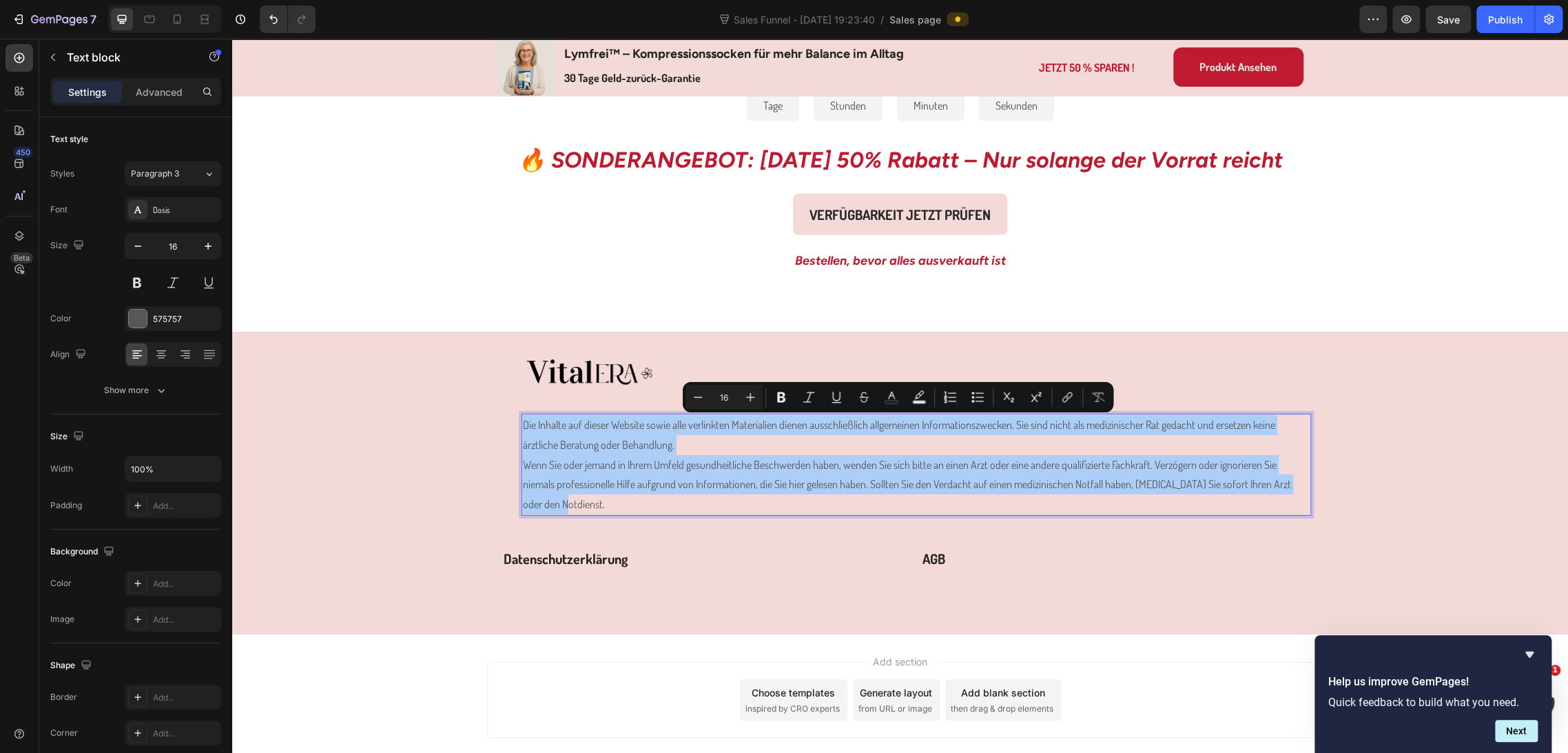
click at [729, 395] on input "16" at bounding box center [724, 396] width 27 height 16
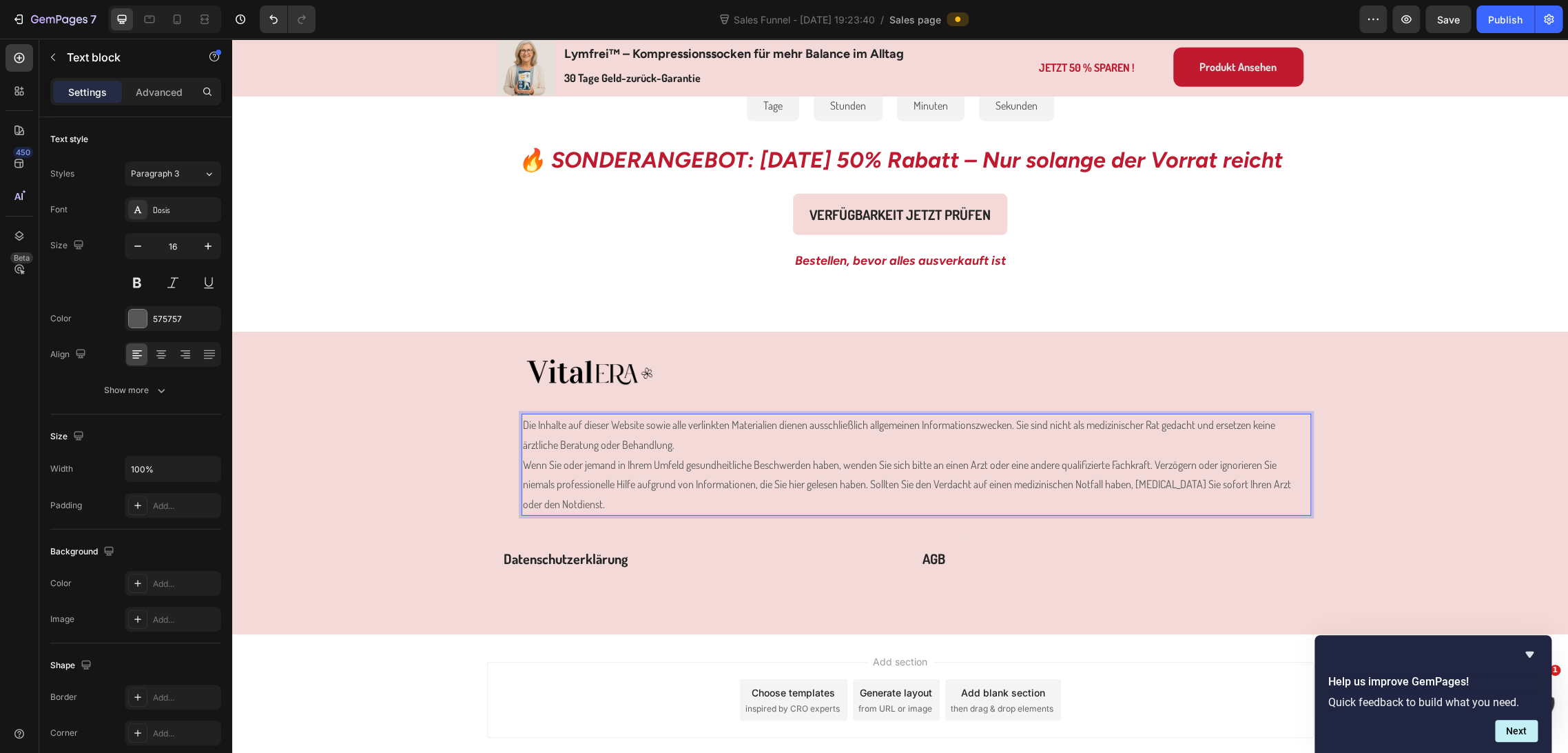
click at [850, 484] on span "Wenn Sie oder jemand in Ihrem Umfeld gesundheitliche Beschwerden haben, wenden …" at bounding box center [907, 484] width 768 height 54
click at [647, 560] on div "Datenschutzerklärung Button" at bounding box center [690, 558] width 408 height 41
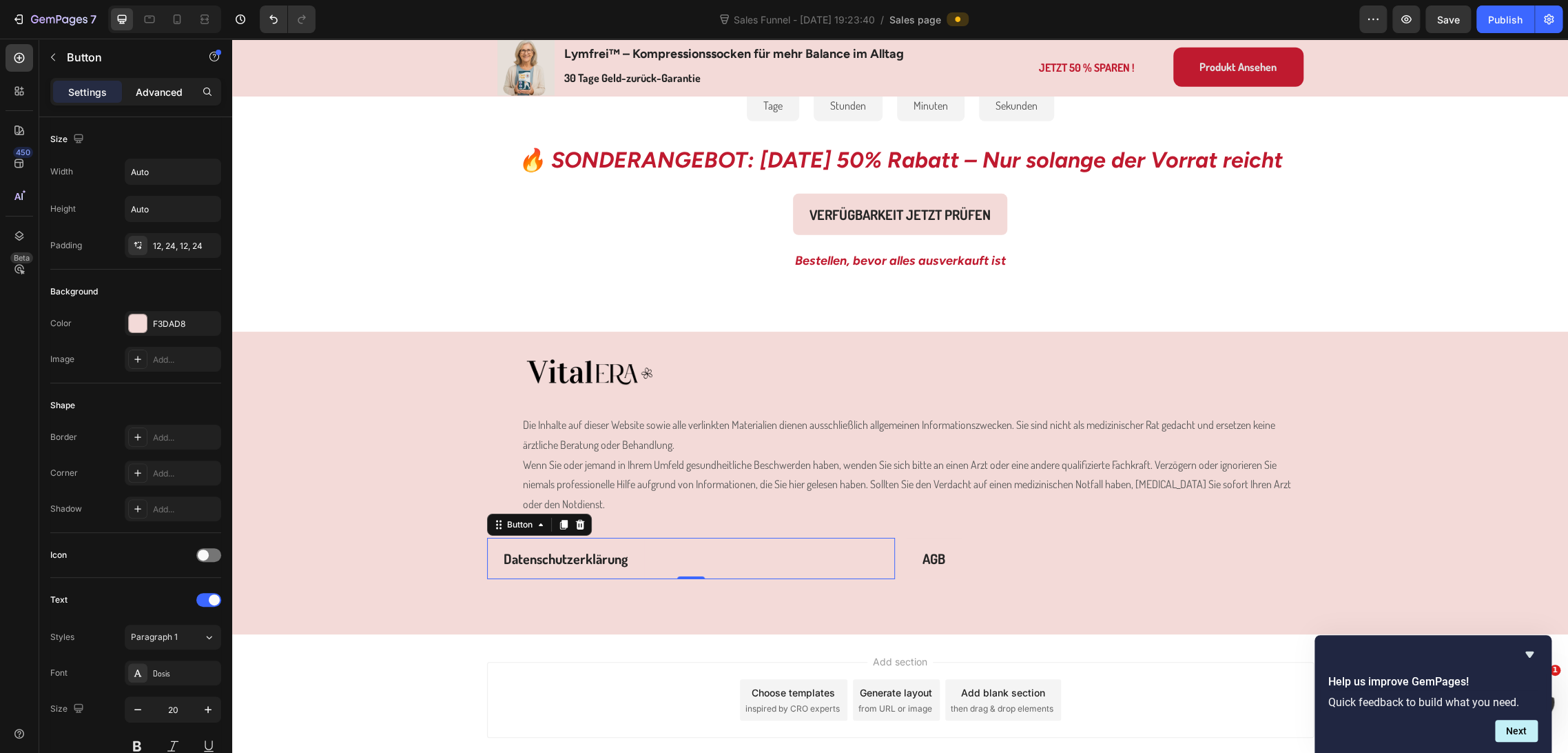
click at [169, 91] on p "Advanced" at bounding box center [159, 92] width 47 height 15
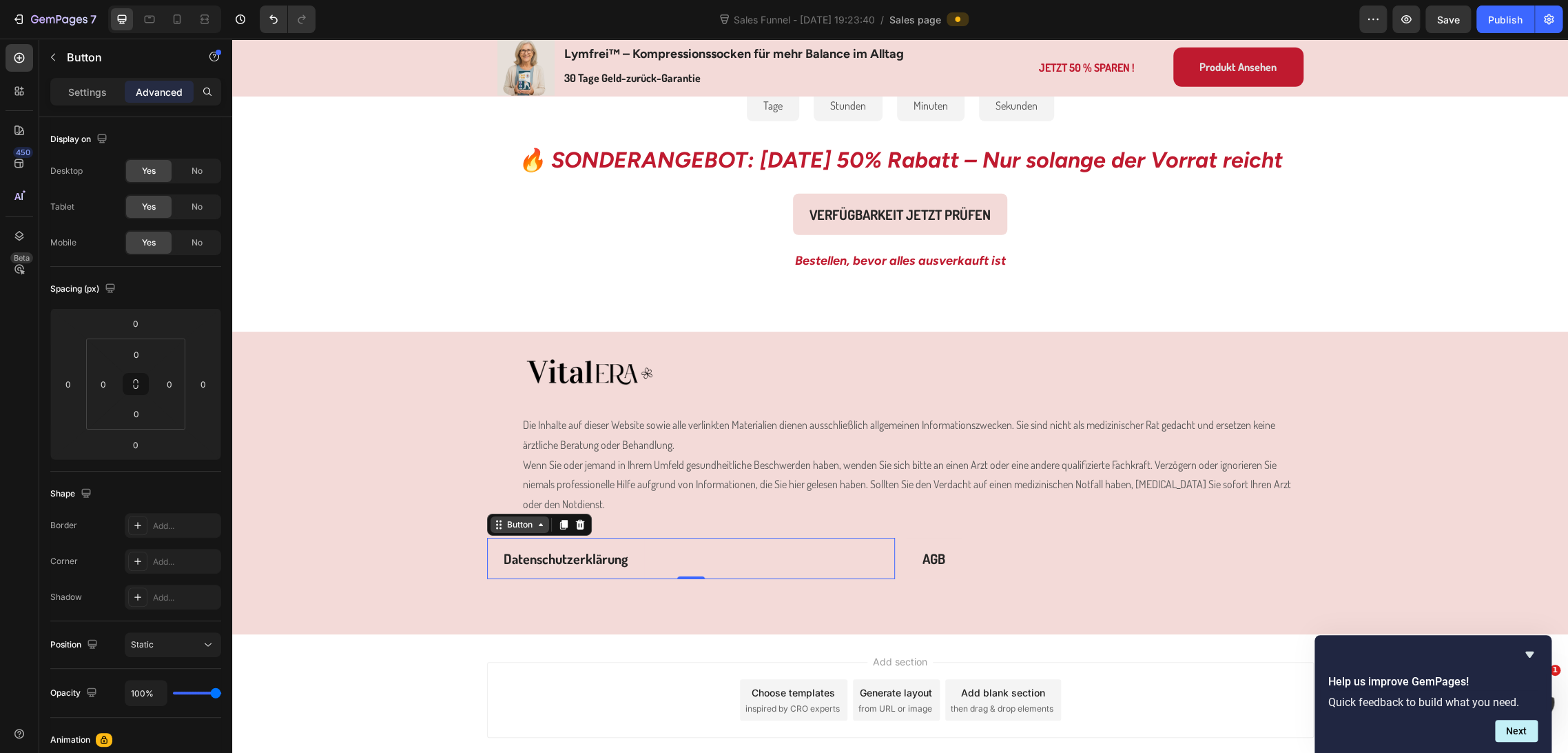
click at [536, 519] on icon at bounding box center [541, 524] width 11 height 11
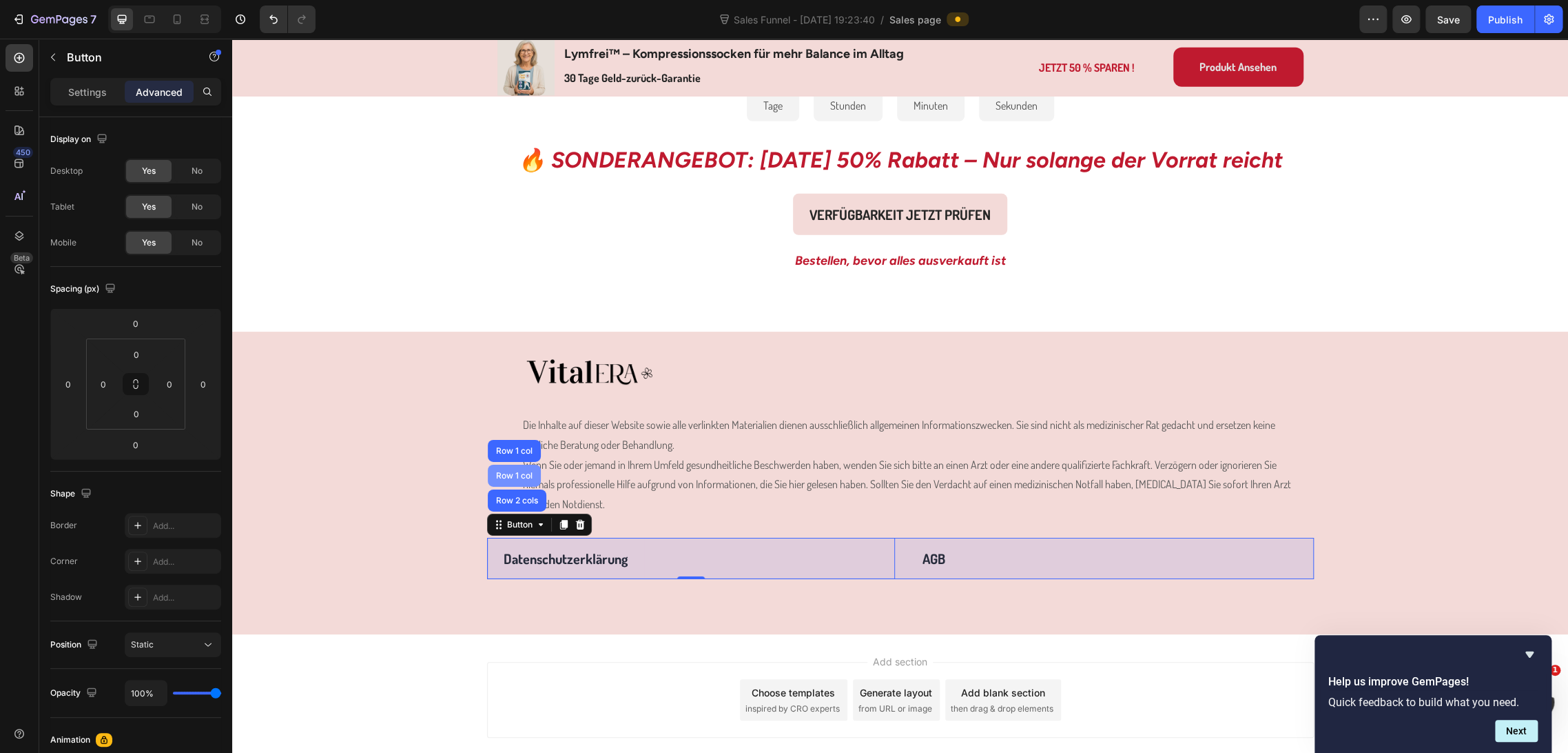
click at [519, 477] on div "Row 1 col" at bounding box center [514, 476] width 42 height 9
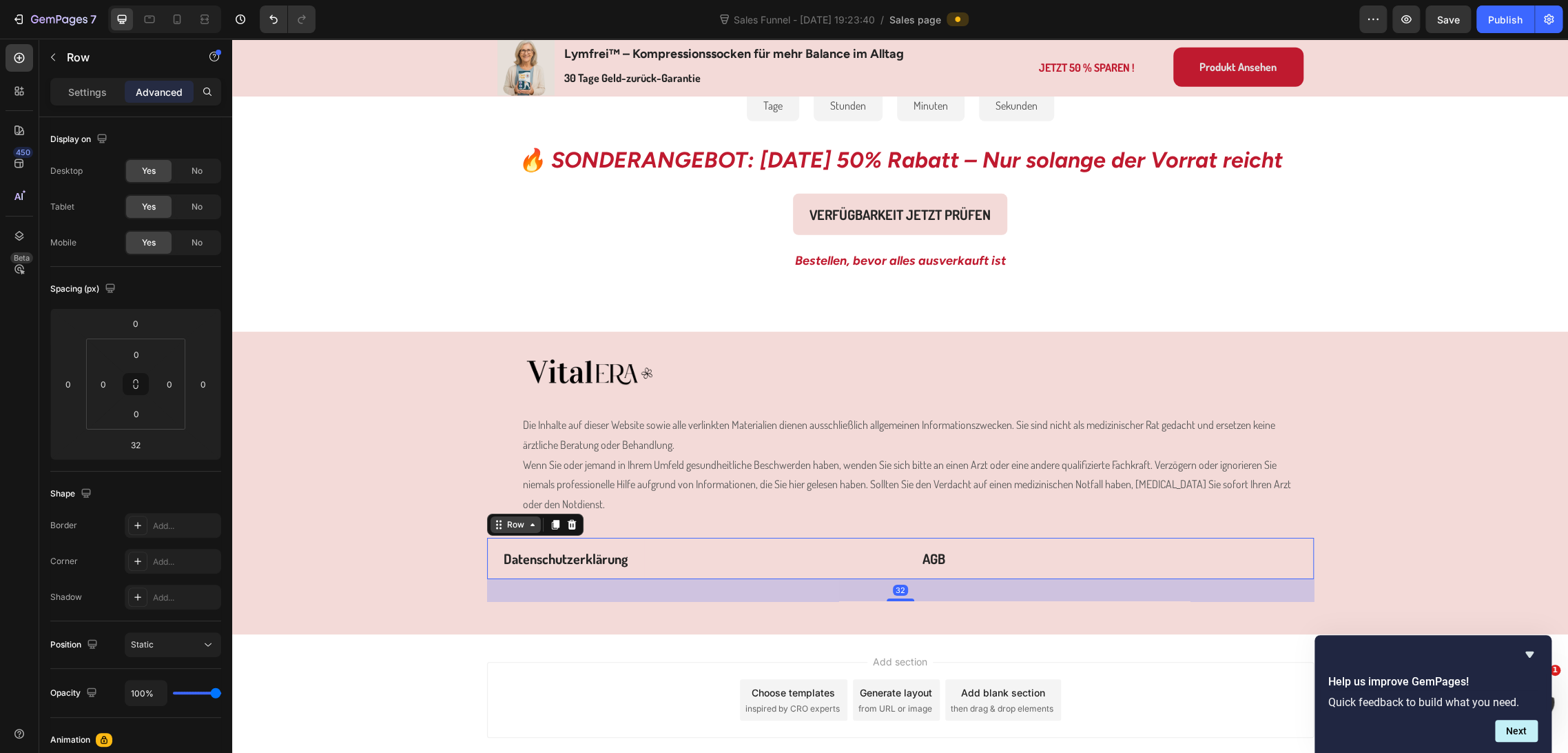
click at [527, 526] on icon at bounding box center [532, 524] width 11 height 11
click at [515, 523] on div "Row" at bounding box center [516, 525] width 23 height 12
click at [518, 527] on div "Row" at bounding box center [516, 525] width 23 height 12
click at [735, 566] on div "Datenschutzerklärung Button" at bounding box center [690, 558] width 408 height 41
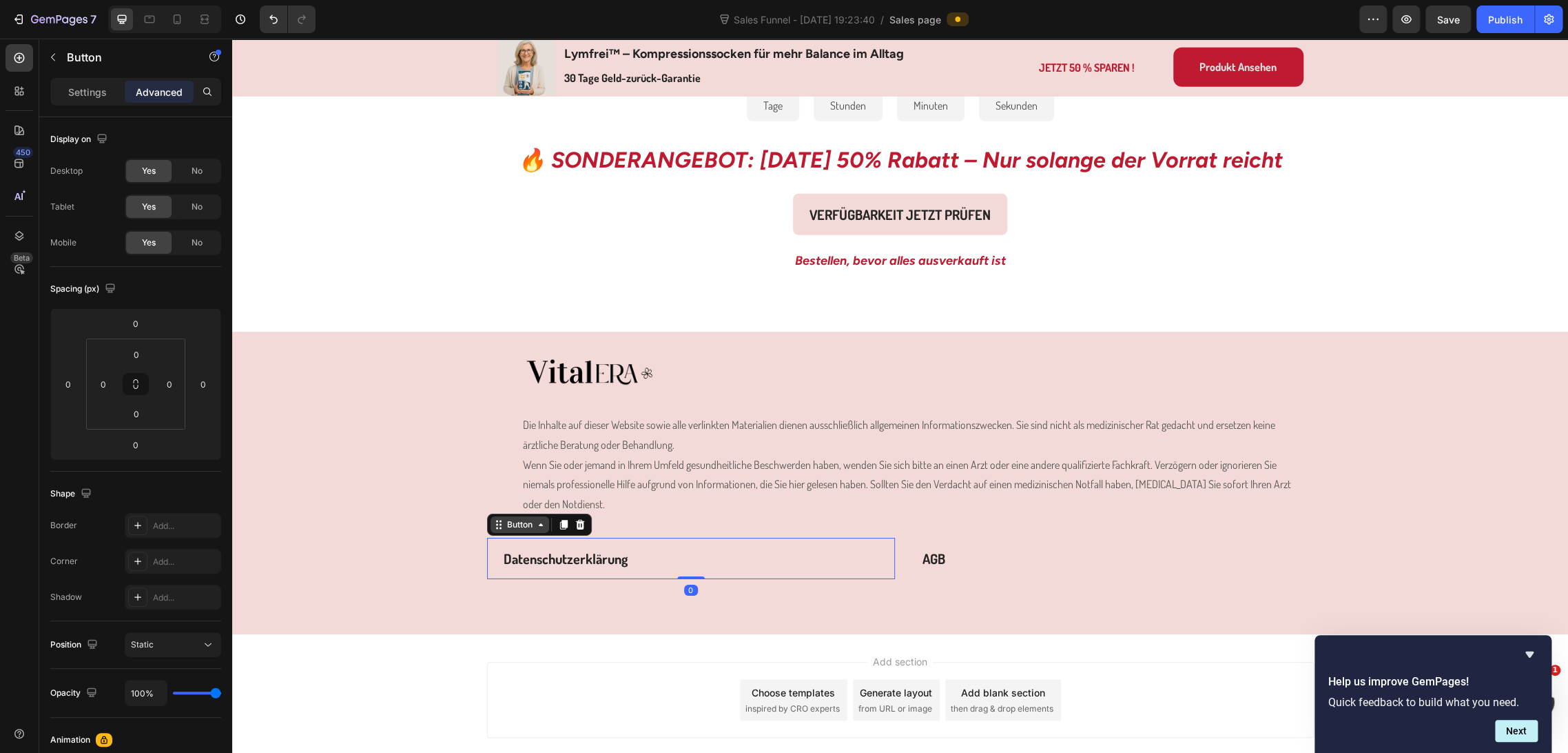
click at [530, 530] on div "Button" at bounding box center [520, 525] width 31 height 12
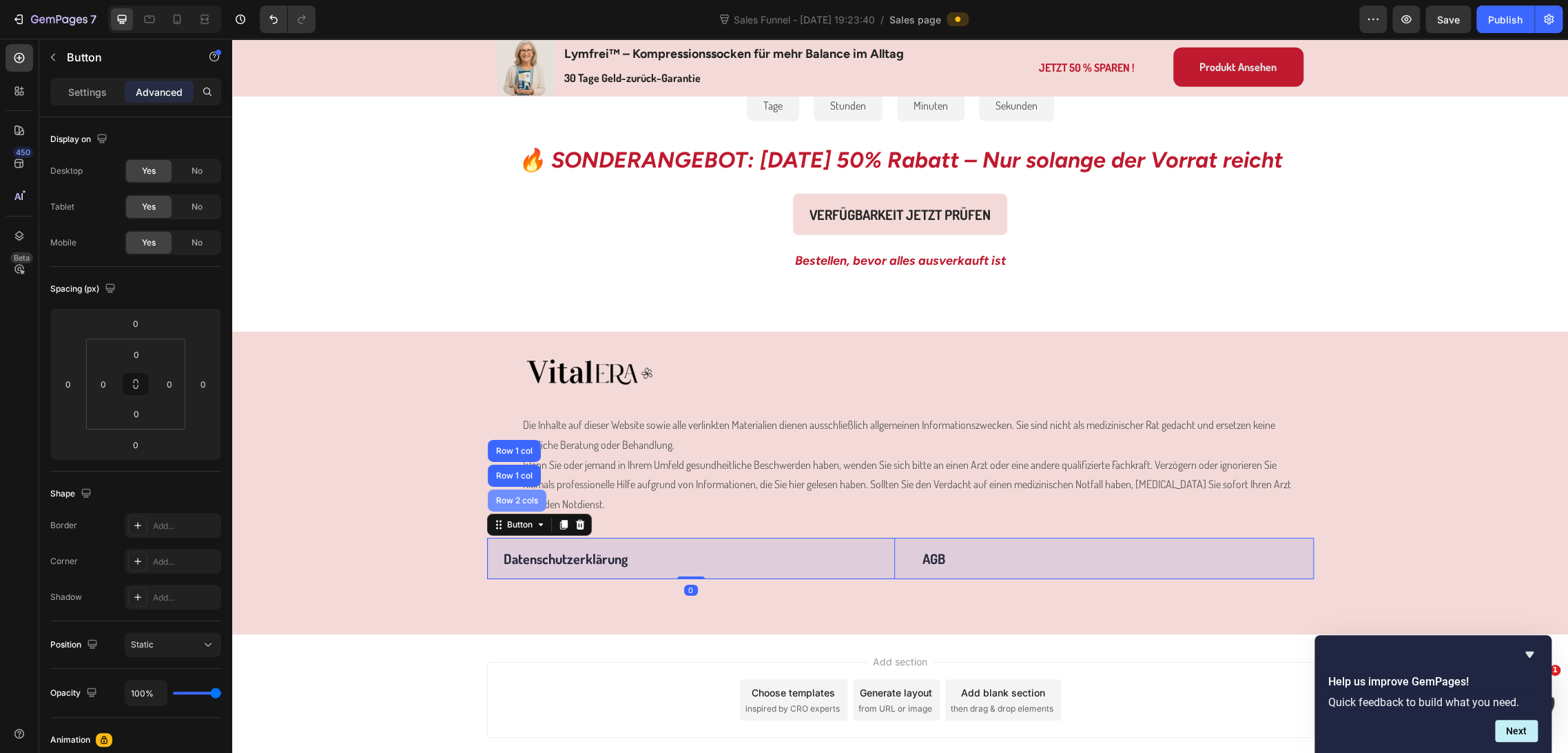
click at [525, 501] on div "Row 2 cols" at bounding box center [518, 501] width 48 height 9
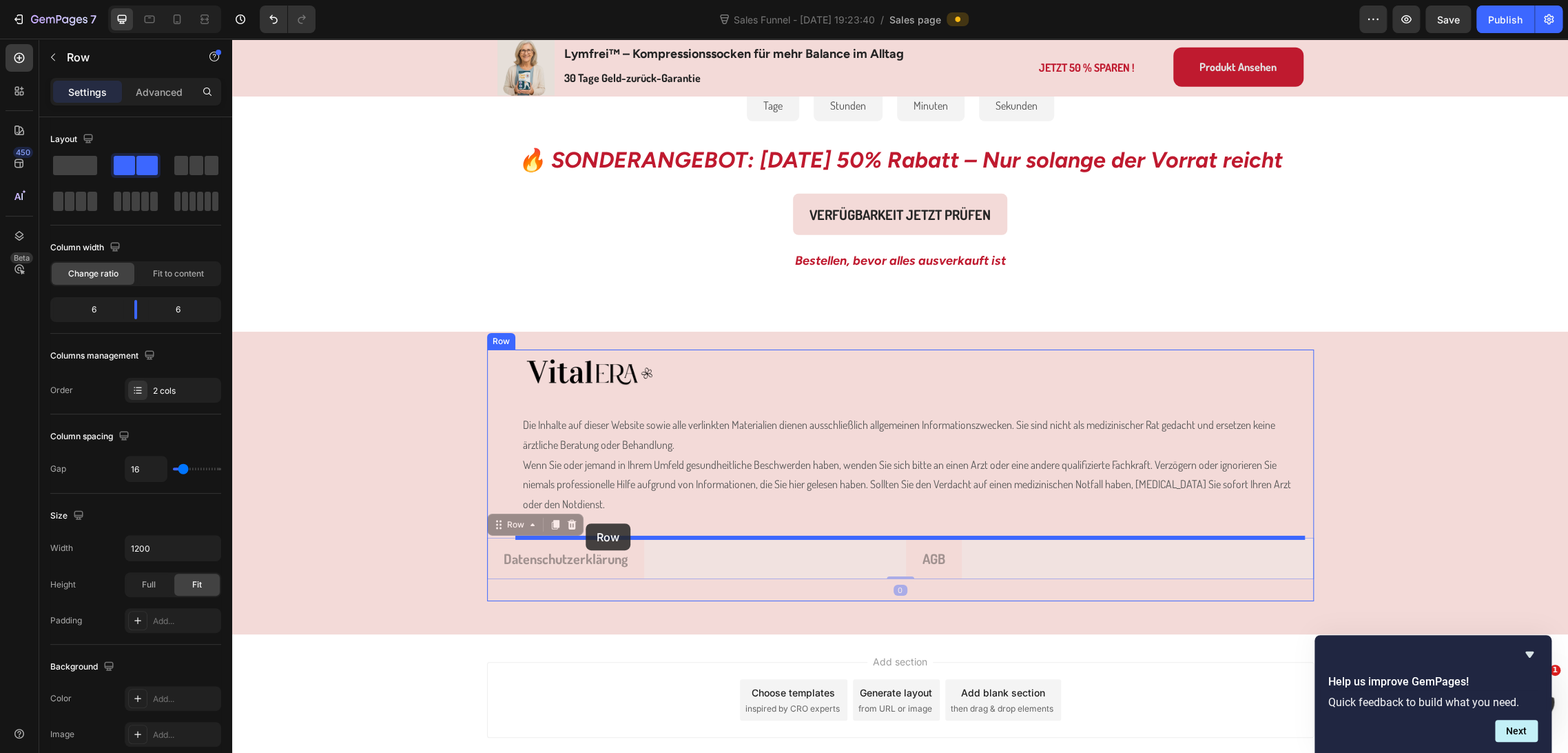
drag, startPoint x: 492, startPoint y: 526, endPoint x: 586, endPoint y: 523, distance: 94.0
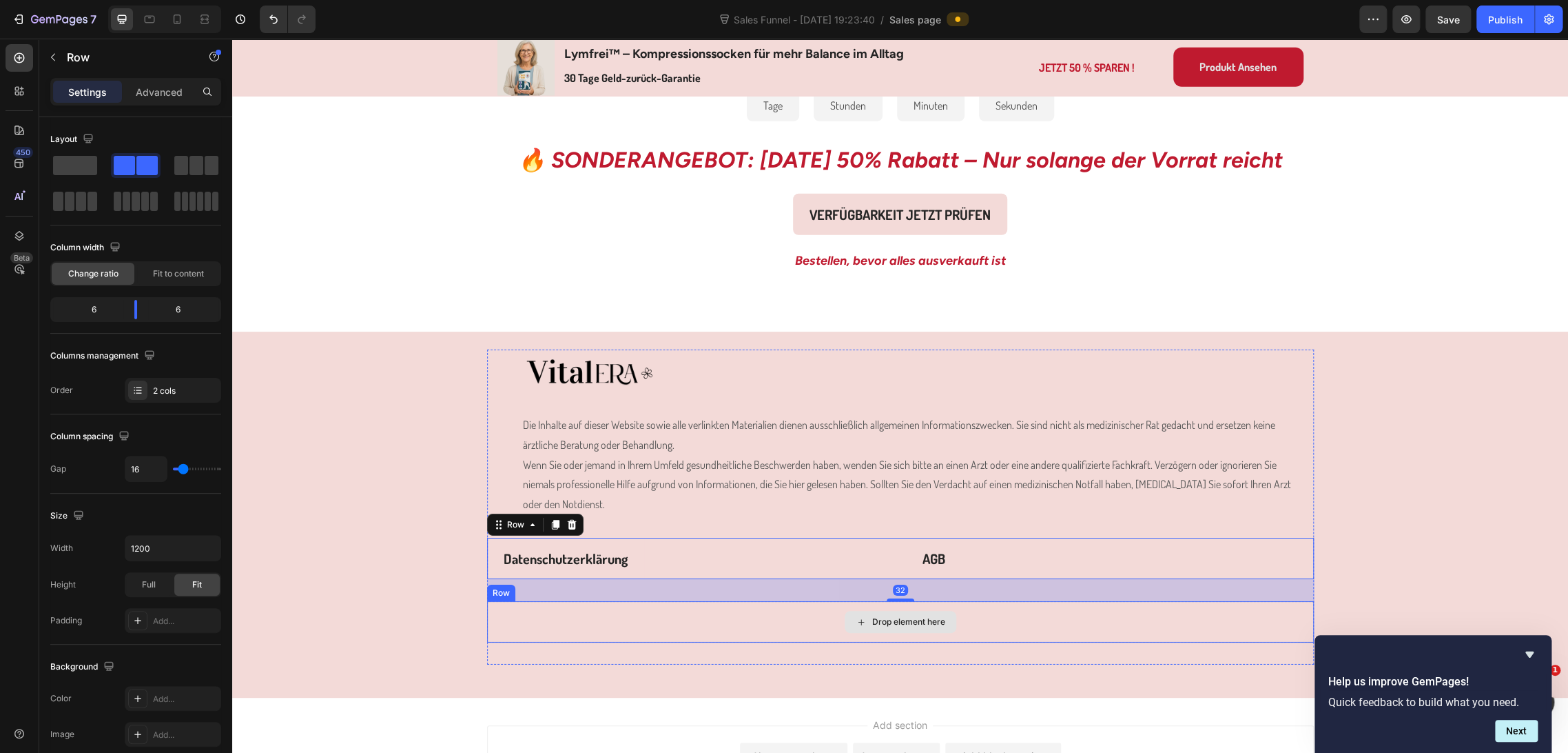
click at [695, 610] on div "Drop element here" at bounding box center [900, 621] width 826 height 41
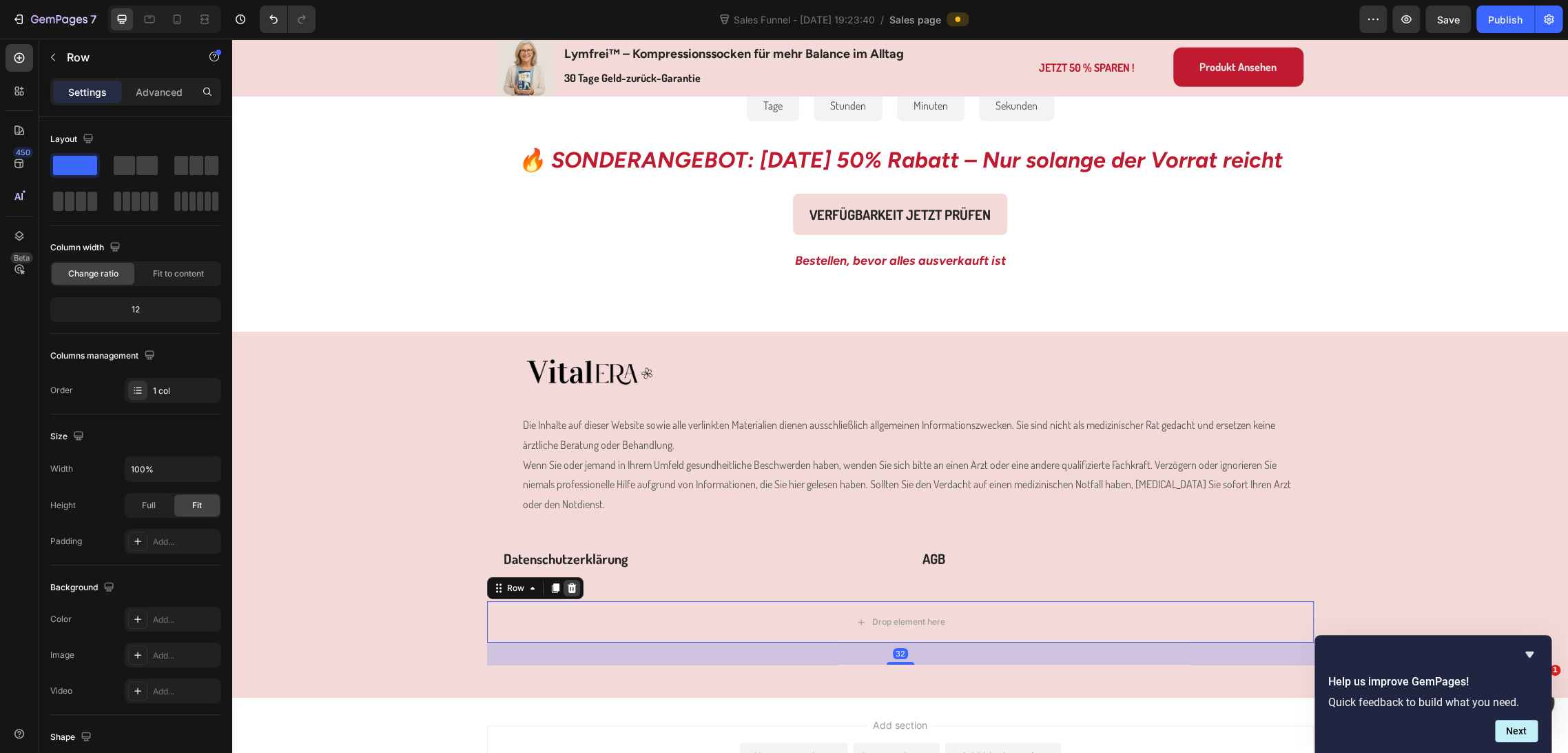
click at [569, 590] on icon at bounding box center [571, 588] width 11 height 11
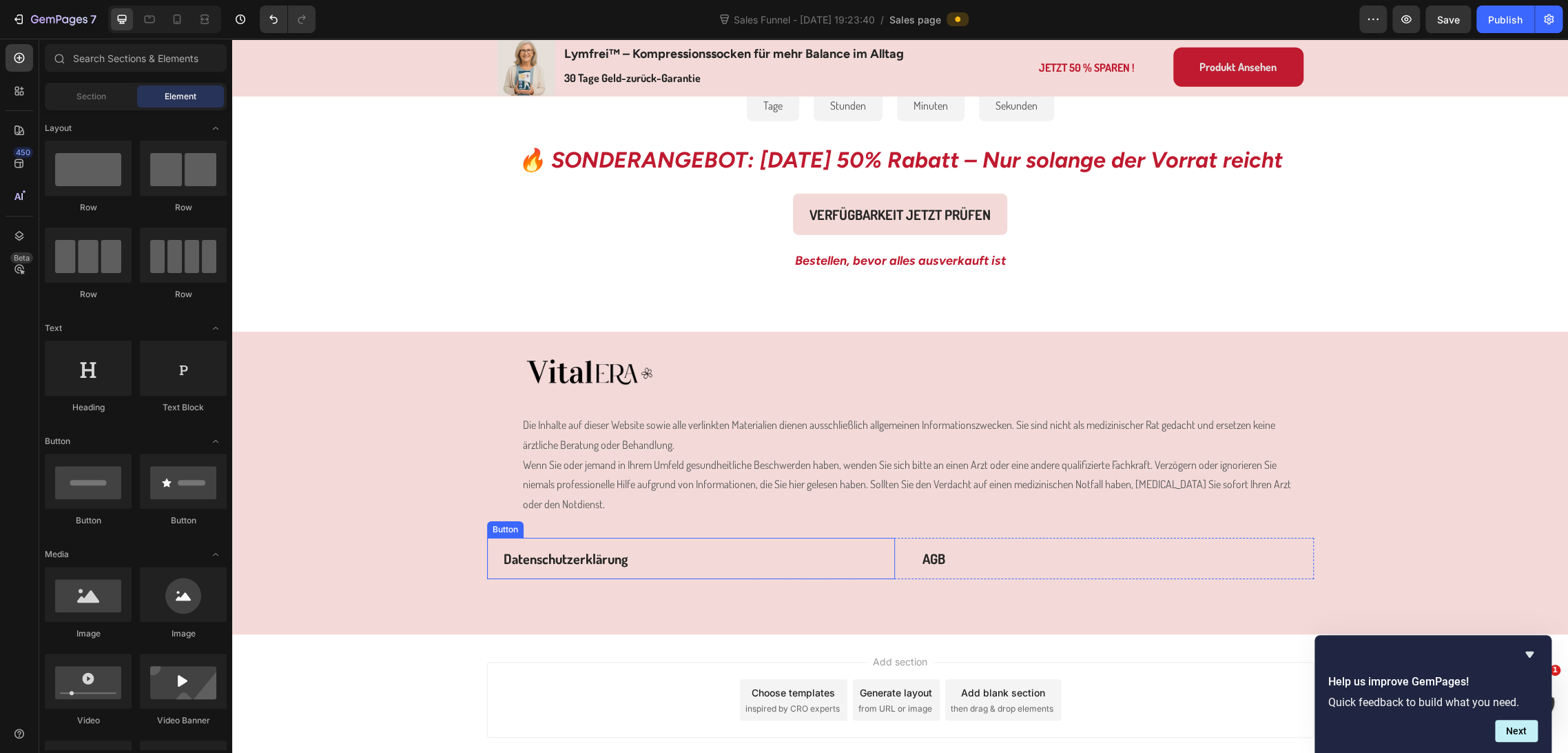
click at [798, 556] on div "Datenschutzerklärung Button" at bounding box center [690, 558] width 408 height 41
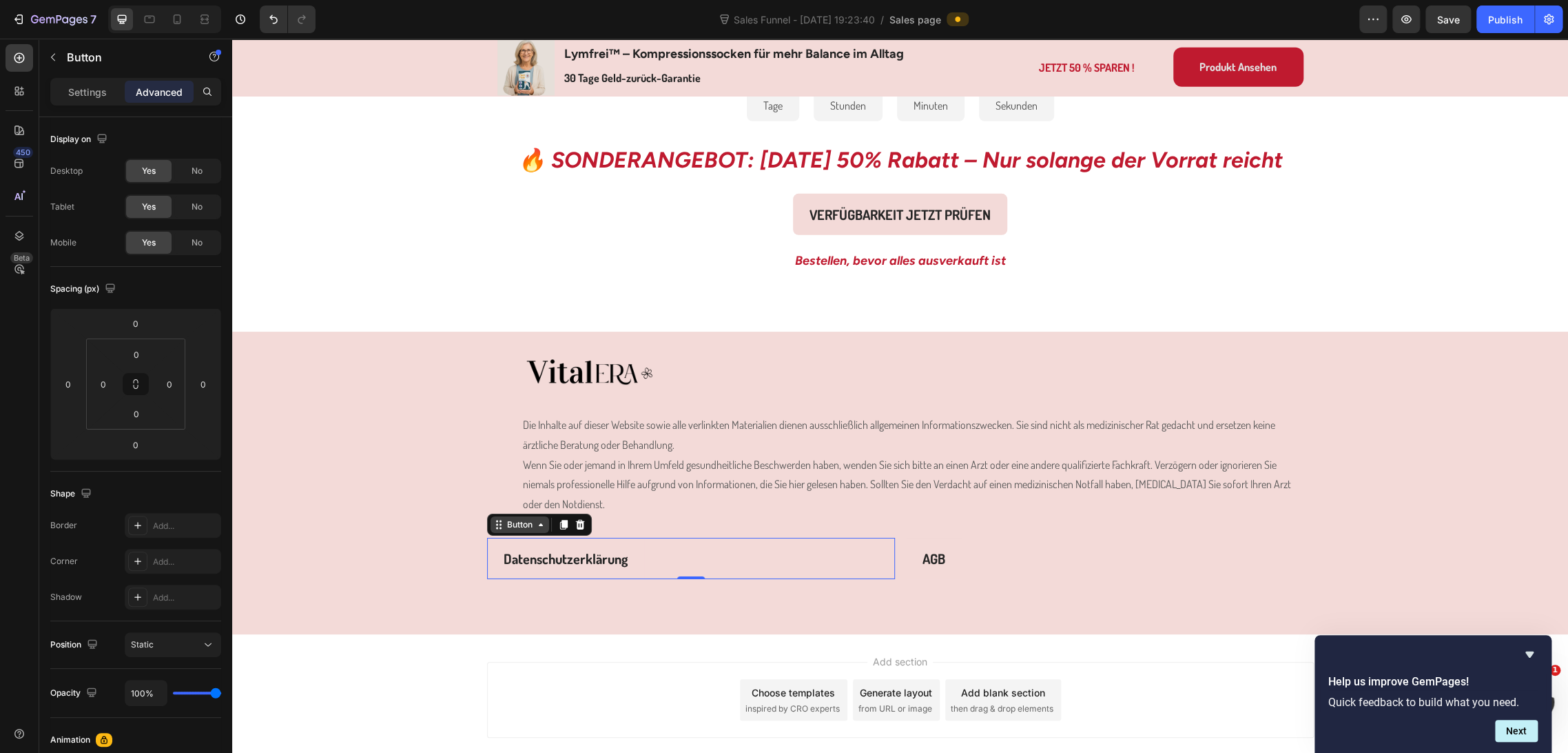
click at [522, 521] on div "Button" at bounding box center [520, 525] width 31 height 12
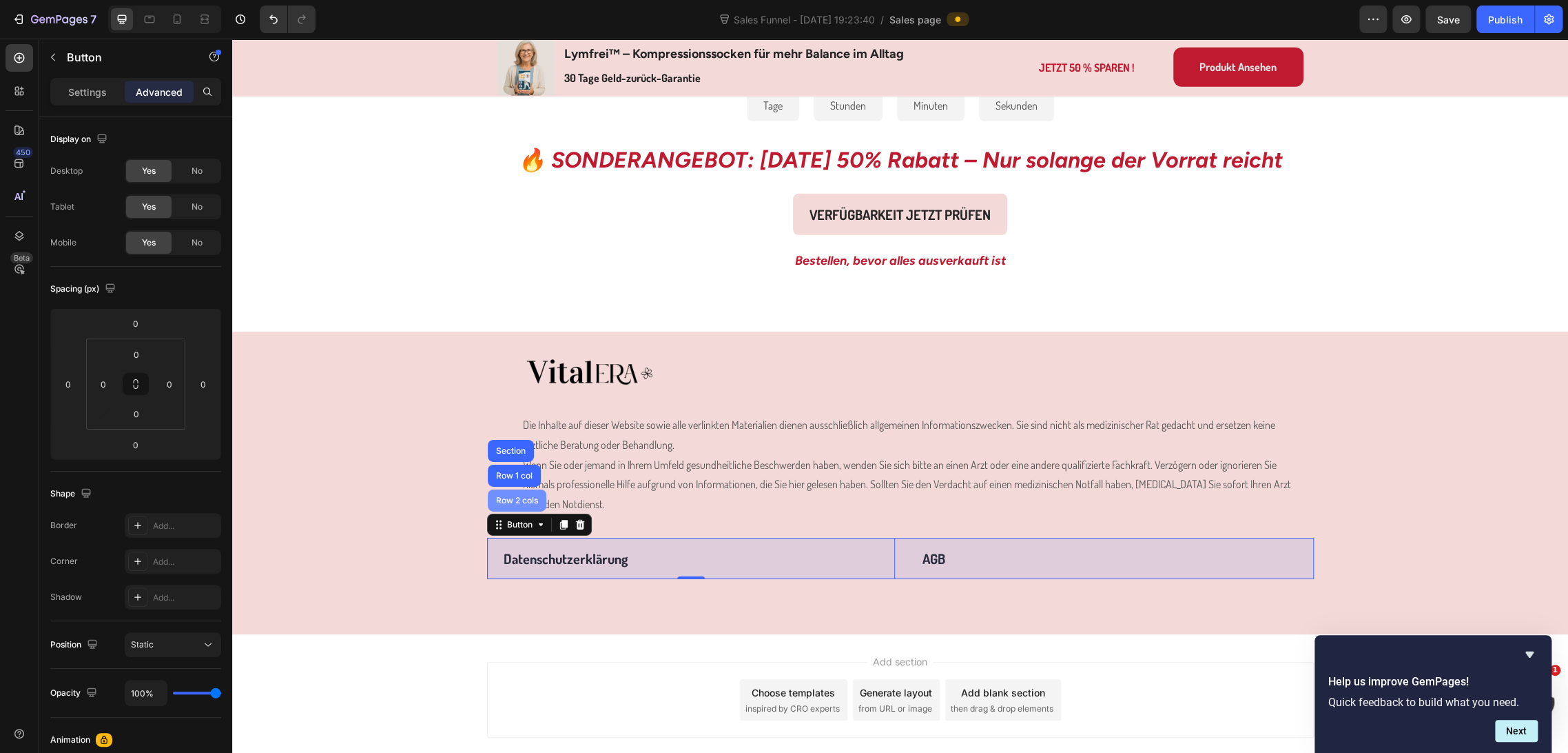
click at [525, 494] on div "Row 2 cols" at bounding box center [517, 501] width 58 height 22
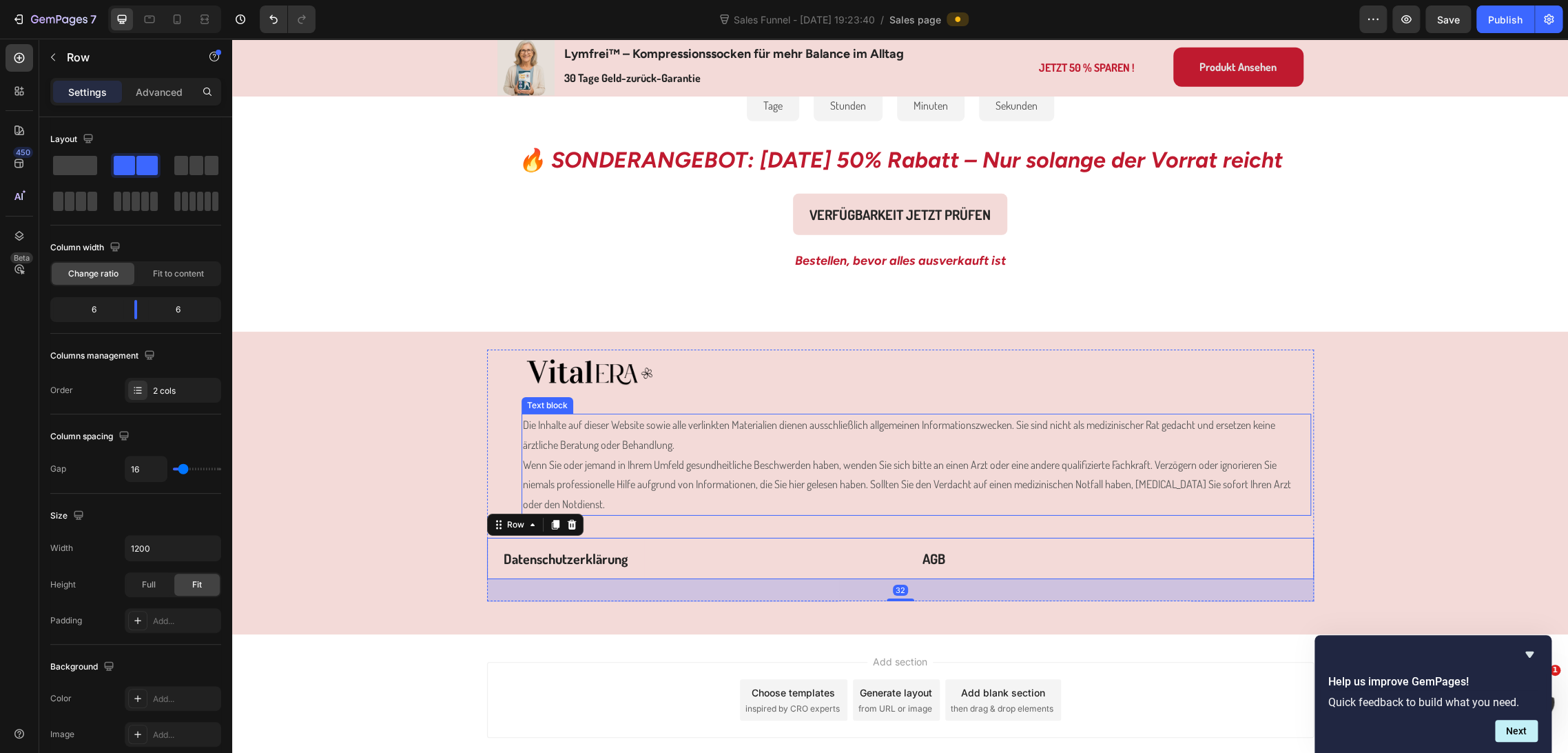
click at [592, 487] on span "Wenn Sie oder jemand in Ihrem Umfeld gesundheitliche Beschwerden haben, wenden …" at bounding box center [907, 484] width 768 height 54
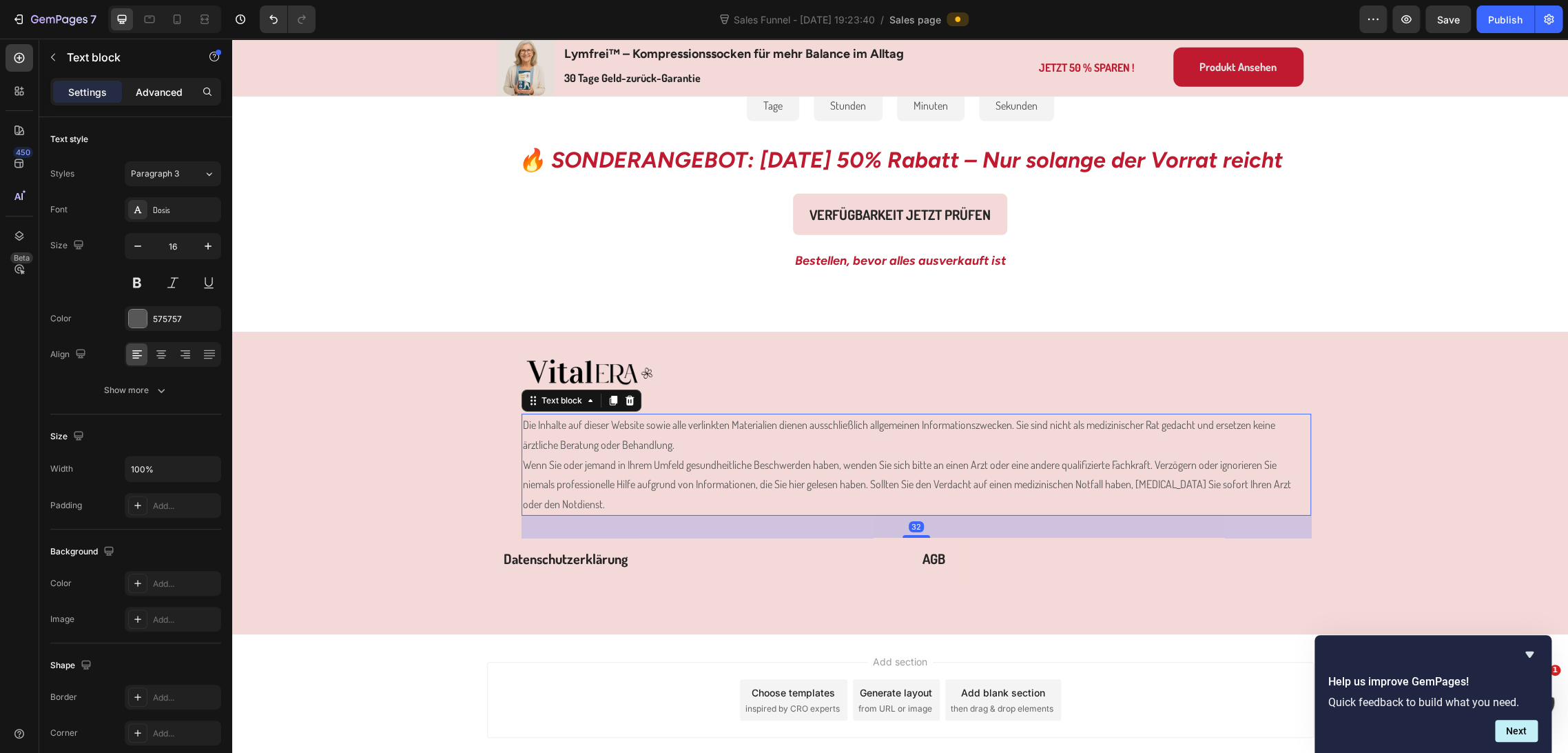
click at [153, 91] on p "Advanced" at bounding box center [159, 92] width 47 height 15
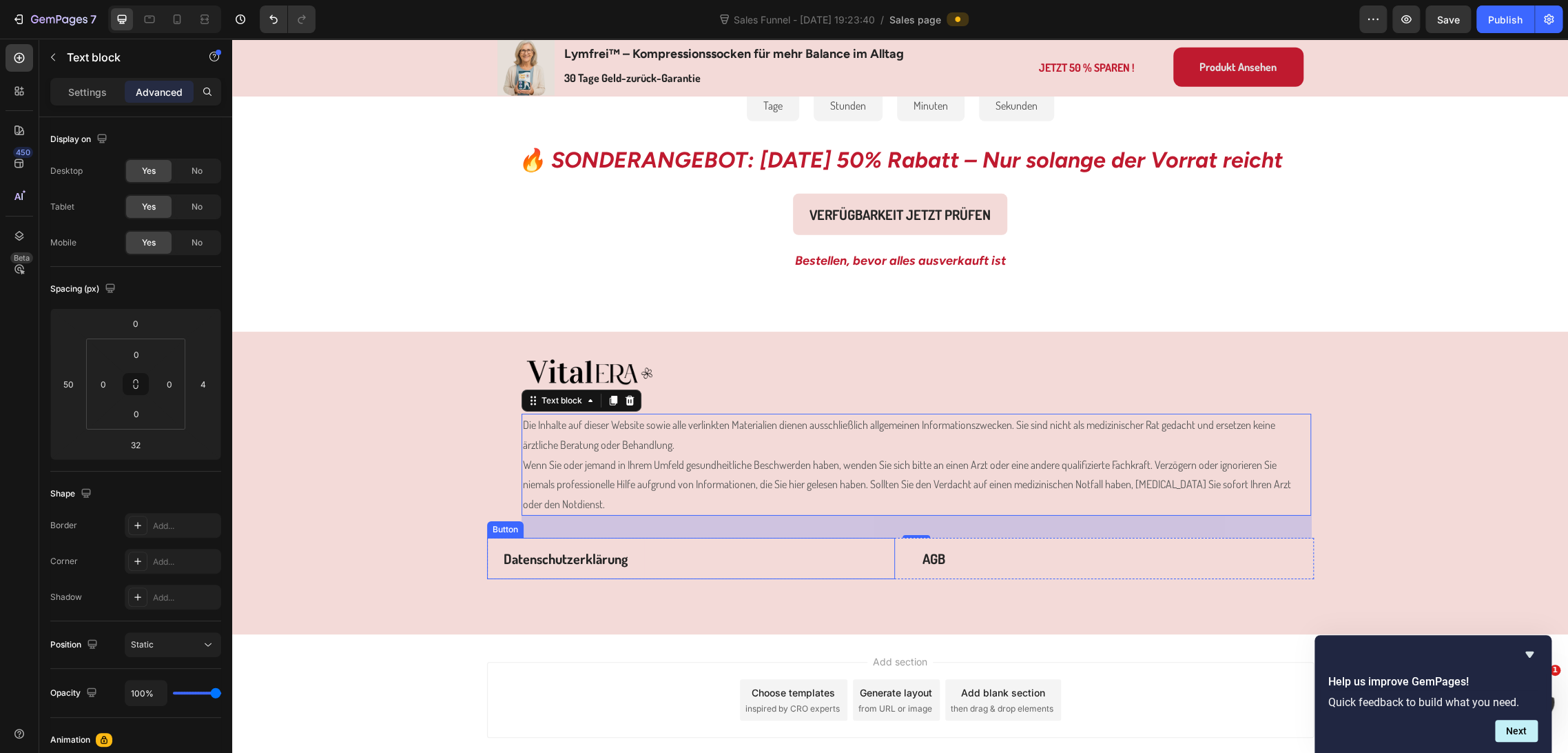
click at [701, 561] on div "Datenschutzerklärung Button" at bounding box center [690, 558] width 408 height 41
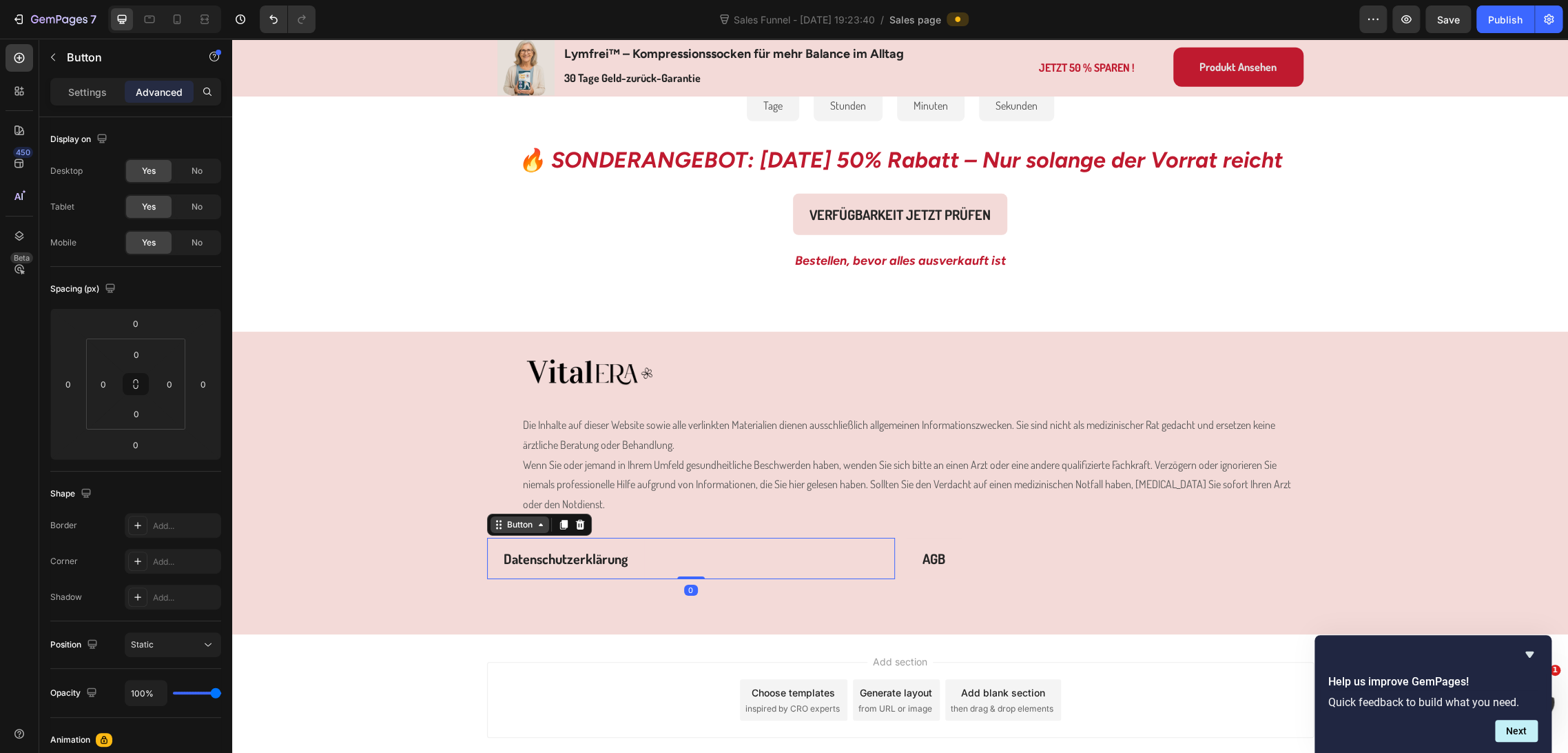
click at [515, 516] on div "Button" at bounding box center [519, 524] width 58 height 16
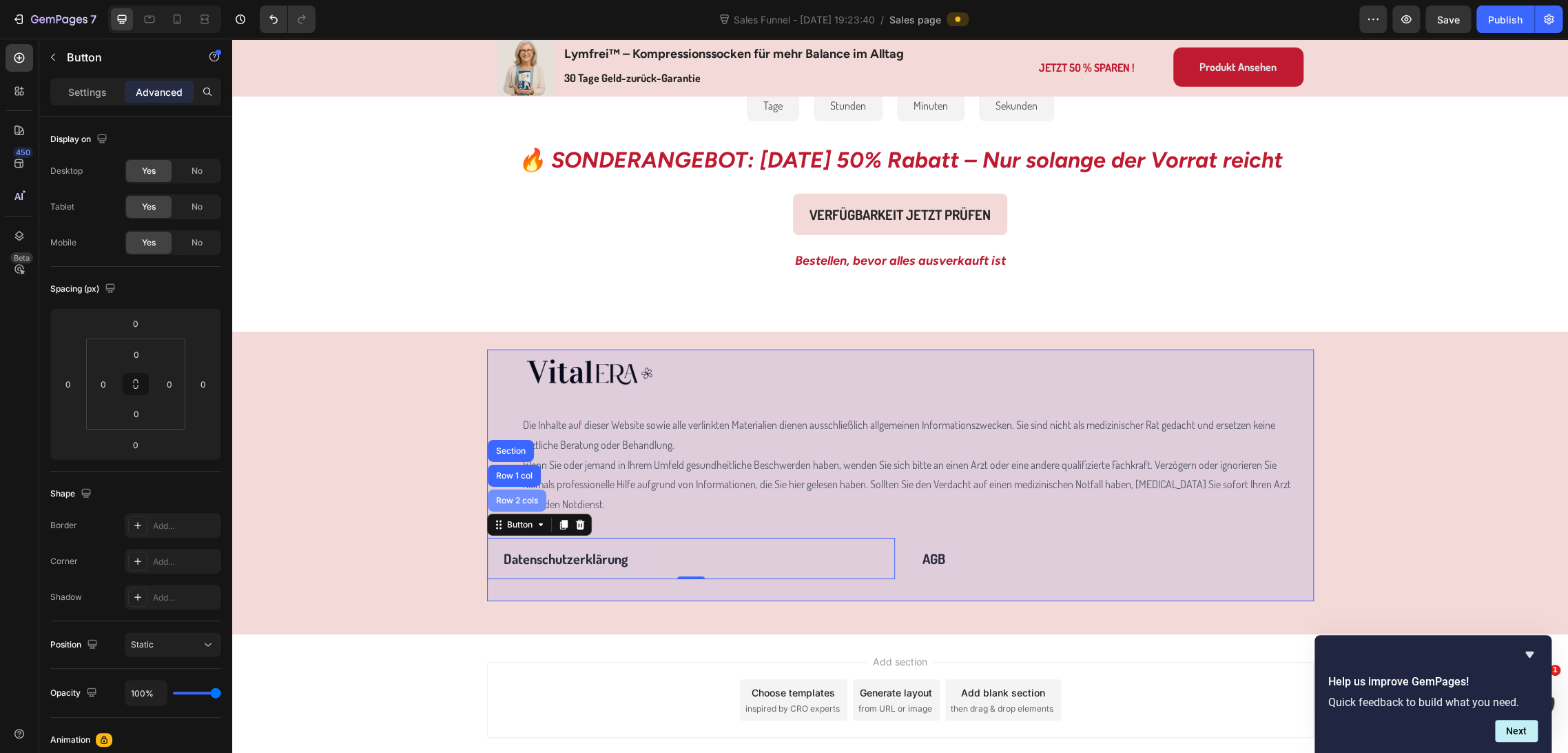
click at [514, 500] on div "Row 2 cols" at bounding box center [518, 501] width 48 height 9
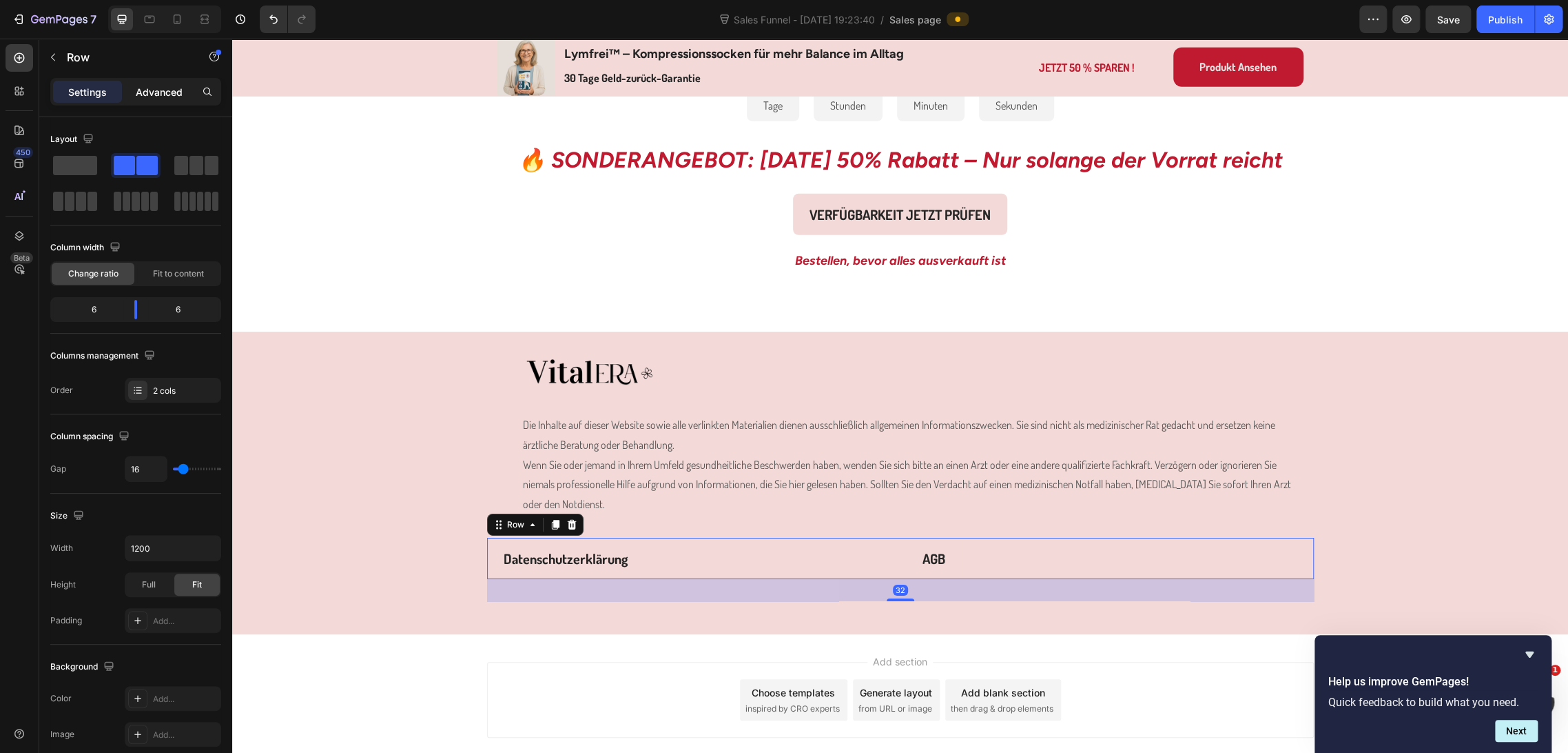
click at [163, 89] on p "Advanced" at bounding box center [159, 92] width 47 height 15
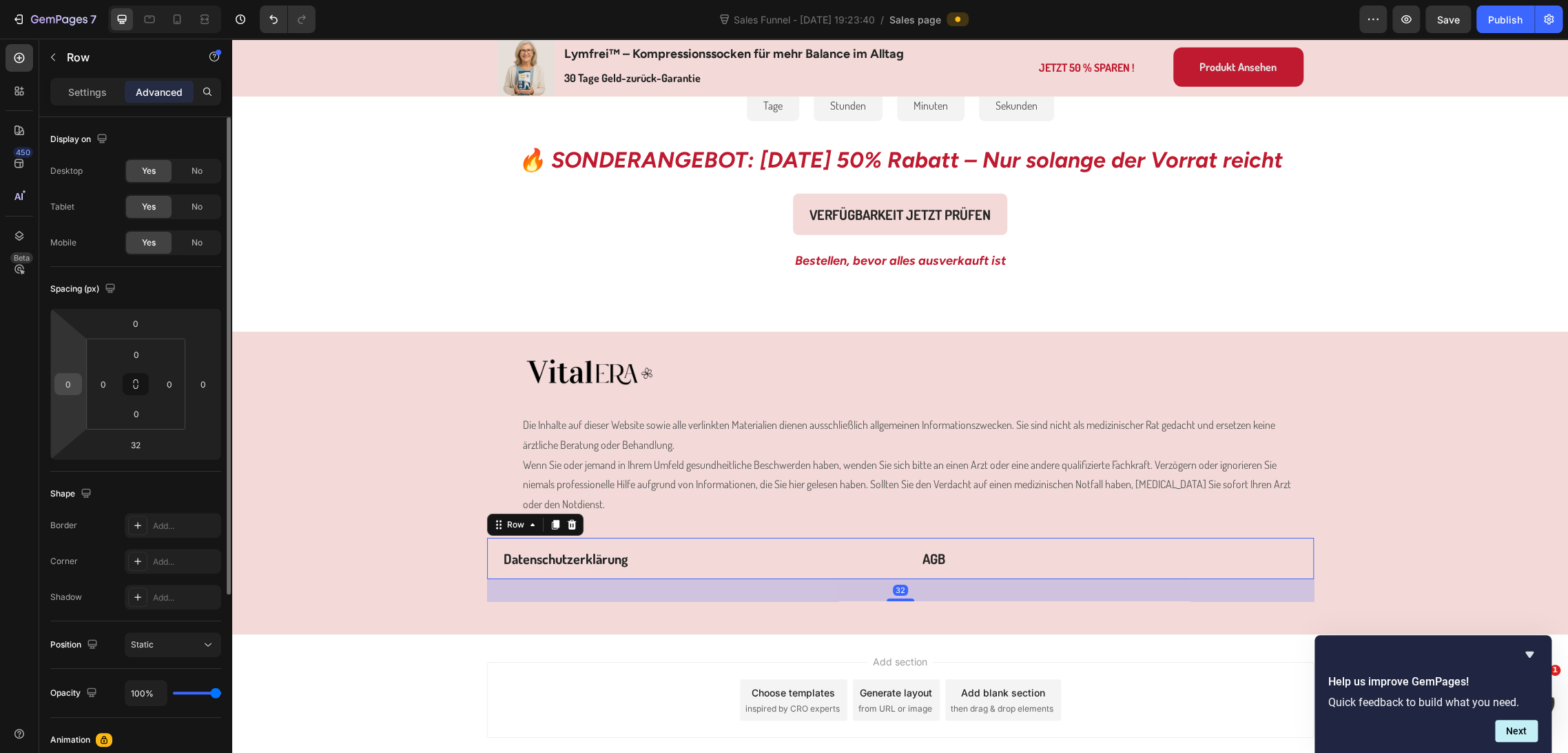
click at [71, 378] on input "0" at bounding box center [68, 384] width 21 height 21
type input "50"
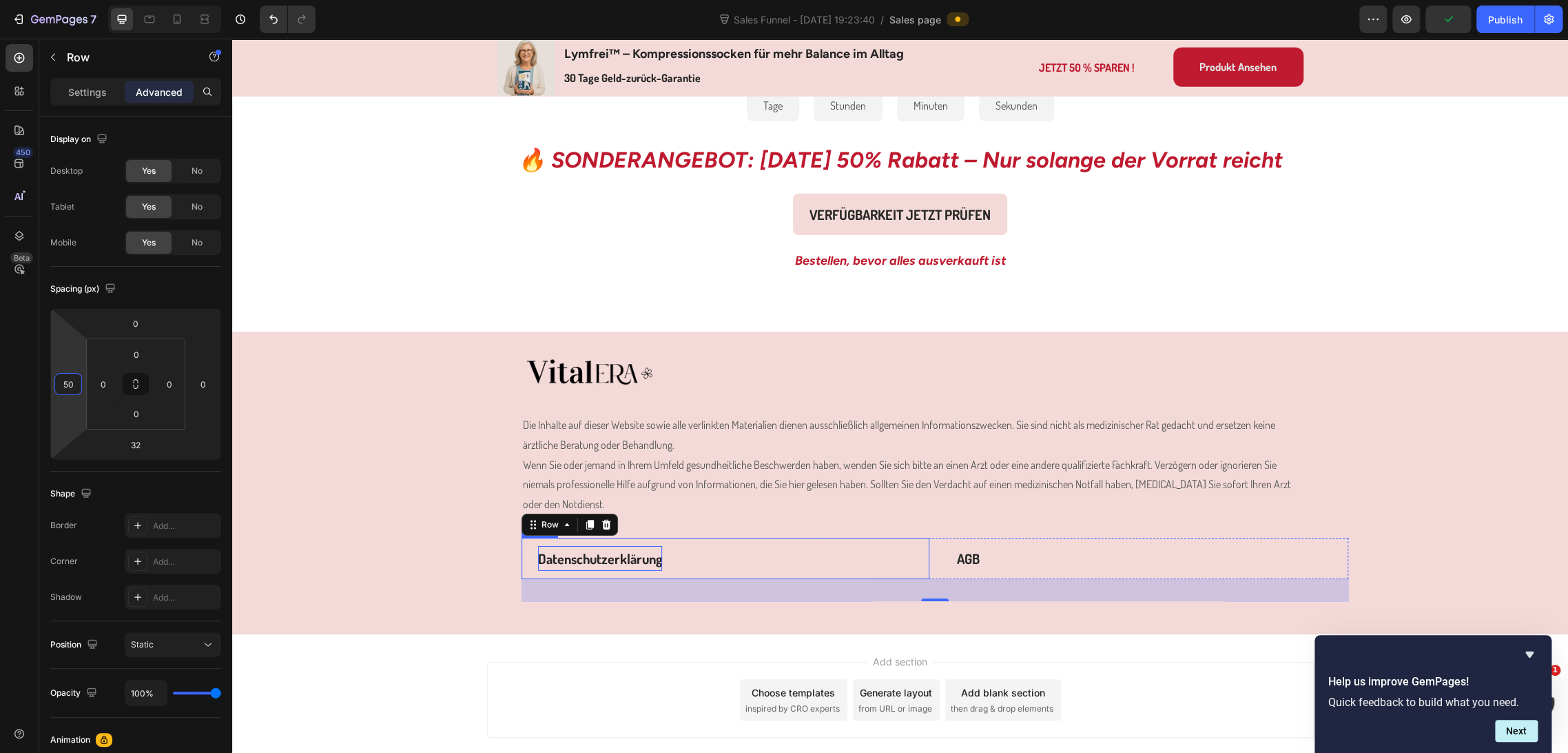
drag, startPoint x: 650, startPoint y: 557, endPoint x: 624, endPoint y: 554, distance: 26.2
click at [649, 557] on strong "Datenschutzerklärung" at bounding box center [600, 558] width 124 height 18
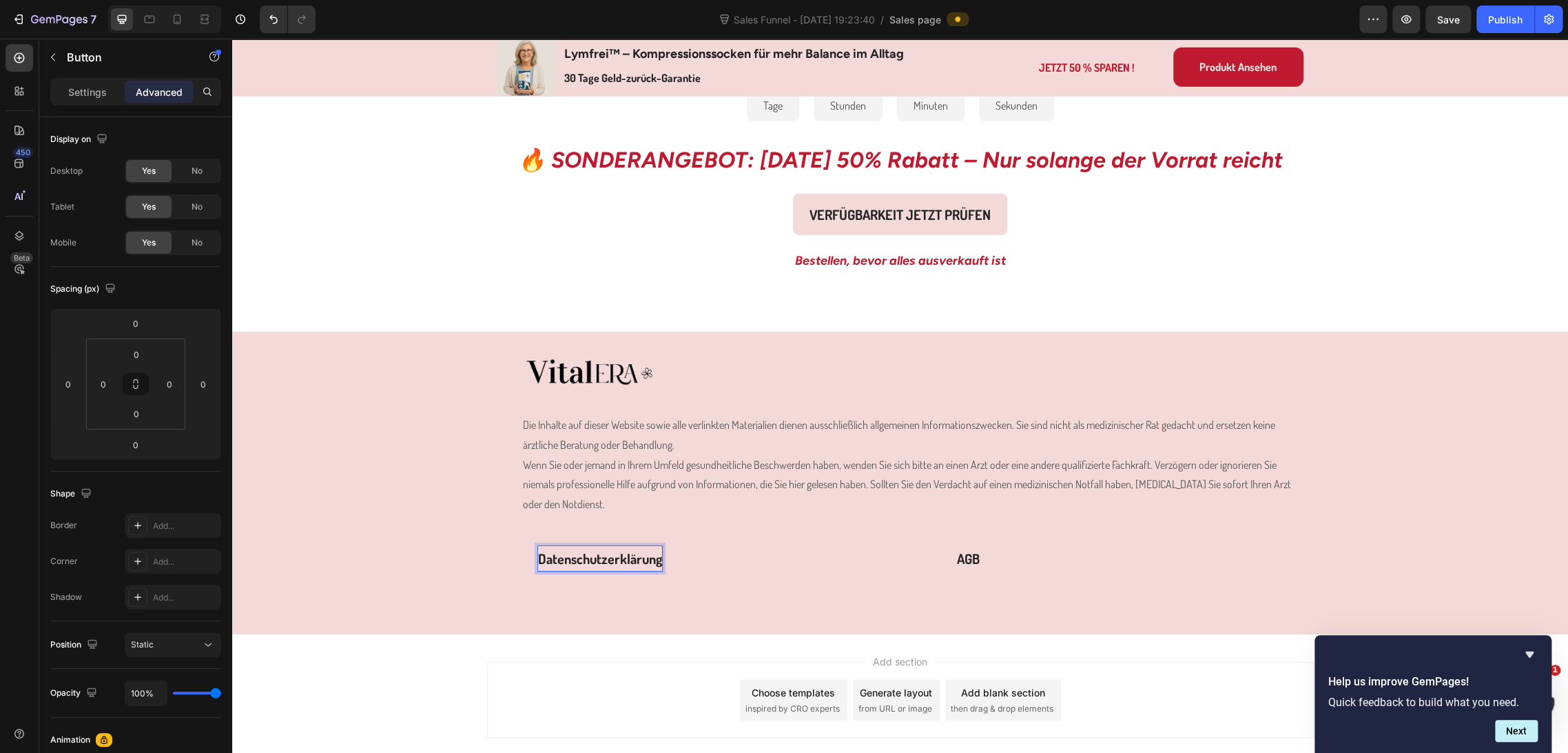
click at [601, 554] on strong "Datenschutzerklärung" at bounding box center [600, 558] width 124 height 18
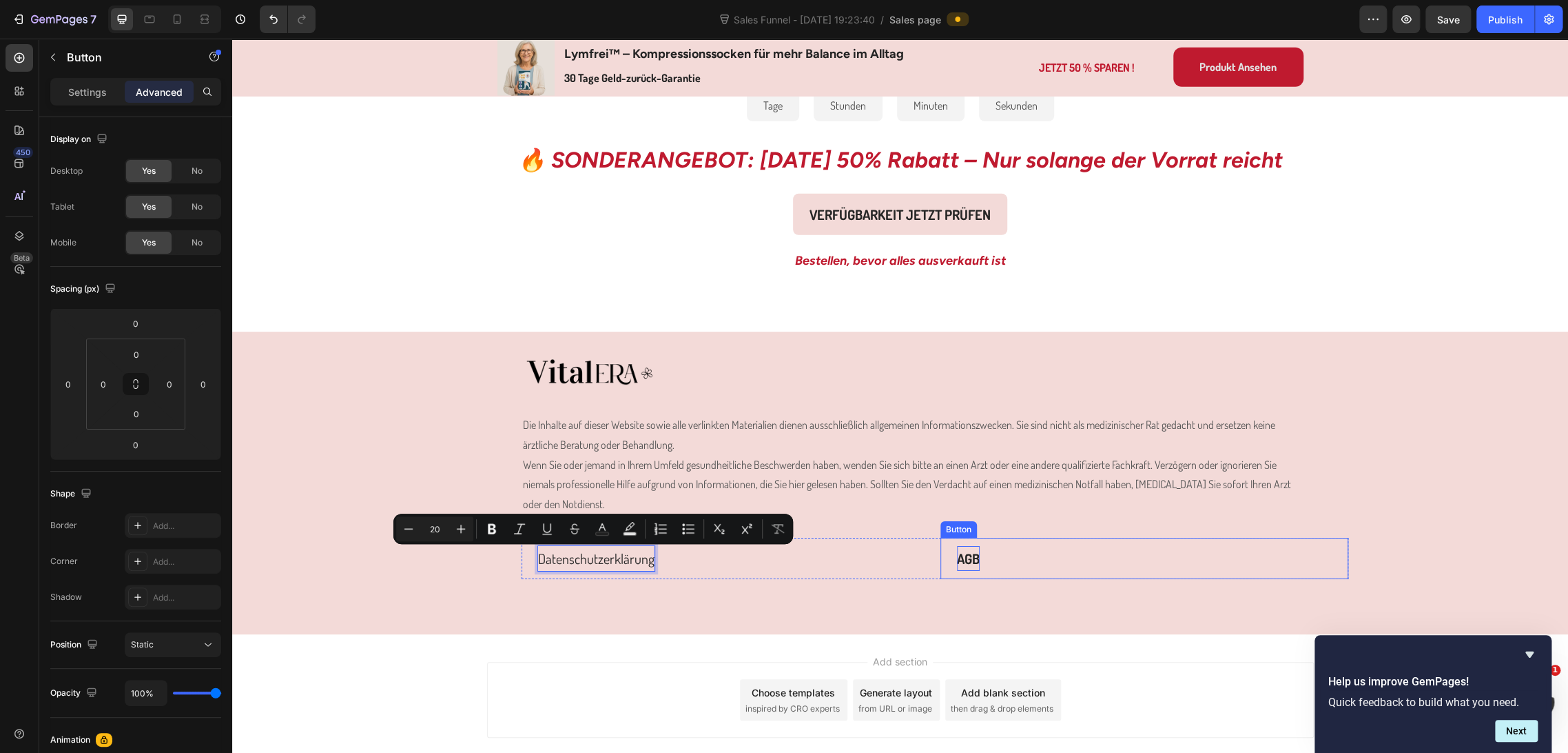
click at [957, 554] on strong "AGB" at bounding box center [968, 558] width 23 height 18
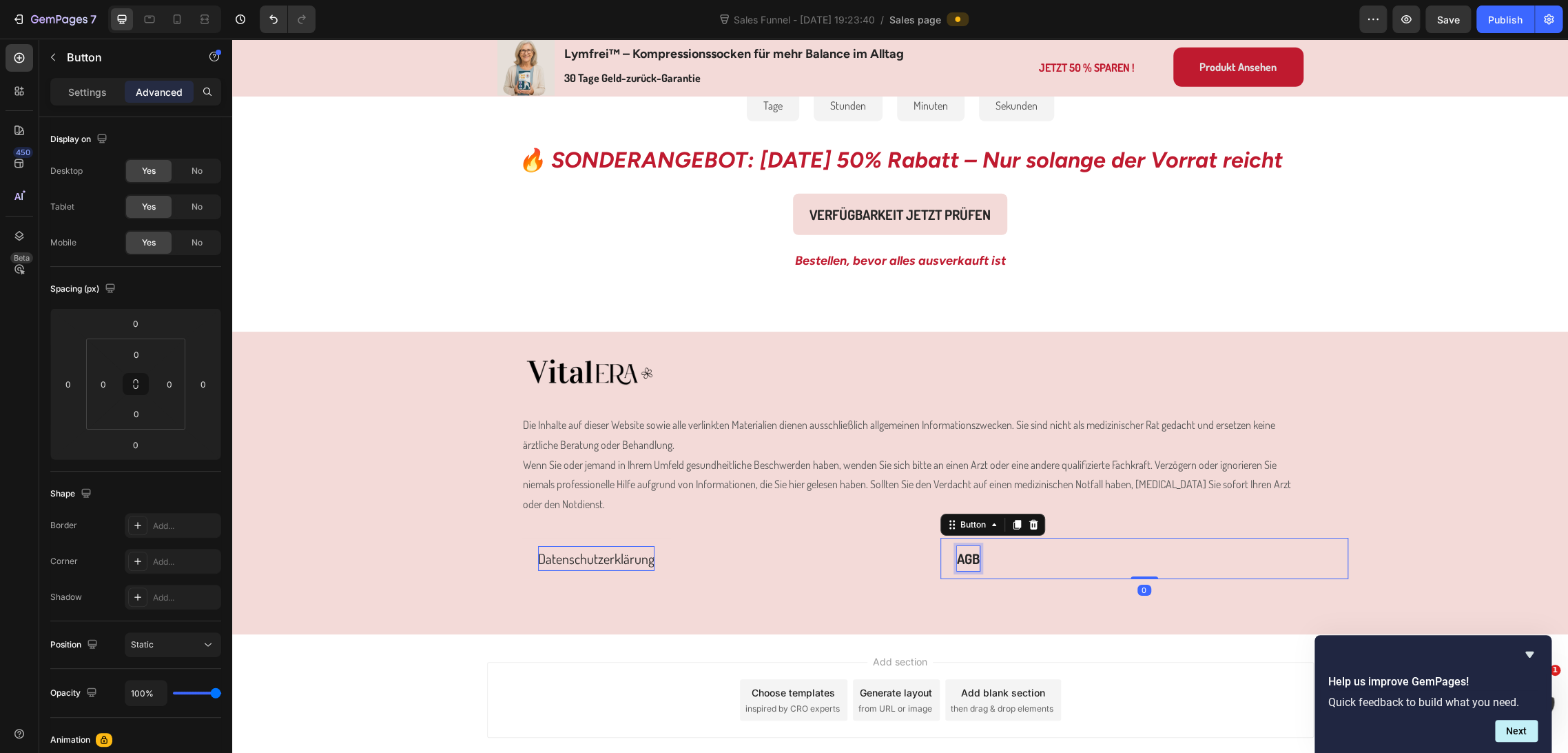
click at [957, 554] on strong "AGB" at bounding box center [968, 558] width 23 height 18
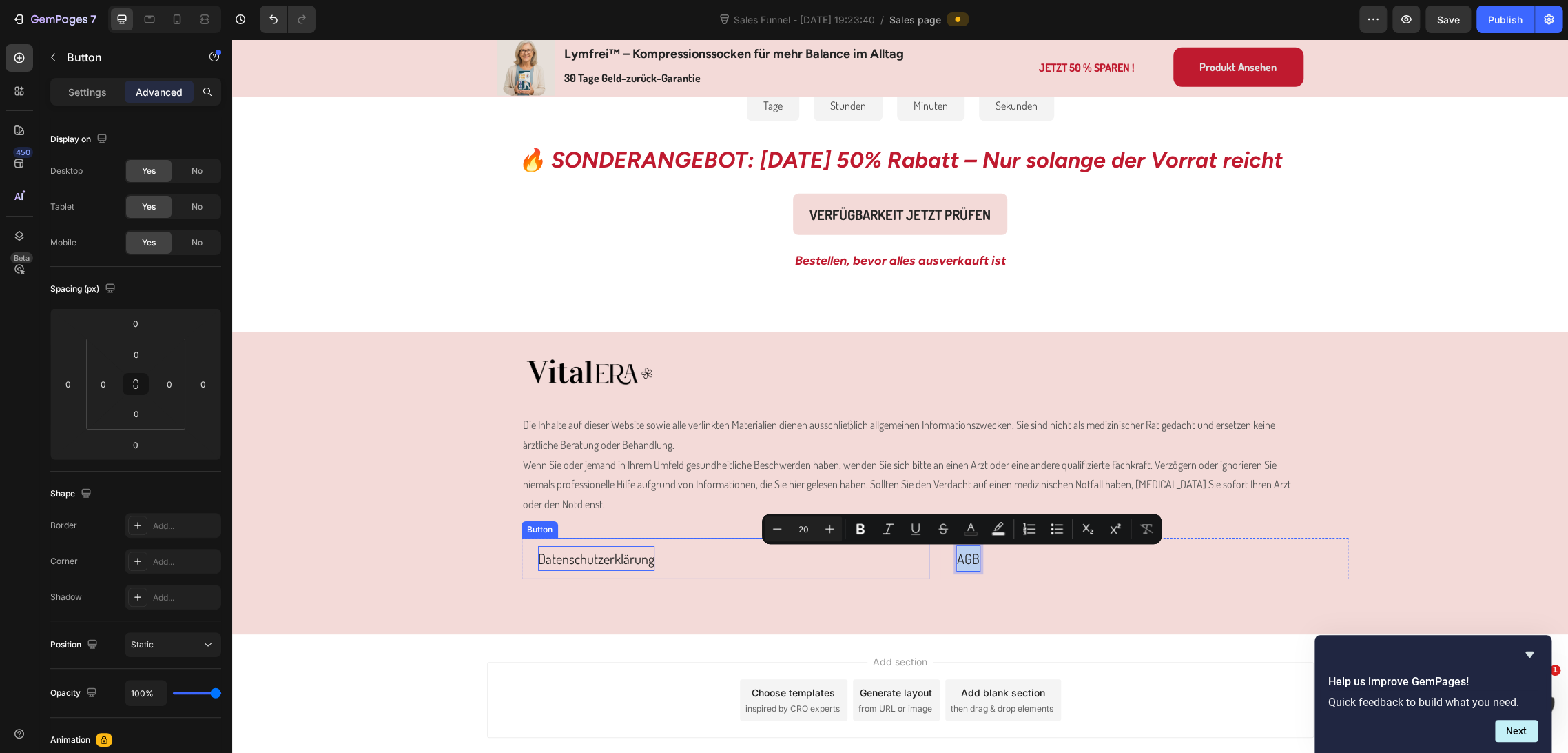
click at [558, 564] on p "Datenschutzerklärung" at bounding box center [596, 558] width 116 height 25
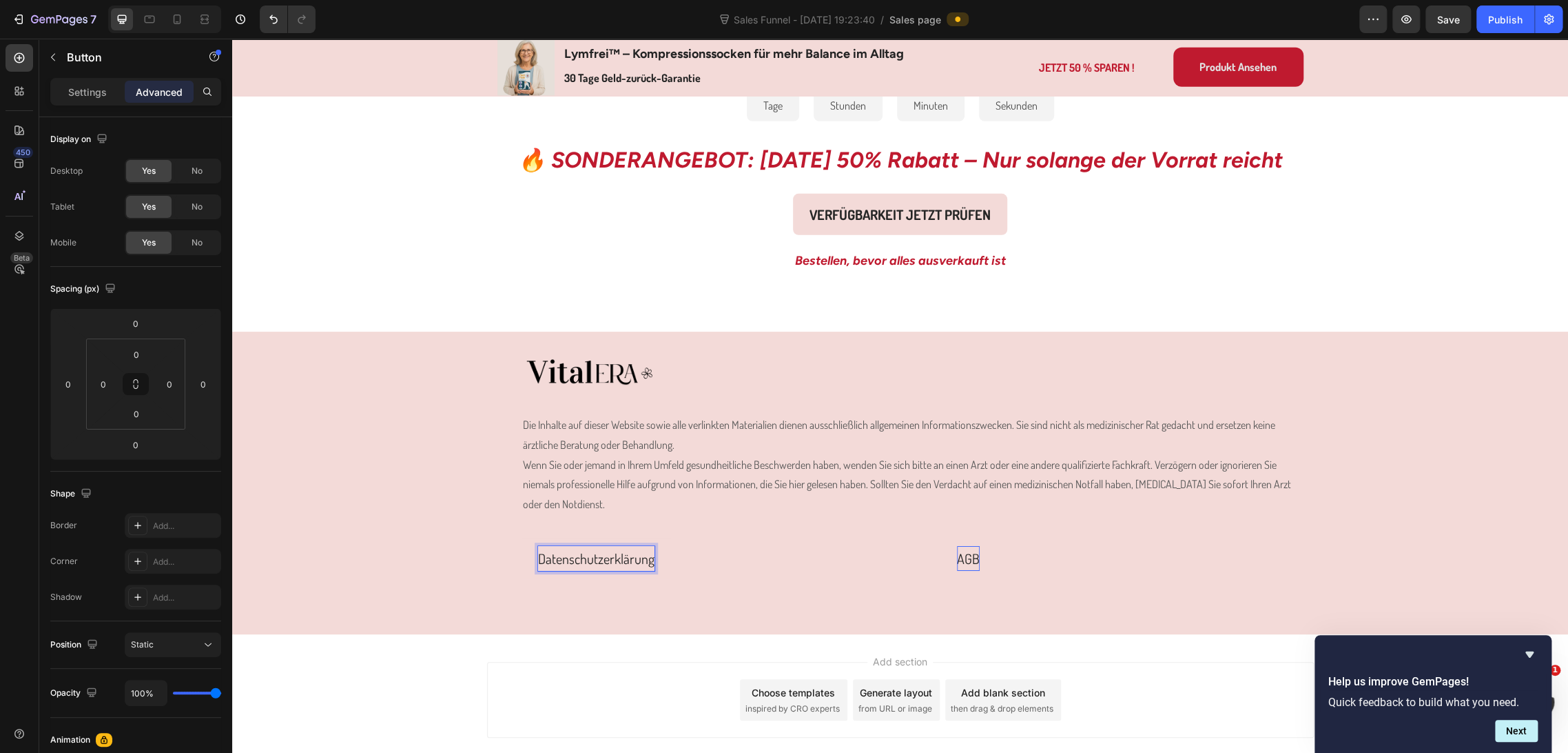
click at [631, 558] on p "Datenschutzerklärung" at bounding box center [596, 558] width 116 height 25
click at [522, 560] on link "Datenschutzerklärung" at bounding box center [596, 558] width 150 height 41
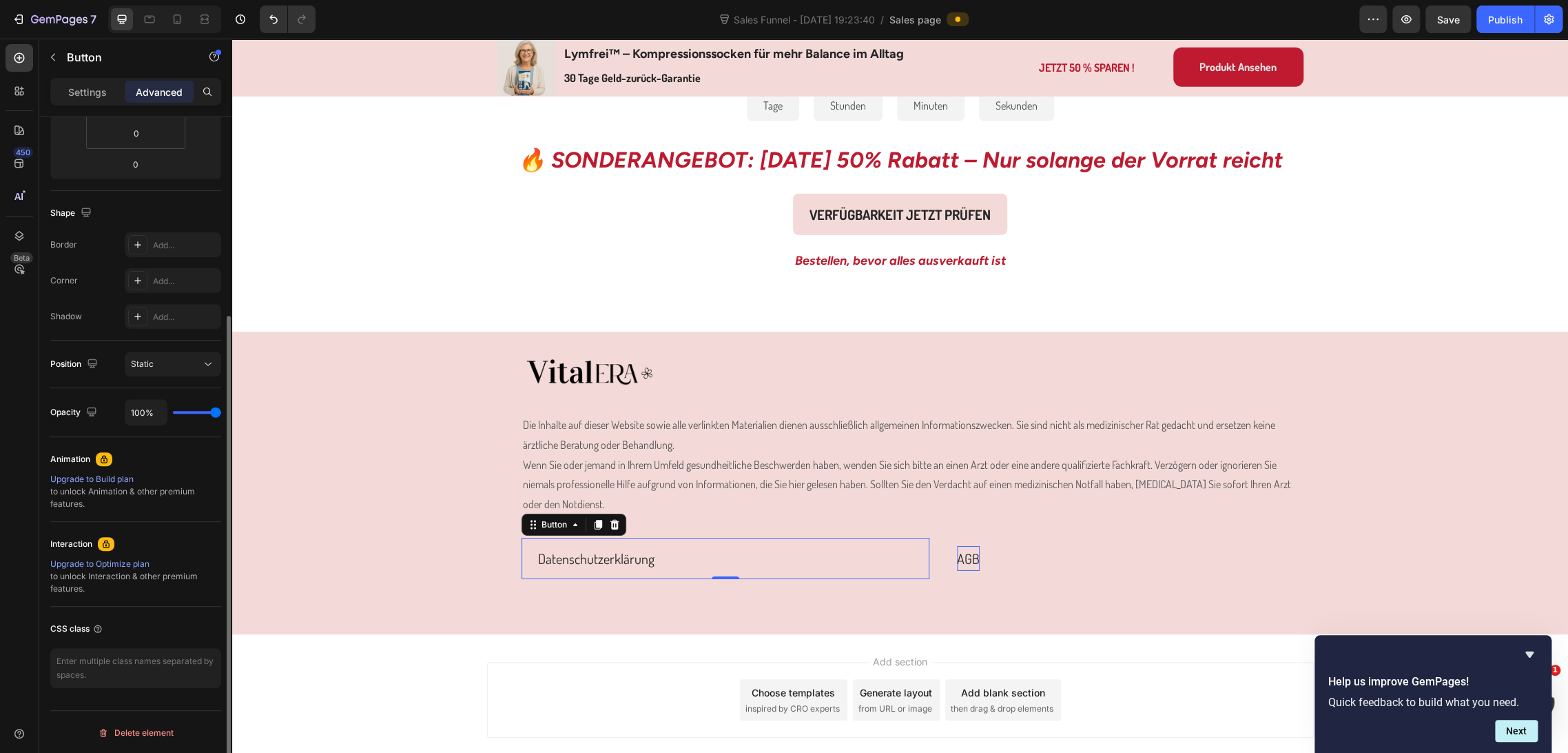
scroll to position [0, 0]
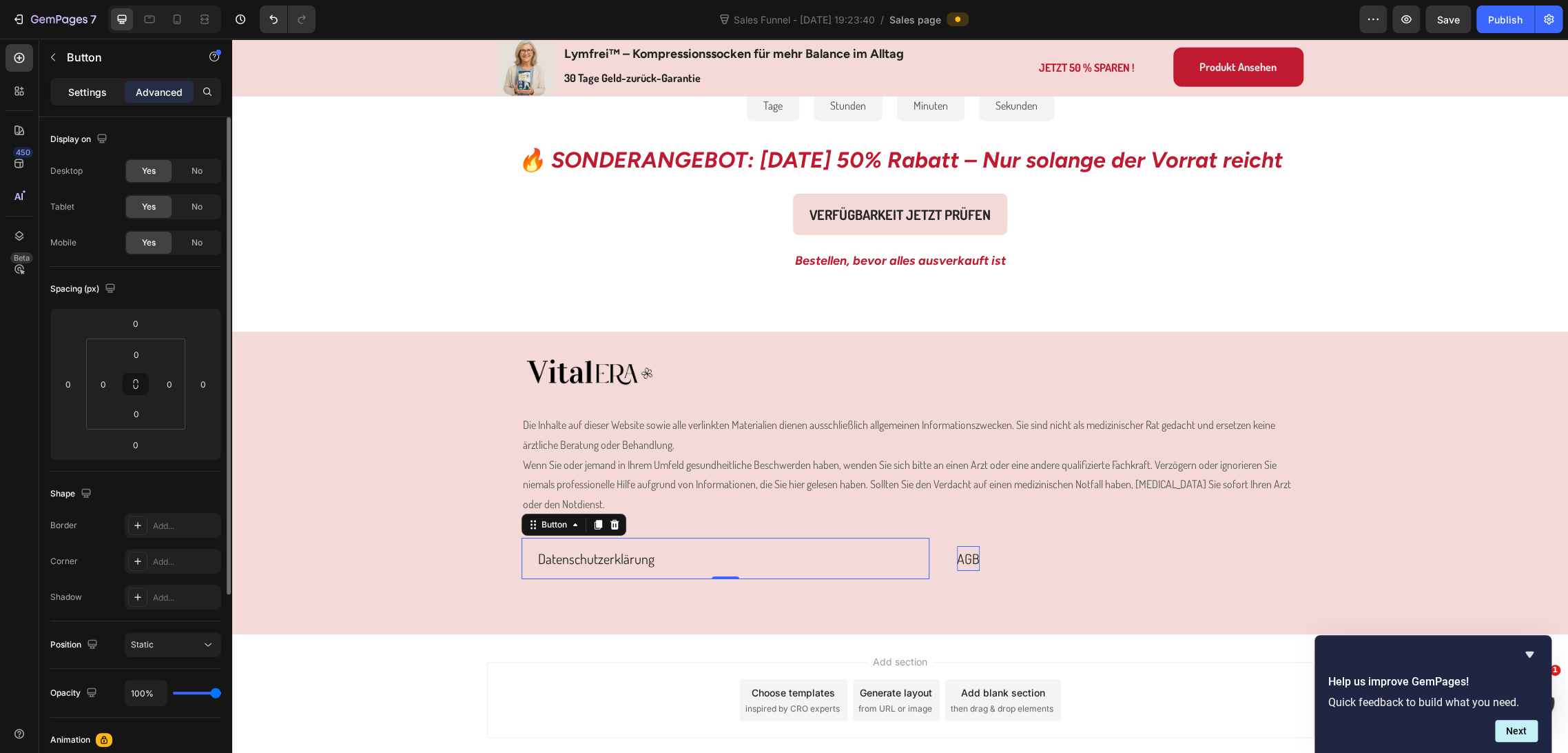
click at [93, 88] on p "Settings" at bounding box center [87, 92] width 38 height 15
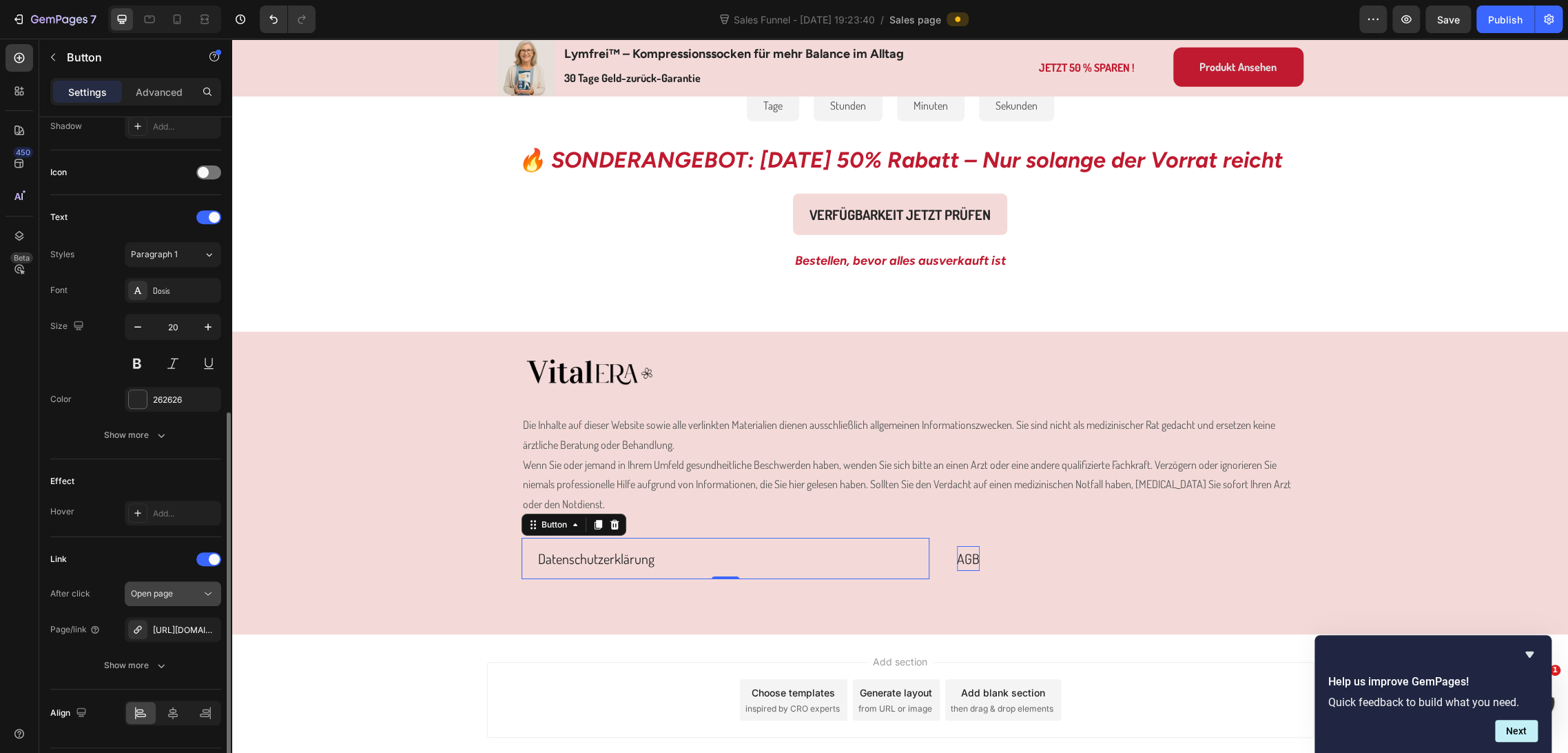
scroll to position [419, 0]
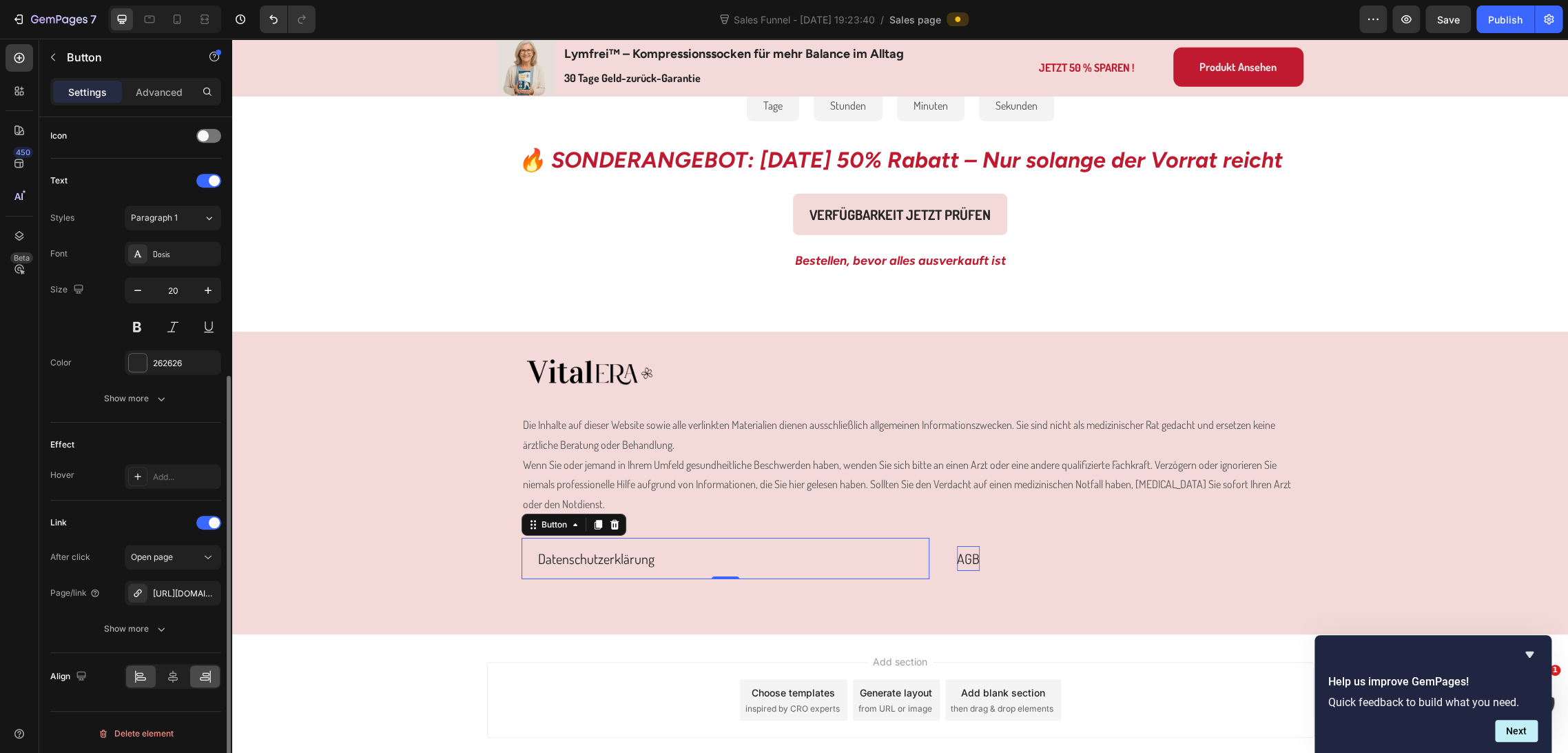
click at [202, 673] on icon at bounding box center [205, 676] width 14 height 14
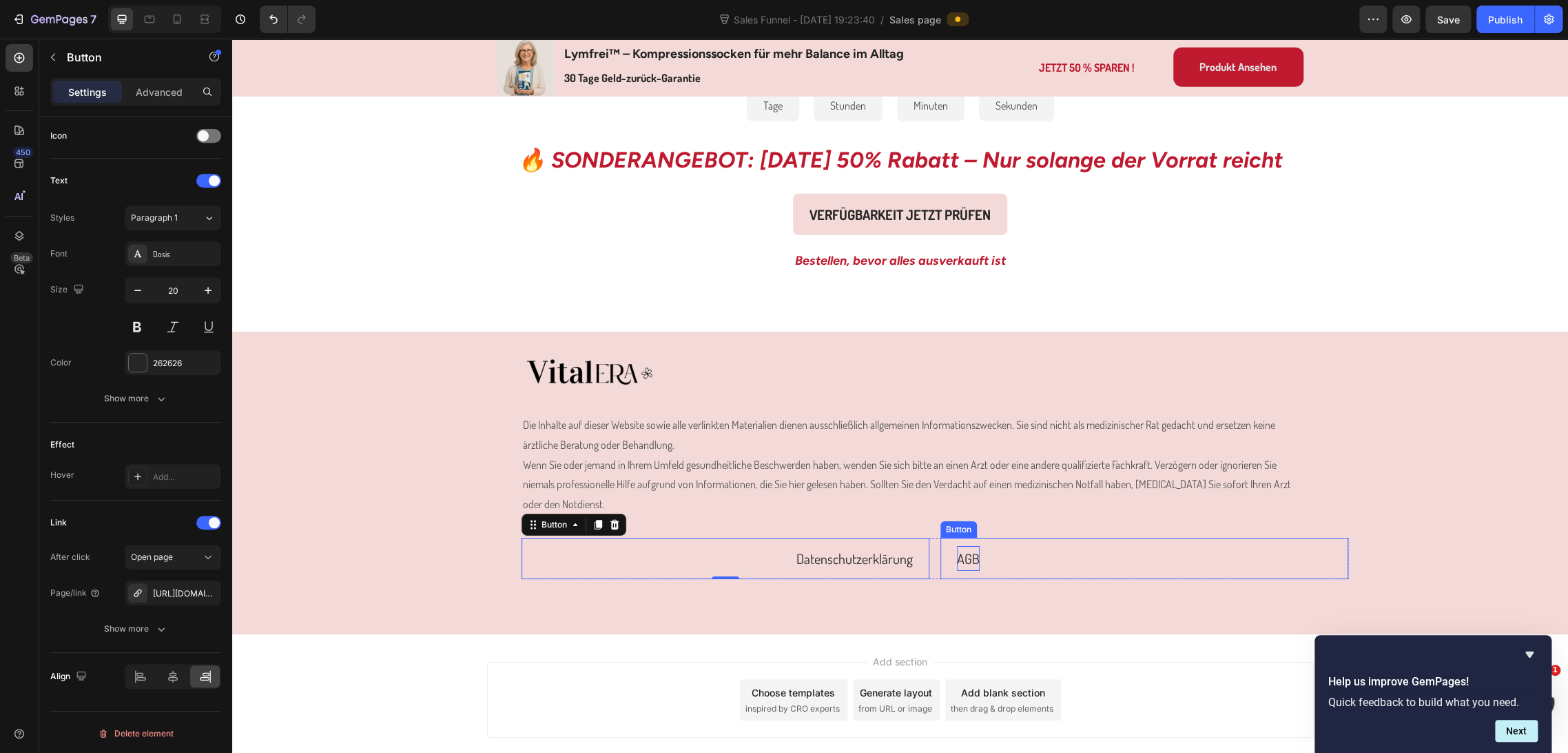
click at [1020, 554] on div "AGB Button" at bounding box center [1144, 558] width 408 height 41
click at [957, 557] on p "AGB" at bounding box center [968, 558] width 23 height 25
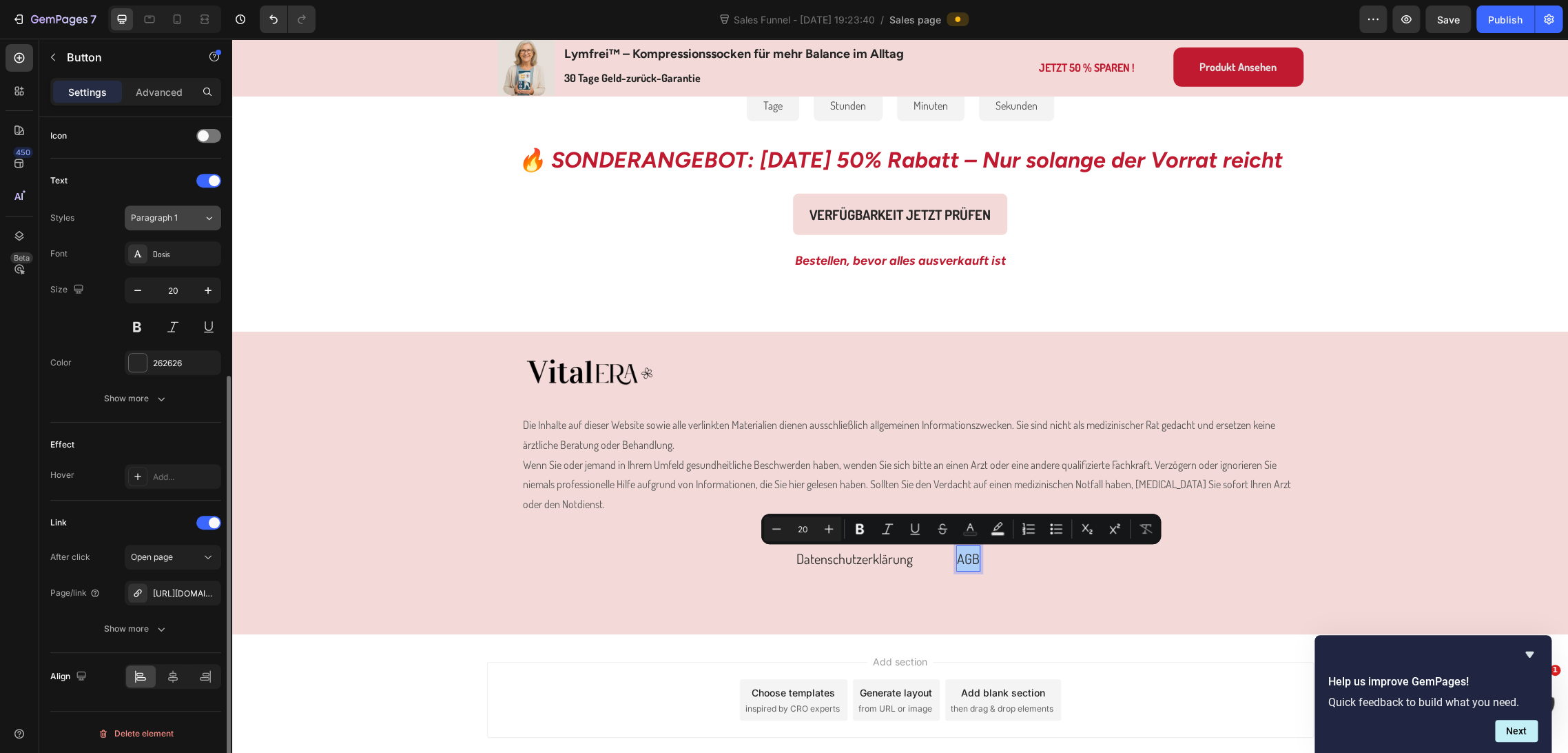
click at [188, 222] on div "Paragraph 1" at bounding box center [167, 217] width 73 height 12
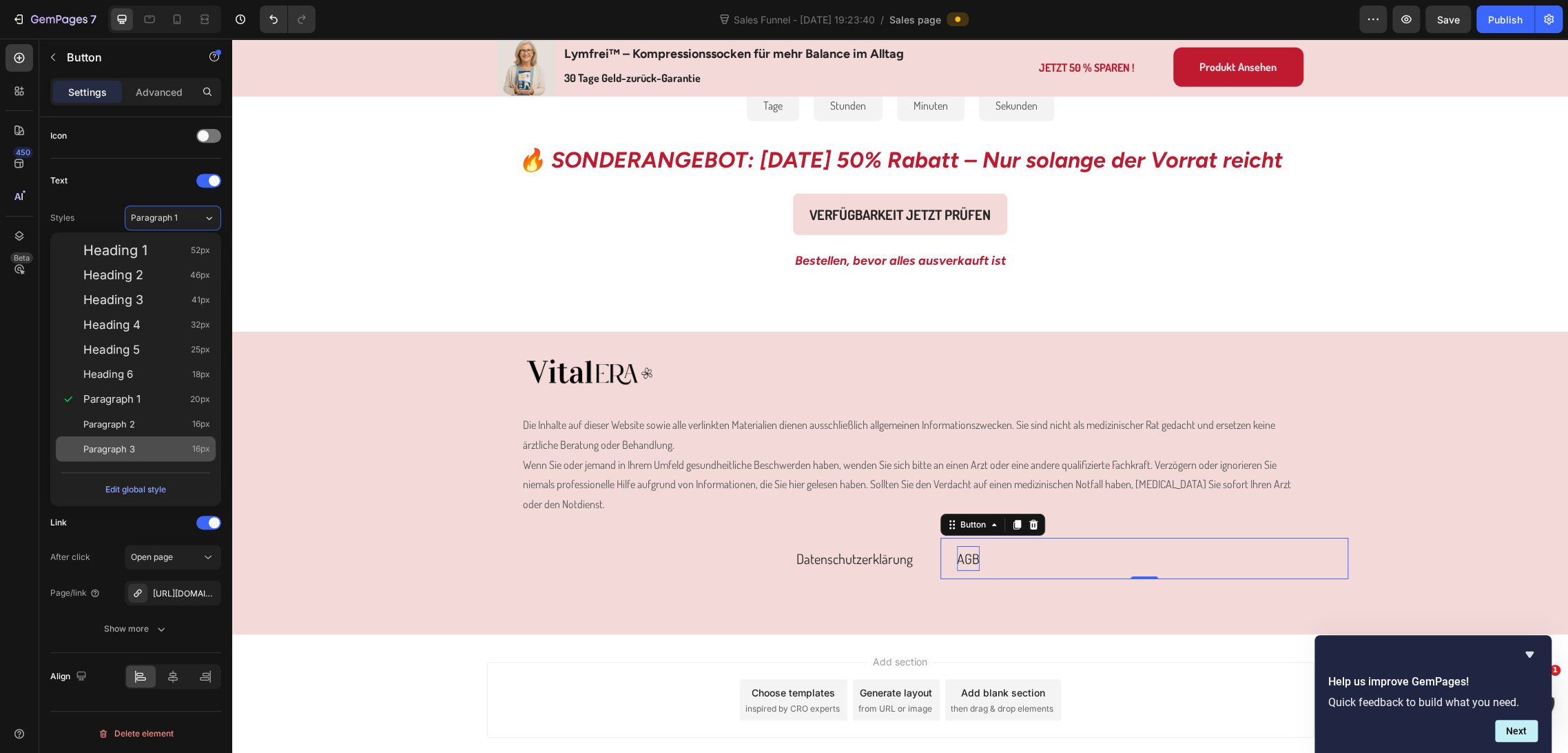
click at [148, 441] on div "Paragraph 3 16px" at bounding box center [135, 448] width 160 height 25
type input "16"
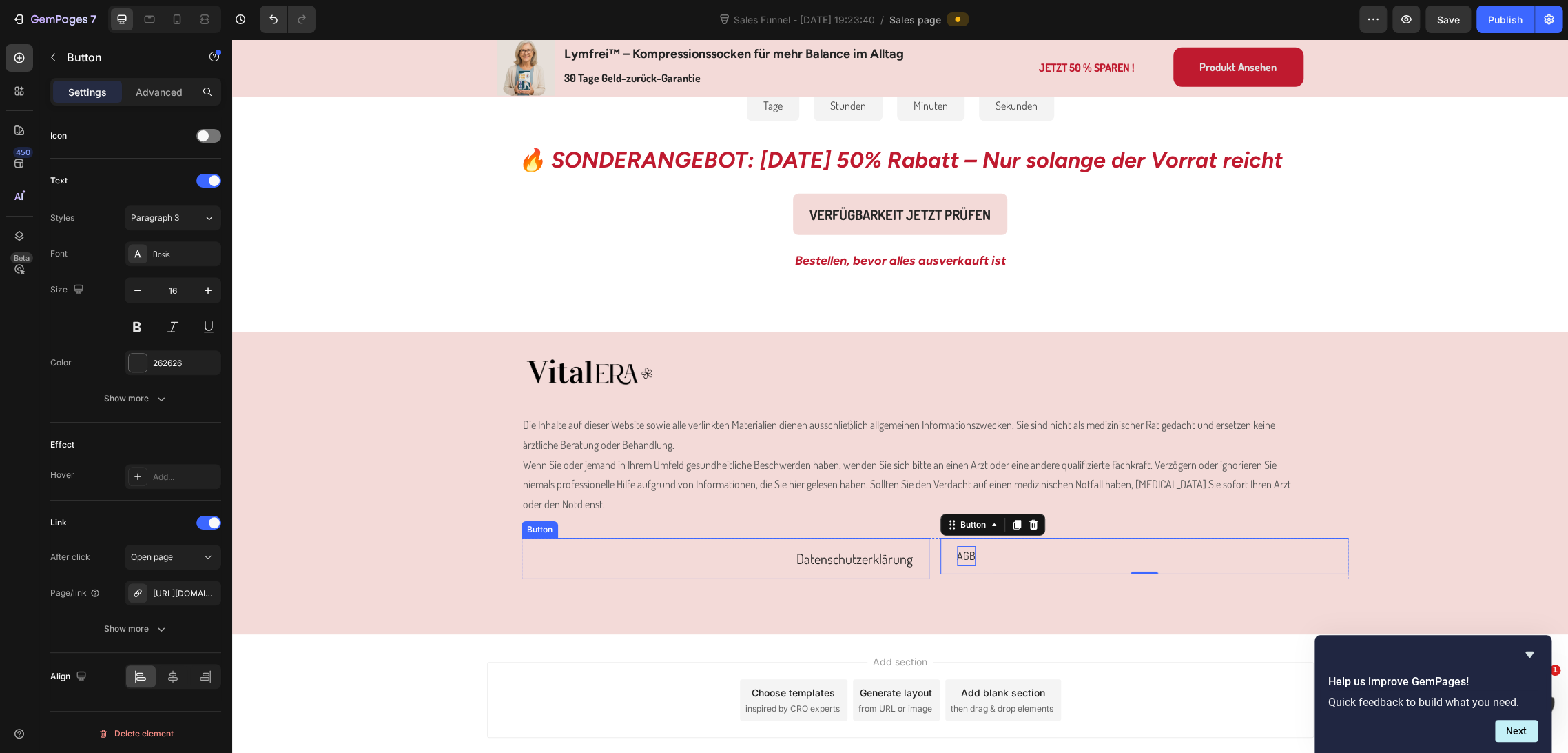
click at [911, 561] on link "Datenschutzerklärung" at bounding box center [855, 558] width 150 height 41
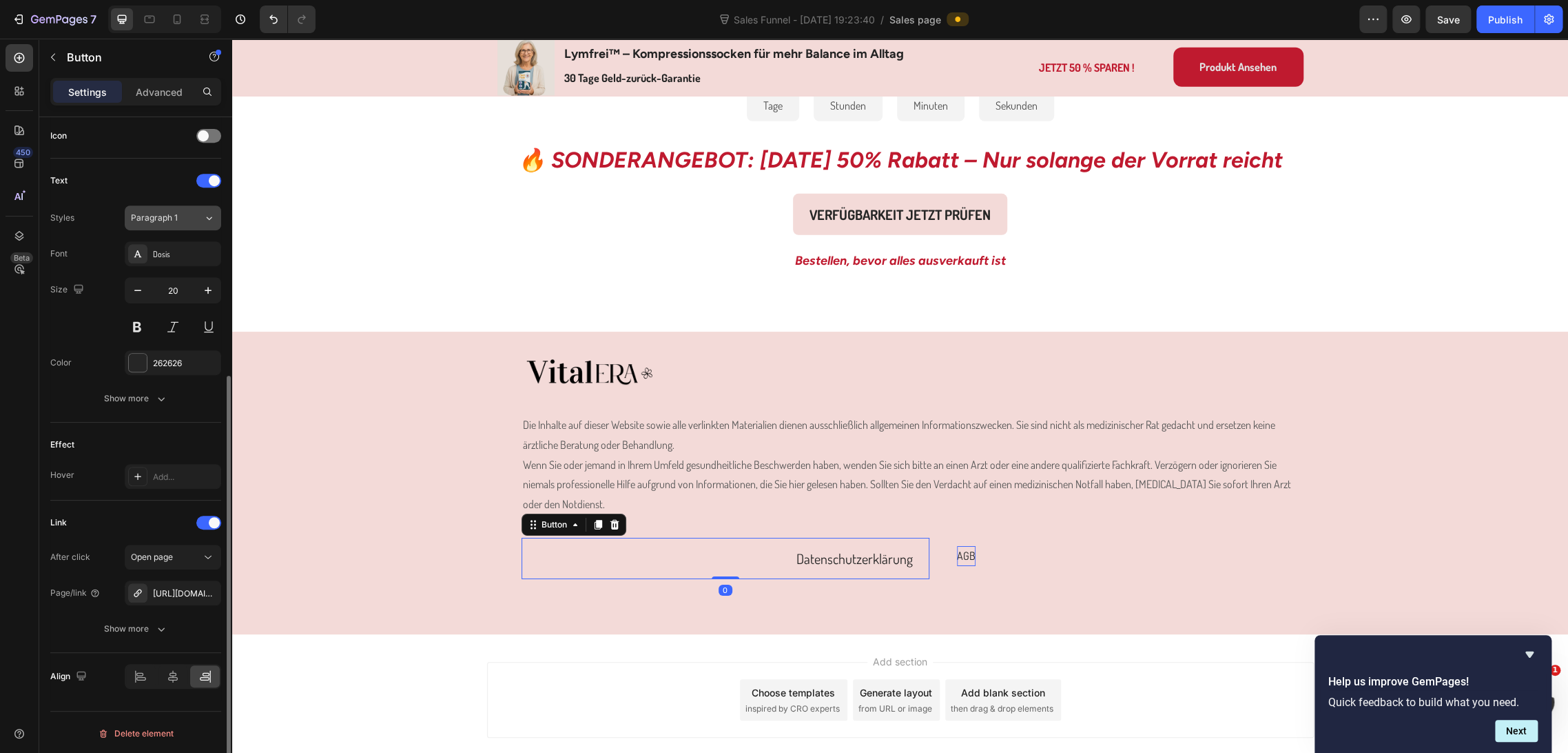
click at [180, 221] on div "Paragraph 1" at bounding box center [158, 217] width 56 height 12
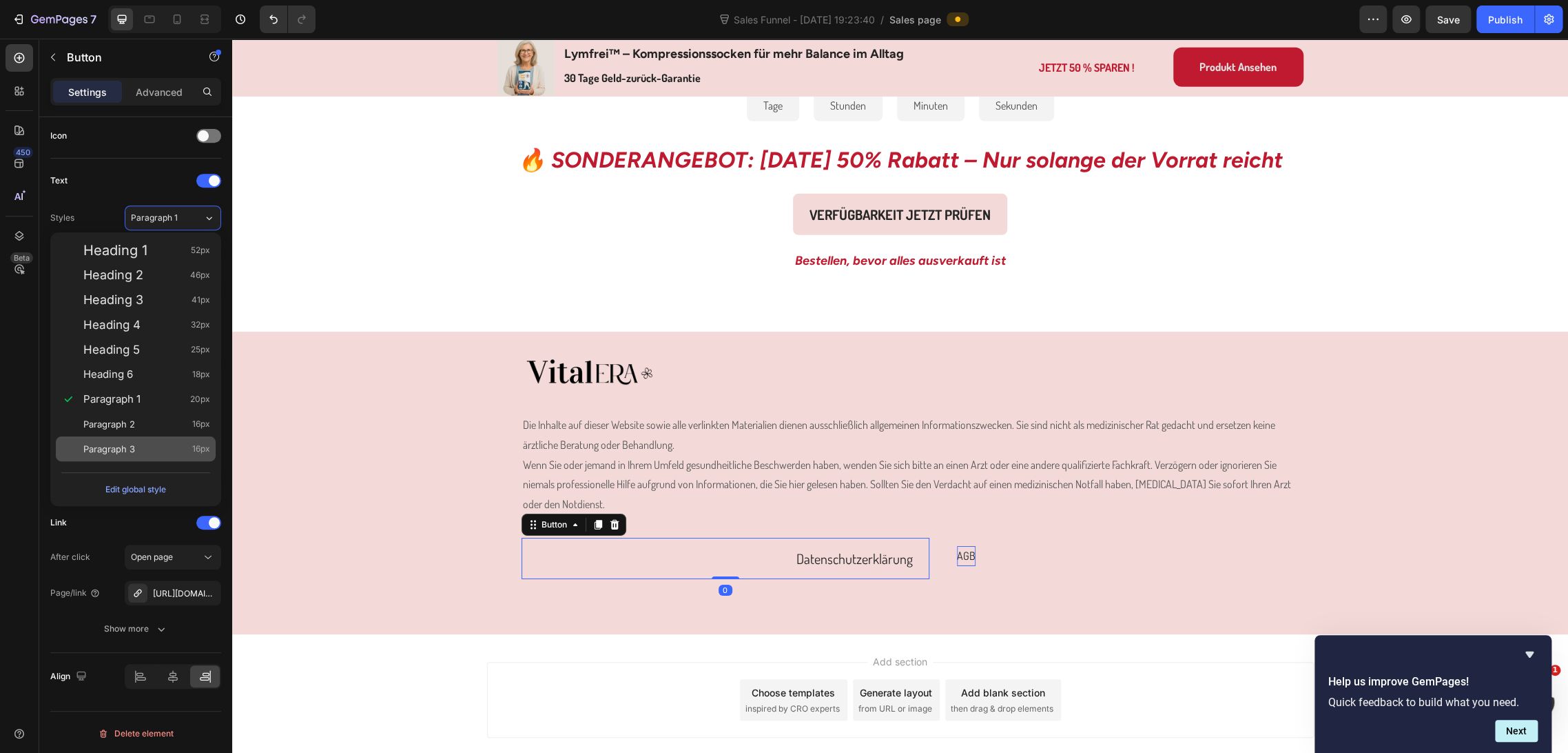
click at [175, 447] on div "Paragraph 3 16px" at bounding box center [146, 448] width 127 height 14
type input "16"
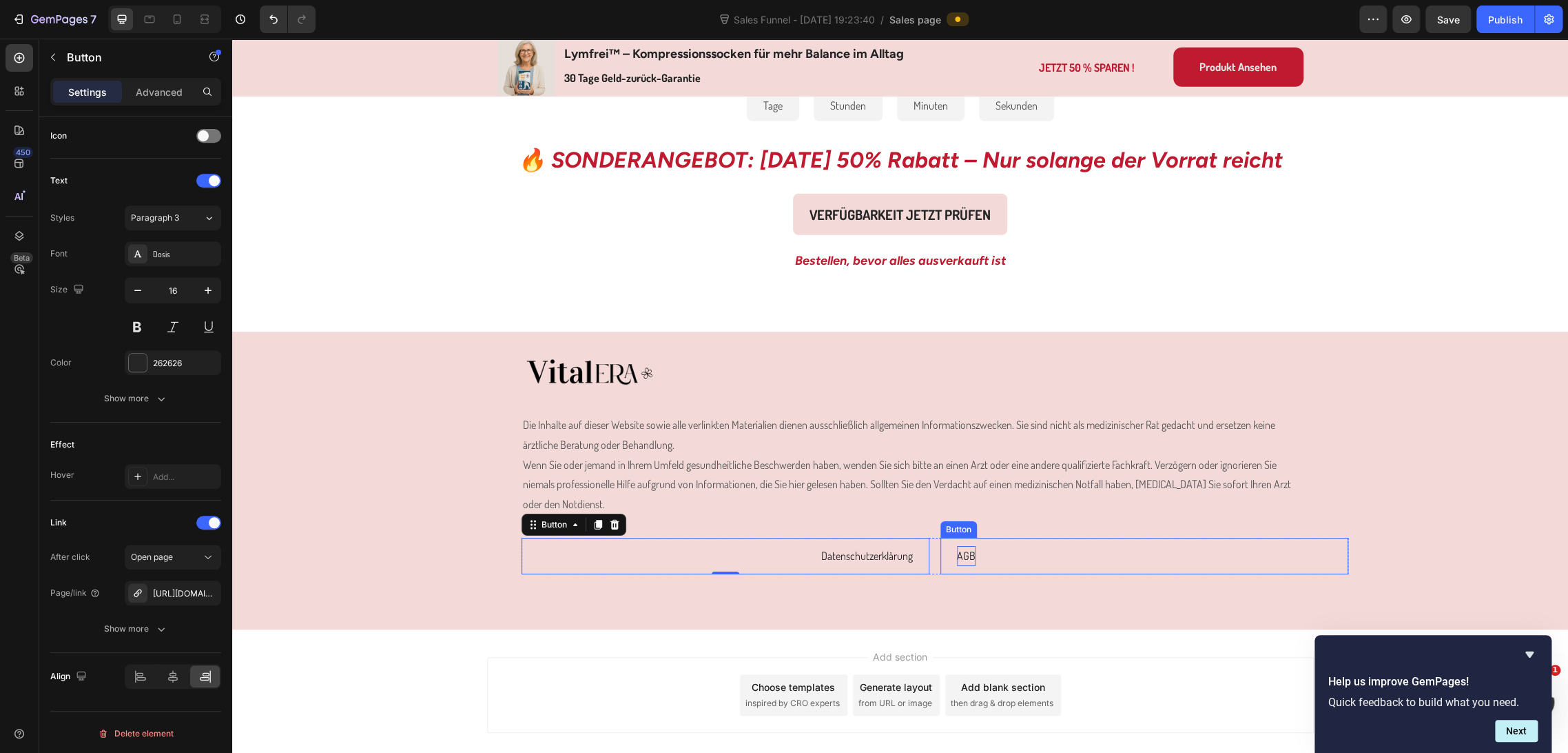
click at [997, 562] on div "AGB Button" at bounding box center [1144, 555] width 408 height 37
click at [997, 562] on div "AGB Button 0" at bounding box center [1144, 555] width 408 height 37
click at [968, 557] on link "AGB" at bounding box center [966, 555] width 51 height 37
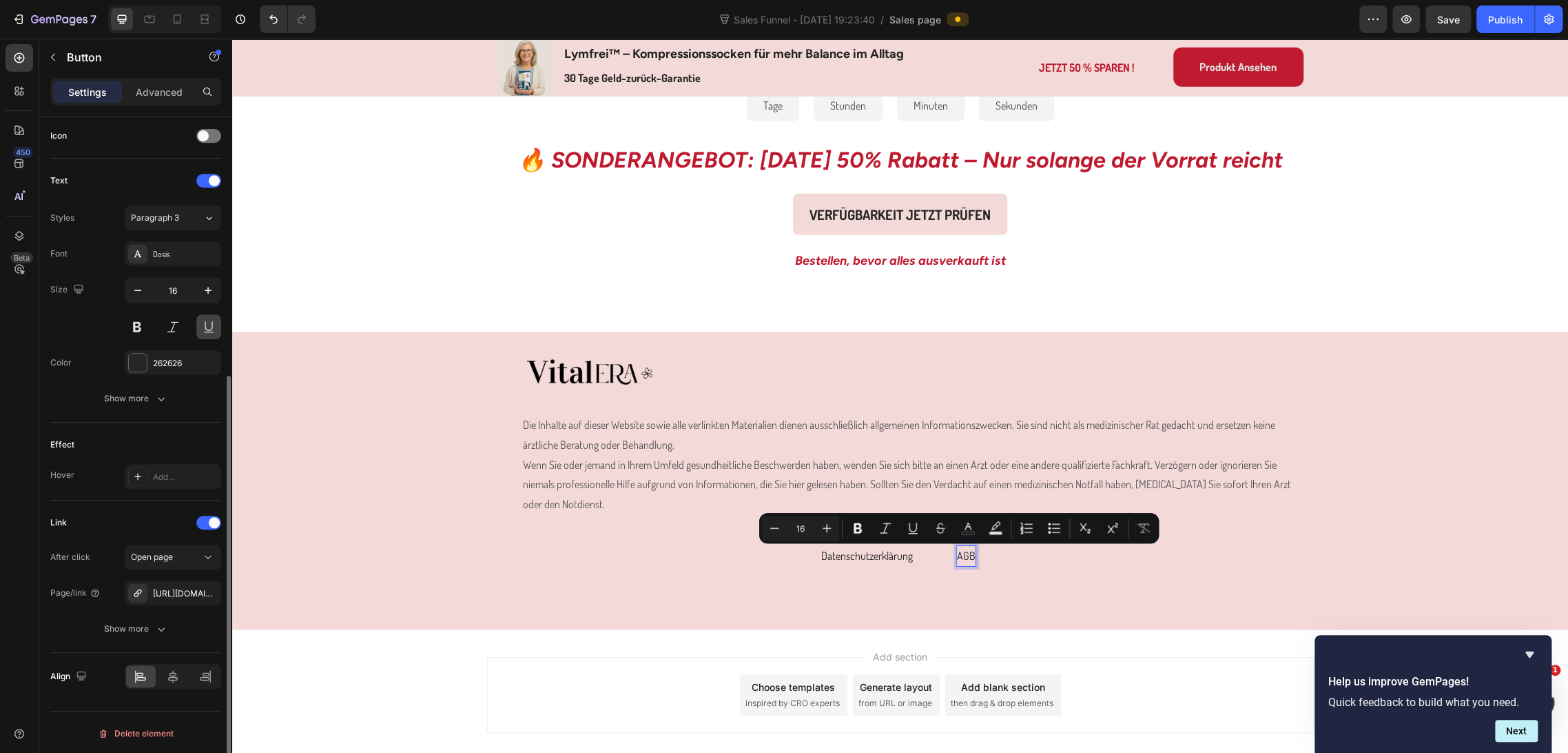
click at [210, 325] on button at bounding box center [209, 326] width 25 height 25
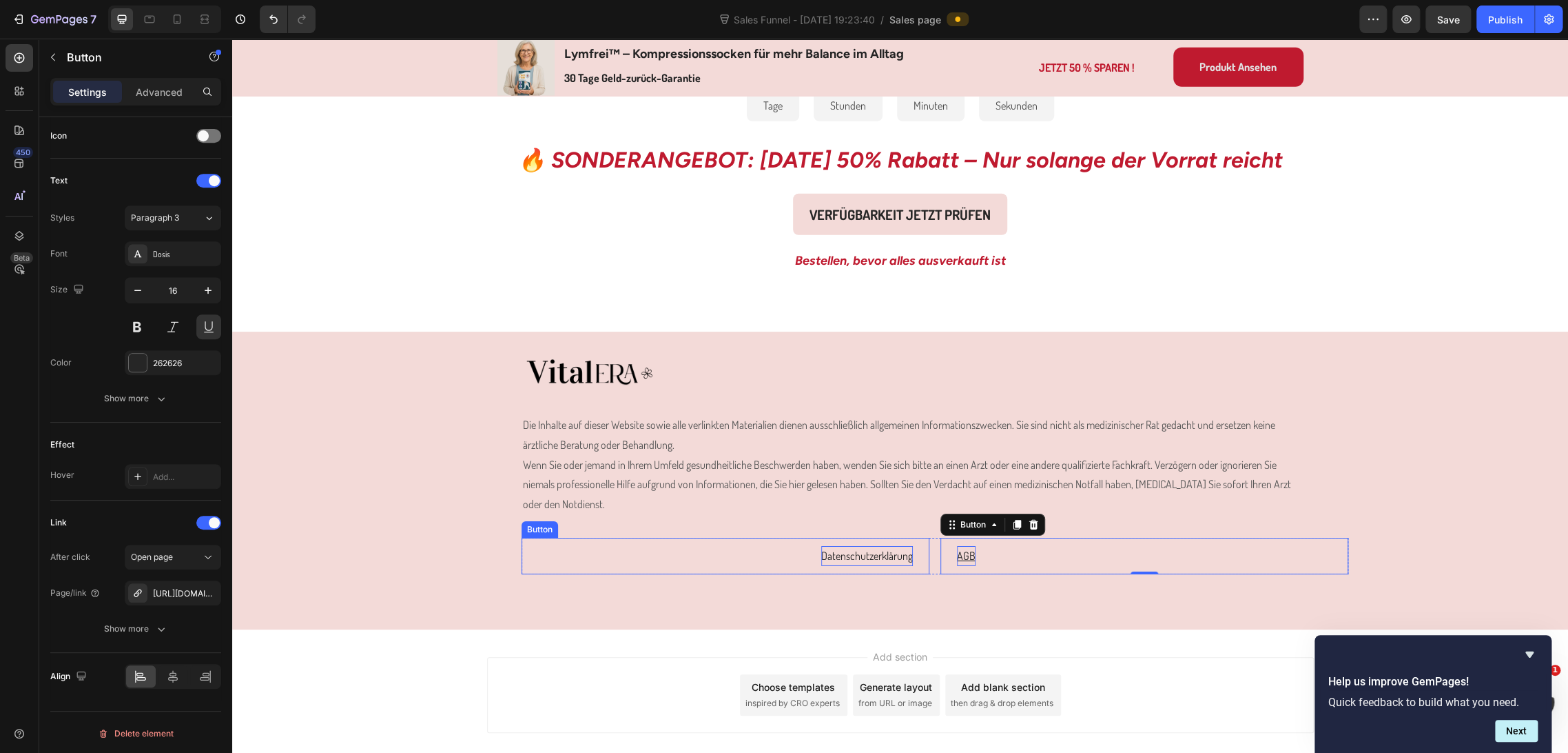
click at [866, 558] on p "Datenschutzerklärung" at bounding box center [867, 555] width 92 height 20
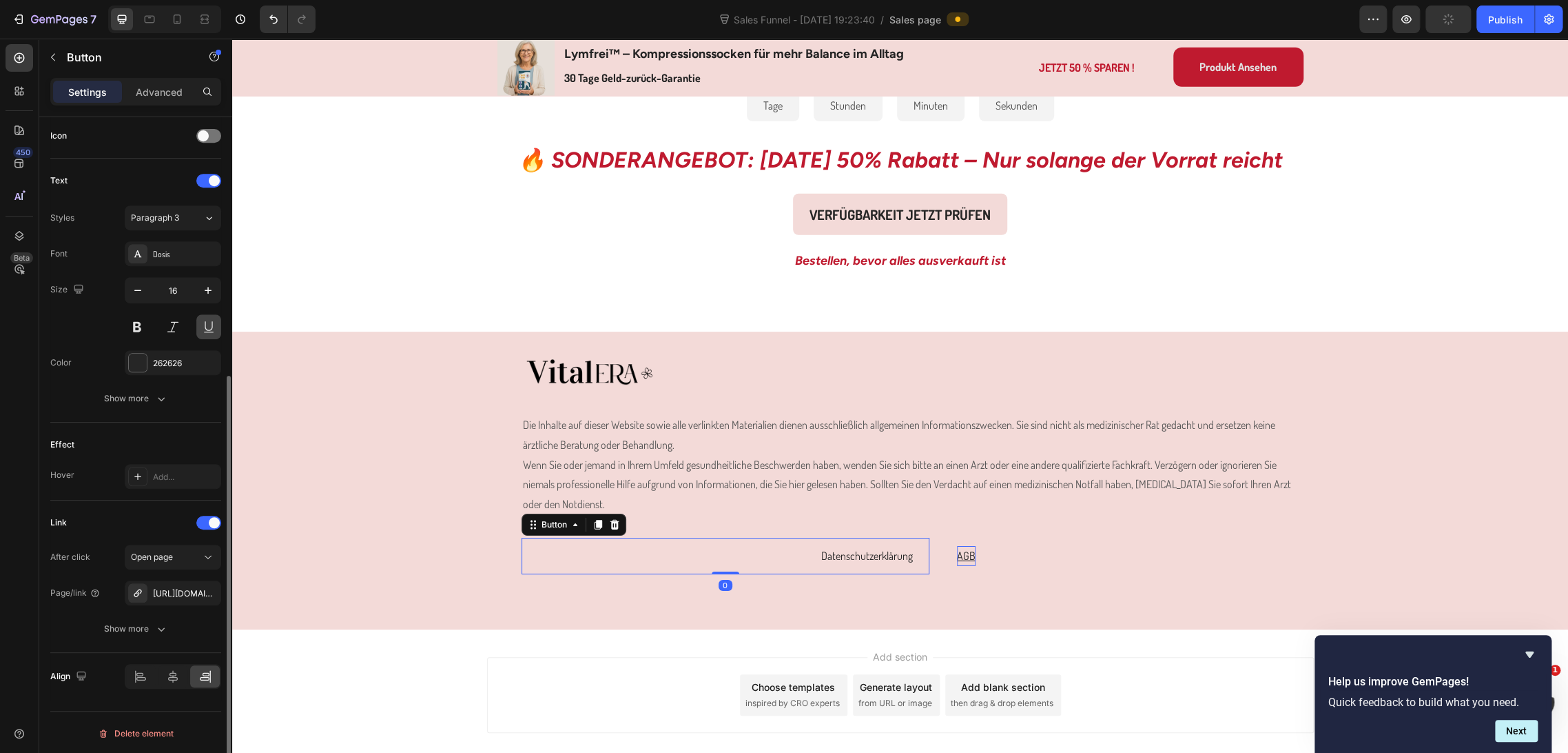
click at [204, 320] on button at bounding box center [209, 326] width 25 height 25
click at [487, 687] on div "Add section Choose templates inspired by CRO experts Generate layout from URL o…" at bounding box center [900, 695] width 826 height 76
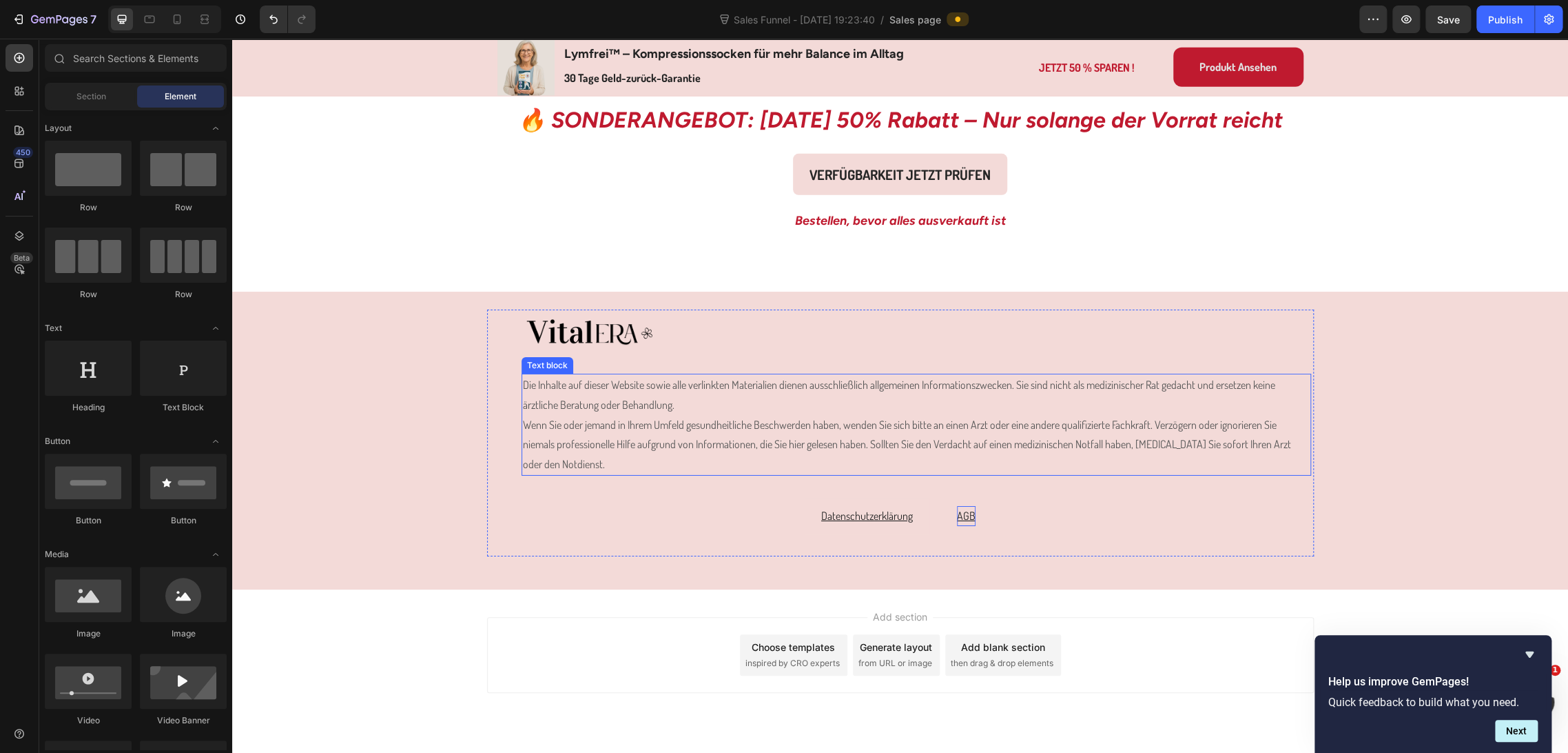
scroll to position [9952, 0]
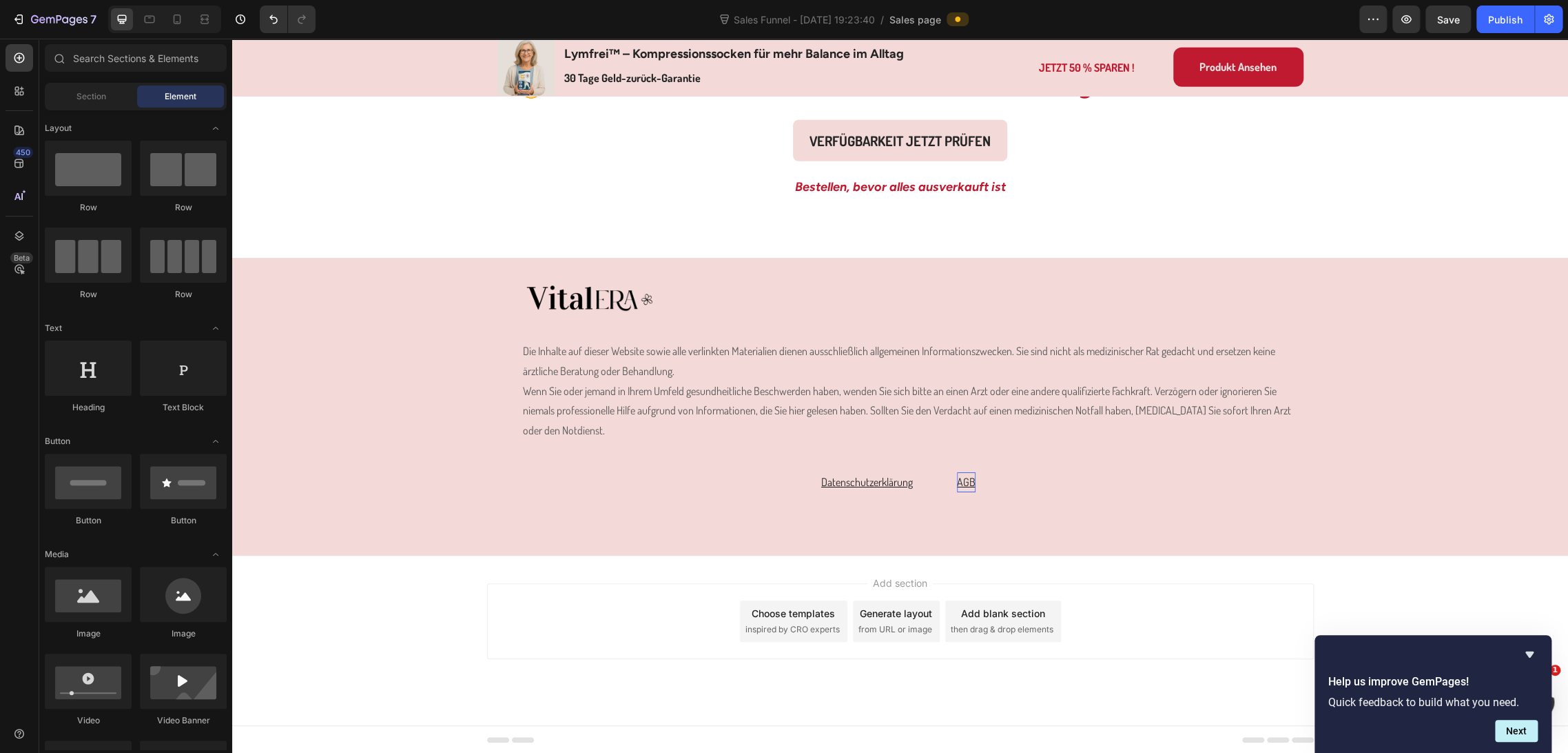
click at [1234, 569] on div "Add section Choose templates inspired by CRO experts Generate layout from URL o…" at bounding box center [900, 640] width 1336 height 169
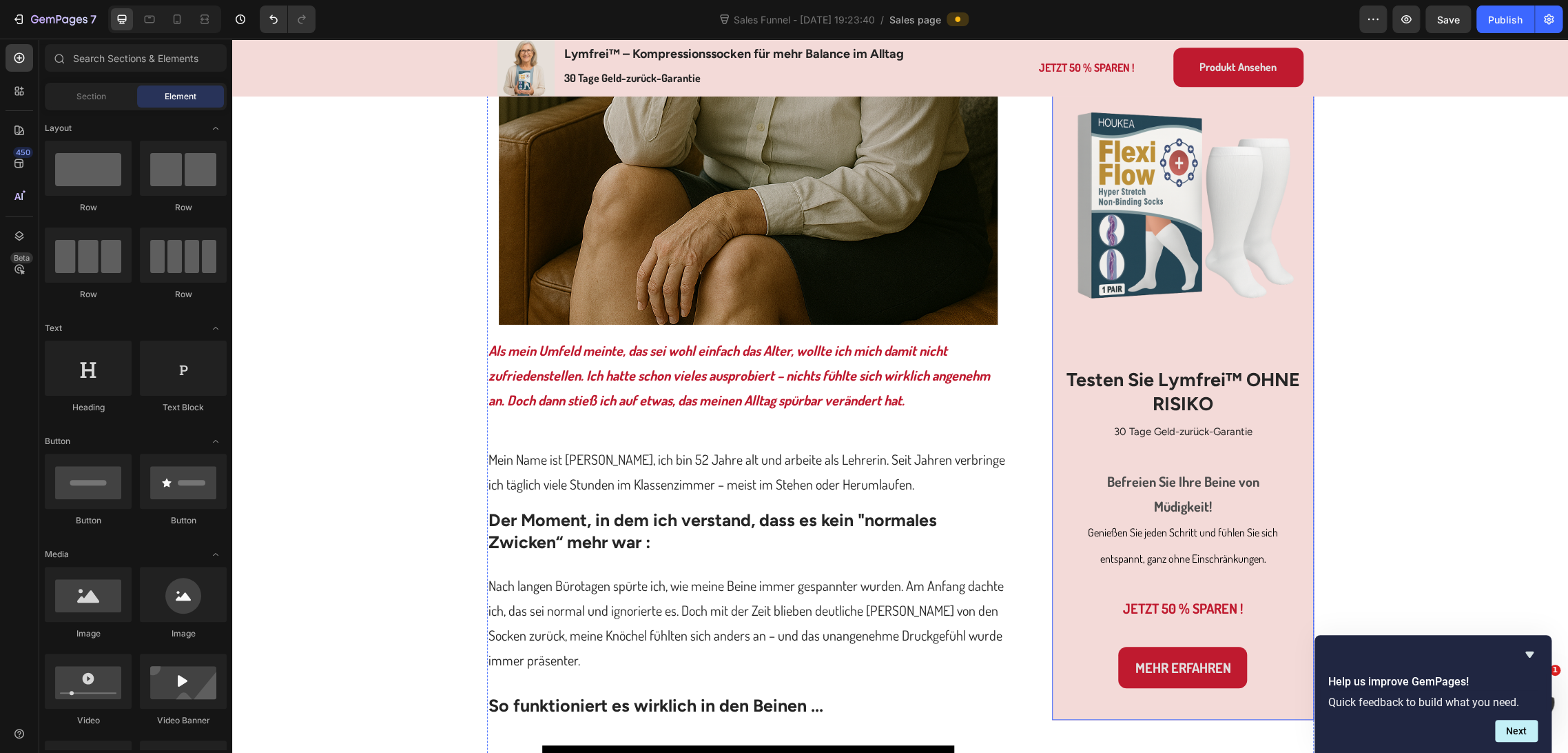
scroll to position [0, 0]
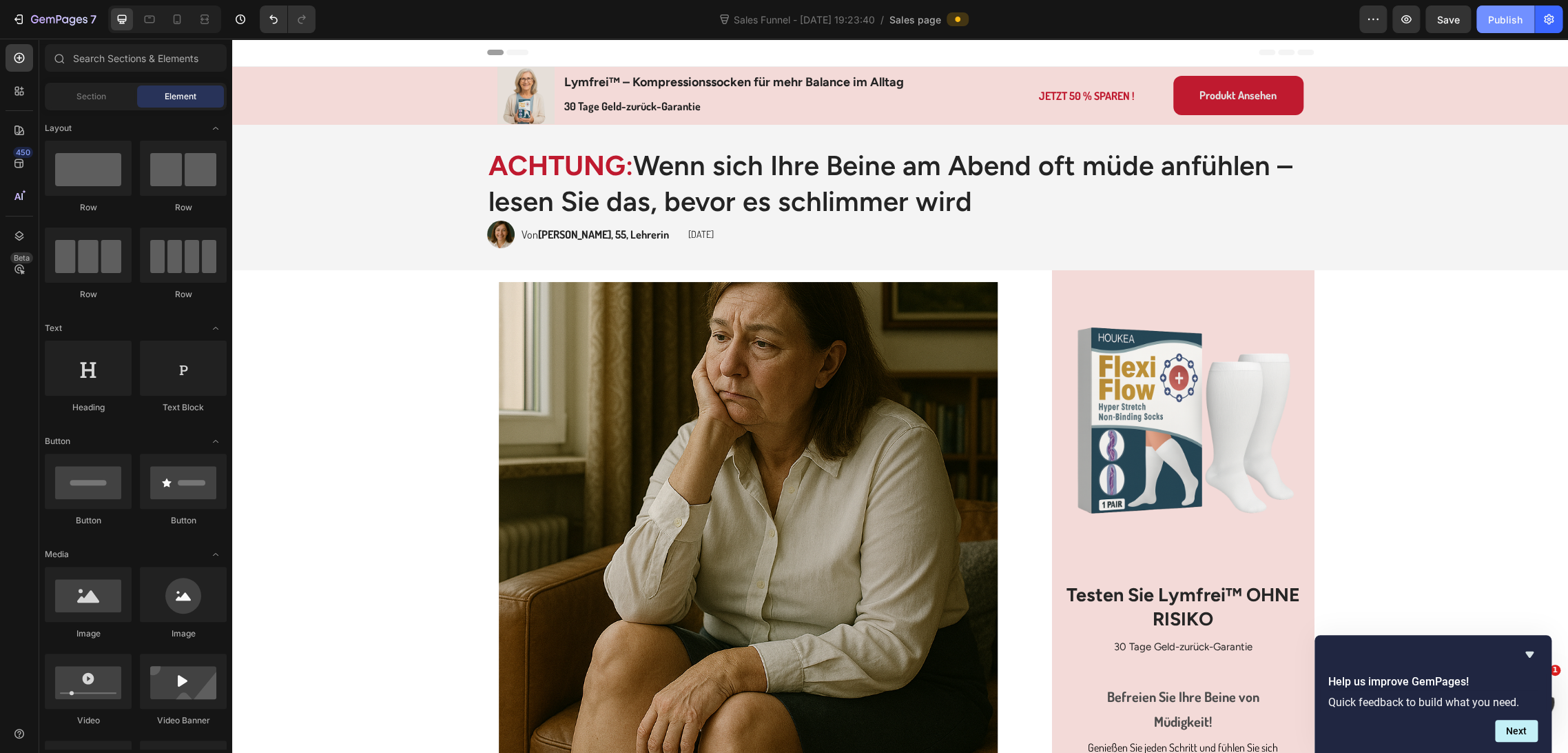
click at [1512, 21] on div "Publish" at bounding box center [1506, 19] width 34 height 15
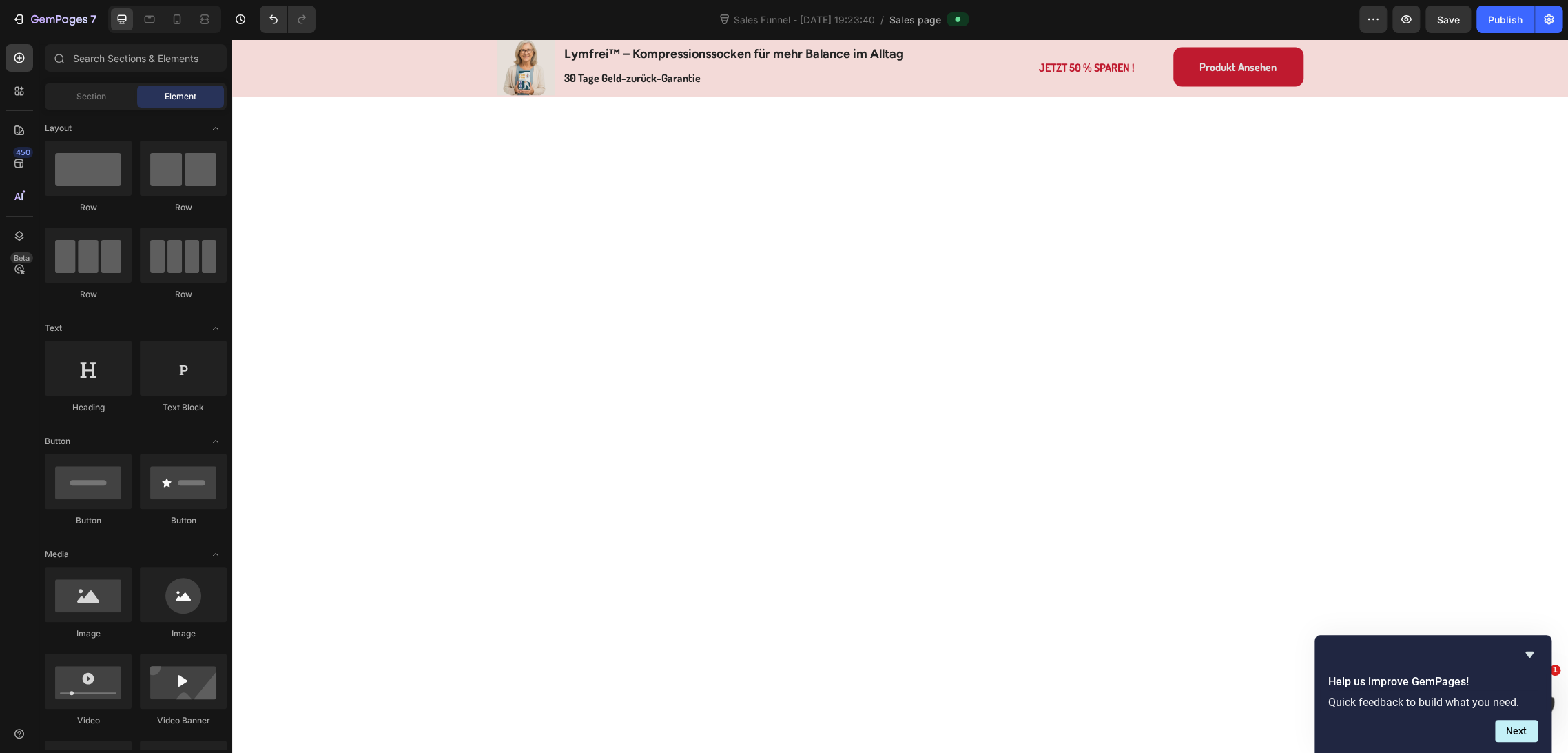
scroll to position [9952, 0]
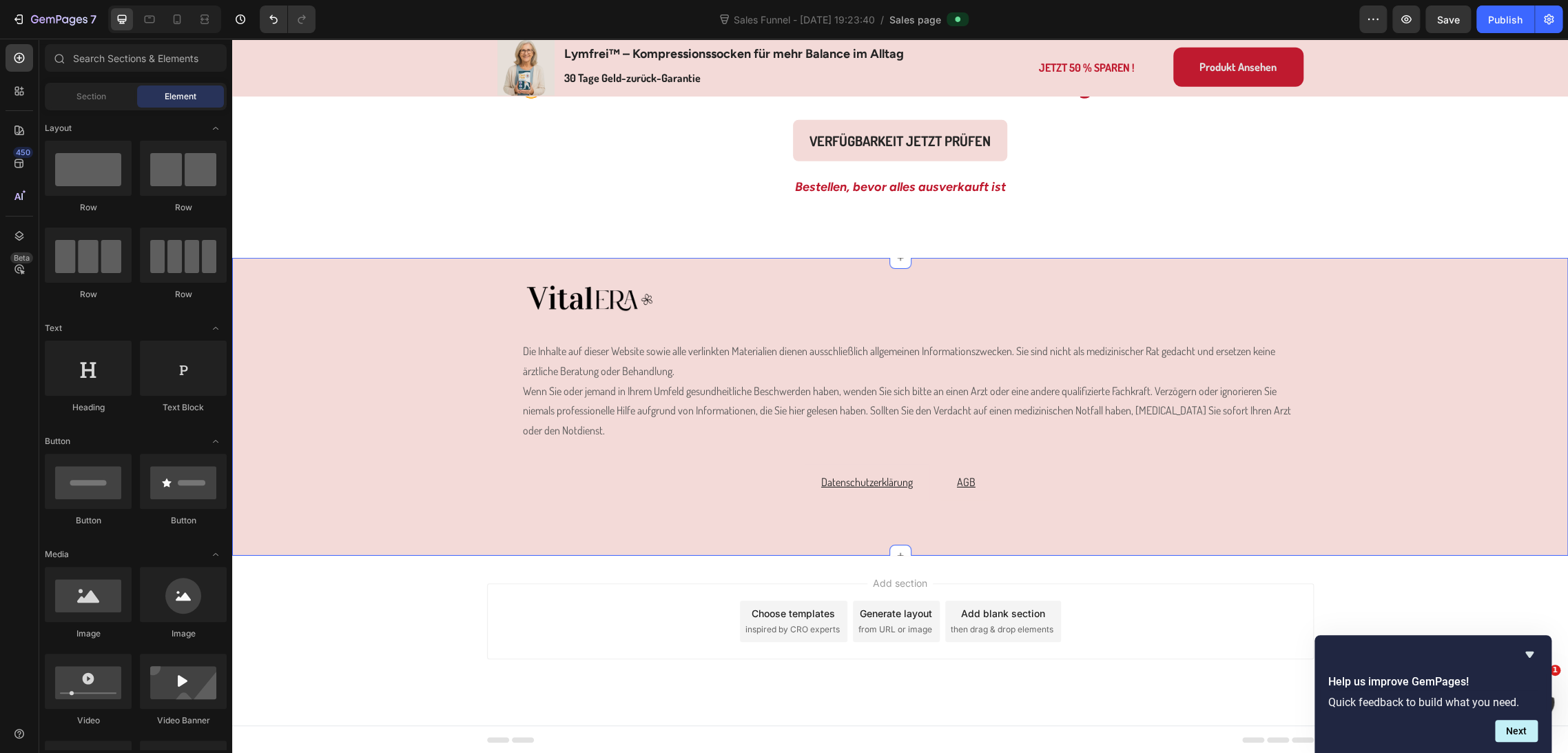
click at [844, 529] on div "Image Die Inhalte auf dieser Website sowie alle verlinkten Materialien dienen a…" at bounding box center [900, 415] width 1336 height 280
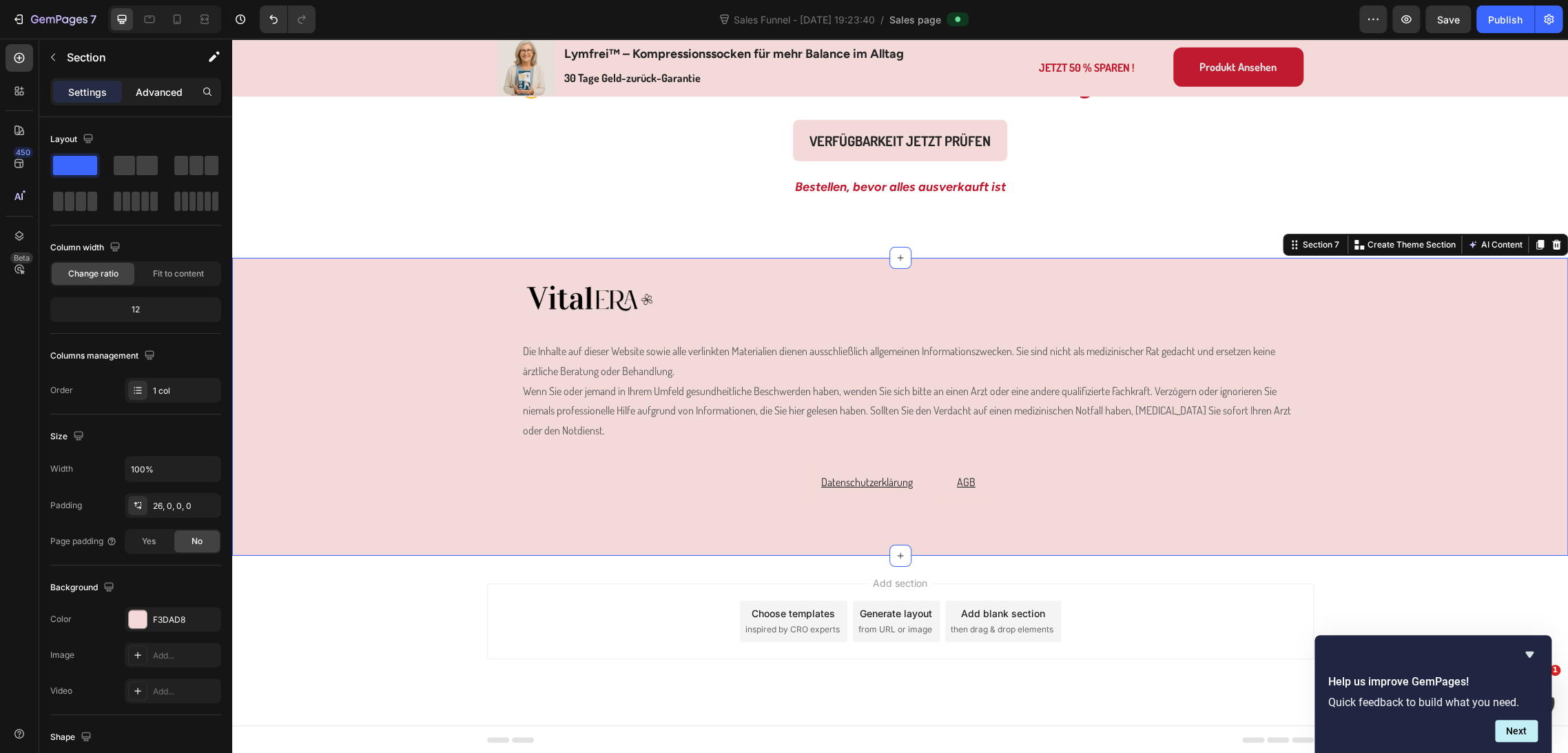
click at [159, 94] on p "Advanced" at bounding box center [159, 92] width 47 height 15
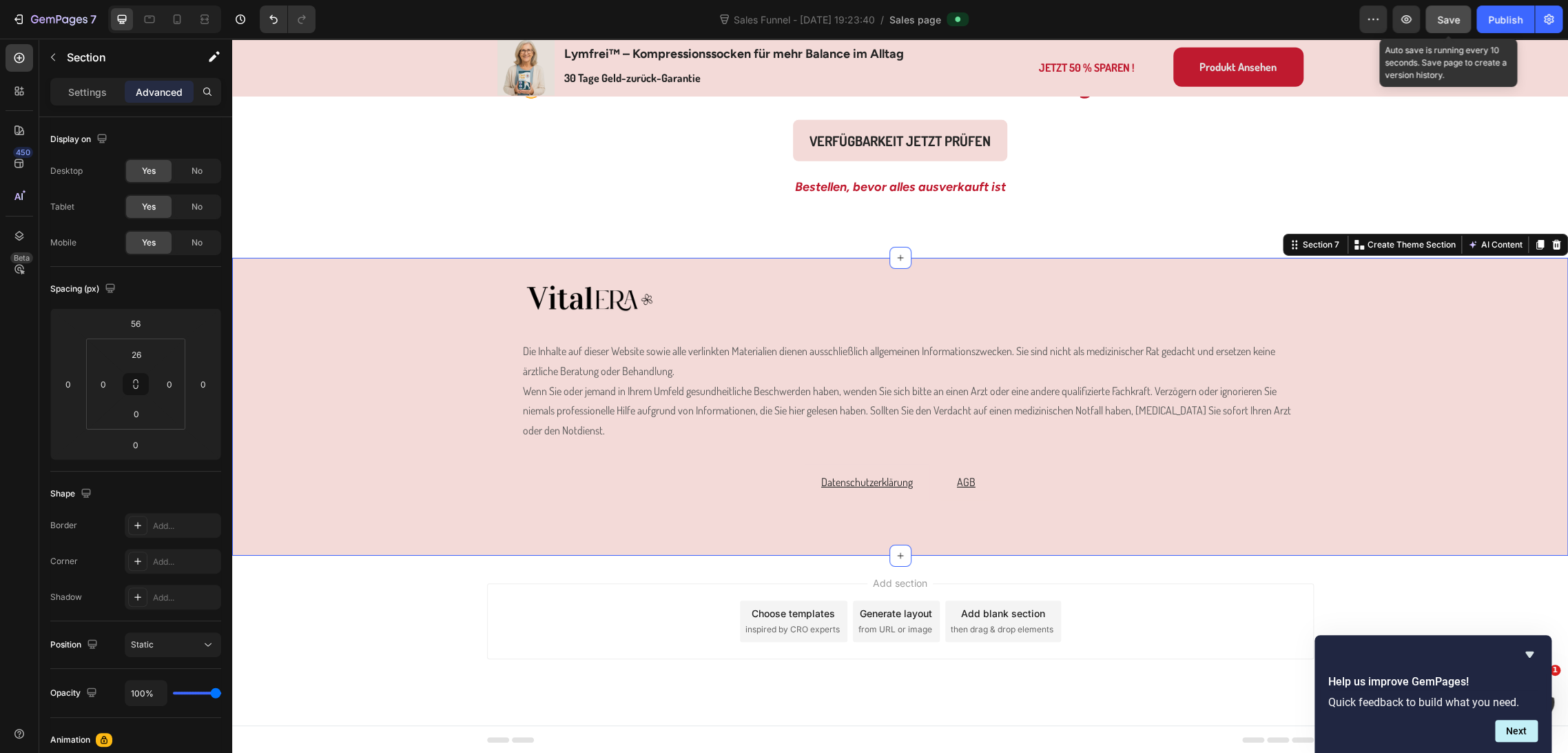
click at [1469, 15] on button "Save" at bounding box center [1447, 19] width 45 height 27
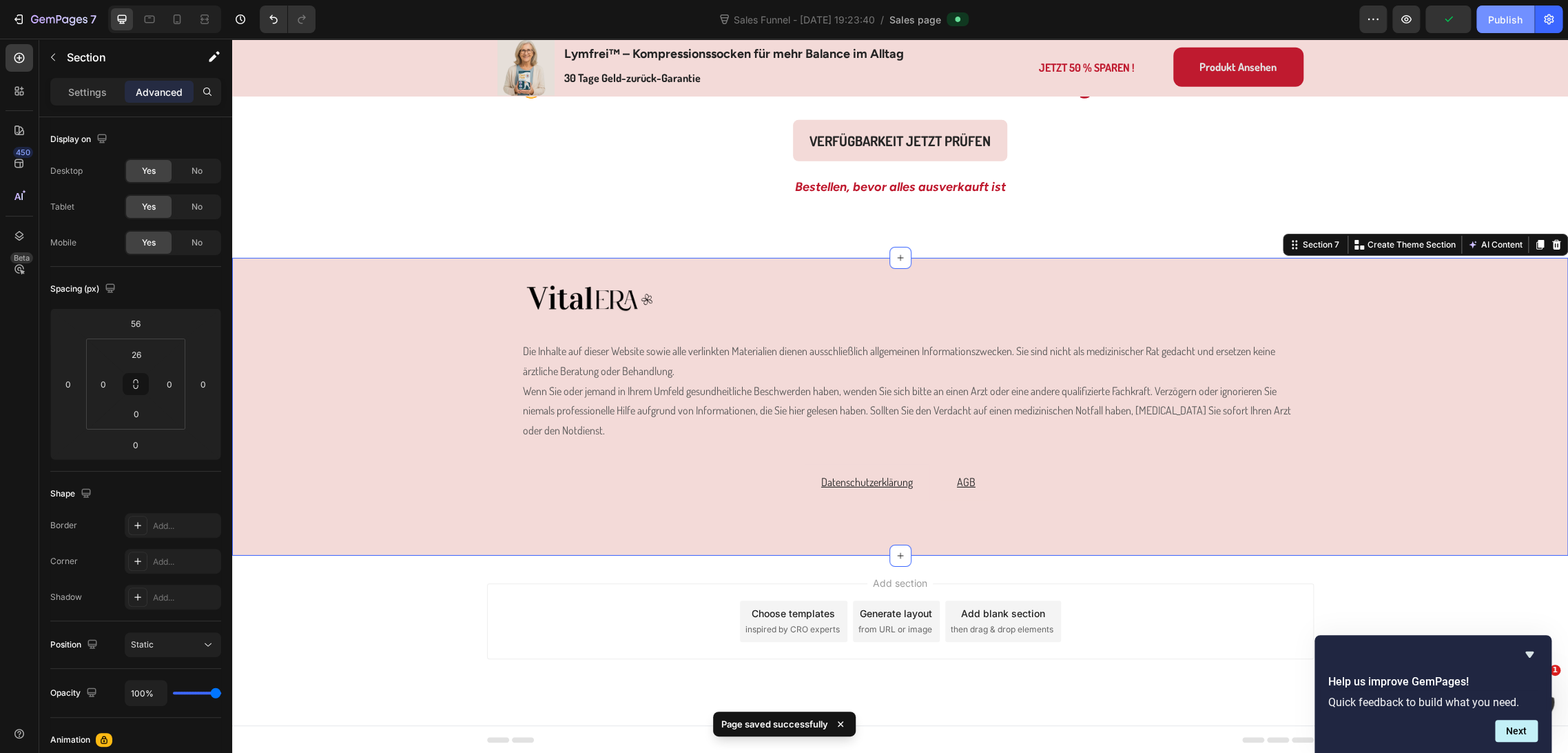
click at [1502, 20] on div "Publish" at bounding box center [1506, 19] width 34 height 15
